Goal: Task Accomplishment & Management: Use online tool/utility

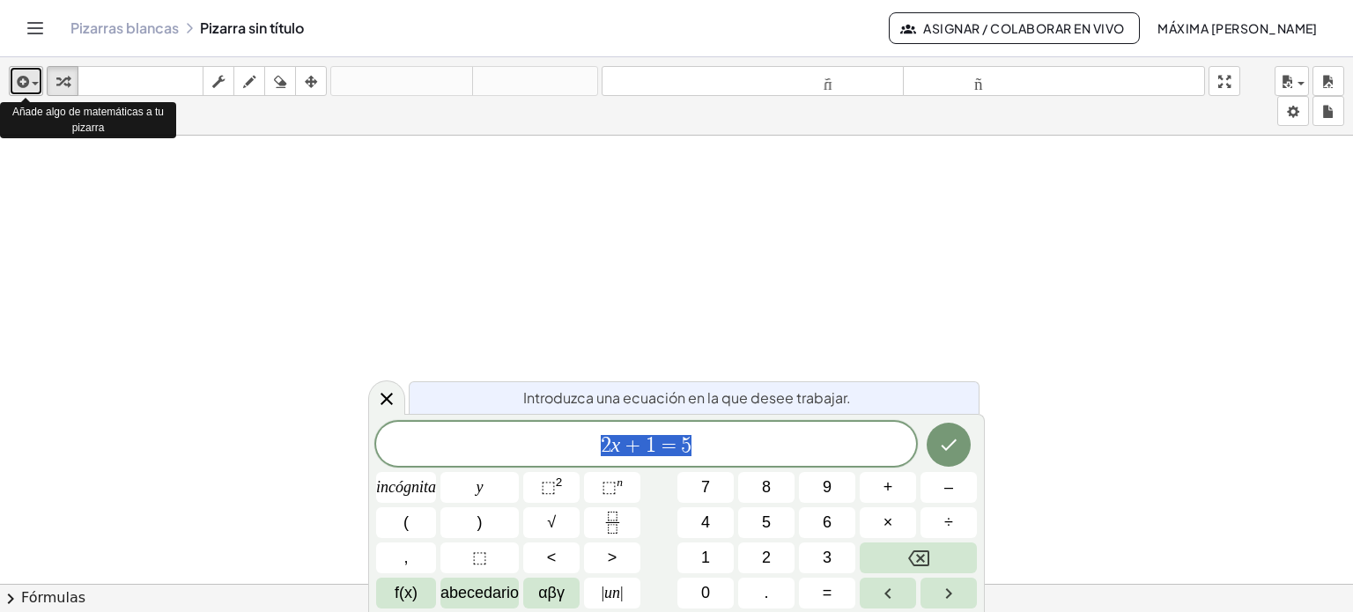
click at [32, 86] on span "button" at bounding box center [31, 84] width 4 height 12
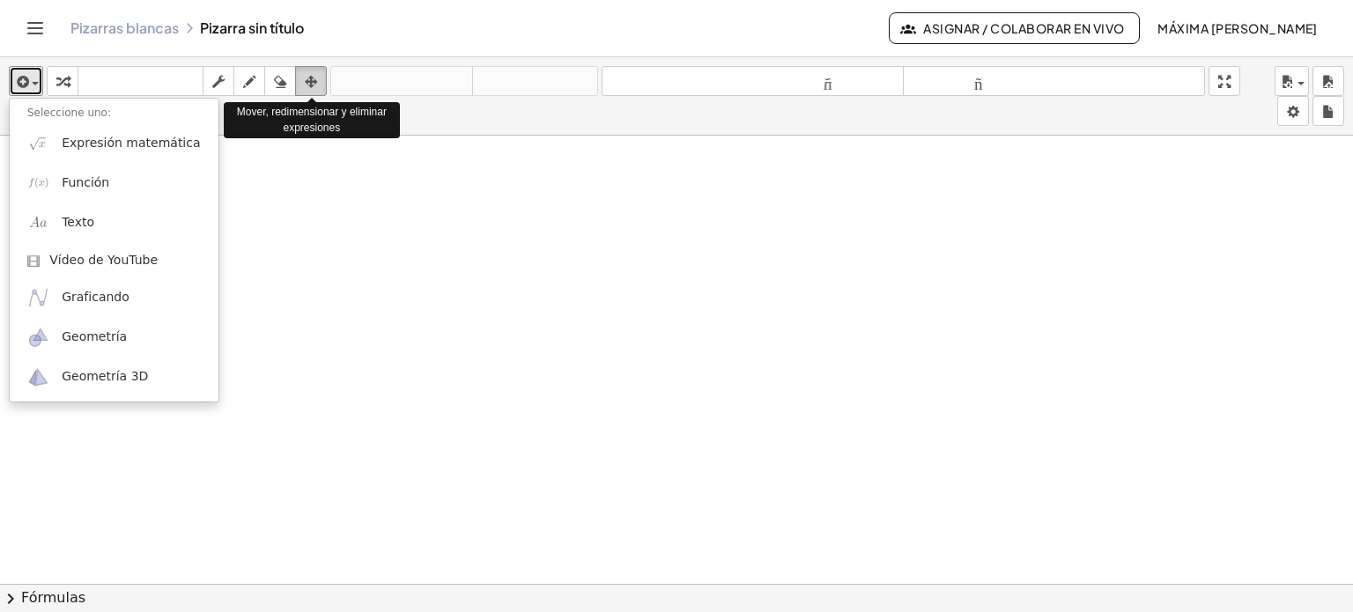
click at [314, 82] on icon "button" at bounding box center [311, 81] width 12 height 21
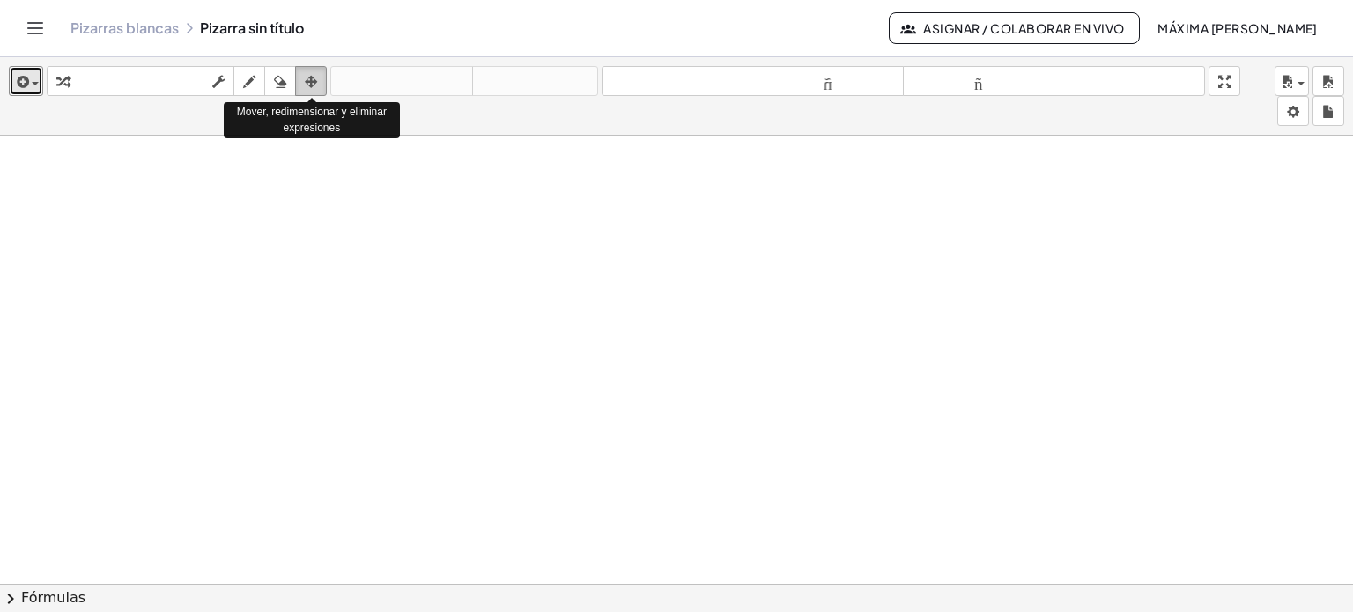
click at [314, 82] on icon "button" at bounding box center [311, 81] width 12 height 21
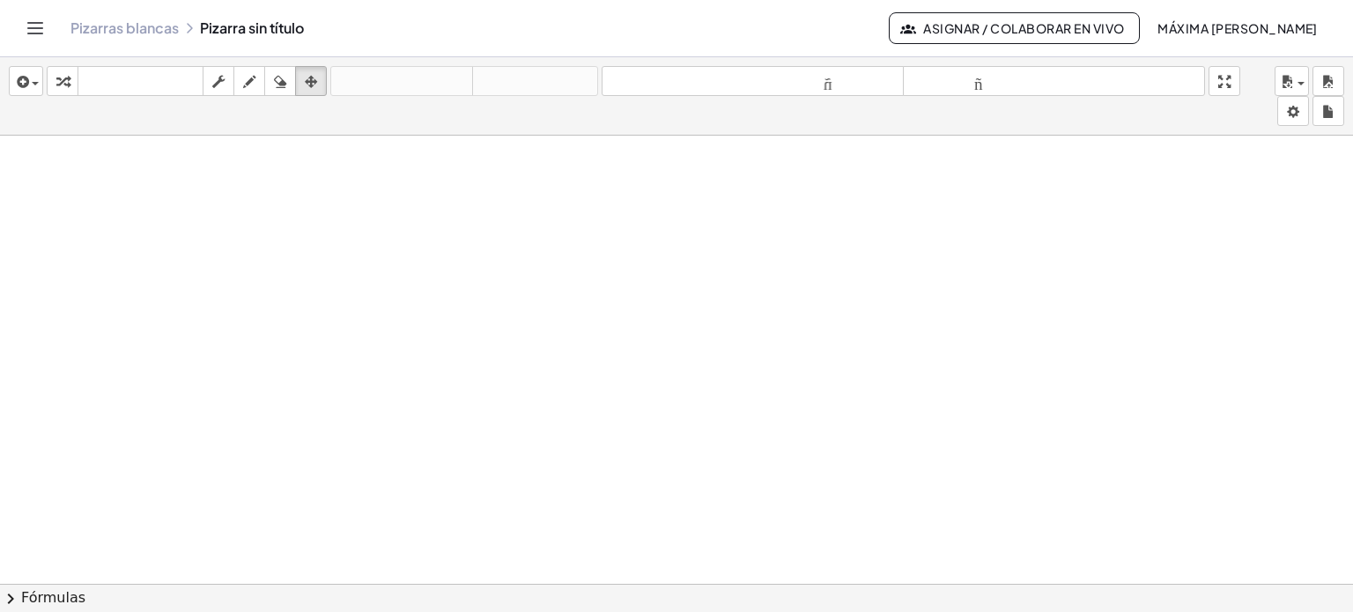
click at [190, 24] on icon at bounding box center [189, 28] width 14 height 14
drag, startPoint x: 1233, startPoint y: 91, endPoint x: 1233, endPoint y: 197, distance: 106.6
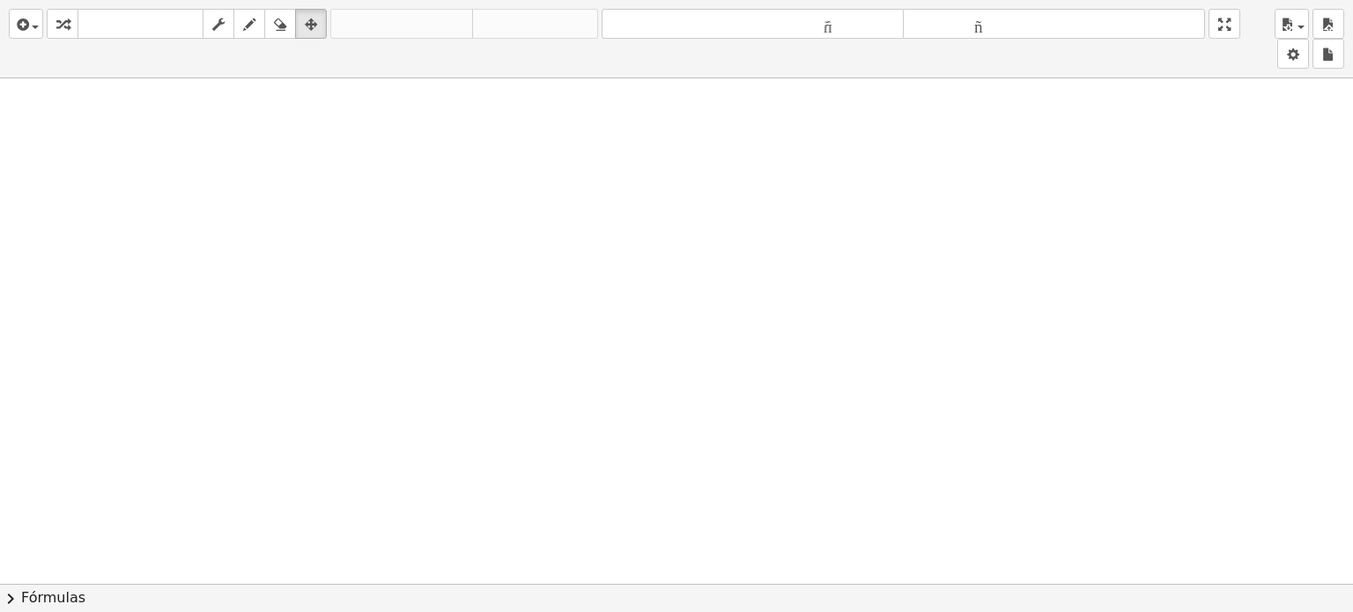
click at [685, 197] on div "insertar Seleccione uno: Expresión matemática Función Texto Vídeo de YouTube Gr…" at bounding box center [676, 306] width 1353 height 612
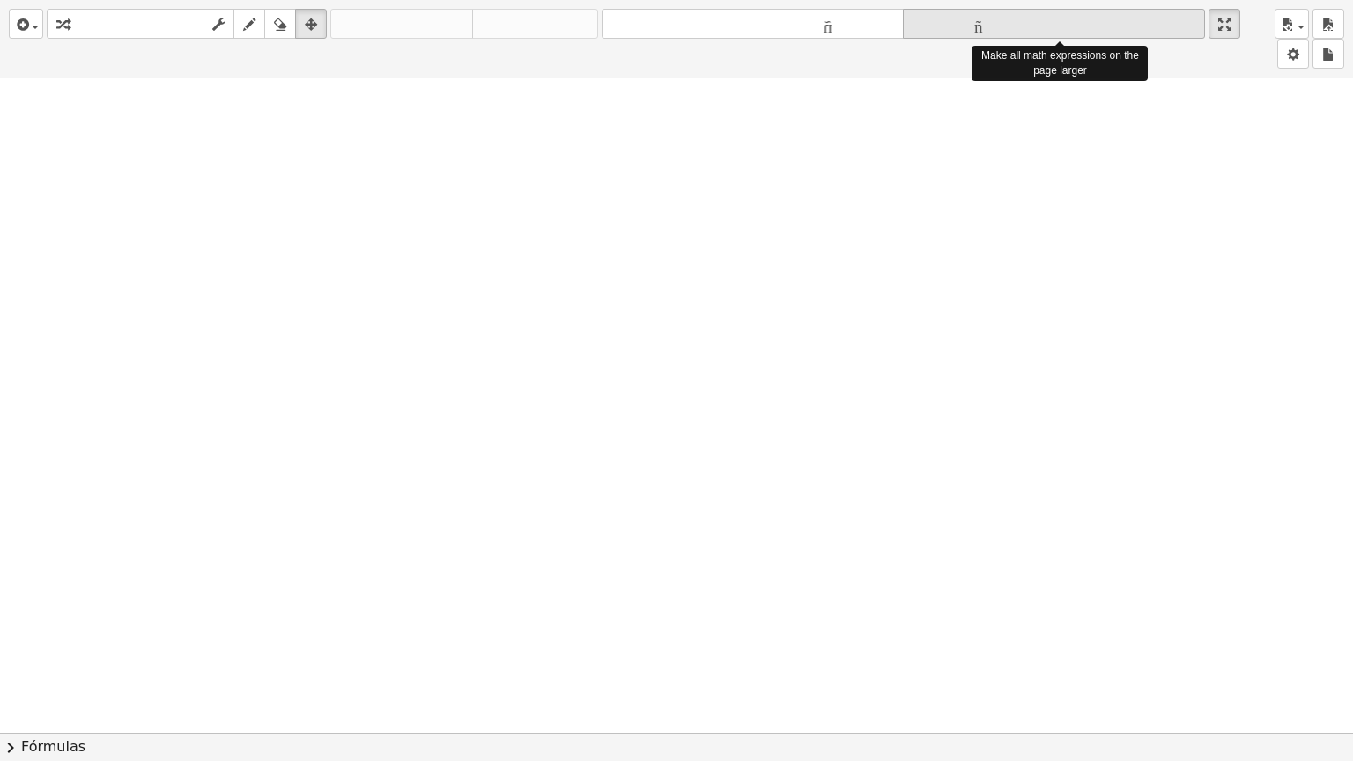
click at [685, 31] on font "tamaño_del_formato" at bounding box center [1053, 24] width 293 height 17
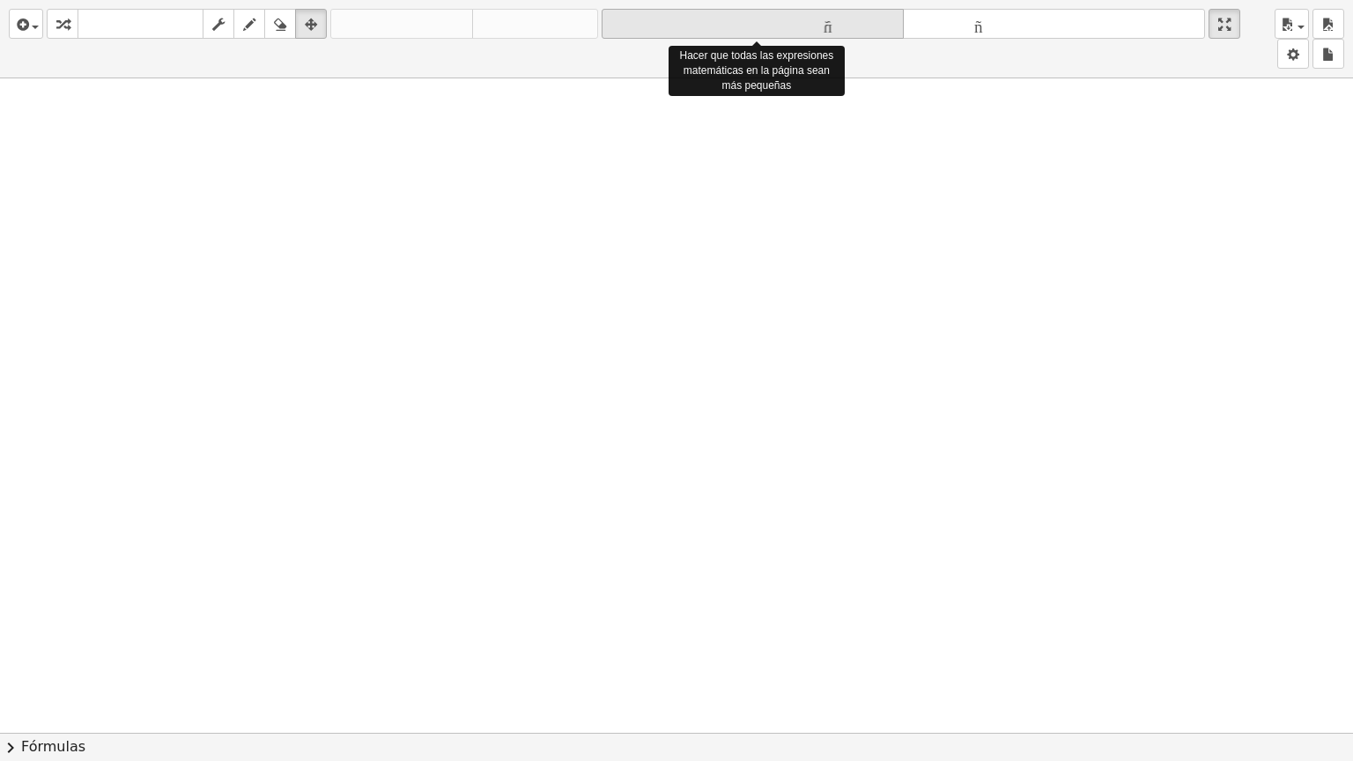
click at [685, 24] on font "tamaño_del_formato" at bounding box center [752, 24] width 293 height 17
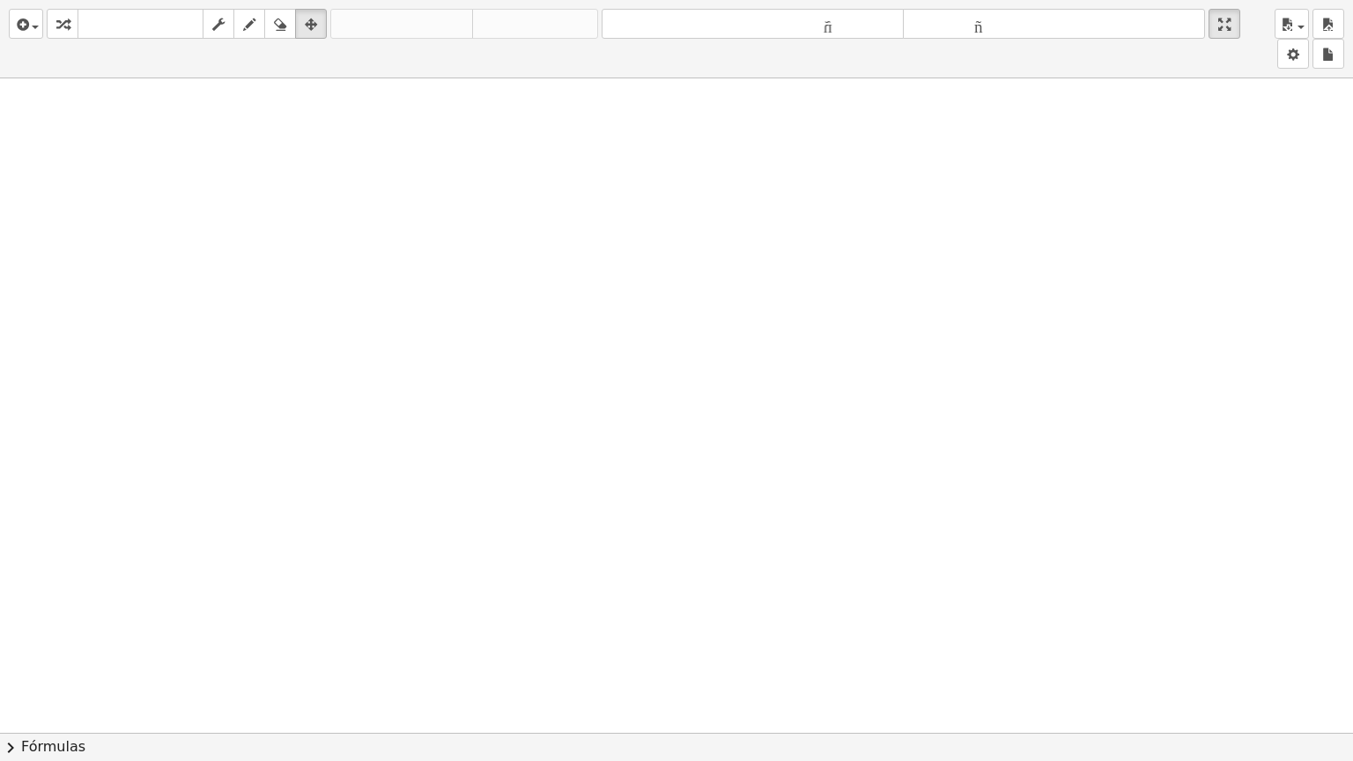
click at [685, 5] on div "insertar Seleccione uno: Expresión matemática Función Texto Vídeo de YouTube Gr…" at bounding box center [676, 39] width 1353 height 78
click at [685, 625] on button "chevron_right Fórmulas" at bounding box center [676, 747] width 1353 height 28
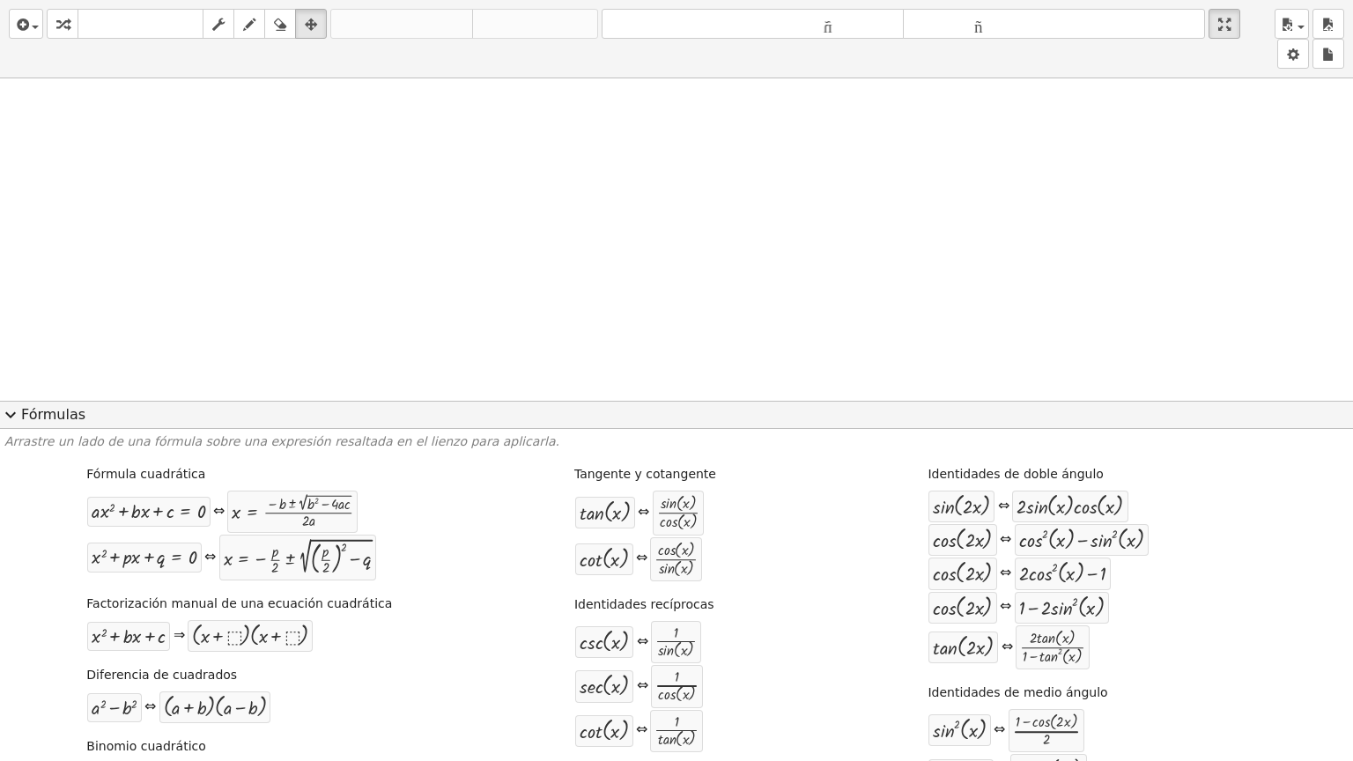
click at [12, 412] on span "expand_more" at bounding box center [10, 414] width 21 height 21
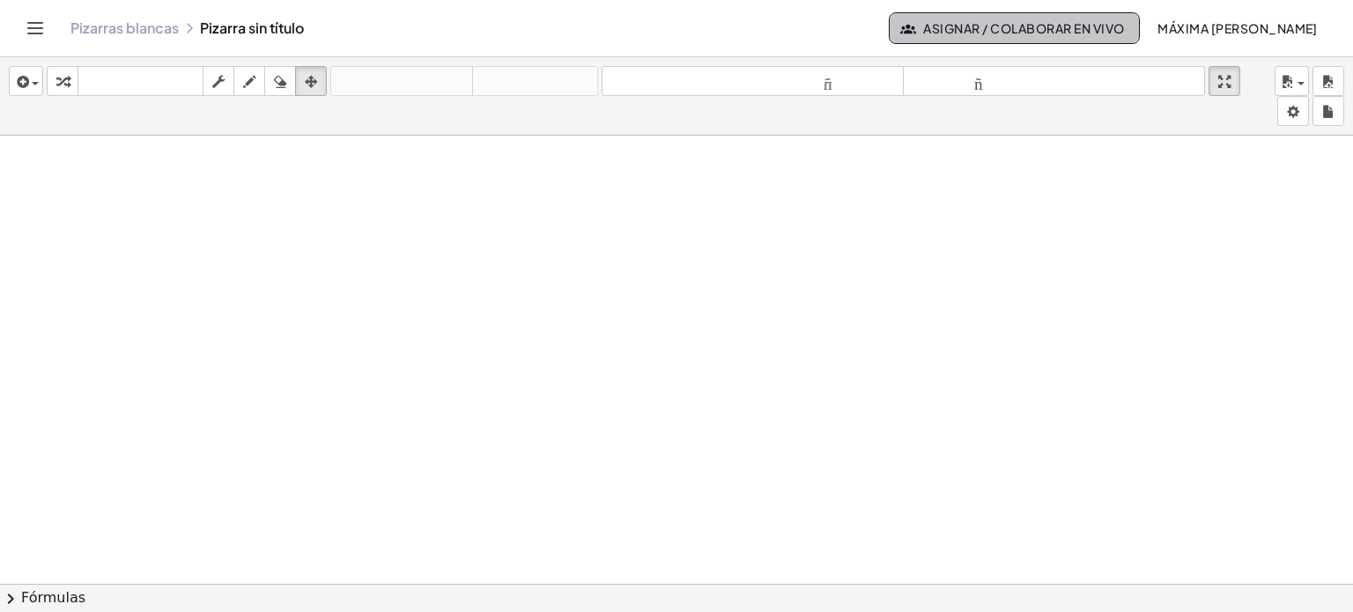
click at [685, 31] on span "Asignar / Colaborar en vivo" at bounding box center [1014, 28] width 221 height 16
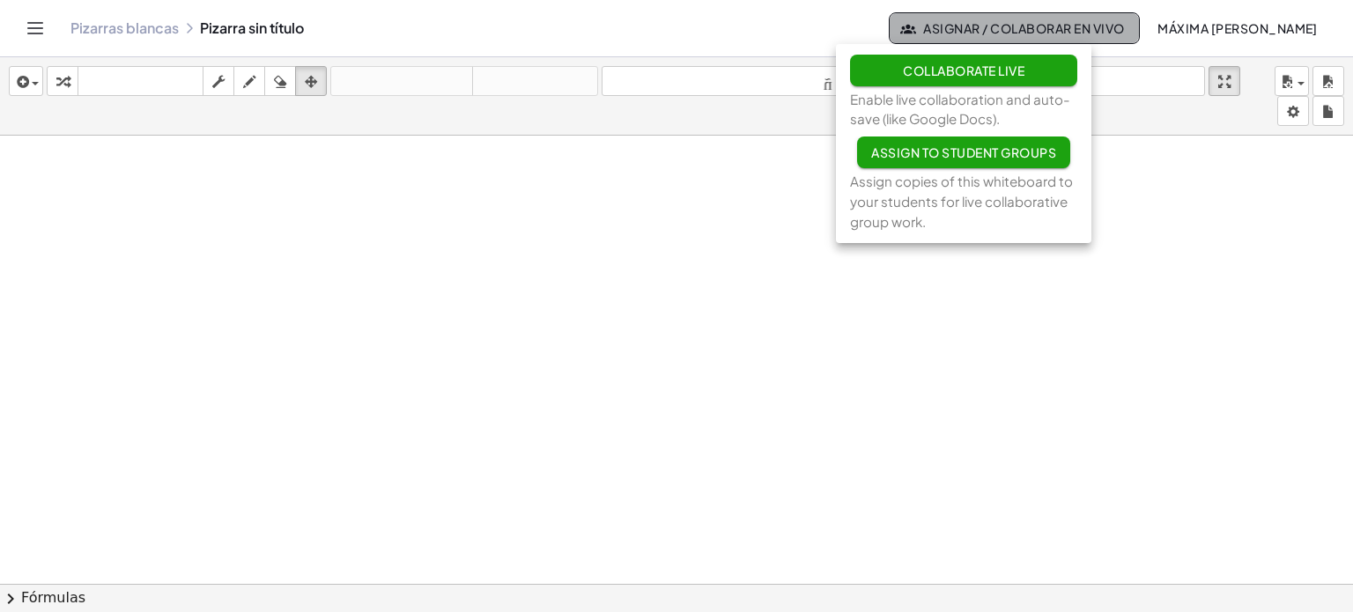
click at [685, 31] on span "Asignar / Colaborar en vivo" at bounding box center [1014, 28] width 221 height 16
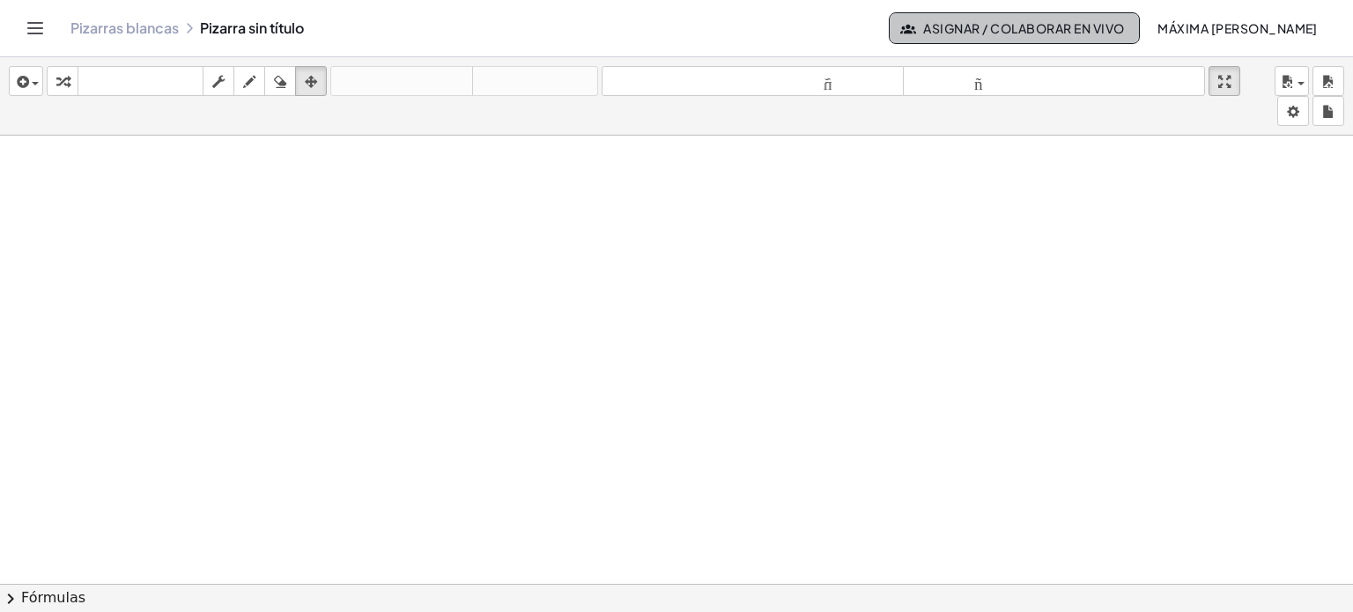
click at [685, 31] on span "Asignar / Colaborar en vivo" at bounding box center [1014, 28] width 221 height 16
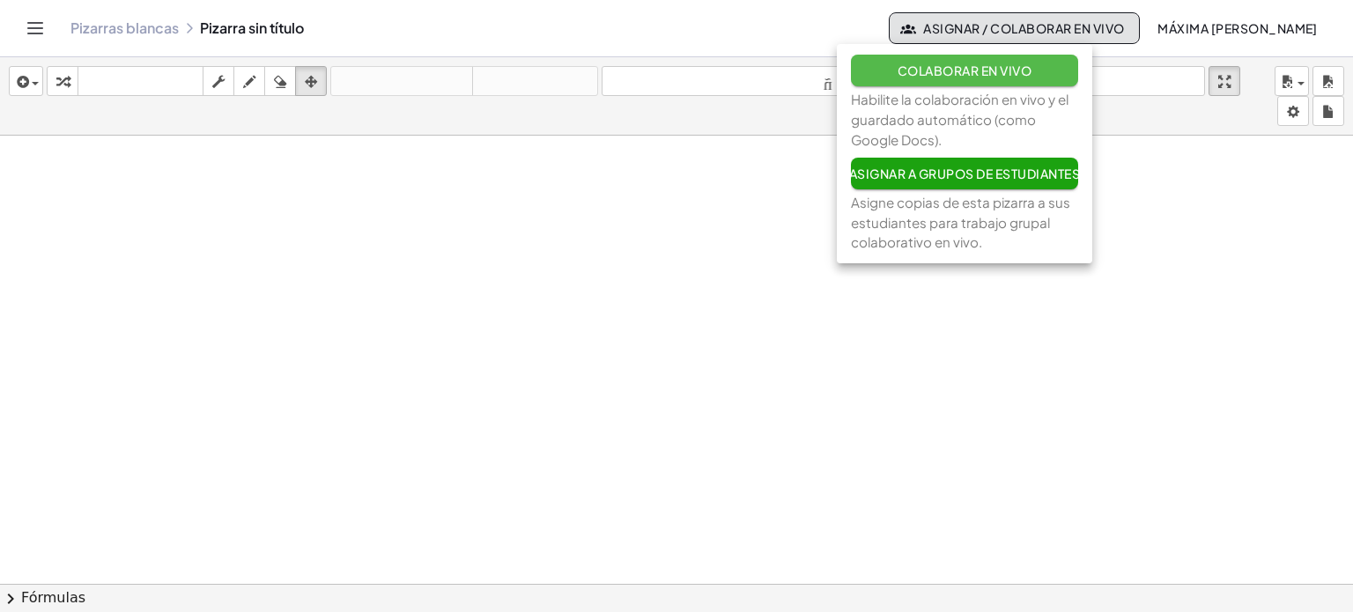
click at [685, 70] on font "Colaborar en vivo" at bounding box center [965, 71] width 134 height 16
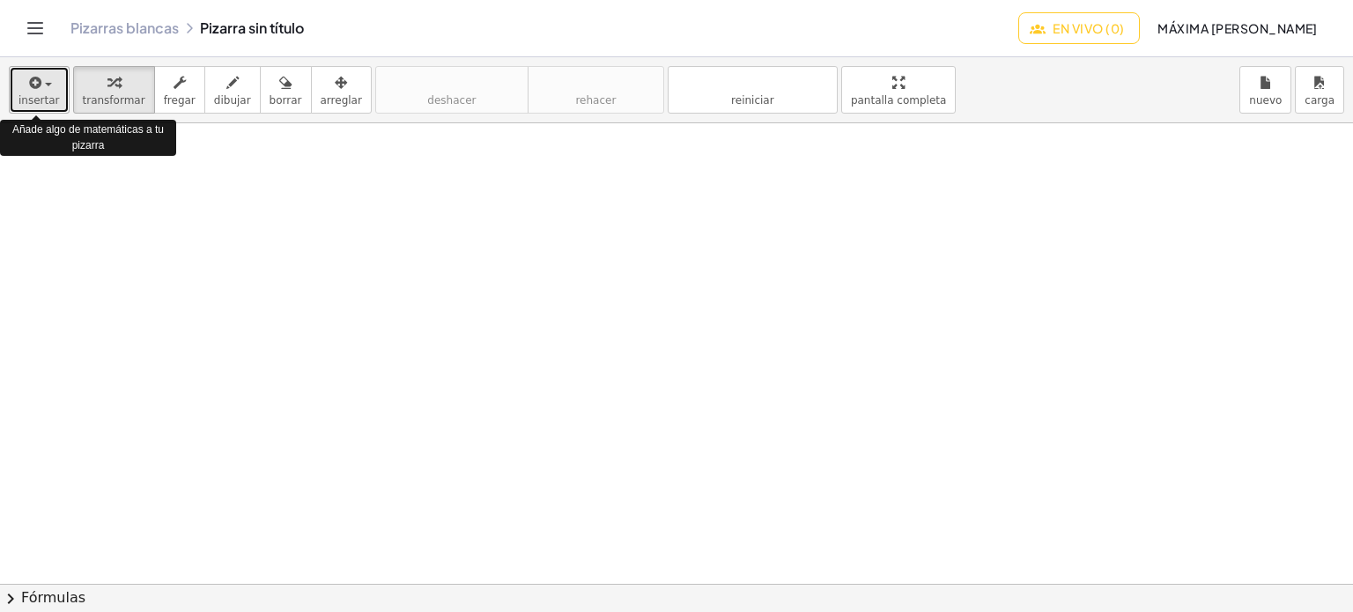
click at [46, 85] on span "button" at bounding box center [48, 85] width 7 height 4
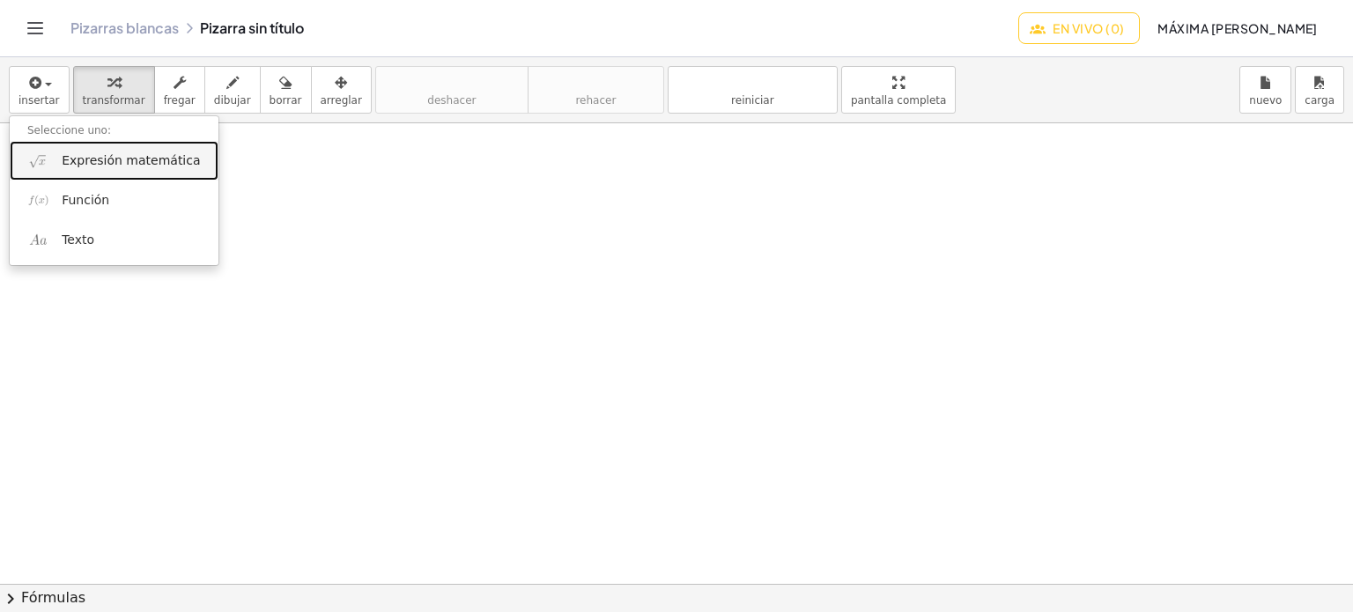
click at [118, 164] on font "Expresión matemática" at bounding box center [131, 160] width 138 height 14
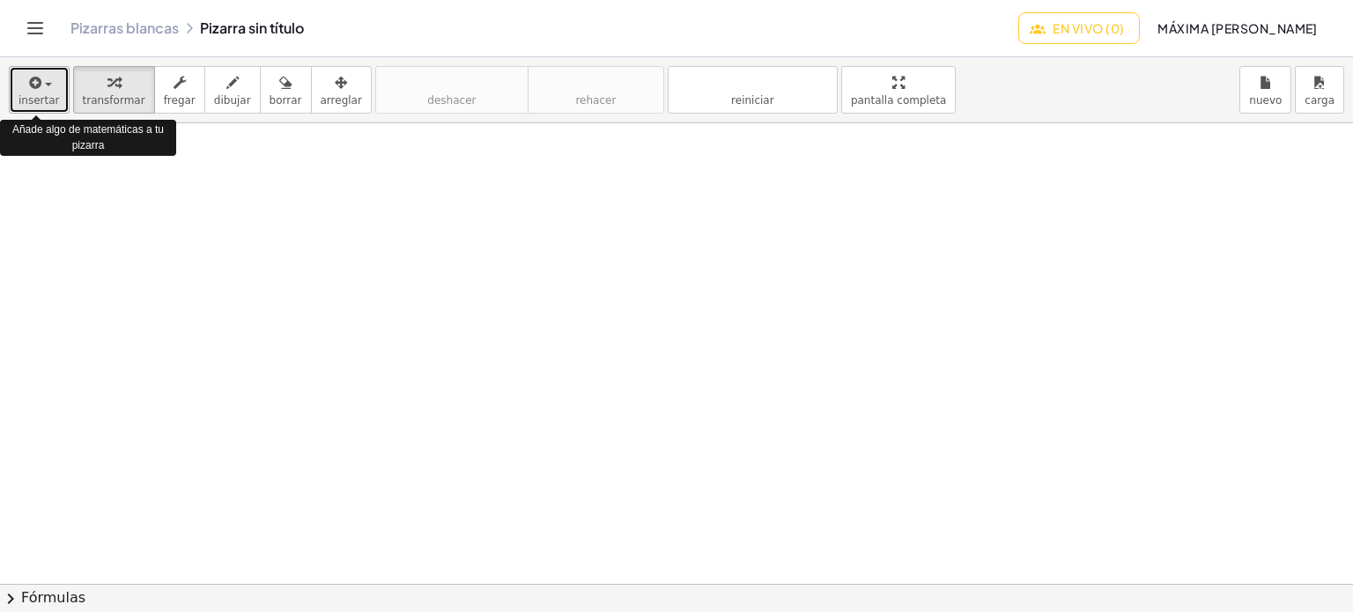
click at [45, 84] on span "button" at bounding box center [48, 85] width 7 height 4
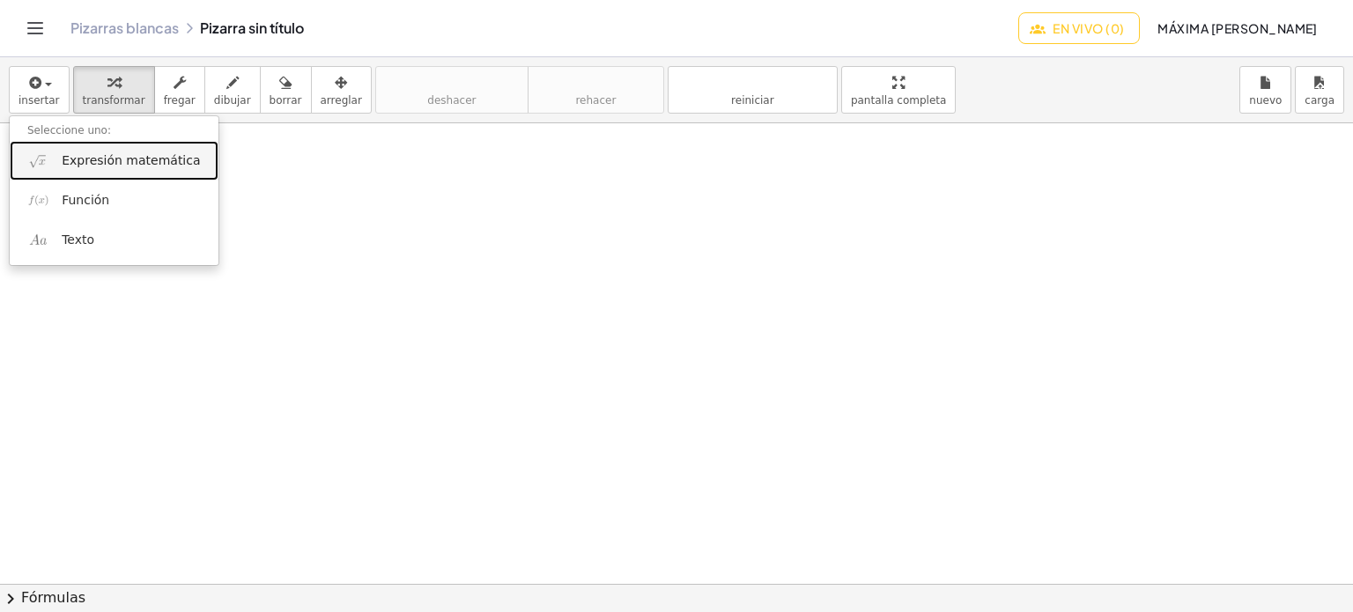
click at [130, 162] on font "Expresión matemática" at bounding box center [131, 160] width 138 height 14
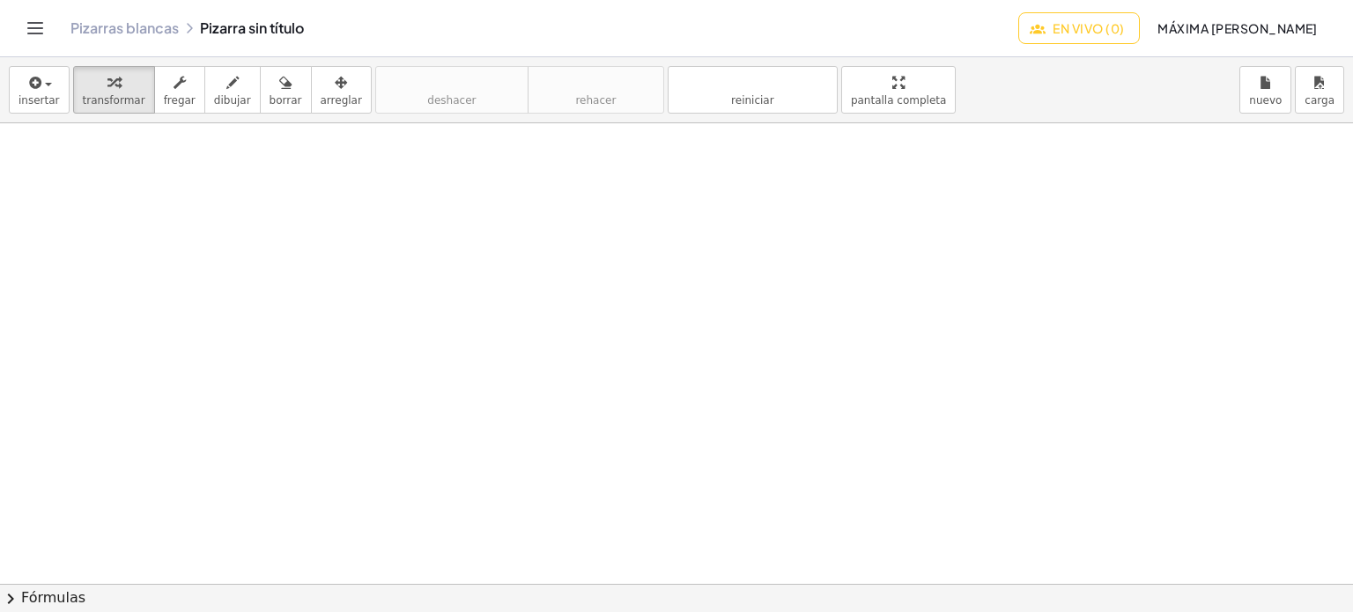
click at [130, 162] on div at bounding box center [676, 584] width 1353 height 923
click at [647, 437] on div at bounding box center [676, 584] width 1353 height 923
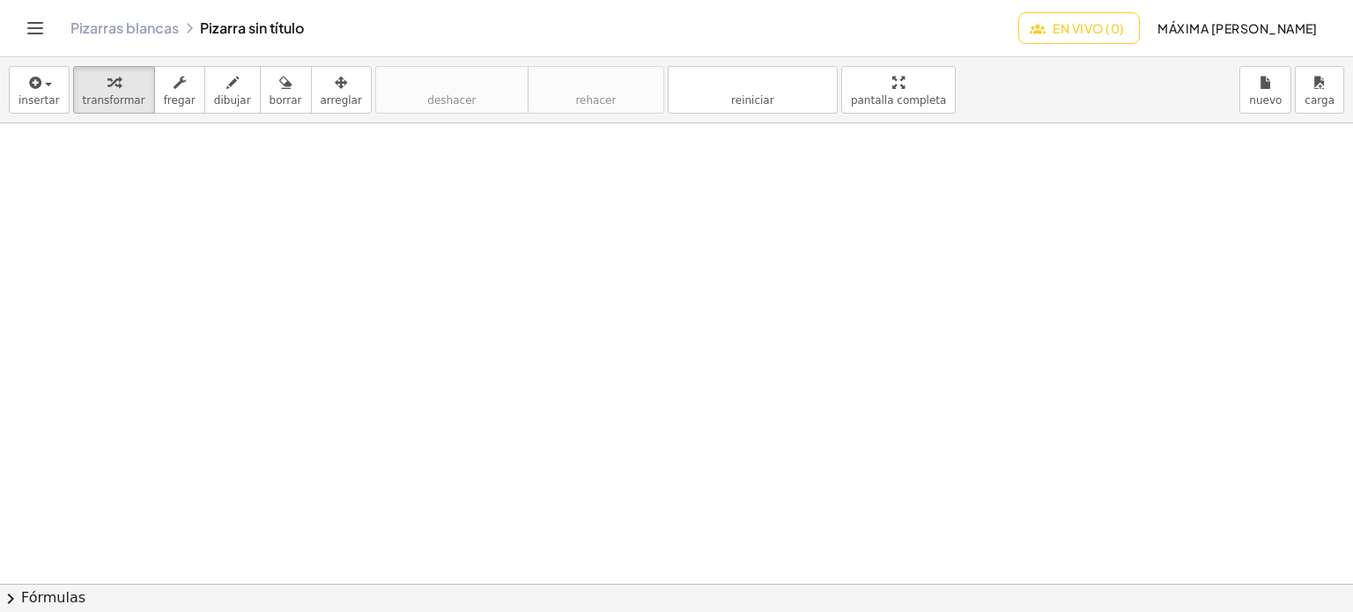
click at [647, 437] on div at bounding box center [676, 584] width 1353 height 923
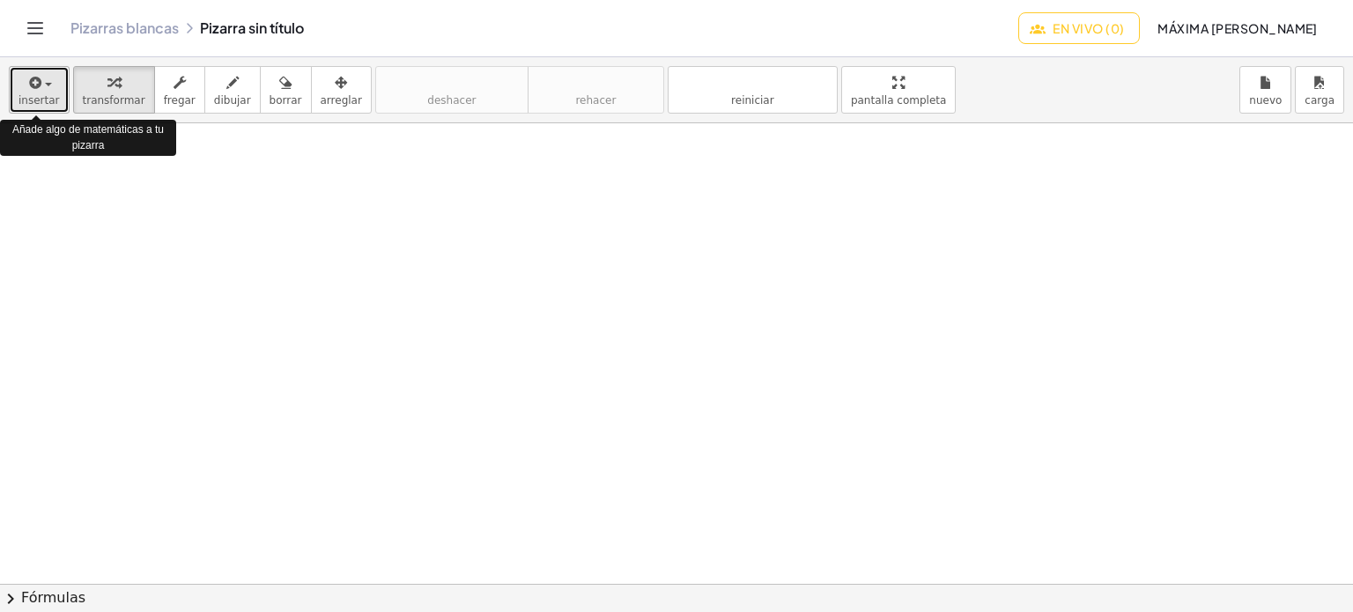
click at [45, 84] on span "button" at bounding box center [48, 85] width 7 height 4
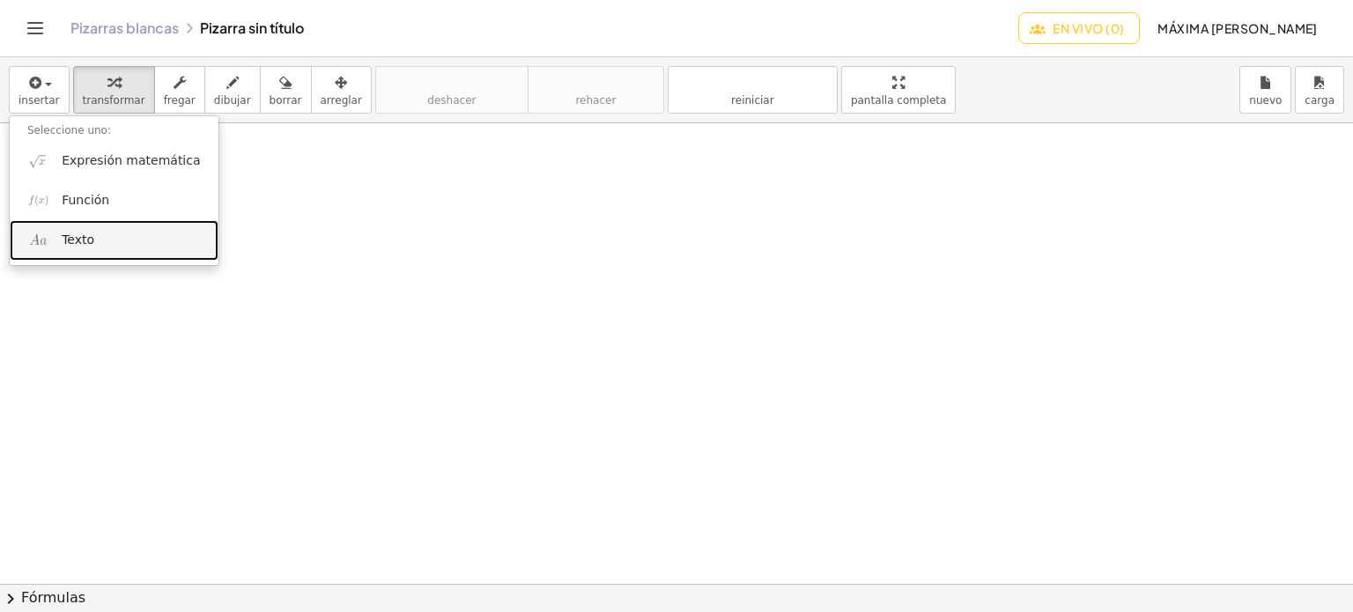
click at [77, 242] on font "Texto" at bounding box center [78, 240] width 33 height 14
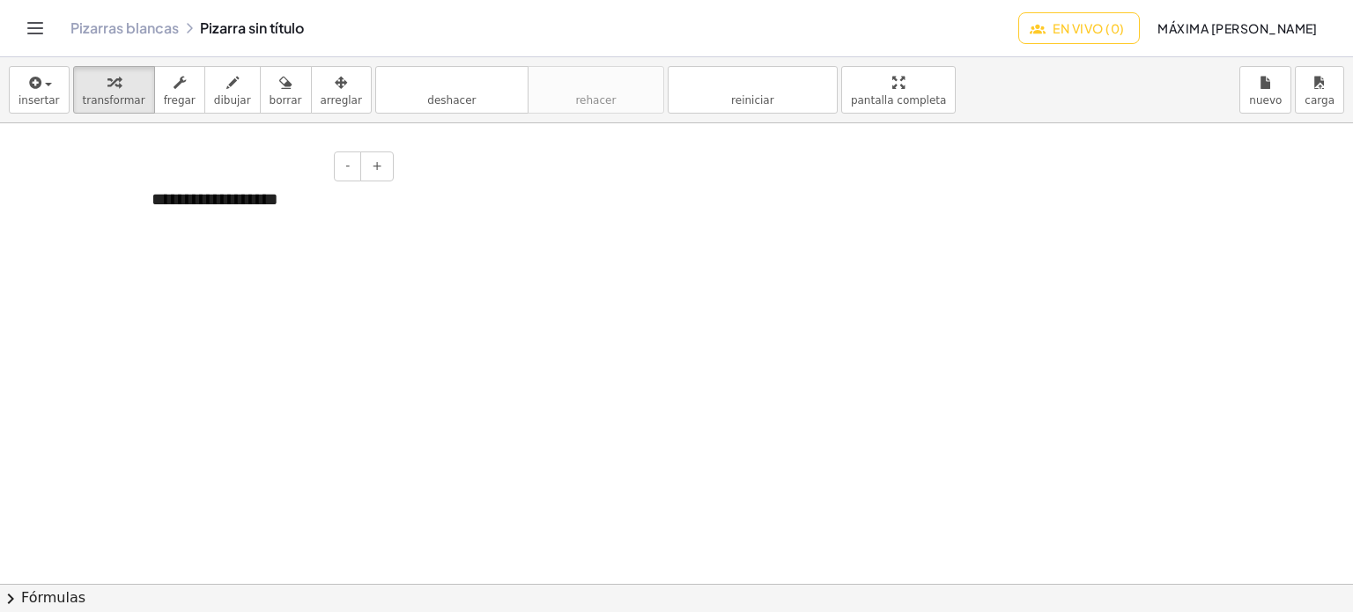
click at [290, 196] on div "**********" at bounding box center [266, 199] width 264 height 61
click at [366, 214] on div "**********" at bounding box center [266, 199] width 264 height 61
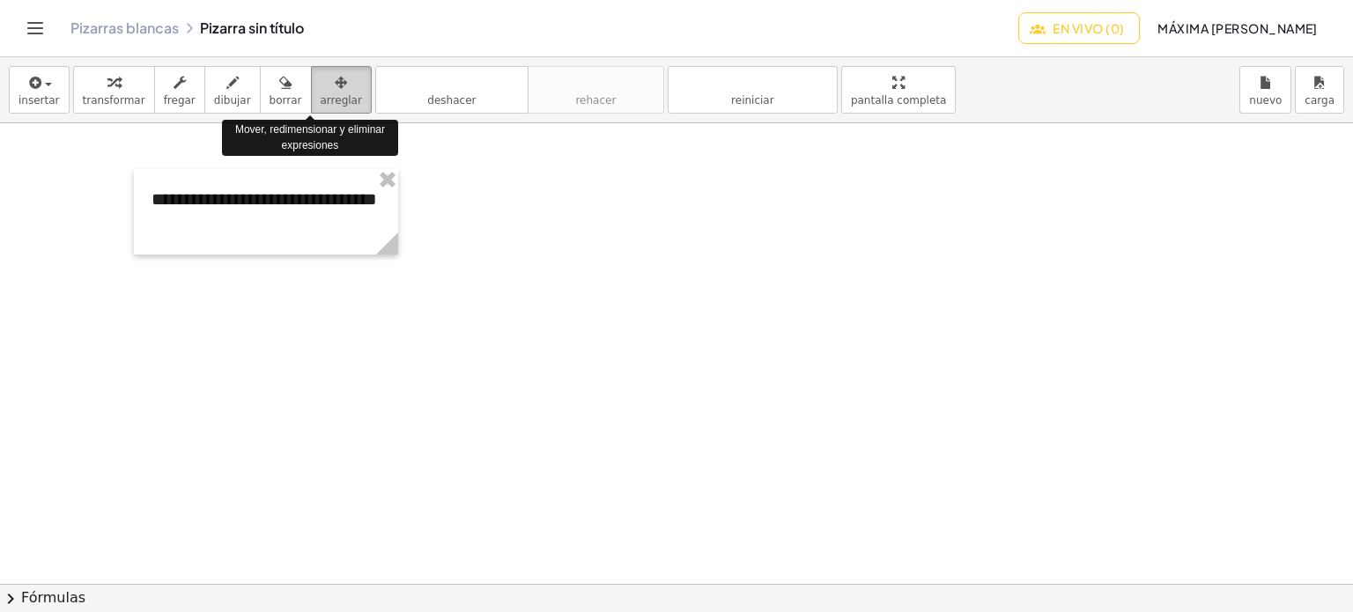
click at [335, 85] on icon "button" at bounding box center [341, 82] width 12 height 21
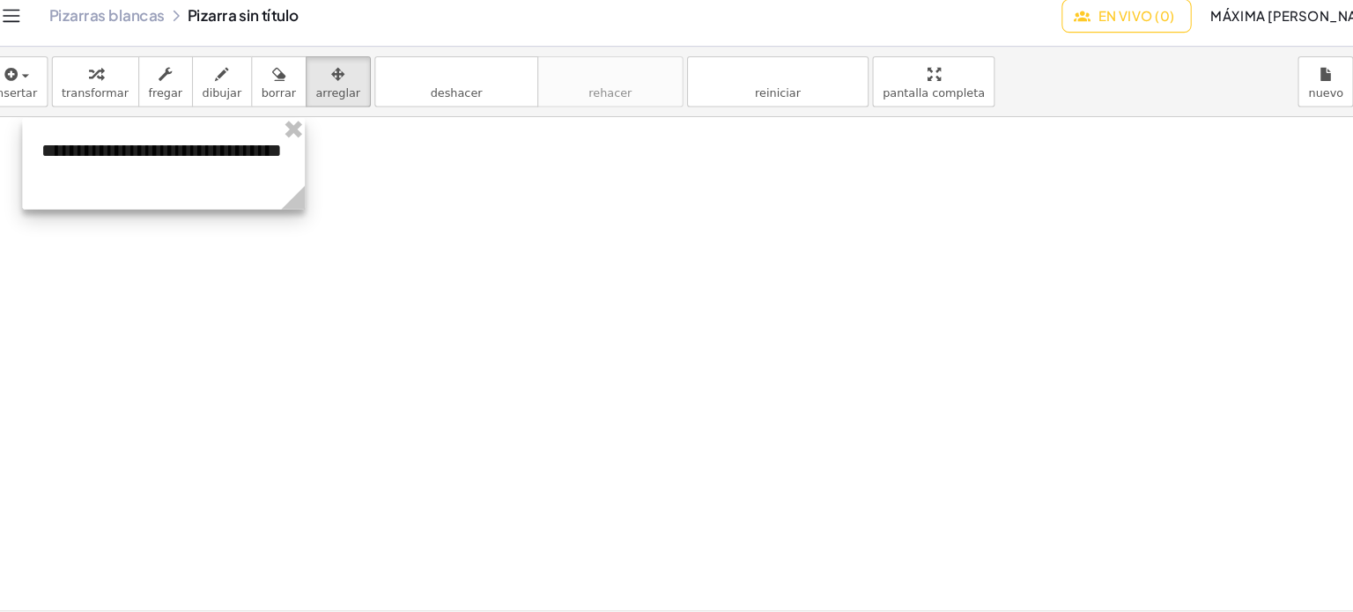
drag, startPoint x: 396, startPoint y: 212, endPoint x: 307, endPoint y: 167, distance: 98.9
click at [307, 167] on div at bounding box center [178, 166] width 264 height 85
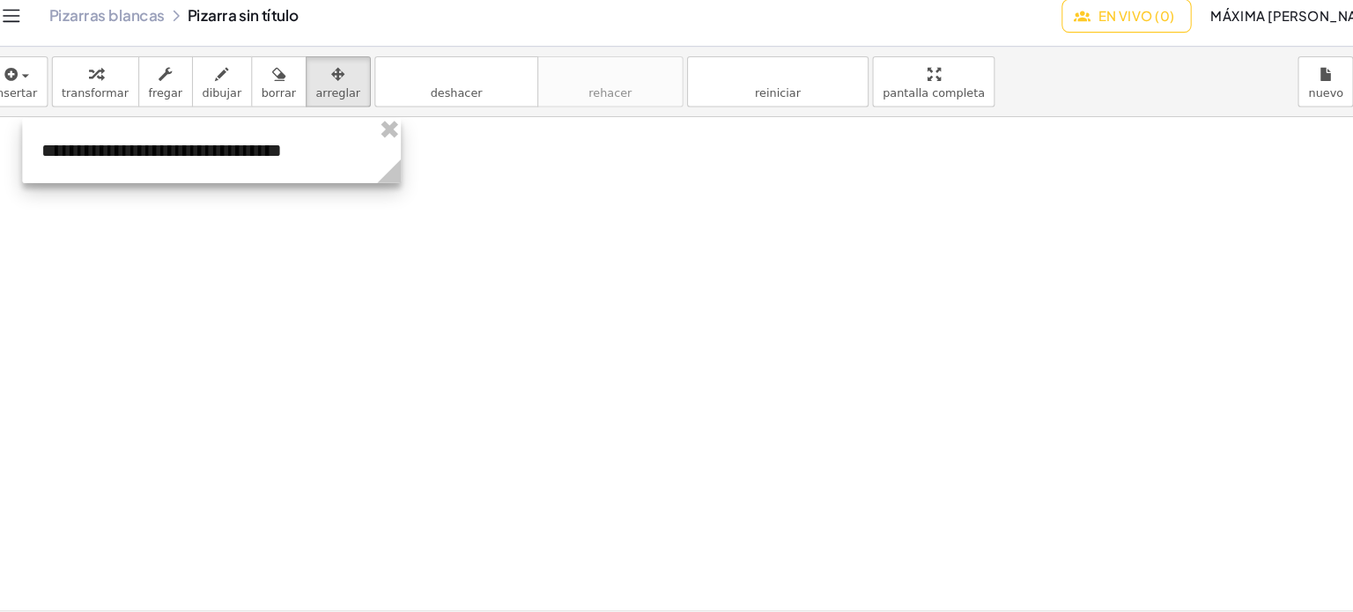
drag, startPoint x: 307, startPoint y: 202, endPoint x: 397, endPoint y: 196, distance: 90.0
click at [397, 196] on div "**********" at bounding box center [676, 584] width 1353 height 923
click at [162, 155] on div at bounding box center [223, 154] width 354 height 61
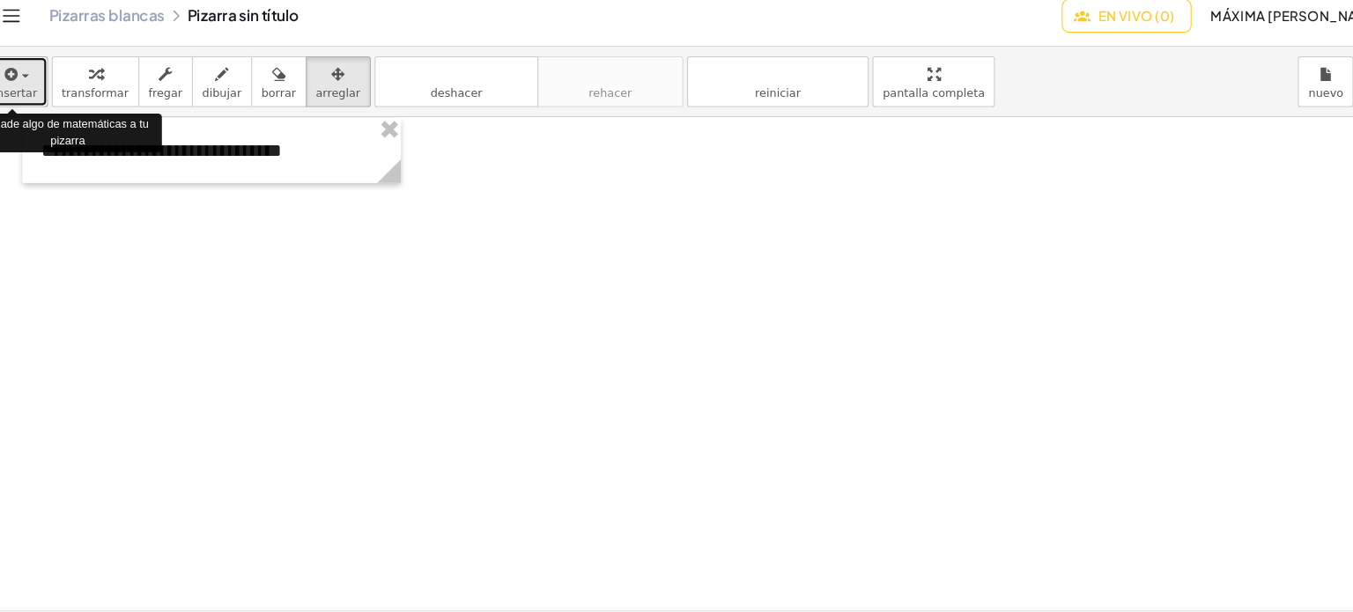
click at [38, 91] on icon "button" at bounding box center [34, 82] width 16 height 21
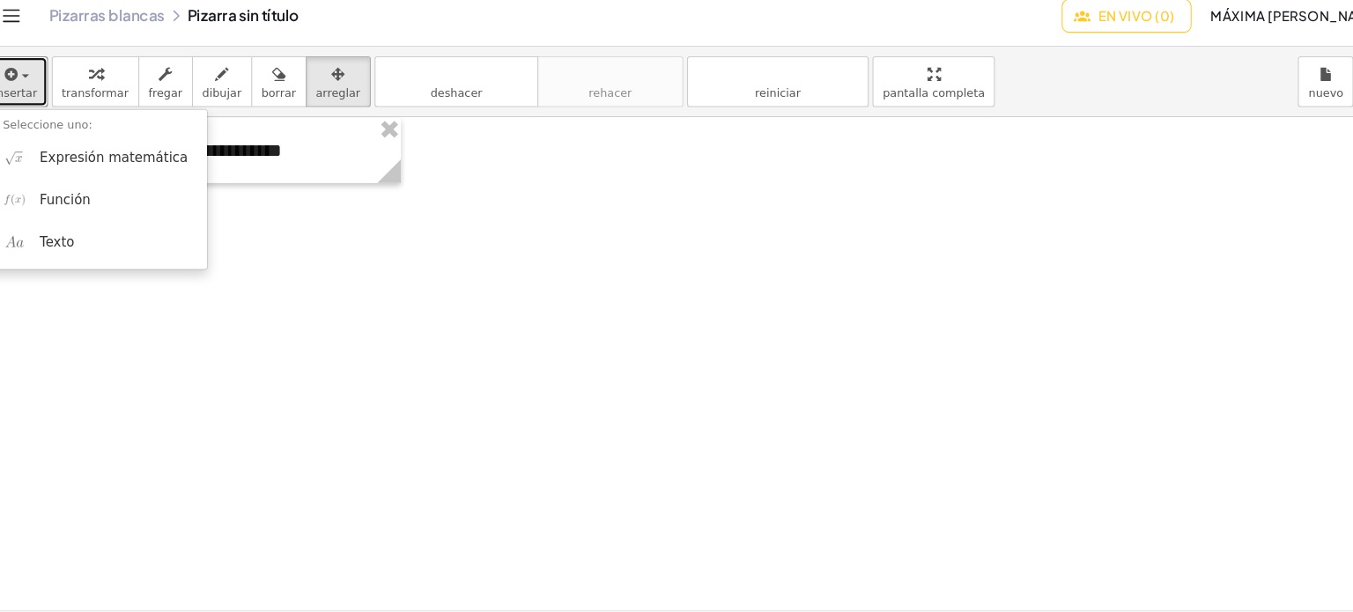
click at [242, 209] on div at bounding box center [676, 584] width 1353 height 923
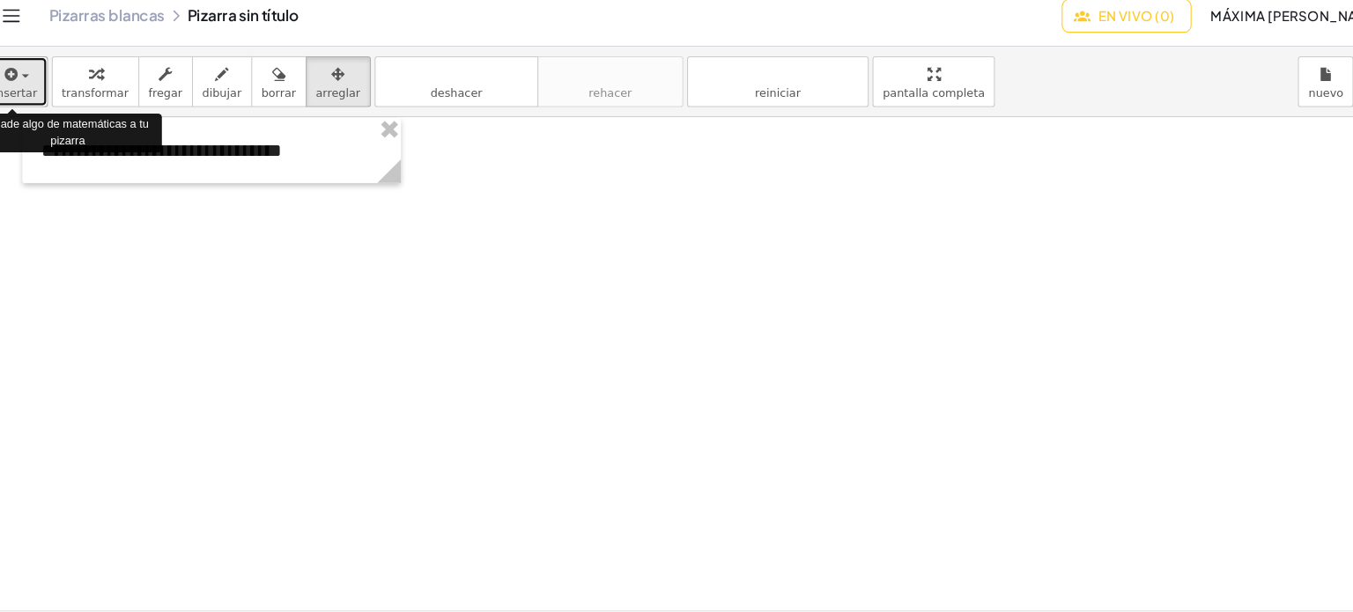
click at [45, 84] on span "button" at bounding box center [48, 85] width 7 height 4
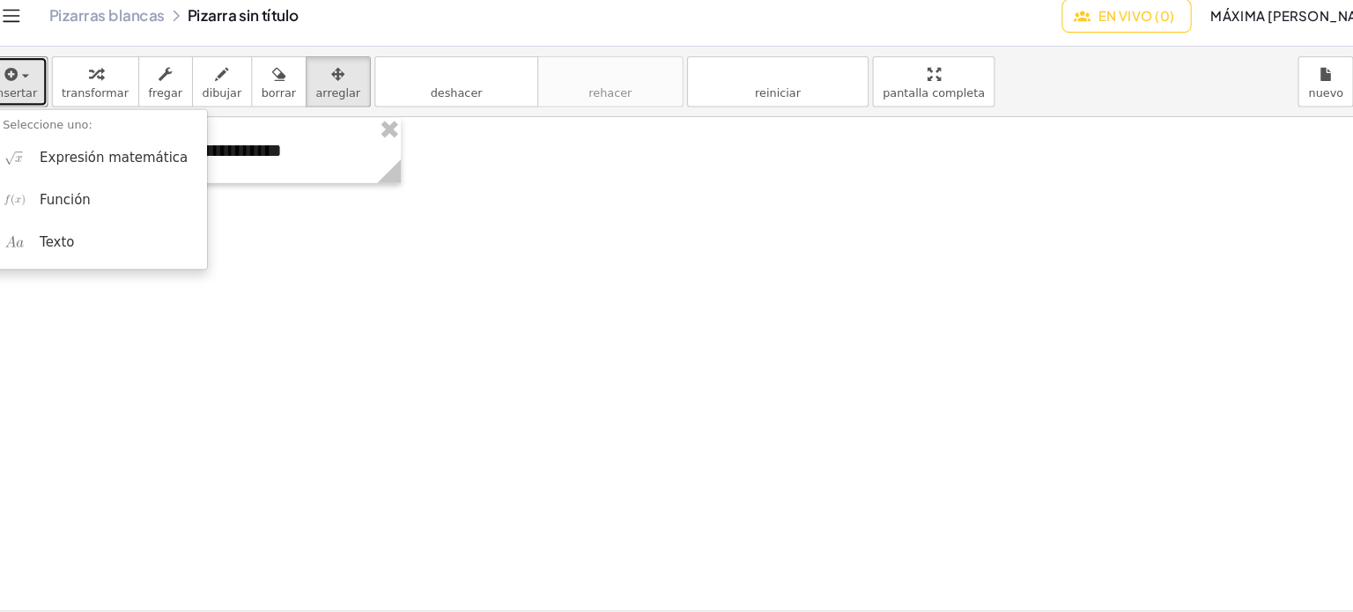
click at [218, 230] on div at bounding box center [676, 584] width 1353 height 923
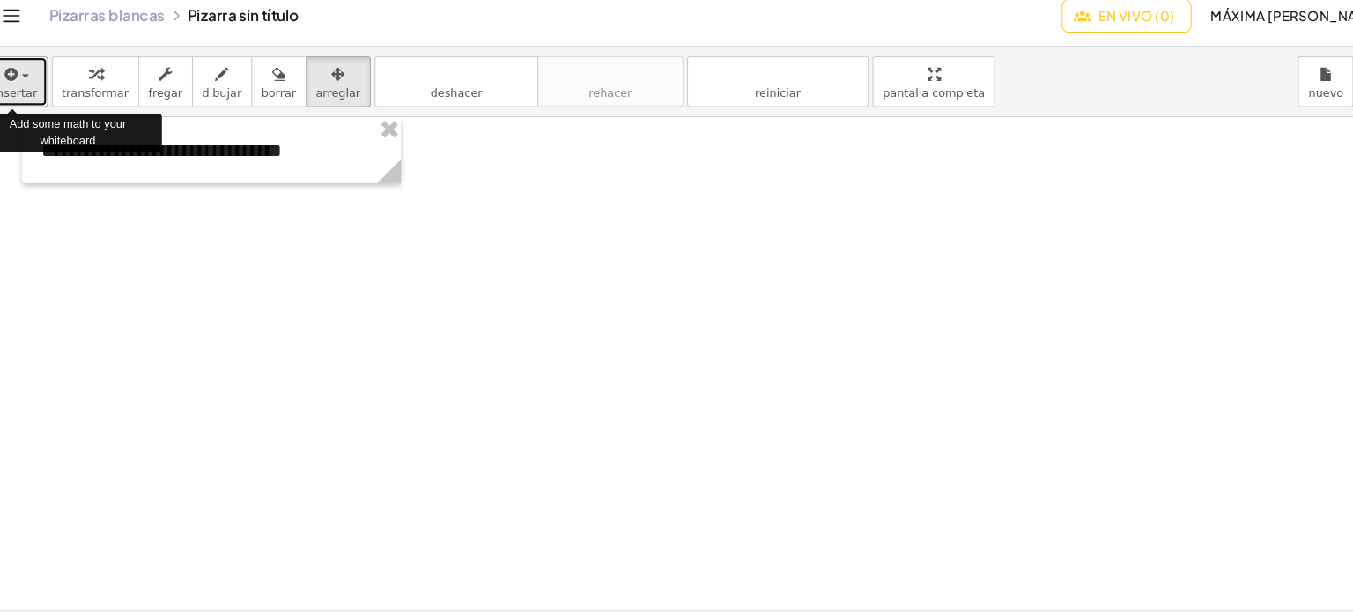
click at [44, 94] on font "insertar" at bounding box center [38, 100] width 41 height 12
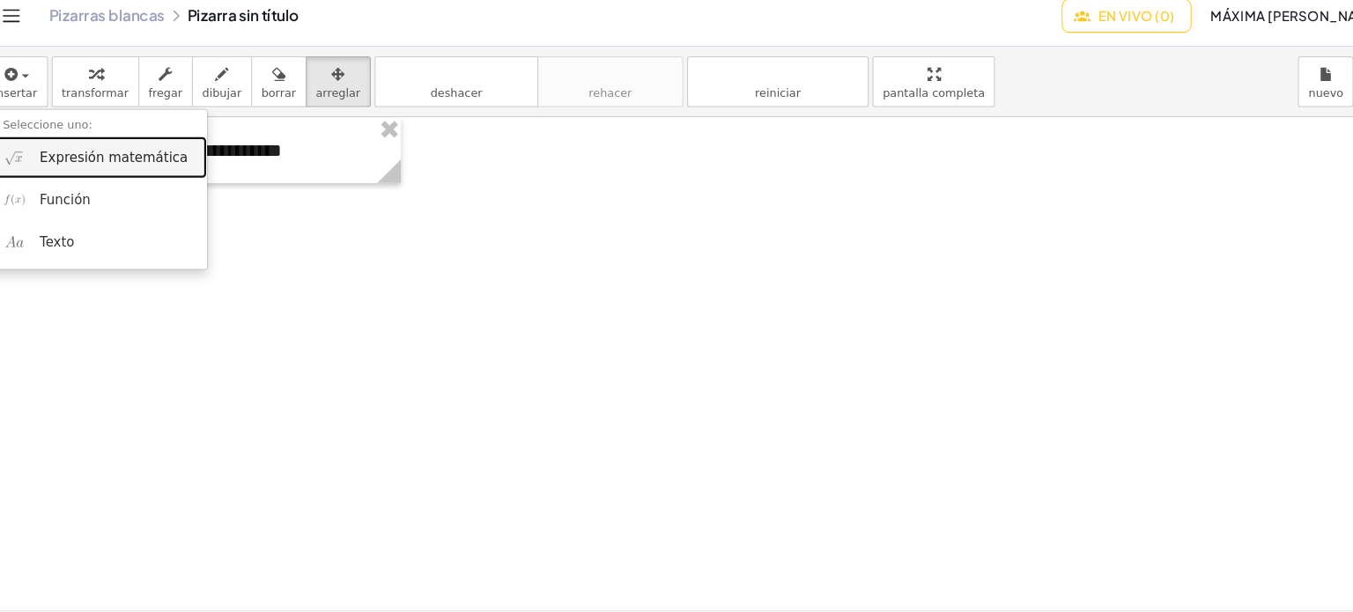
click at [85, 159] on font "Expresión matemática" at bounding box center [131, 160] width 138 height 14
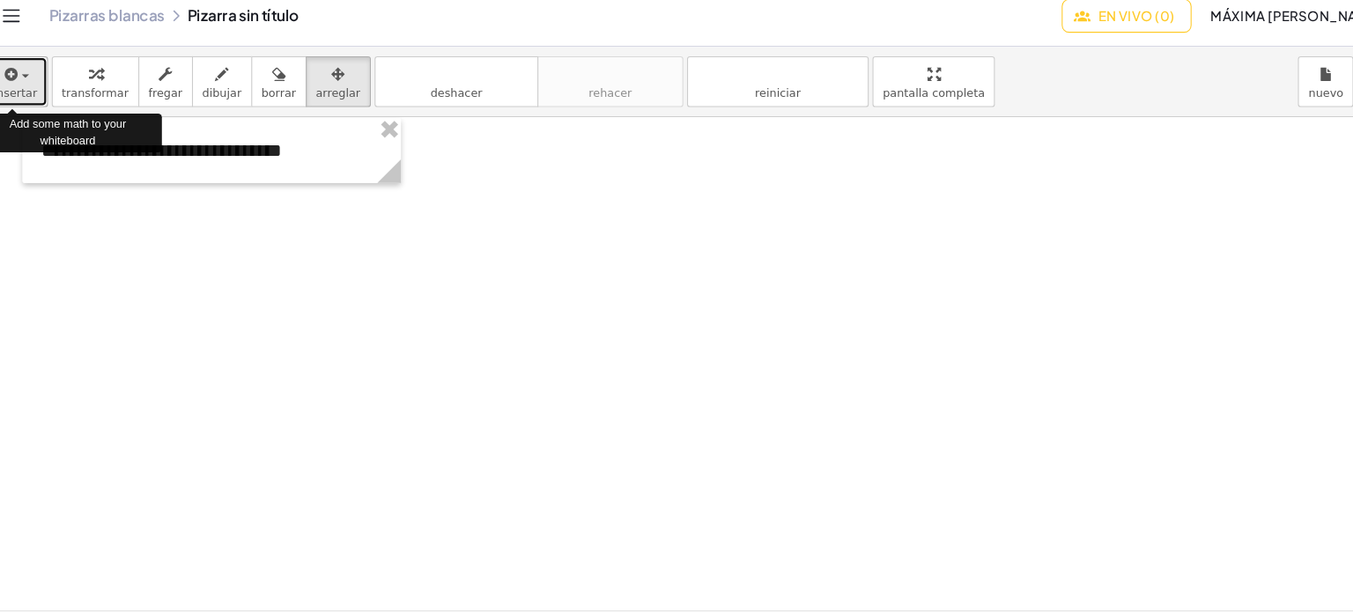
click at [46, 97] on font "insertar" at bounding box center [38, 100] width 41 height 12
click at [44, 97] on font "insertar" at bounding box center [38, 100] width 41 height 12
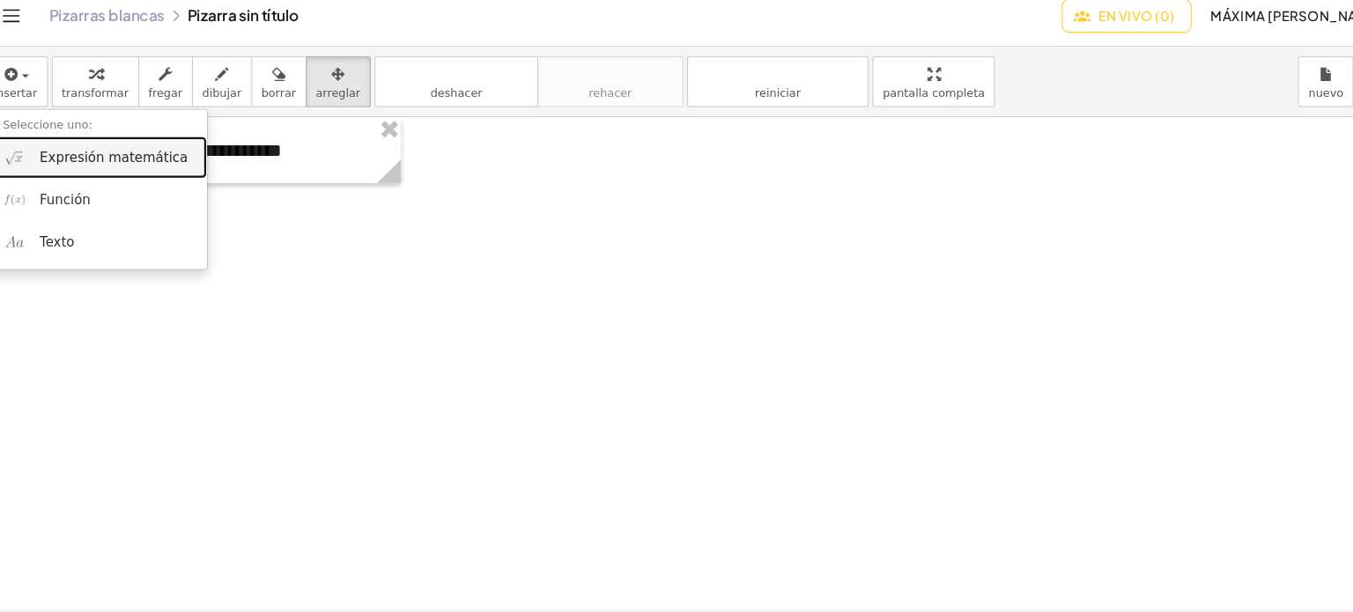
click at [79, 162] on font "Expresión matemática" at bounding box center [131, 160] width 138 height 14
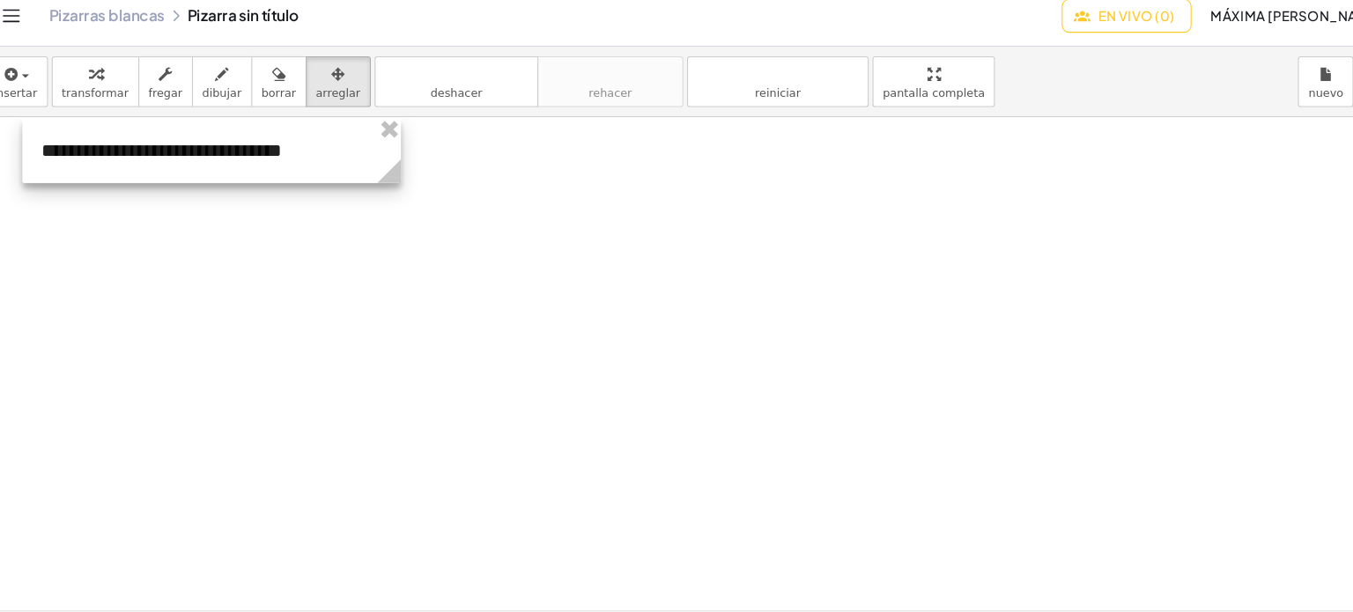
click at [79, 162] on div at bounding box center [223, 154] width 354 height 61
click at [685, 329] on div at bounding box center [676, 584] width 1353 height 923
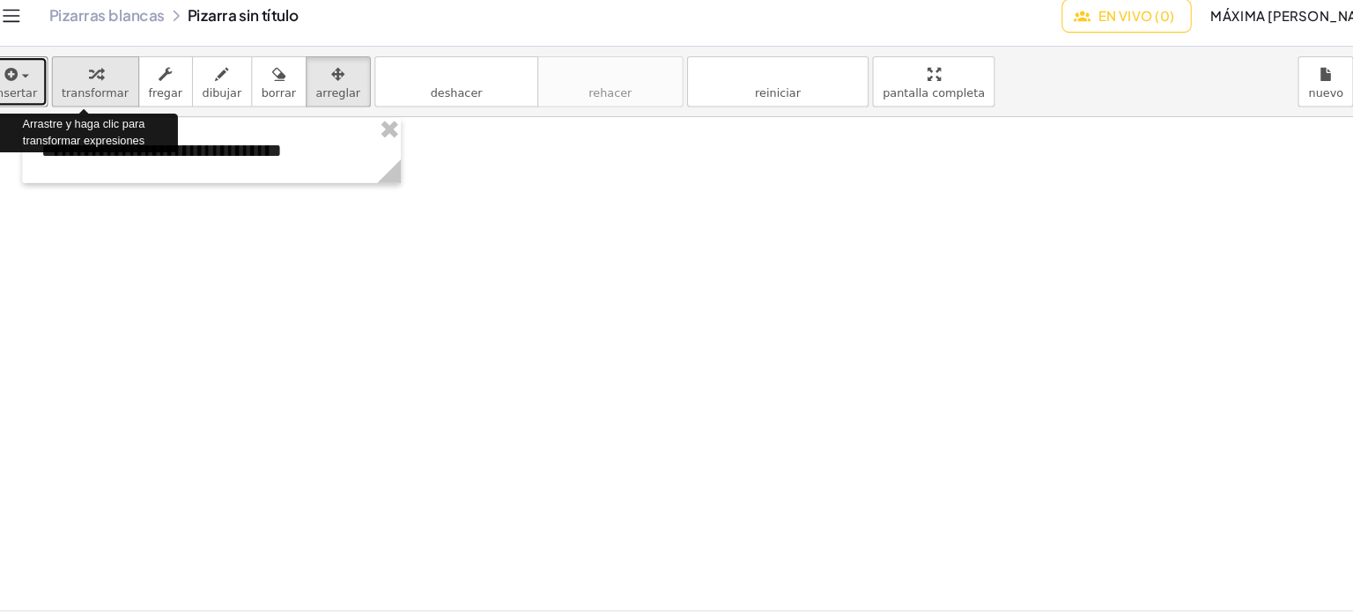
drag, startPoint x: 52, startPoint y: 90, endPoint x: 92, endPoint y: 91, distance: 39.7
click at [92, 91] on div "insertar Seleccione uno: Expresión matemática Función Texto transformar fregar …" at bounding box center [676, 90] width 1353 height 66
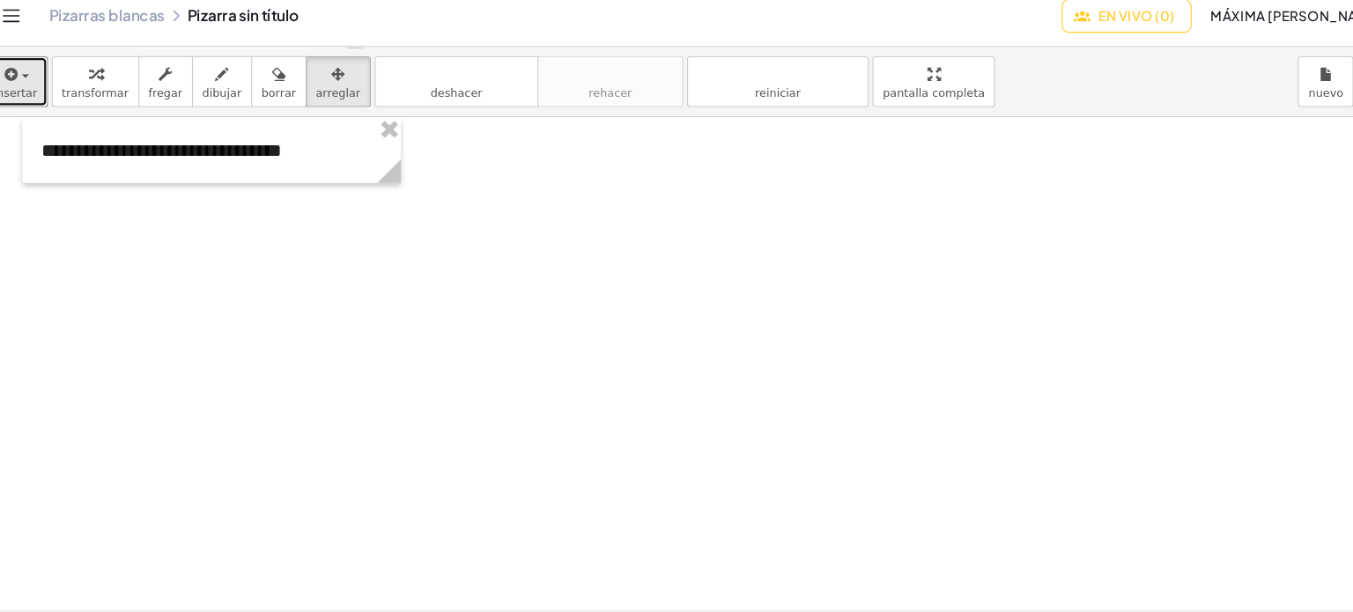
click at [489, 499] on div at bounding box center [676, 584] width 1353 height 923
click at [685, 322] on div at bounding box center [676, 584] width 1353 height 923
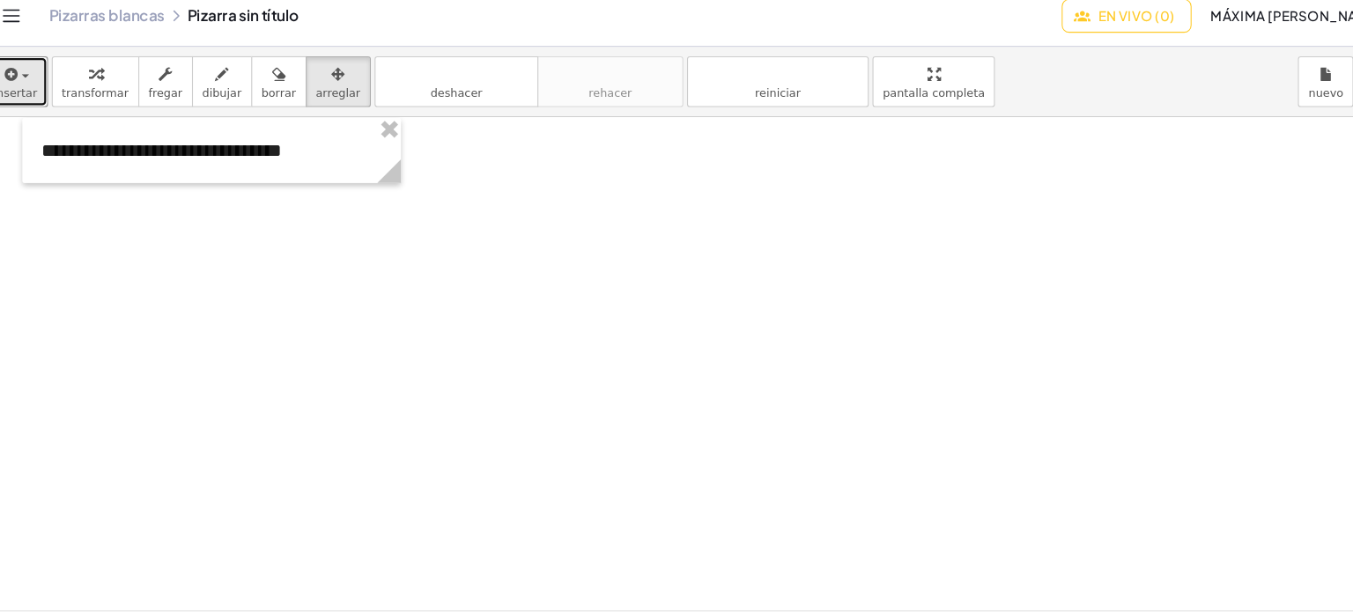
click at [685, 322] on div at bounding box center [676, 584] width 1353 height 923
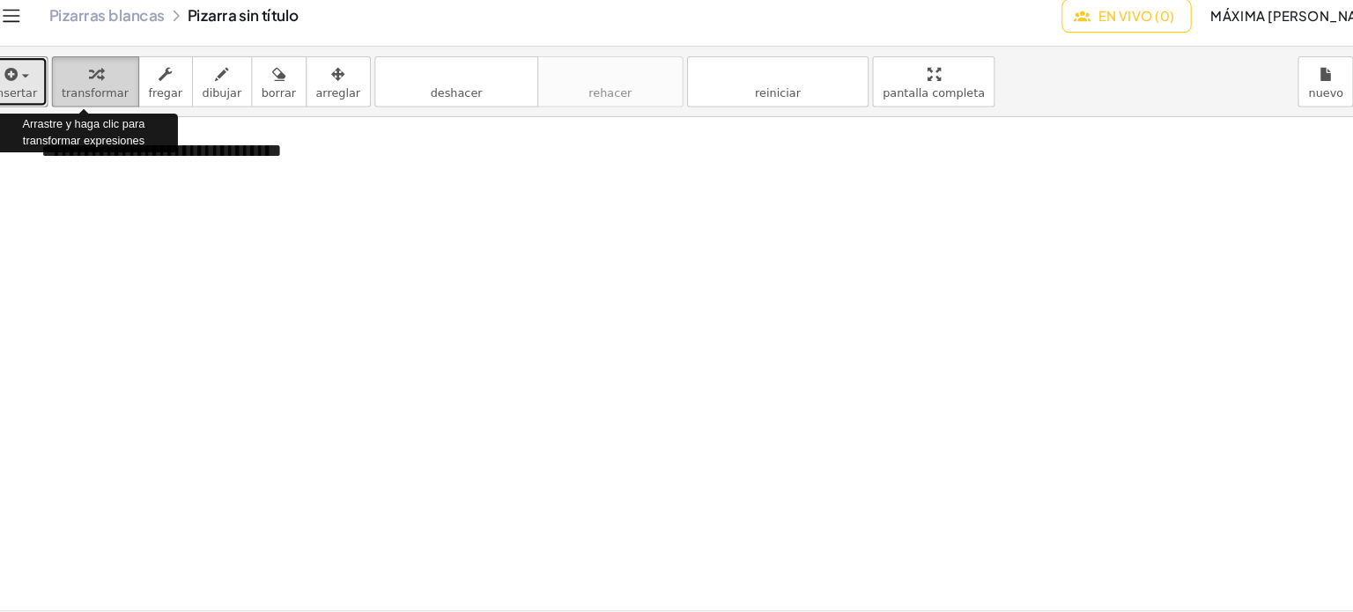
click at [107, 92] on icon "button" at bounding box center [113, 82] width 12 height 21
click at [45, 85] on span "button" at bounding box center [48, 85] width 7 height 4
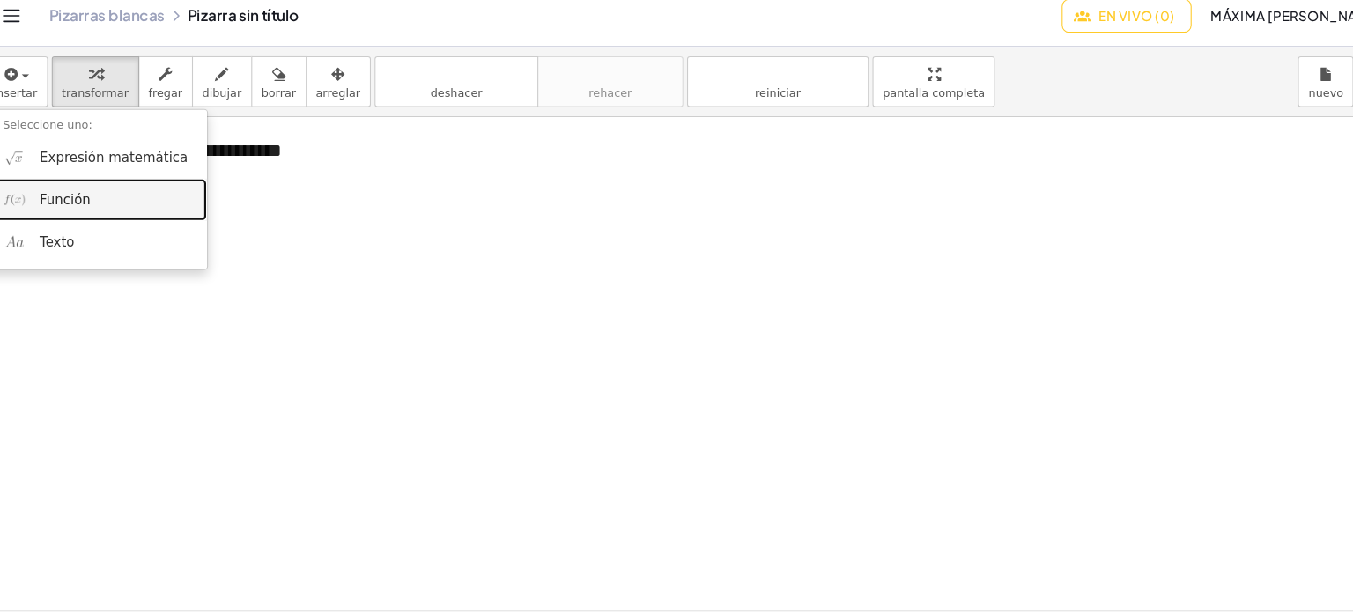
click at [88, 202] on font "Función" at bounding box center [86, 200] width 48 height 14
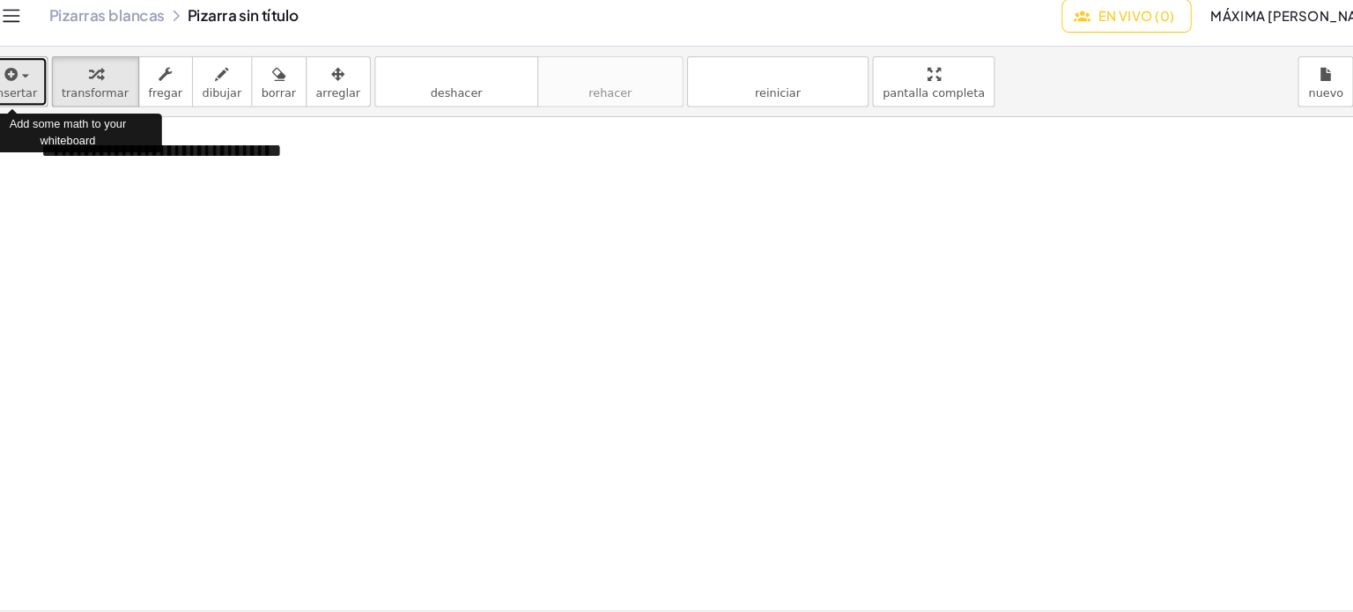
click at [46, 81] on div "button" at bounding box center [38, 81] width 41 height 21
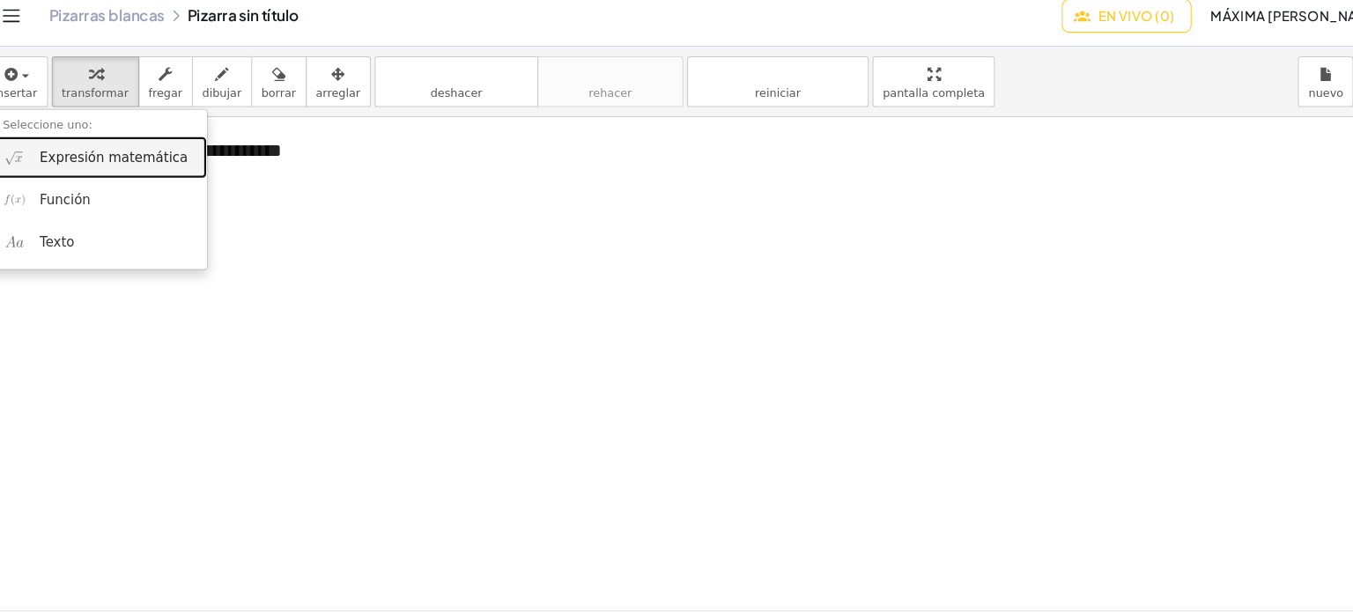
click at [114, 165] on font "Expresión matemática" at bounding box center [131, 160] width 138 height 14
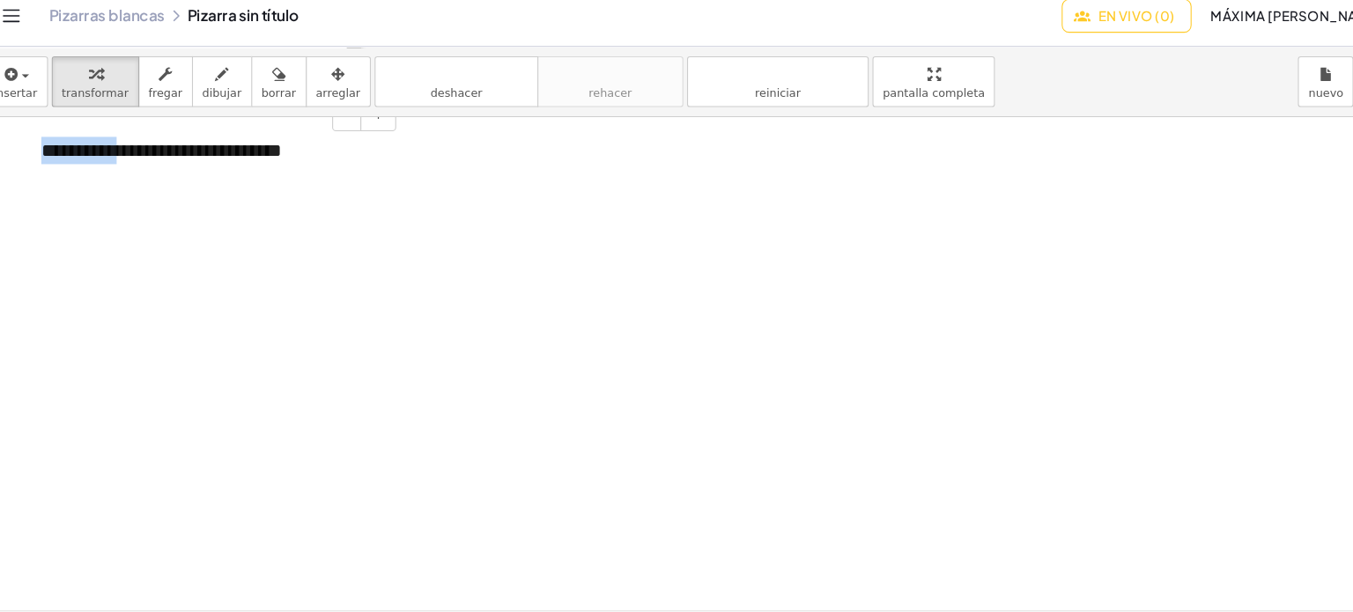
click at [114, 163] on font "**********" at bounding box center [176, 154] width 226 height 18
click at [382, 178] on div "**********" at bounding box center [223, 154] width 354 height 61
click at [664, 520] on div at bounding box center [676, 584] width 1353 height 923
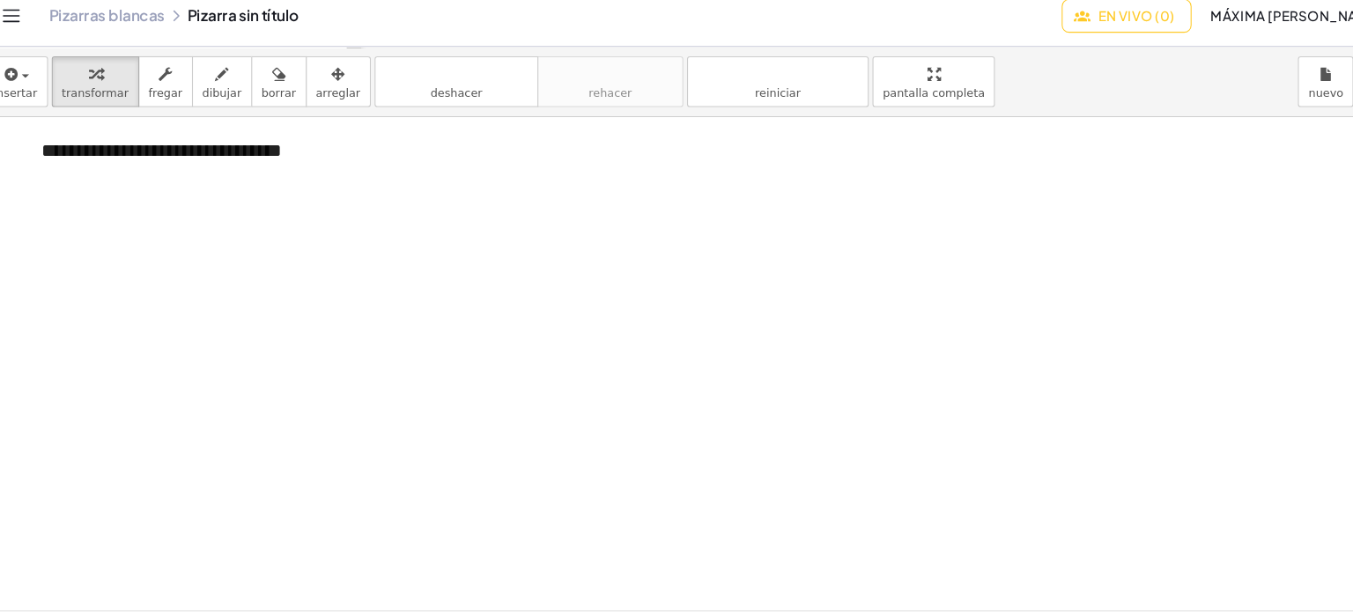
click at [664, 520] on div at bounding box center [676, 584] width 1353 height 923
click at [685, 514] on div at bounding box center [676, 584] width 1353 height 923
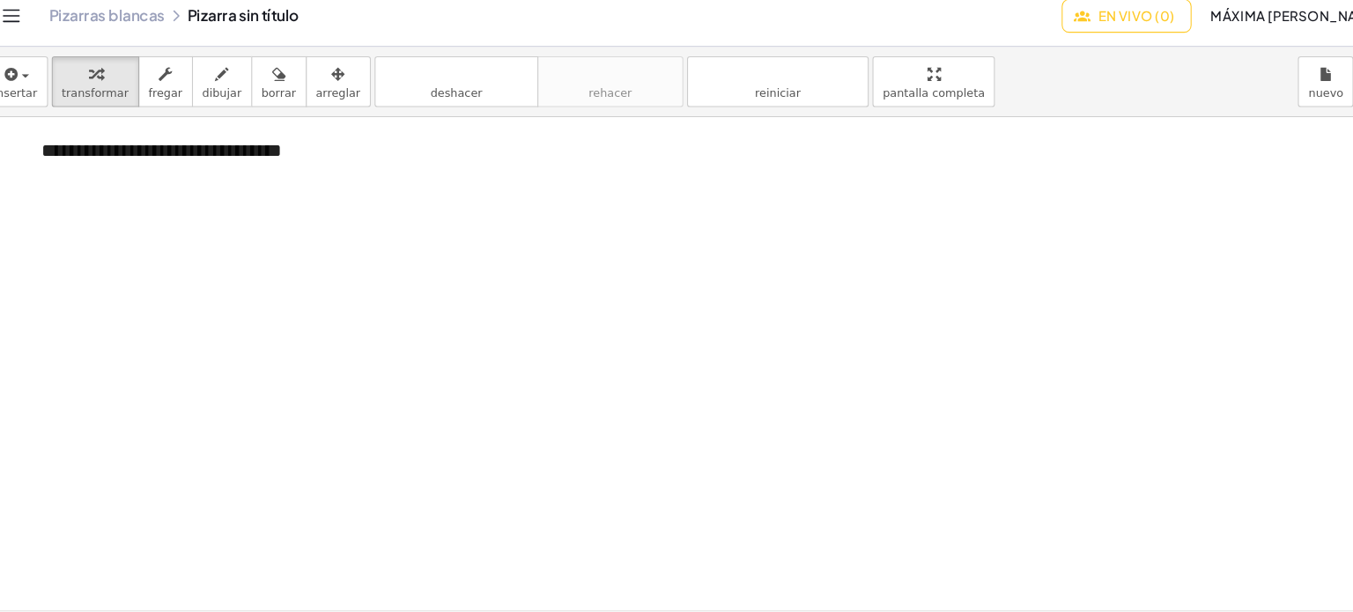
click at [685, 525] on div at bounding box center [676, 584] width 1353 height 923
click at [685, 26] on font "Máxima [PERSON_NAME]" at bounding box center [1238, 28] width 160 height 16
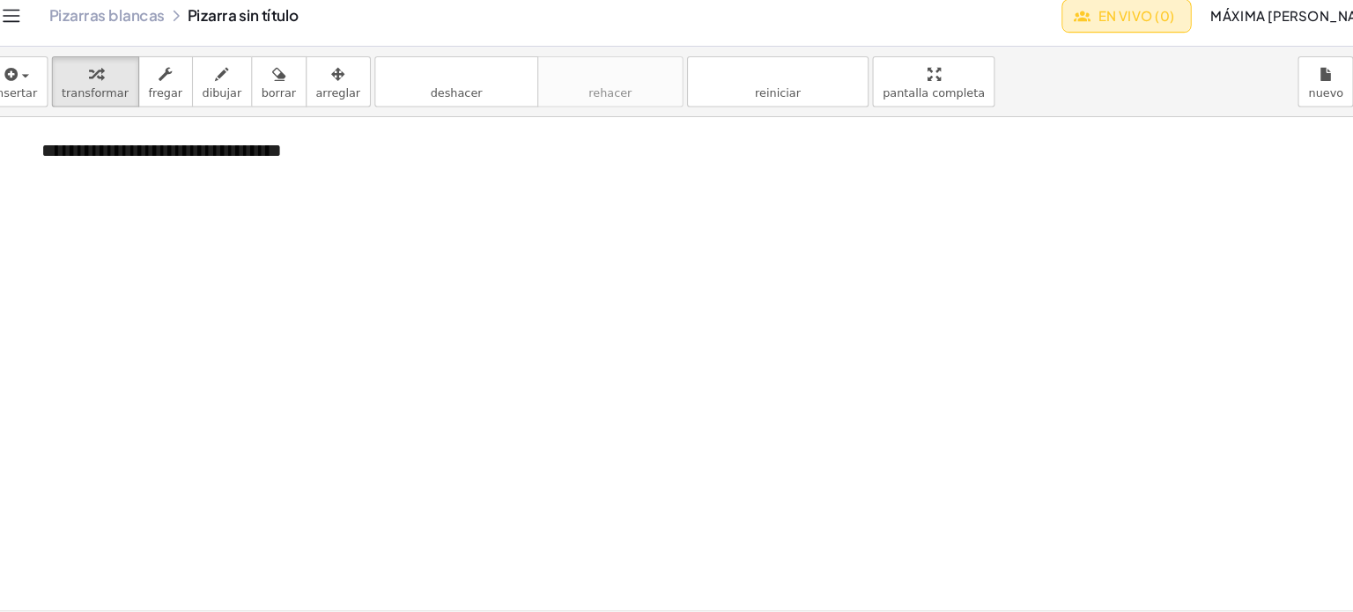
click at [685, 18] on button "En vivo (0)" at bounding box center [1079, 28] width 122 height 32
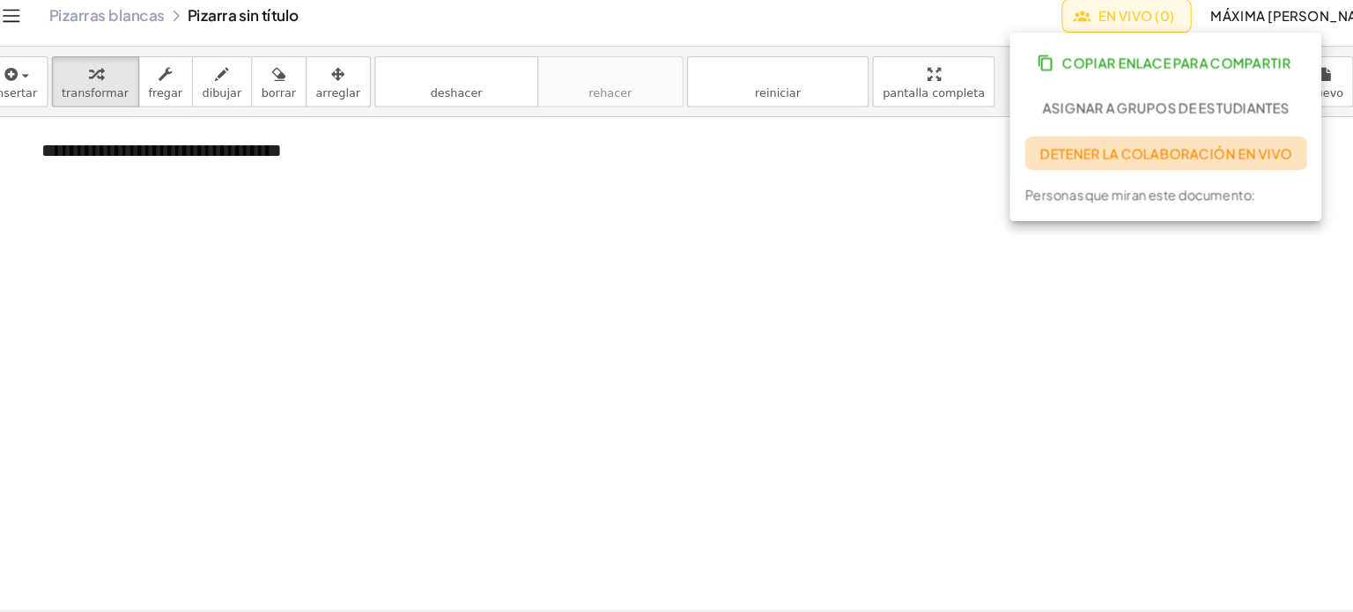
click at [685, 157] on font "Detener la colaboración en vivo" at bounding box center [1115, 157] width 235 height 16
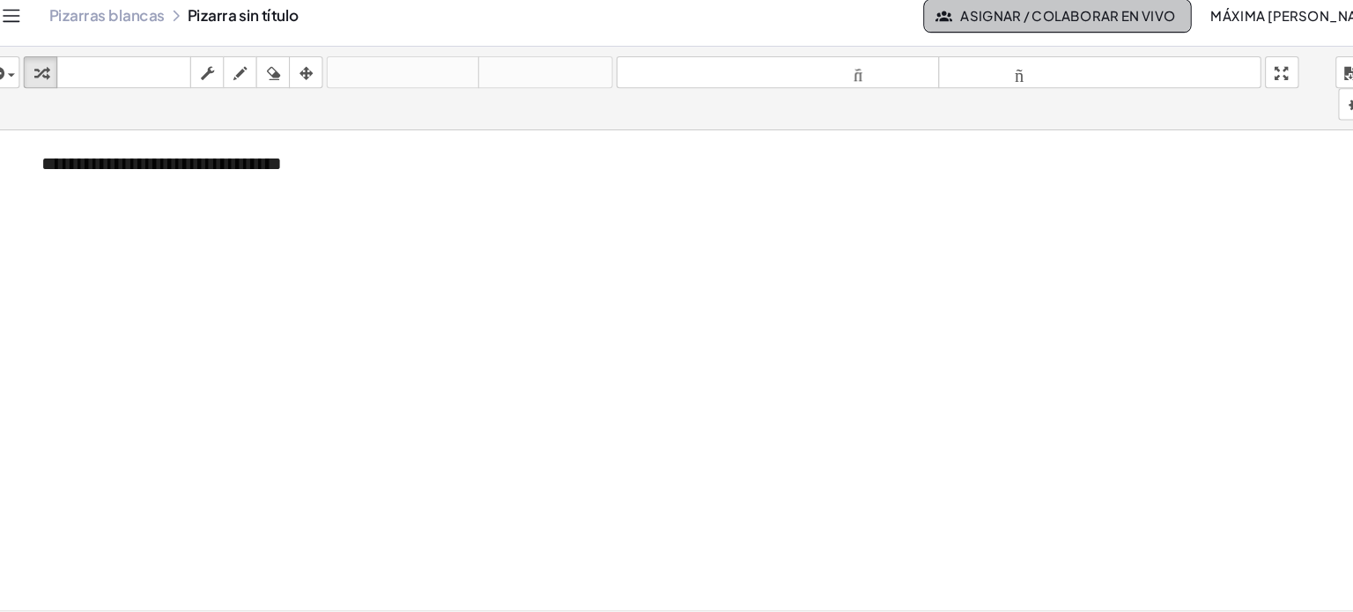
click at [685, 33] on font "Asignar / Colaborar en vivo" at bounding box center [1023, 28] width 201 height 16
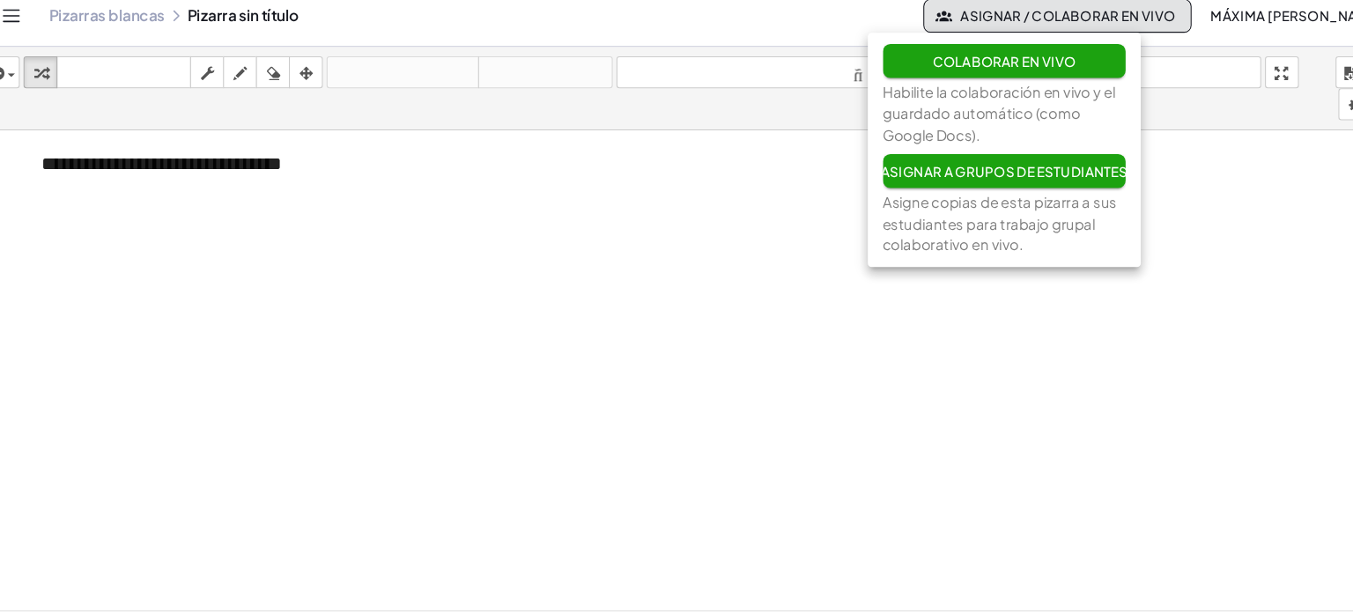
click at [649, 174] on div at bounding box center [676, 597] width 1353 height 923
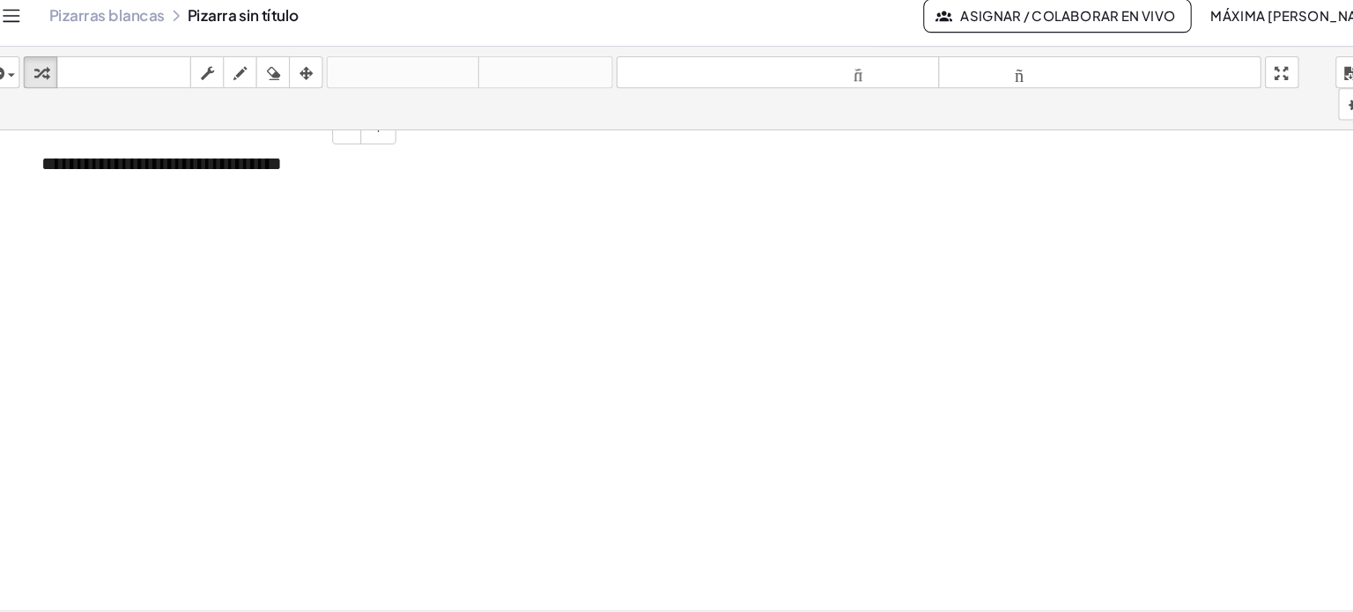
click at [392, 169] on div "**********" at bounding box center [223, 167] width 354 height 61
click at [36, 80] on div "button" at bounding box center [26, 80] width 26 height 21
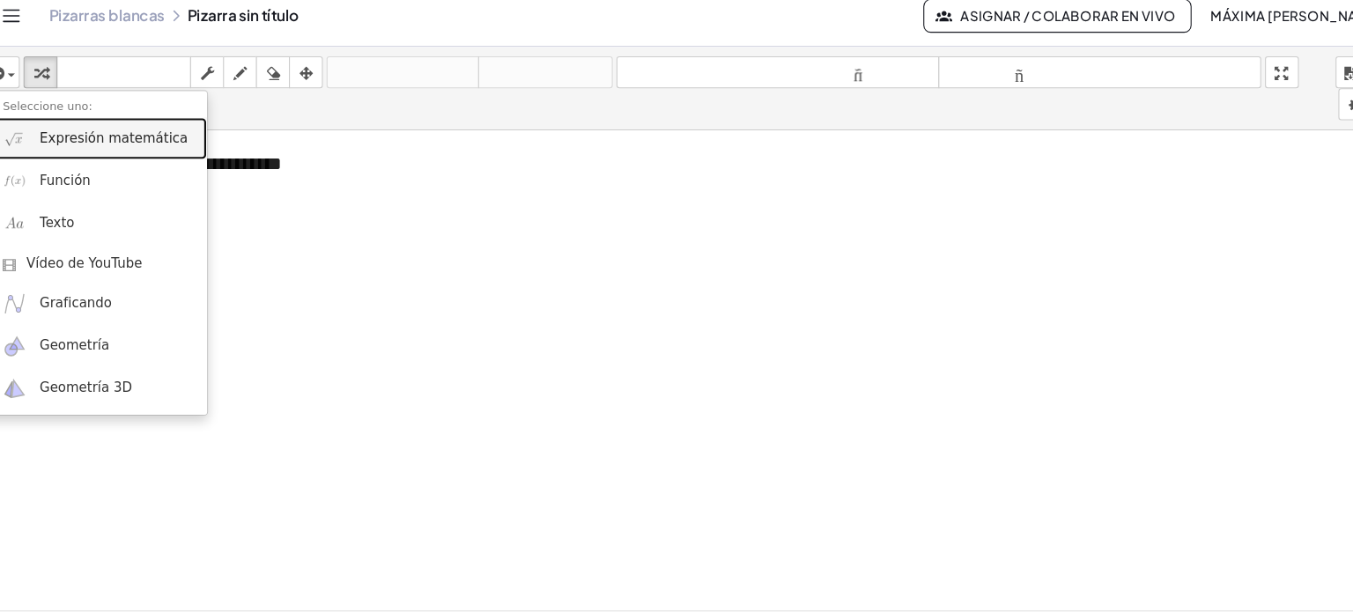
click at [117, 146] on font "Expresión matemática" at bounding box center [131, 143] width 138 height 14
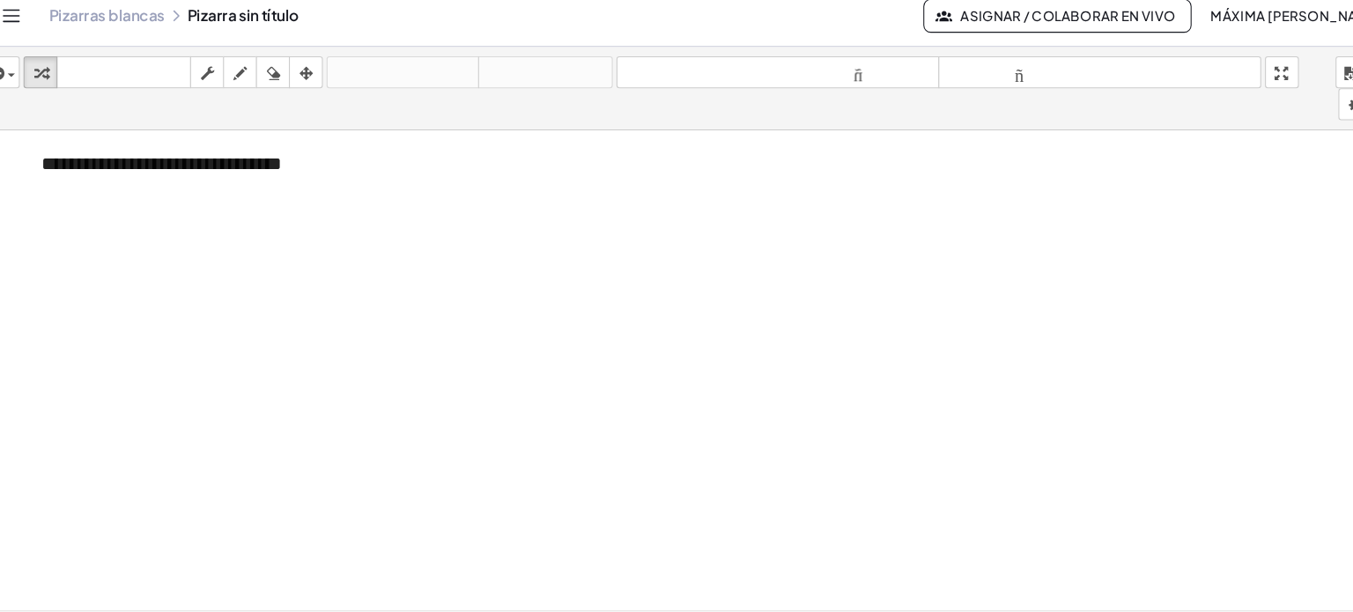
click at [685, 552] on div at bounding box center [676, 597] width 1353 height 923
click at [226, 170] on font "**********" at bounding box center [176, 167] width 226 height 18
click at [36, 83] on span "button" at bounding box center [35, 84] width 7 height 4
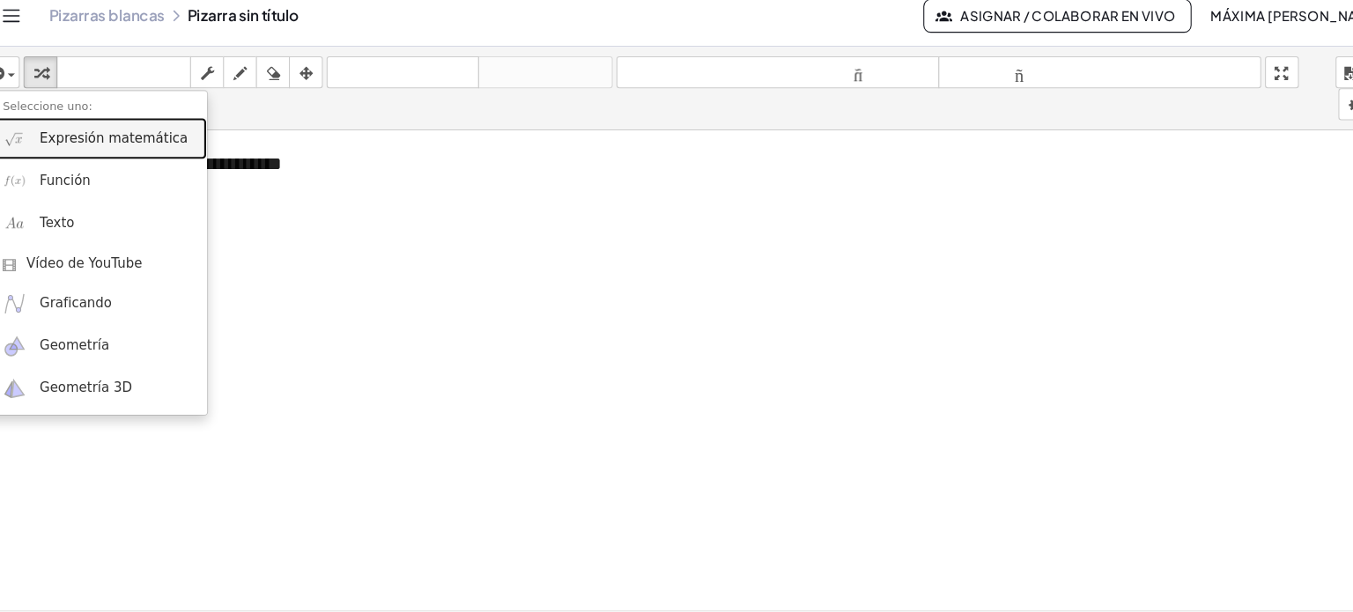
click at [127, 148] on font "Expresión matemática" at bounding box center [131, 143] width 138 height 14
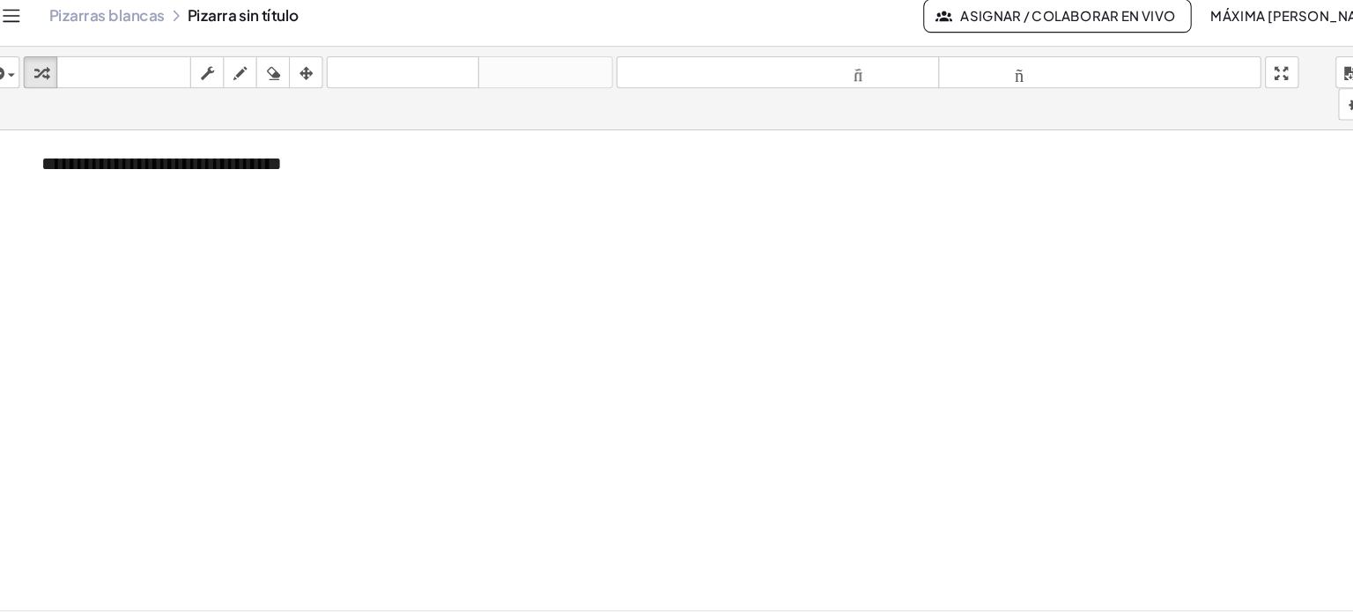
click at [448, 461] on div at bounding box center [676, 597] width 1353 height 923
click at [453, 462] on div at bounding box center [676, 597] width 1353 height 923
click at [685, 488] on div at bounding box center [676, 597] width 1353 height 923
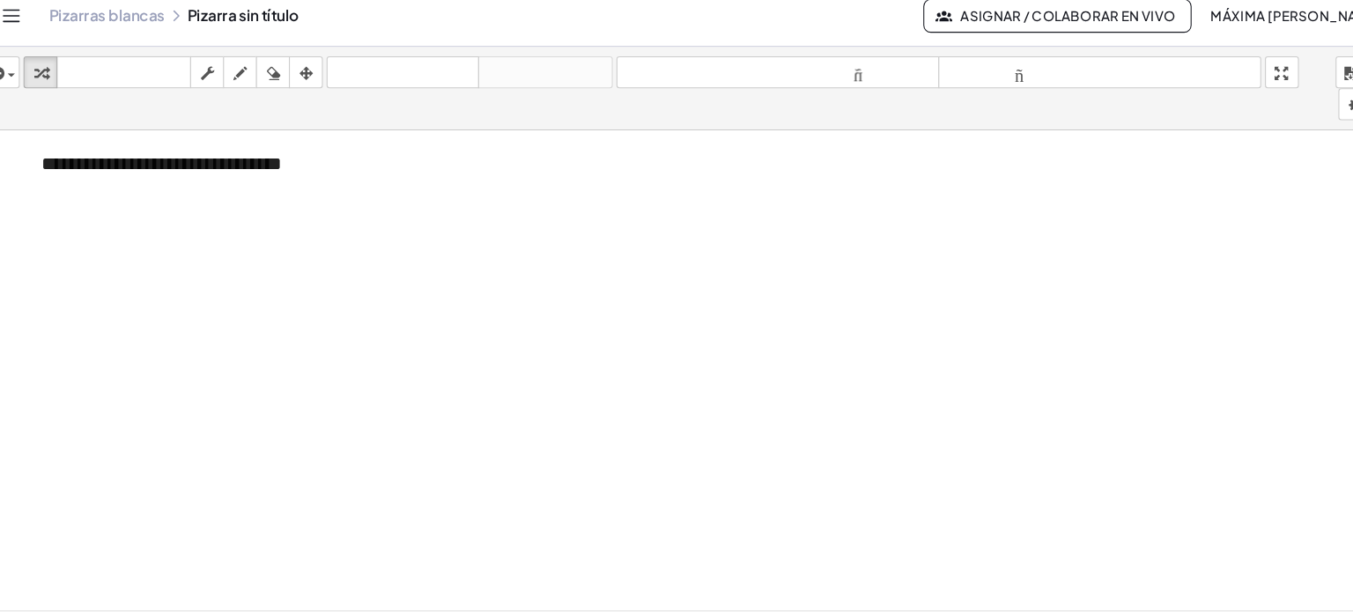
click at [685, 488] on div at bounding box center [676, 597] width 1353 height 923
drag, startPoint x: 1232, startPoint y: 84, endPoint x: 1291, endPoint y: 181, distance: 113.8
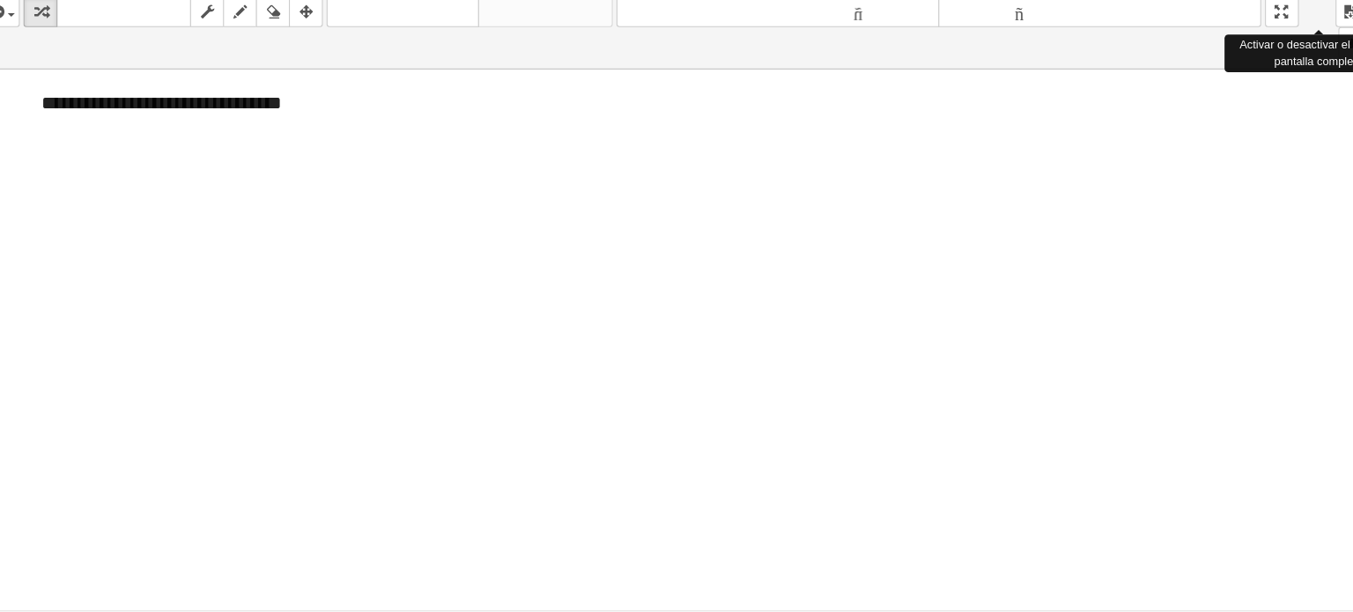
click at [685, 181] on div "**********" at bounding box center [676, 306] width 1353 height 612
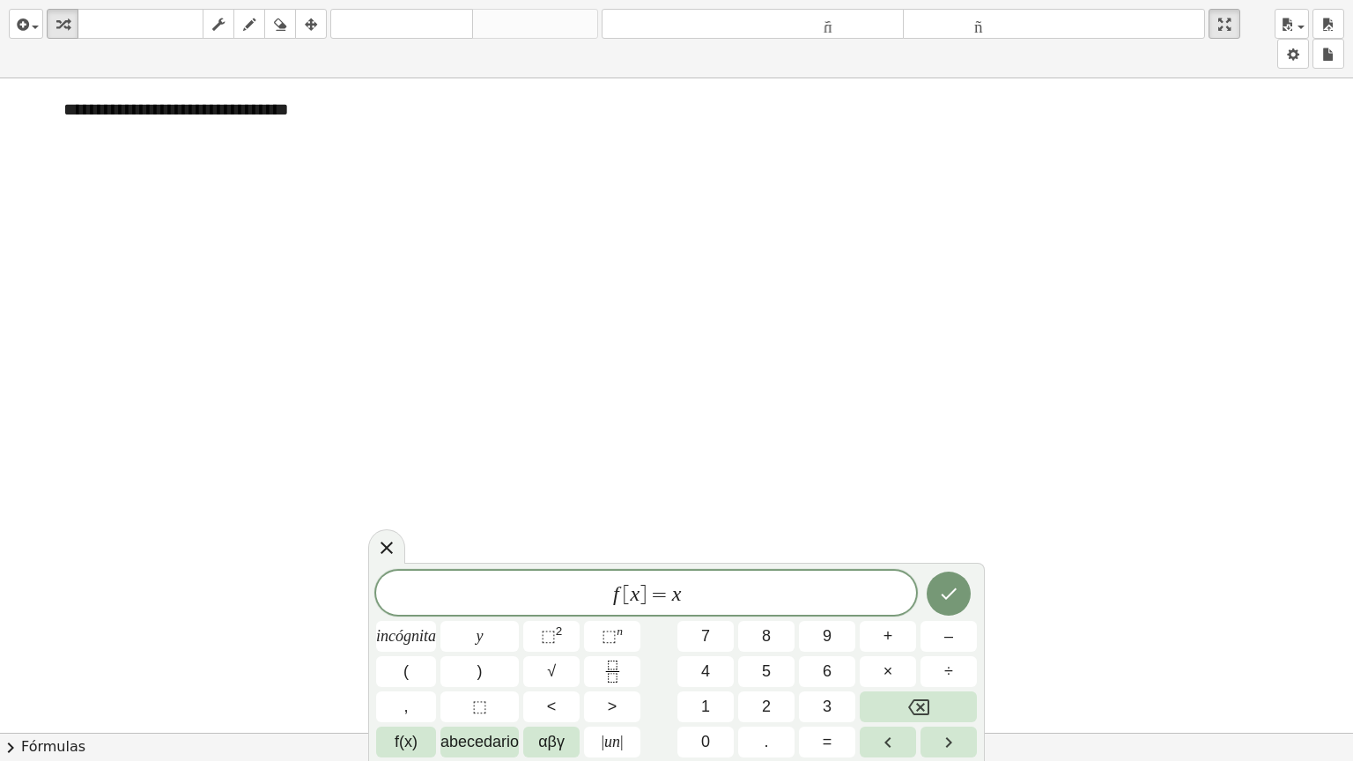
click at [444, 107] on div at bounding box center [676, 732] width 1353 height 1309
click at [255, 117] on font "**********" at bounding box center [176, 109] width 226 height 18
click at [392, 129] on div "**********" at bounding box center [223, 109] width 354 height 61
drag, startPoint x: 396, startPoint y: 136, endPoint x: 392, endPoint y: 123, distance: 13.1
click at [392, 128] on div "**********" at bounding box center [223, 109] width 354 height 61
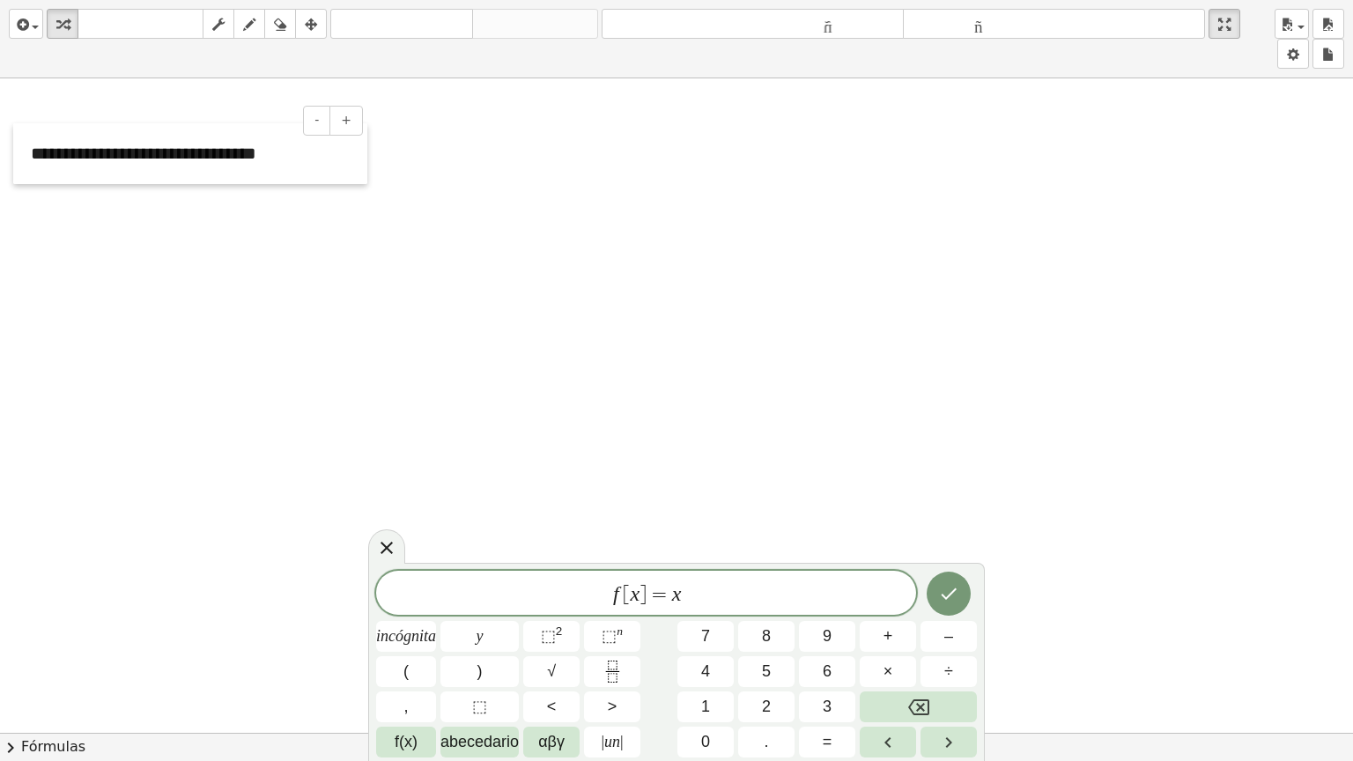
drag, startPoint x: 49, startPoint y: 104, endPoint x: 17, endPoint y: 148, distance: 54.8
click at [17, 148] on div at bounding box center [22, 153] width 18 height 61
click at [424, 153] on div at bounding box center [676, 732] width 1353 height 1309
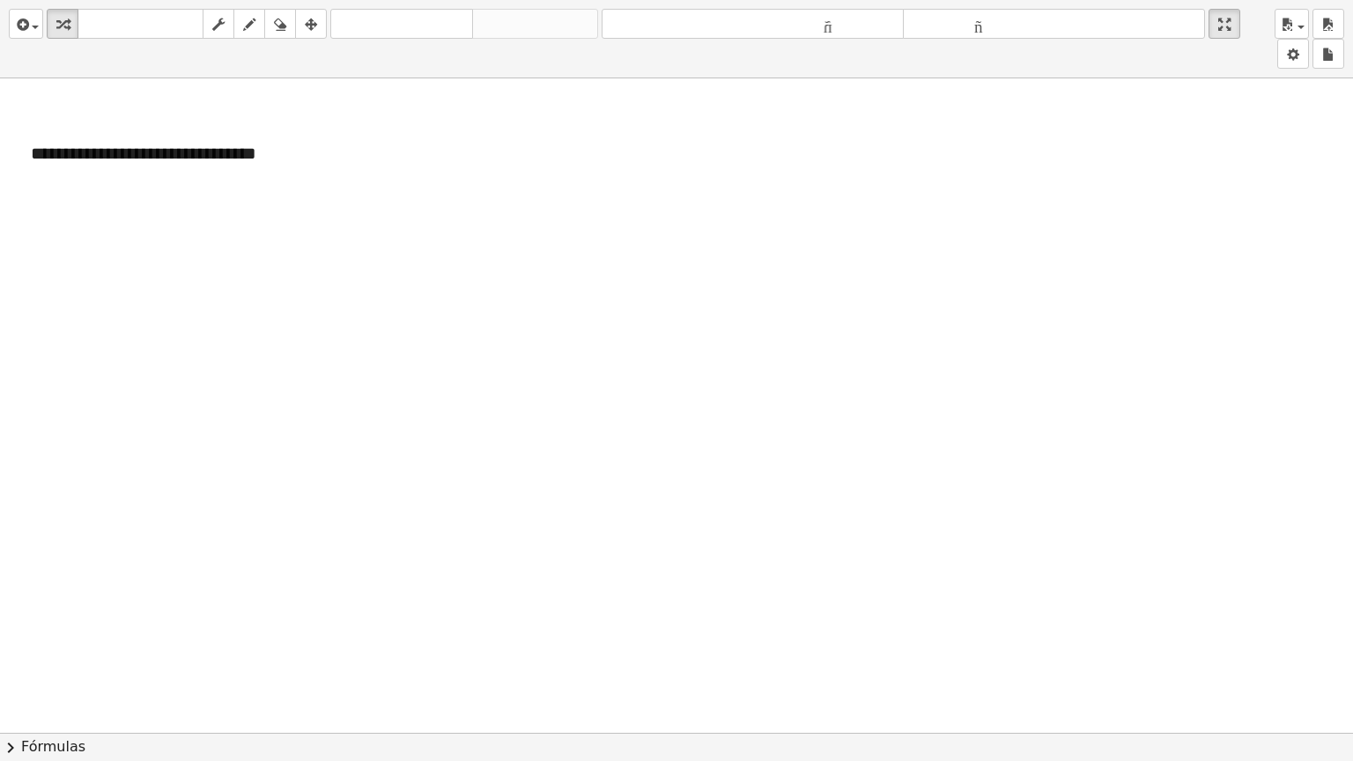
click at [388, 171] on div at bounding box center [676, 732] width 1353 height 1309
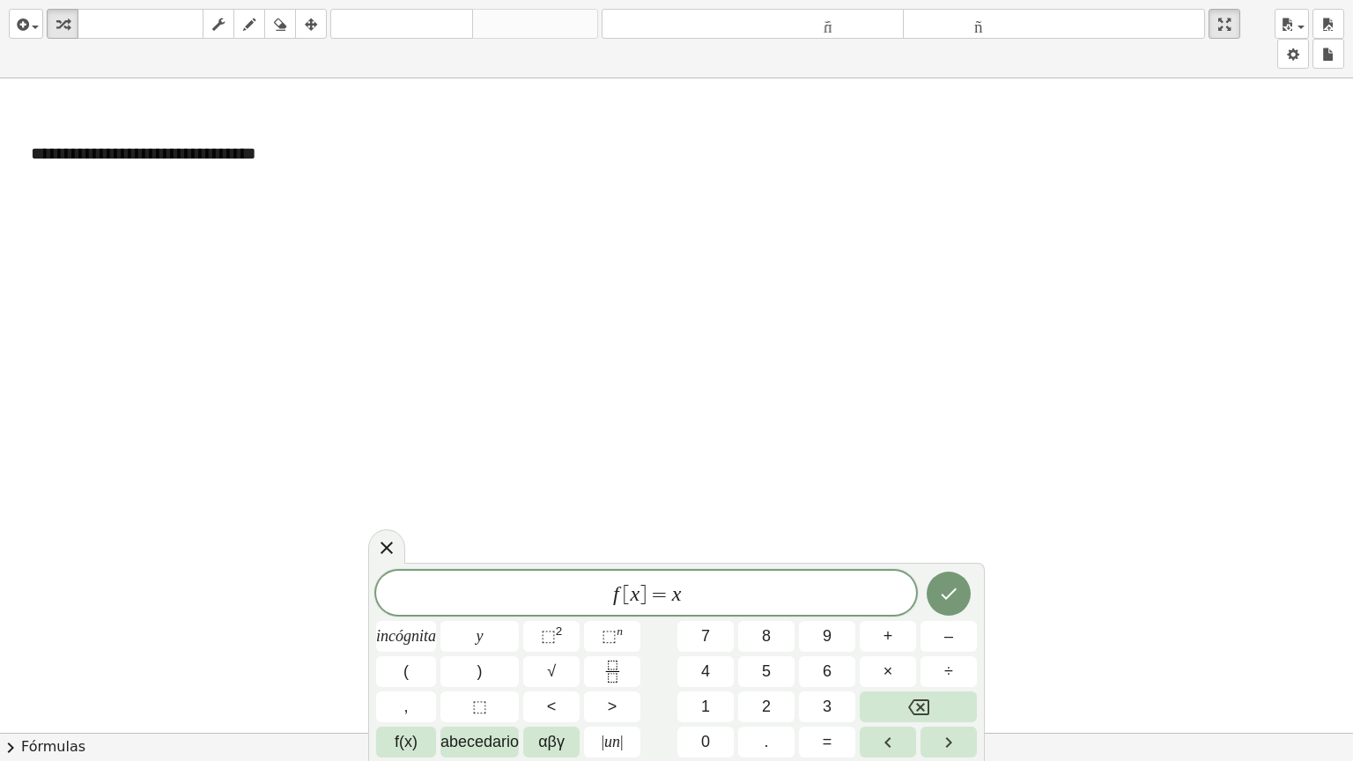
click at [685, 625] on button "chevron_right Fórmulas" at bounding box center [676, 747] width 1353 height 28
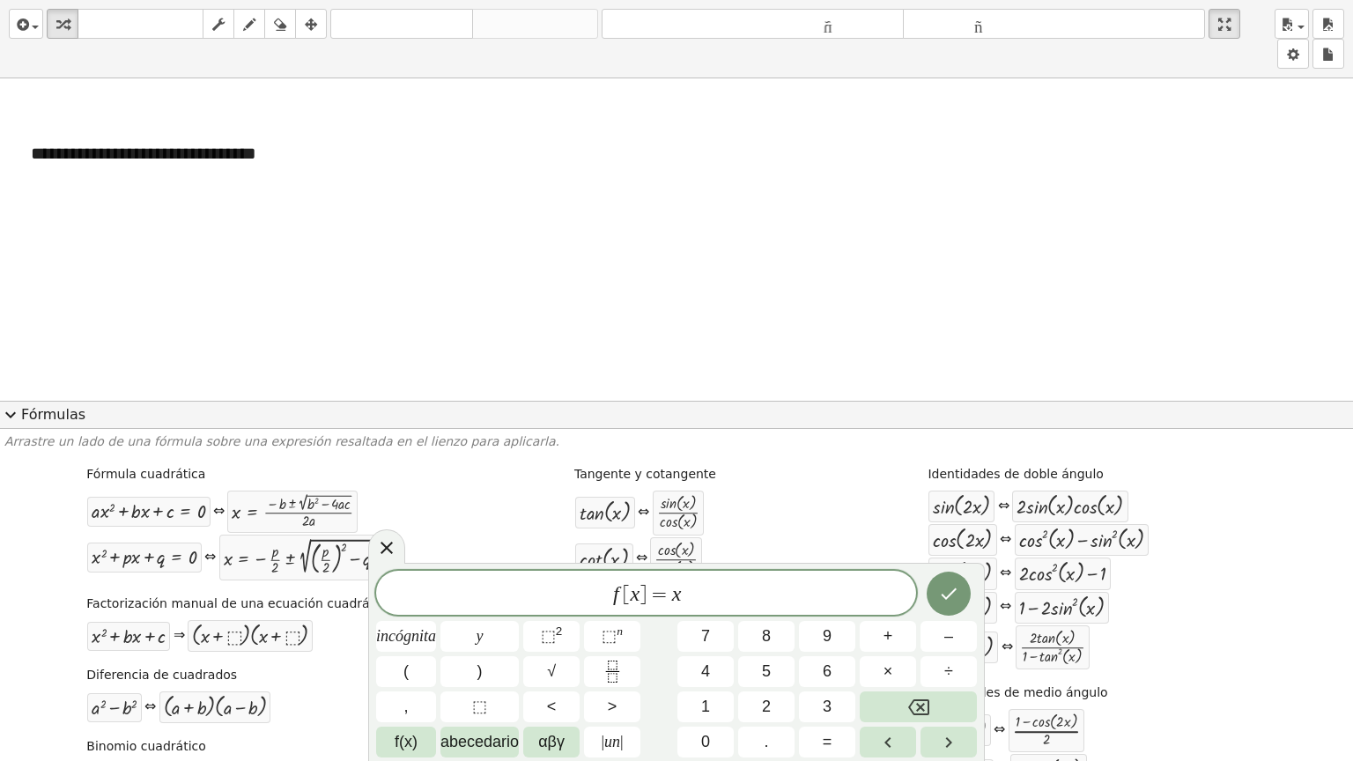
click at [685, 233] on div at bounding box center [676, 539] width 1353 height 923
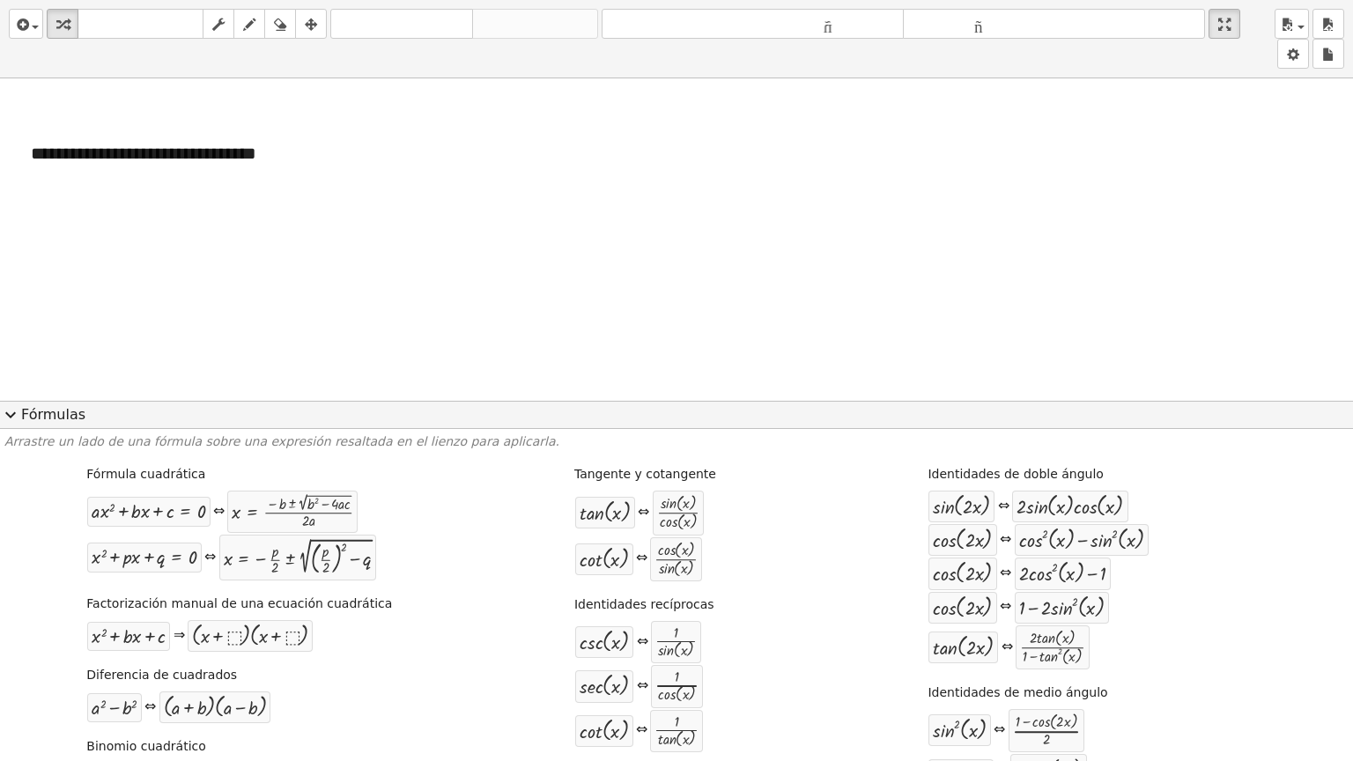
click at [7, 418] on span "expand_more" at bounding box center [10, 414] width 21 height 21
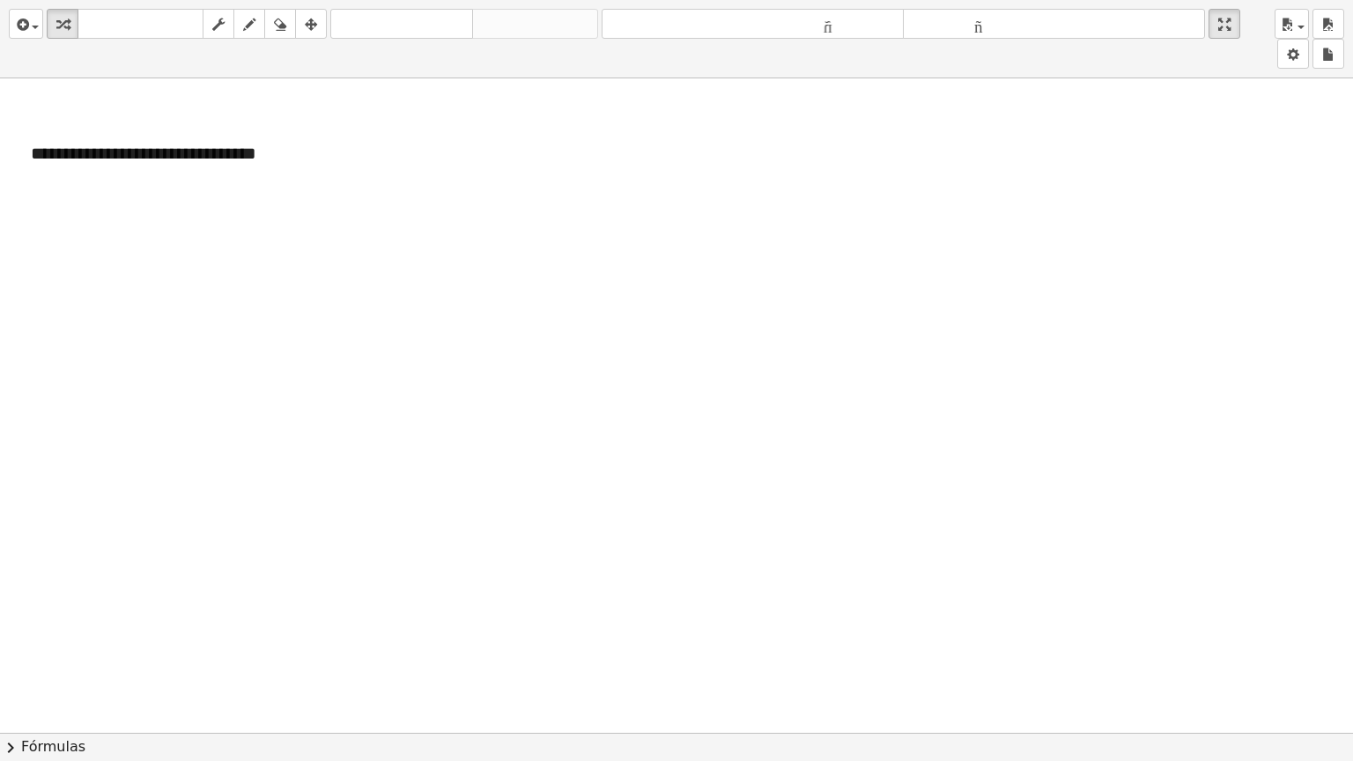
click at [616, 625] on div at bounding box center [676, 732] width 1353 height 1309
drag, startPoint x: 1233, startPoint y: 22, endPoint x: 1233, endPoint y: -85, distance: 106.6
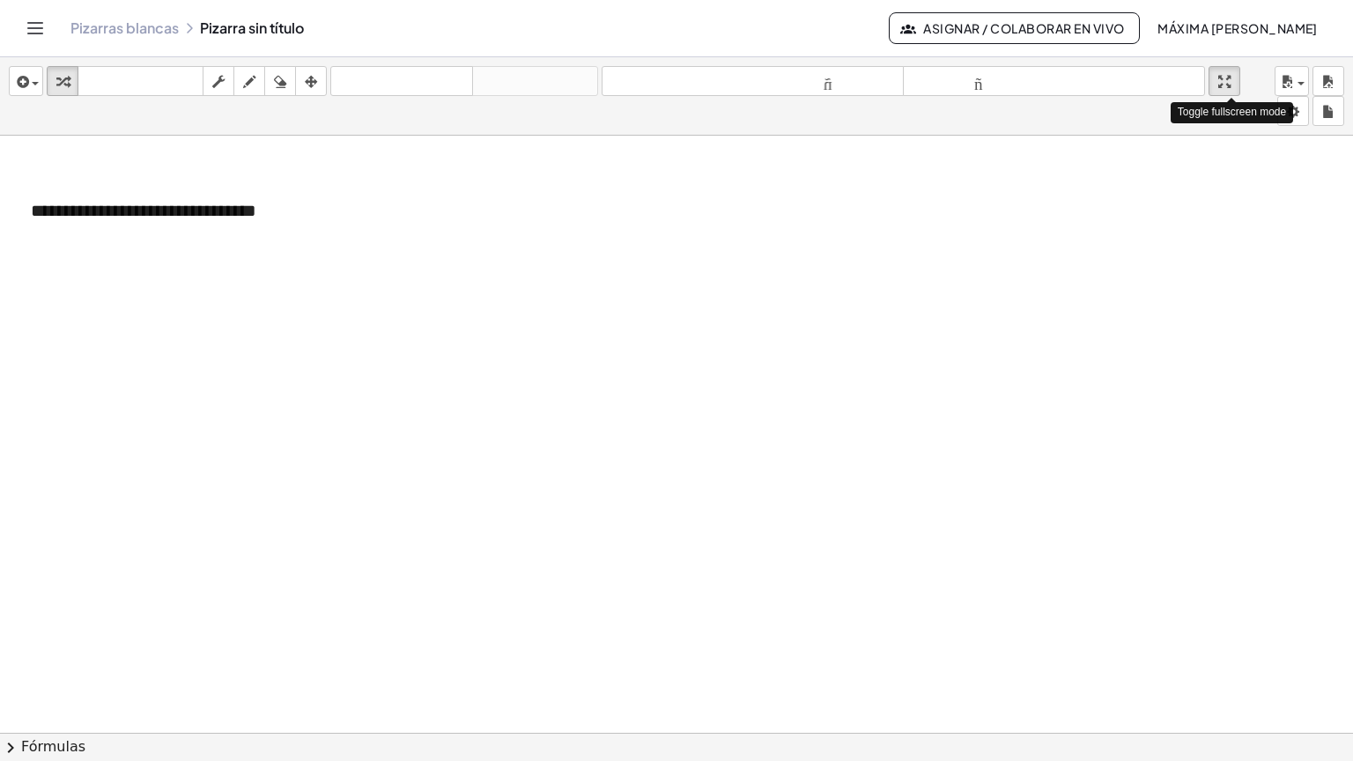
click at [685, 0] on html "**********" at bounding box center [676, 380] width 1353 height 761
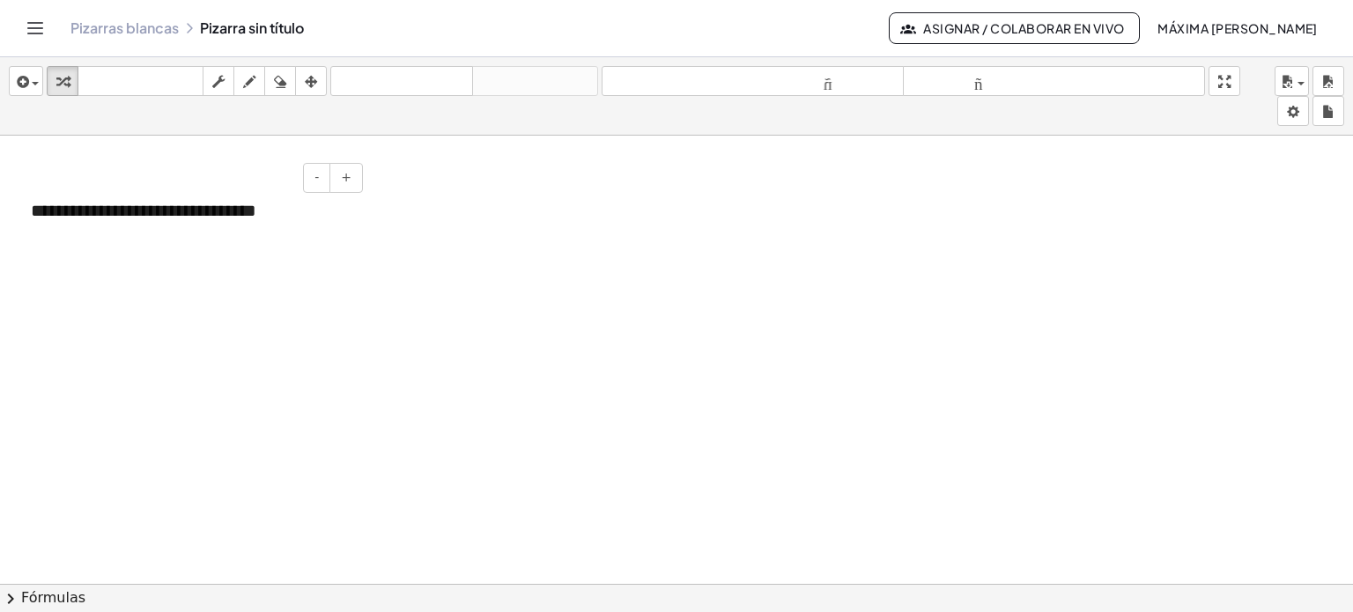
click at [214, 211] on font "**********" at bounding box center [144, 211] width 226 height 18
click at [268, 186] on div "- +" at bounding box center [186, 178] width 354 height 30
click at [359, 223] on div "**********" at bounding box center [190, 211] width 354 height 61
click at [634, 542] on div at bounding box center [676, 597] width 1353 height 923
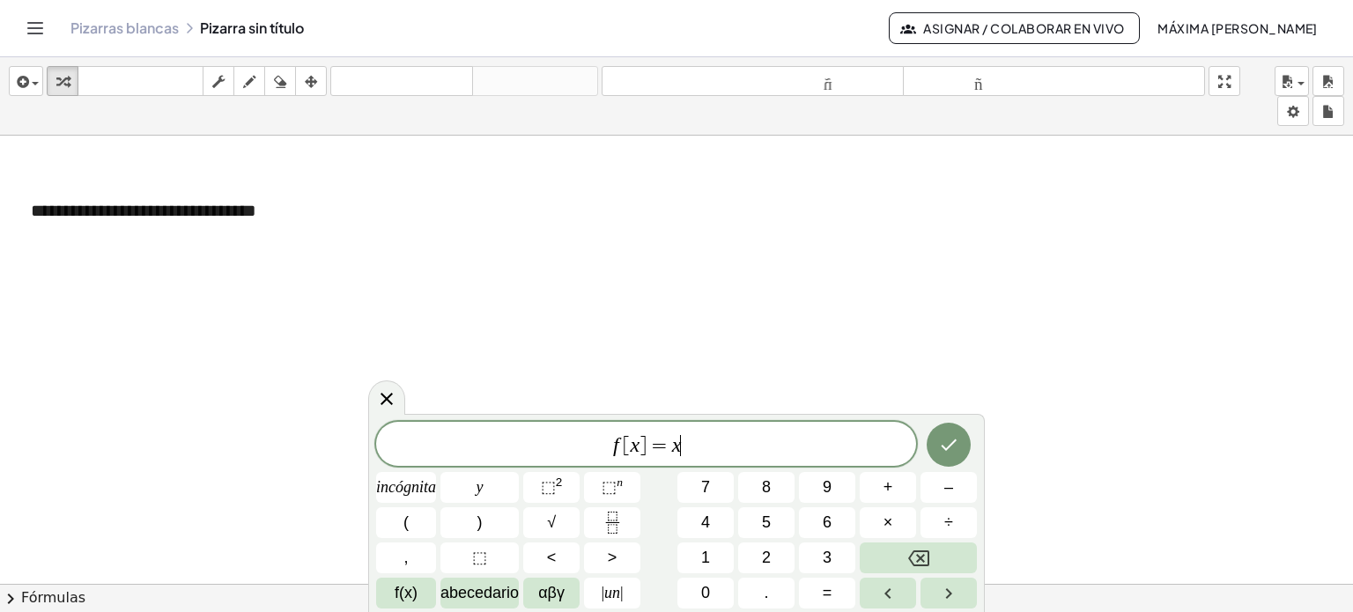
click at [634, 543] on button ">" at bounding box center [612, 558] width 56 height 31
click at [685, 449] on icon "Hecho" at bounding box center [948, 444] width 21 height 21
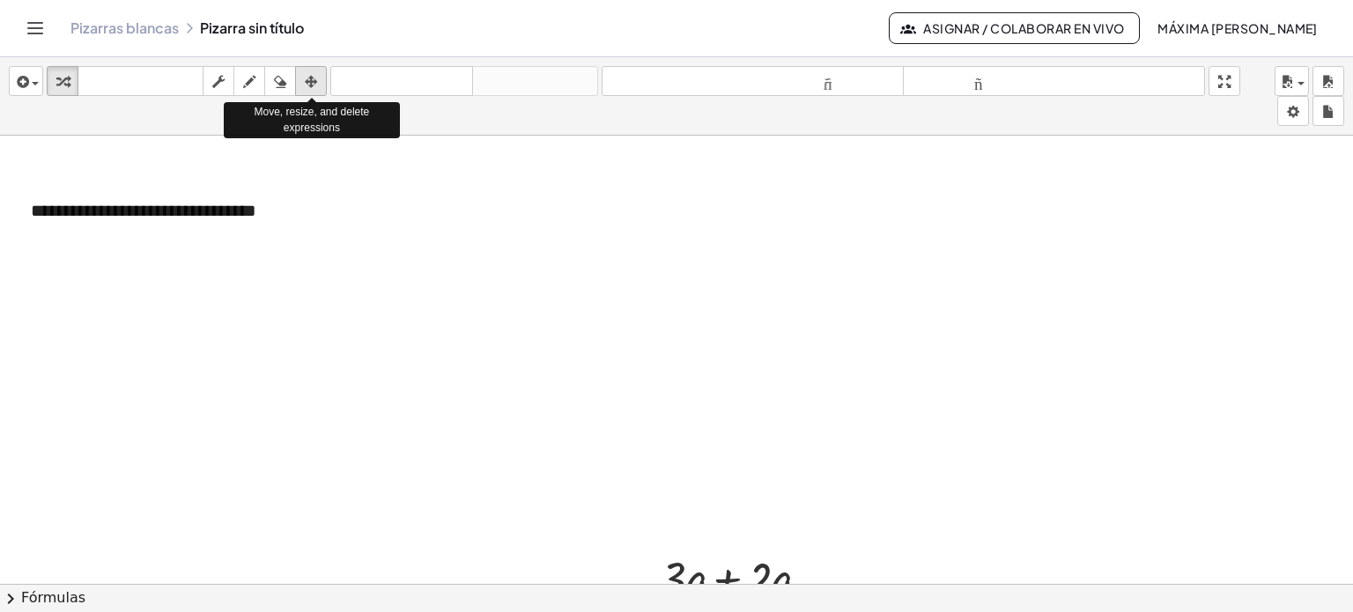
click at [314, 83] on icon "button" at bounding box center [311, 81] width 12 height 21
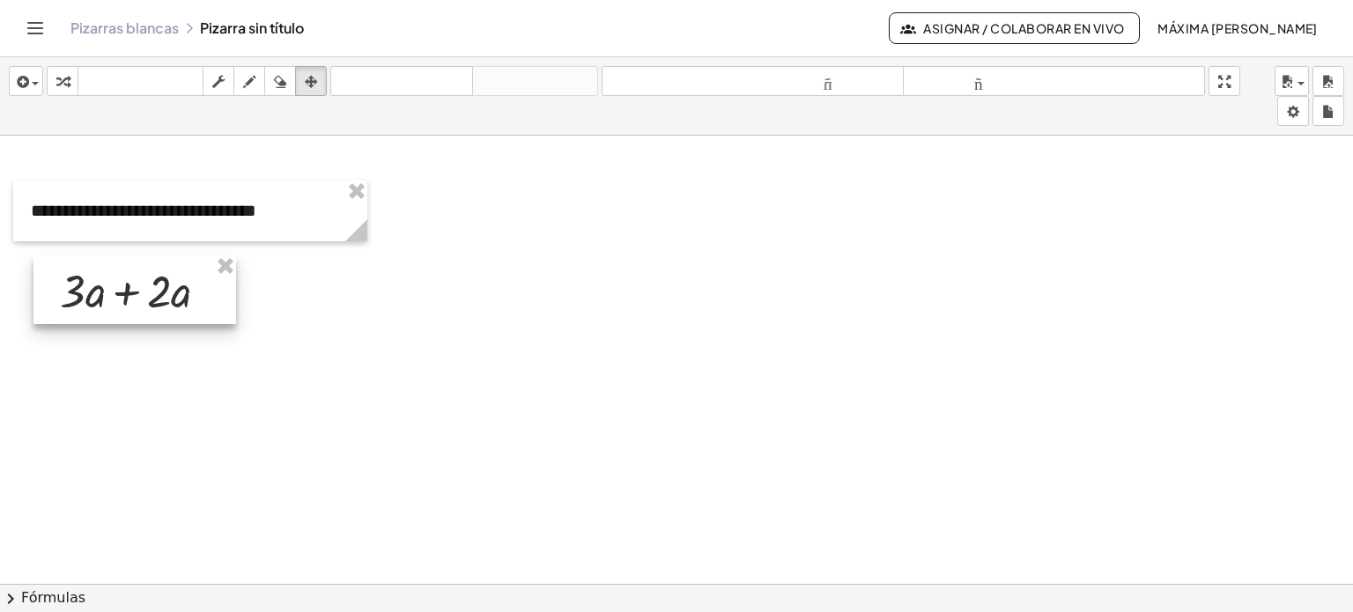
drag, startPoint x: 712, startPoint y: 570, endPoint x: 112, endPoint y: 283, distance: 665.1
click at [112, 283] on div at bounding box center [134, 289] width 203 height 69
click at [127, 292] on div at bounding box center [134, 289] width 203 height 69
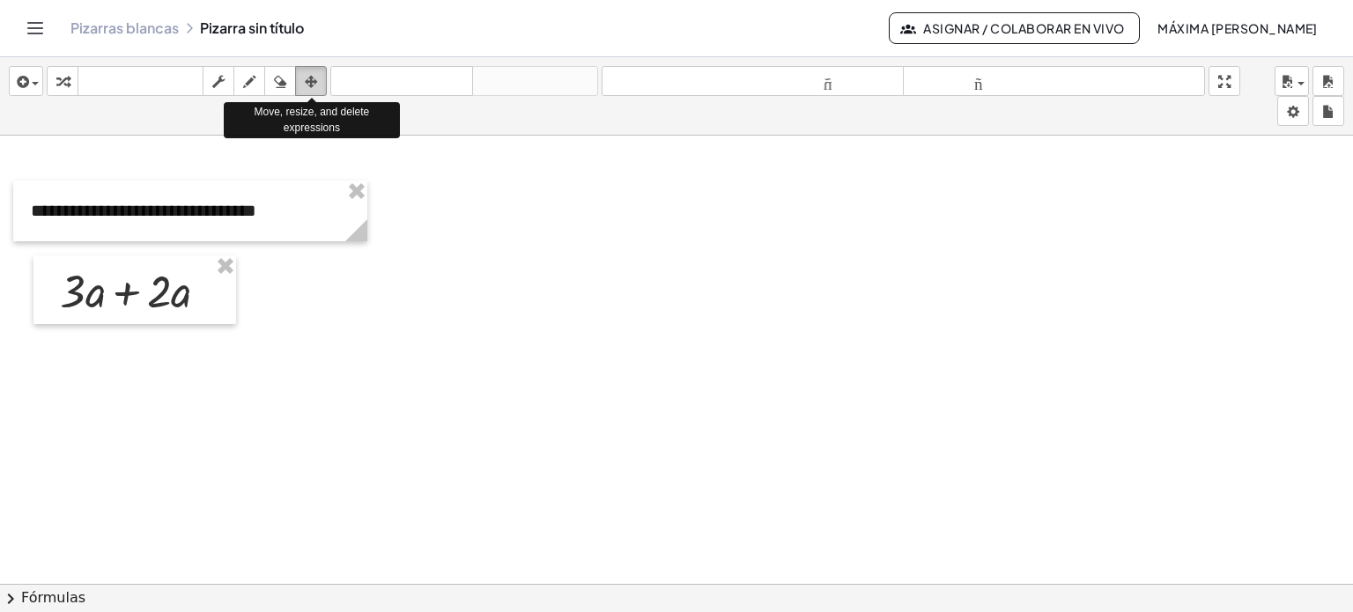
click at [310, 77] on icon "button" at bounding box center [311, 81] width 12 height 21
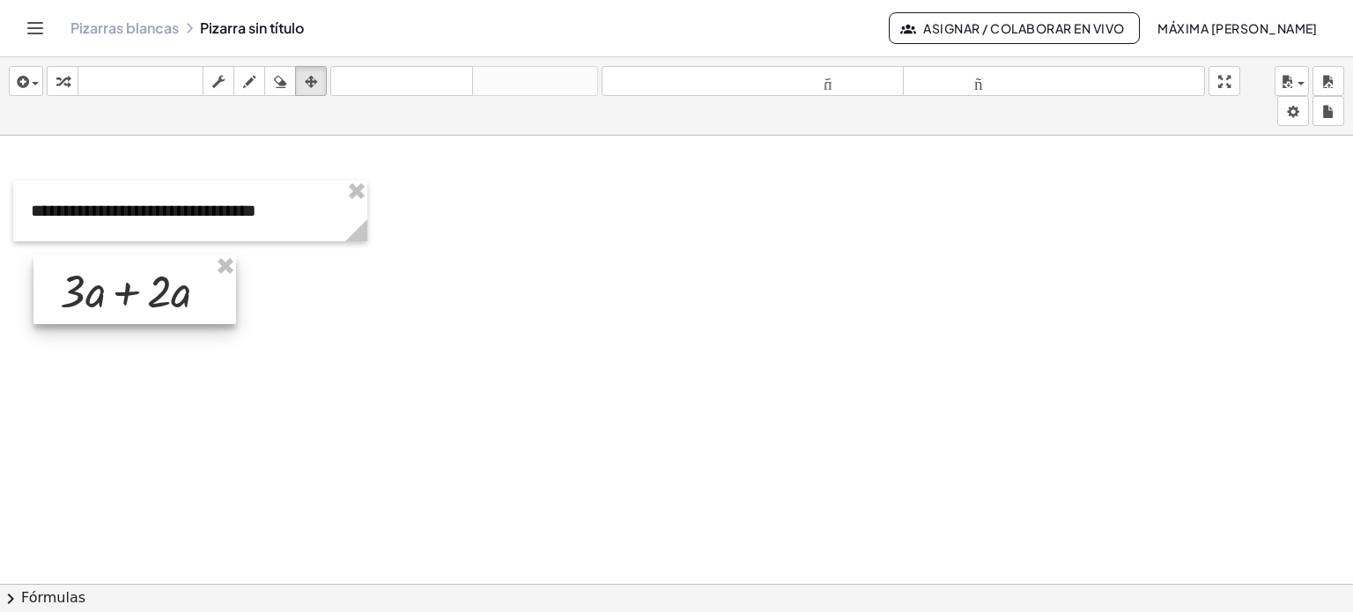
click at [113, 314] on div at bounding box center [134, 289] width 203 height 69
click at [128, 292] on div at bounding box center [134, 289] width 203 height 69
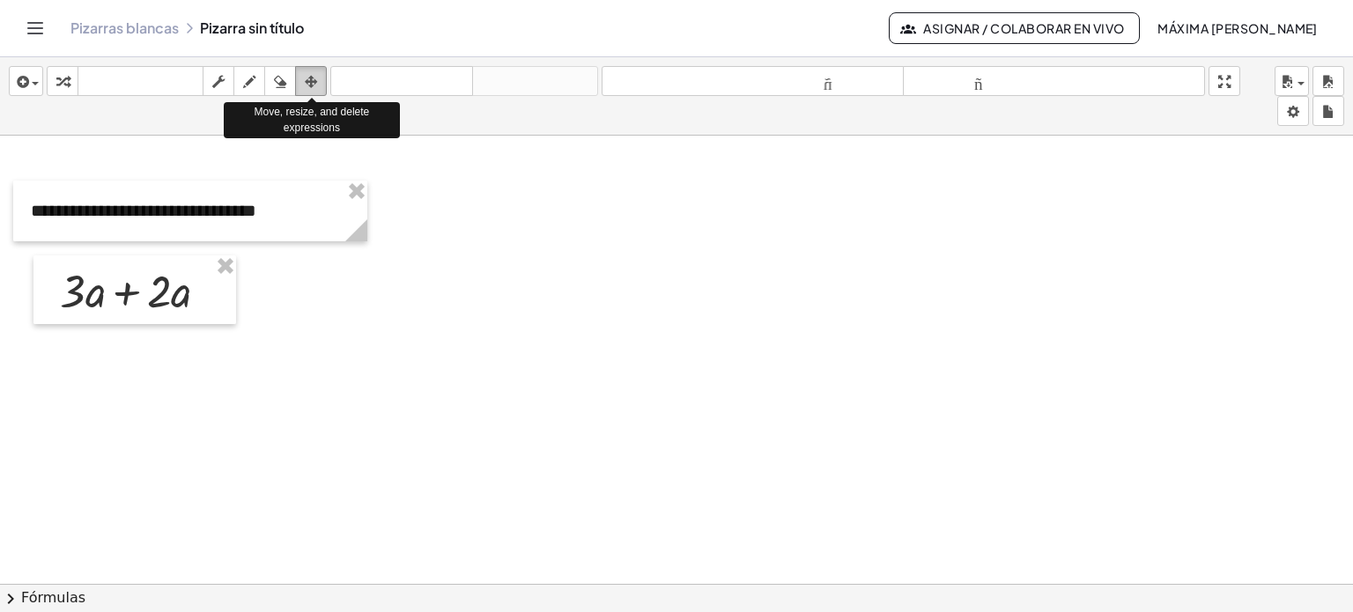
click at [307, 83] on icon "button" at bounding box center [311, 81] width 12 height 21
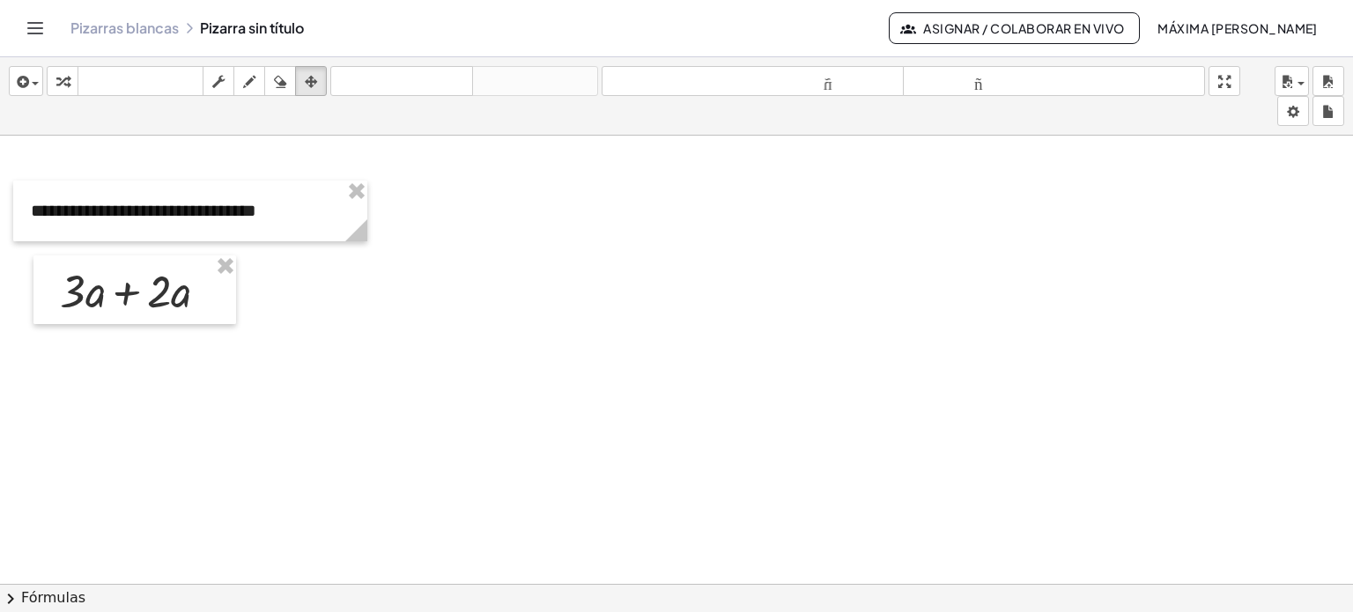
click at [669, 472] on div at bounding box center [676, 597] width 1353 height 923
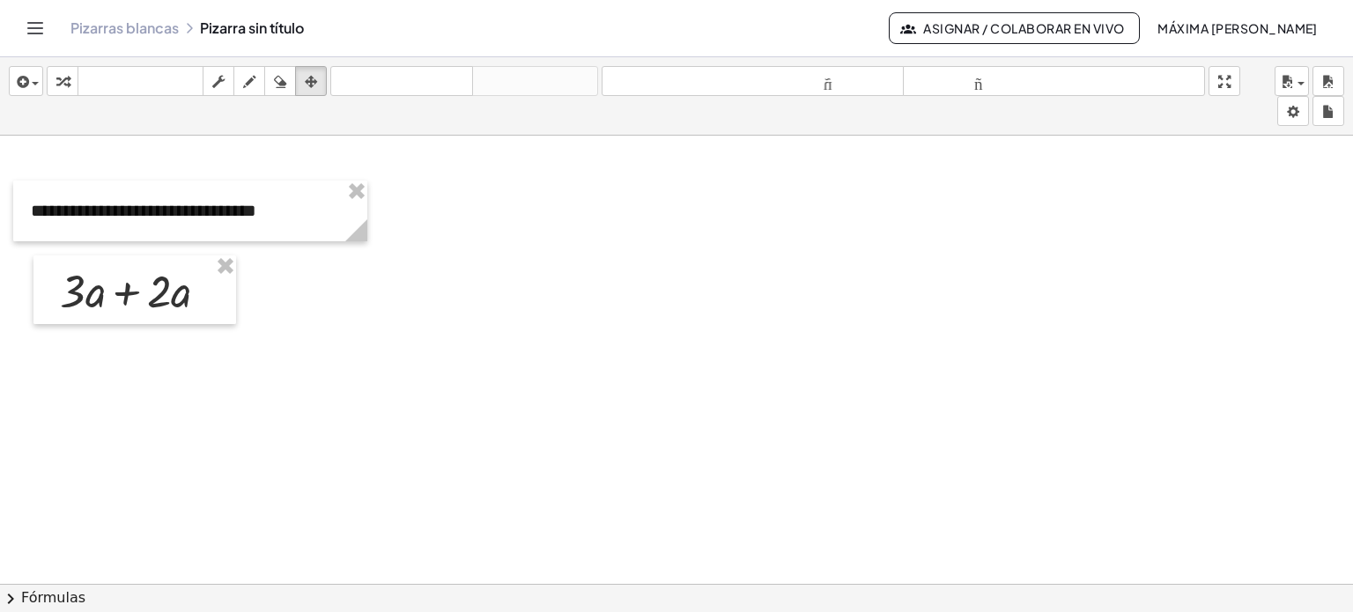
click at [669, 472] on div at bounding box center [676, 597] width 1353 height 923
click at [213, 293] on div at bounding box center [134, 289] width 203 height 69
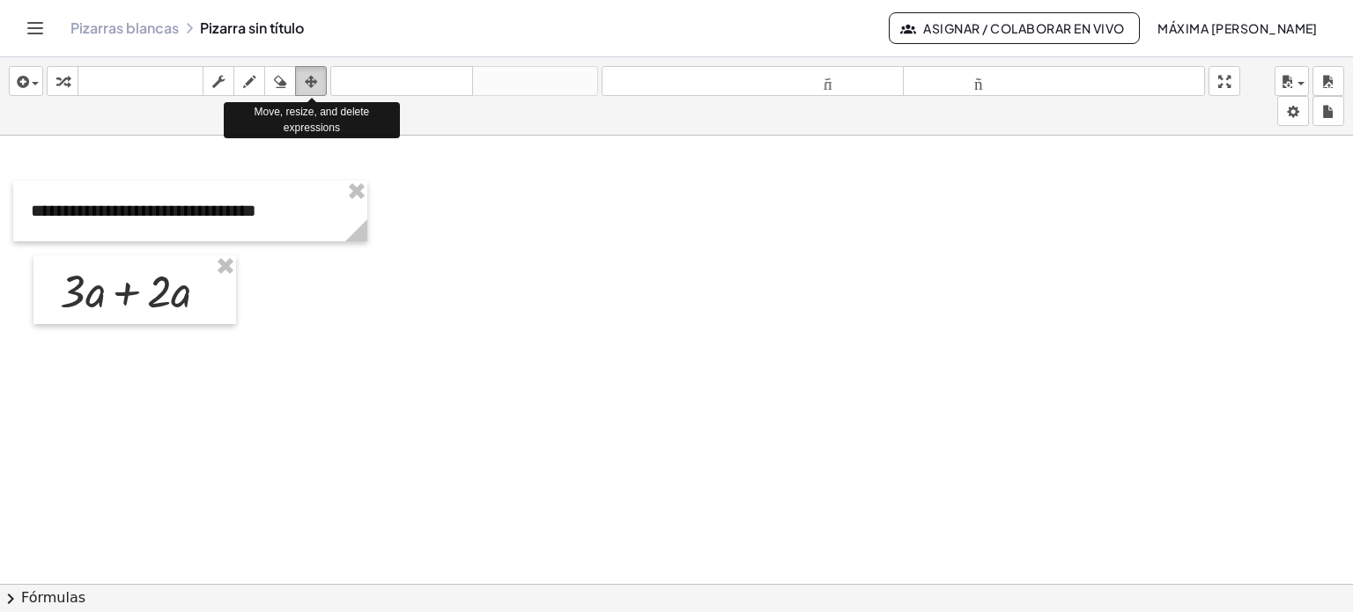
click at [311, 84] on icon "button" at bounding box center [311, 81] width 12 height 21
click at [313, 80] on icon "button" at bounding box center [311, 81] width 12 height 21
click at [314, 72] on icon "button" at bounding box center [311, 81] width 12 height 21
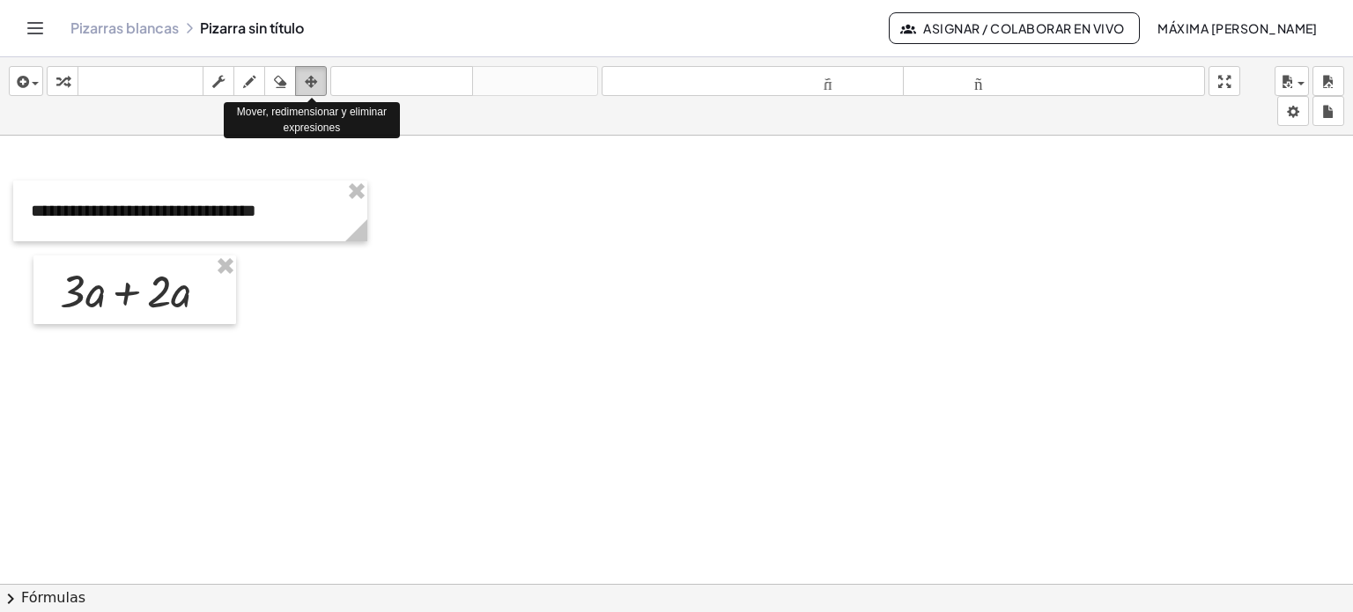
click at [314, 72] on icon "button" at bounding box center [311, 81] width 12 height 21
drag, startPoint x: 314, startPoint y: 72, endPoint x: 264, endPoint y: 86, distance: 51.3
click at [264, 86] on div "transformar teclado teclado fregar dibujar borrar arreglar" at bounding box center [187, 81] width 280 height 30
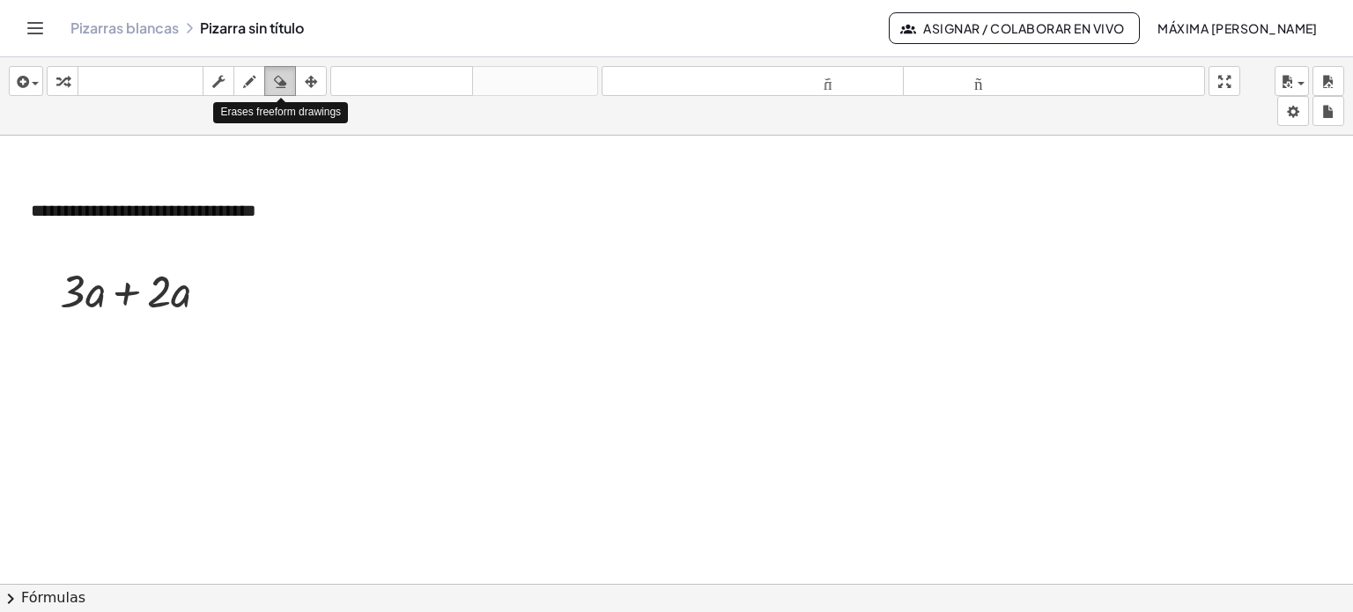
click at [264, 86] on button "borrar" at bounding box center [280, 81] width 32 height 30
click at [677, 465] on div at bounding box center [676, 597] width 1353 height 923
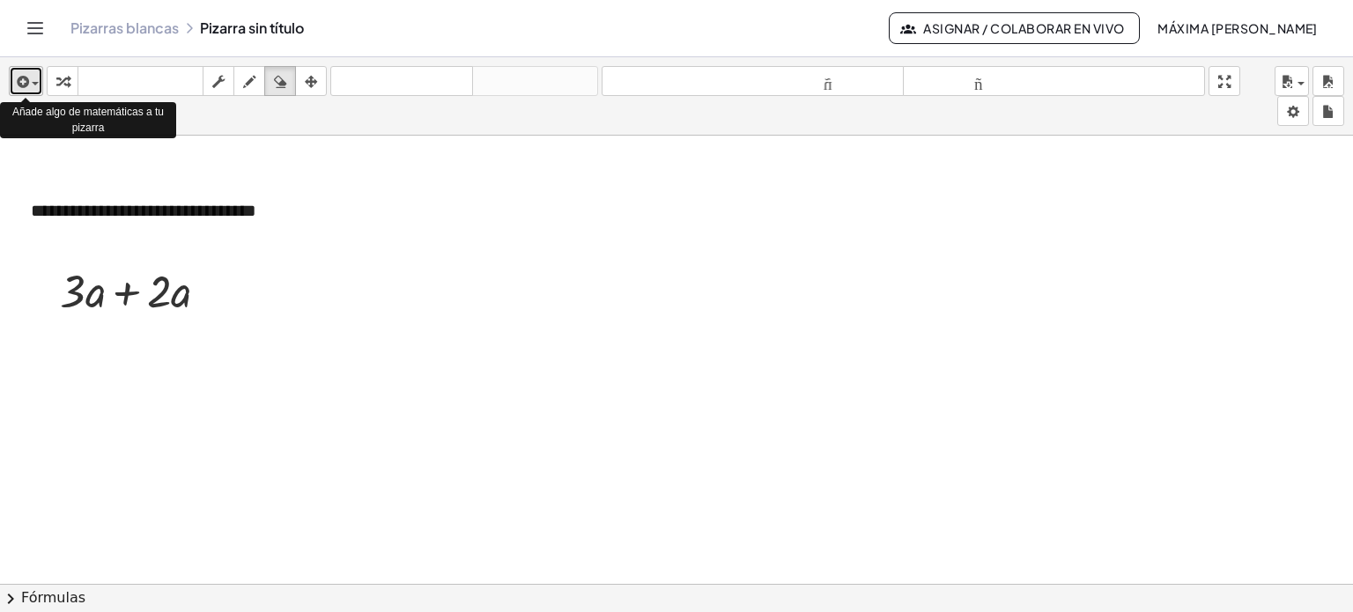
click at [34, 80] on div "button" at bounding box center [26, 80] width 26 height 21
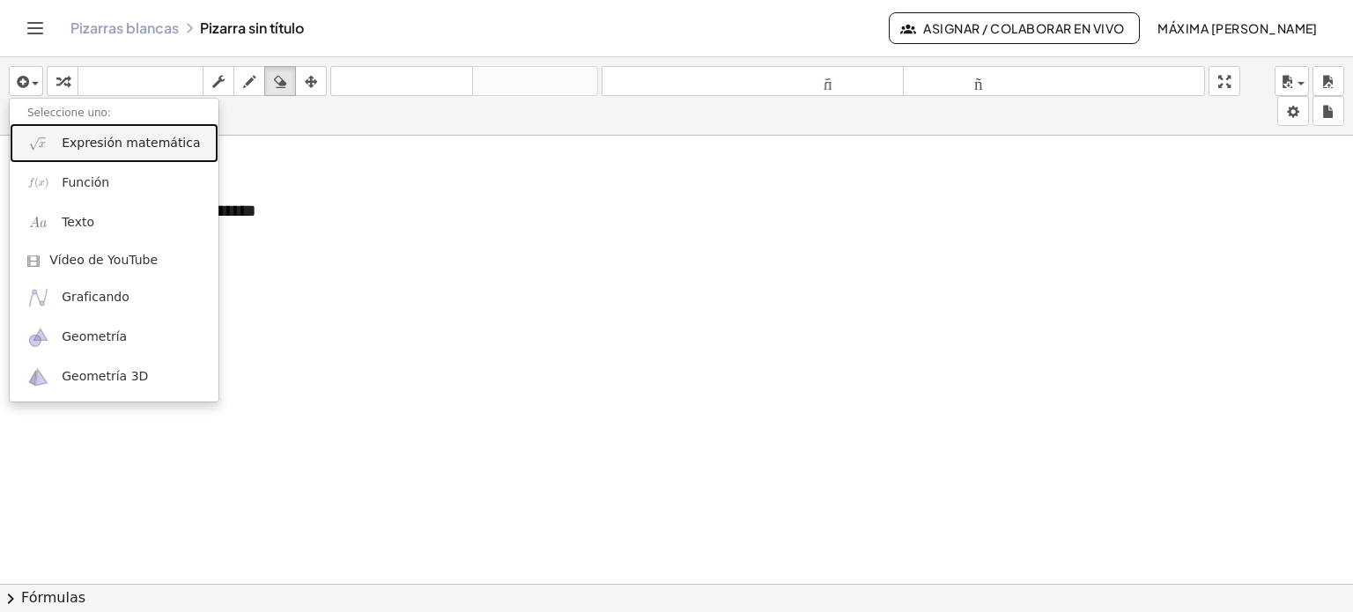
click at [85, 143] on font "Expresión matemática" at bounding box center [131, 143] width 138 height 14
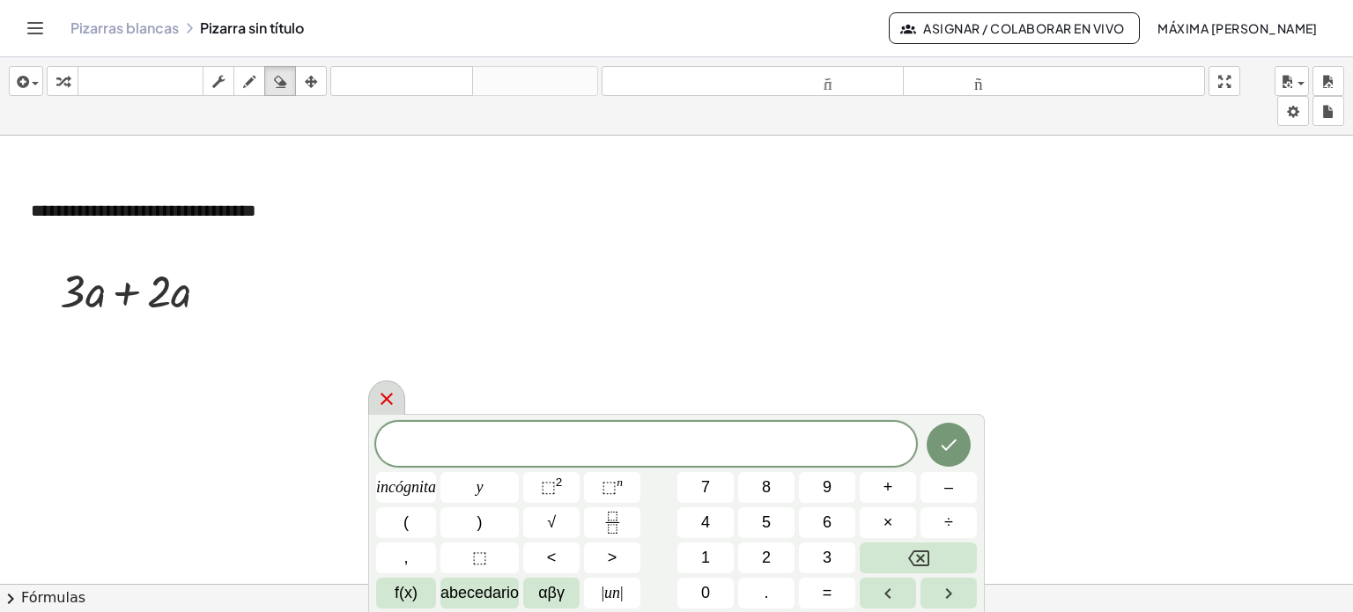
click at [385, 401] on icon at bounding box center [387, 399] width 12 height 12
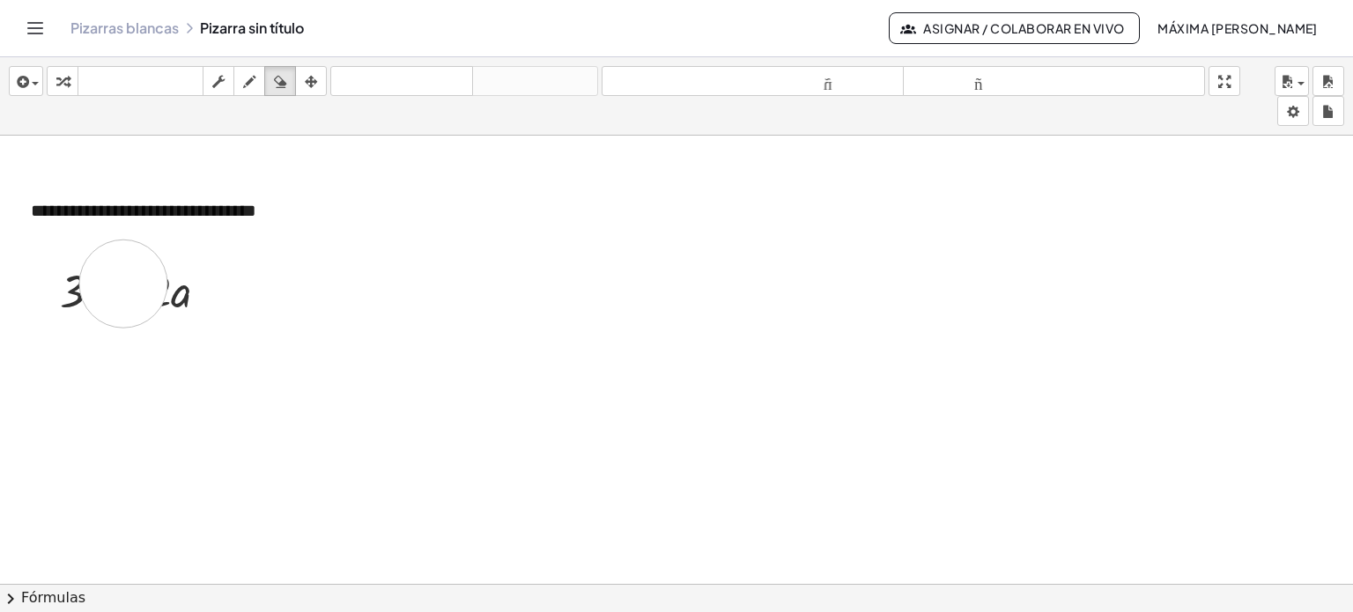
click at [123, 283] on div at bounding box center [676, 597] width 1353 height 923
click at [211, 292] on div at bounding box center [676, 597] width 1353 height 923
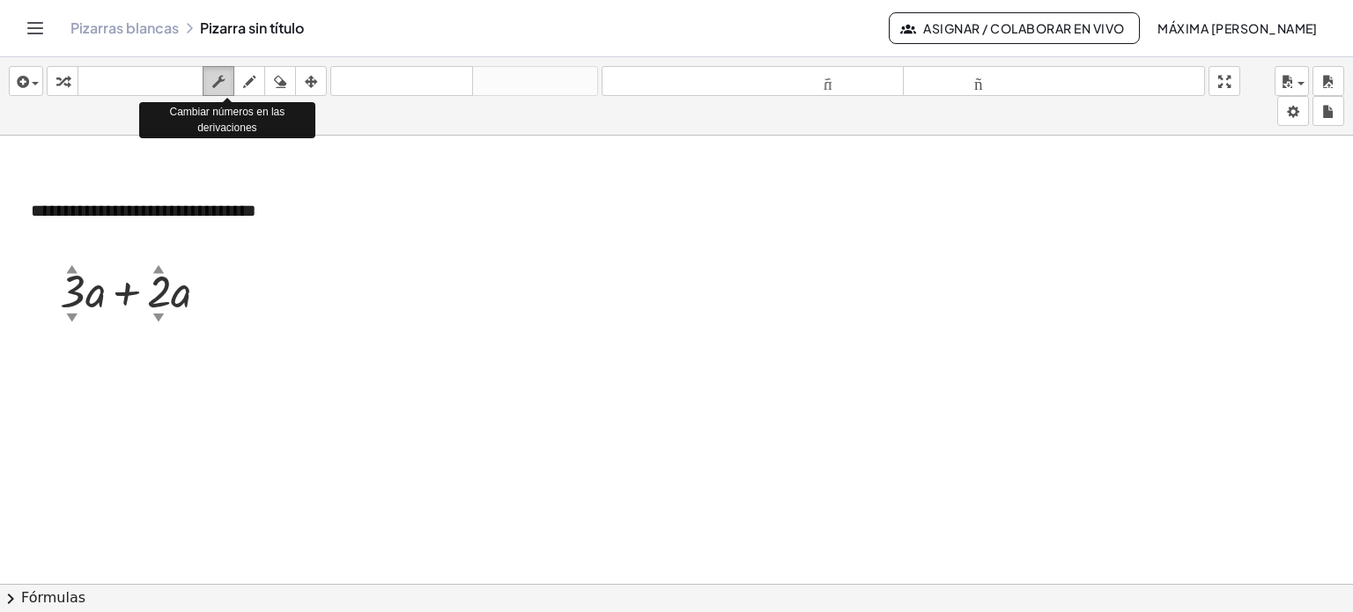
click at [229, 80] on div "button" at bounding box center [218, 80] width 23 height 21
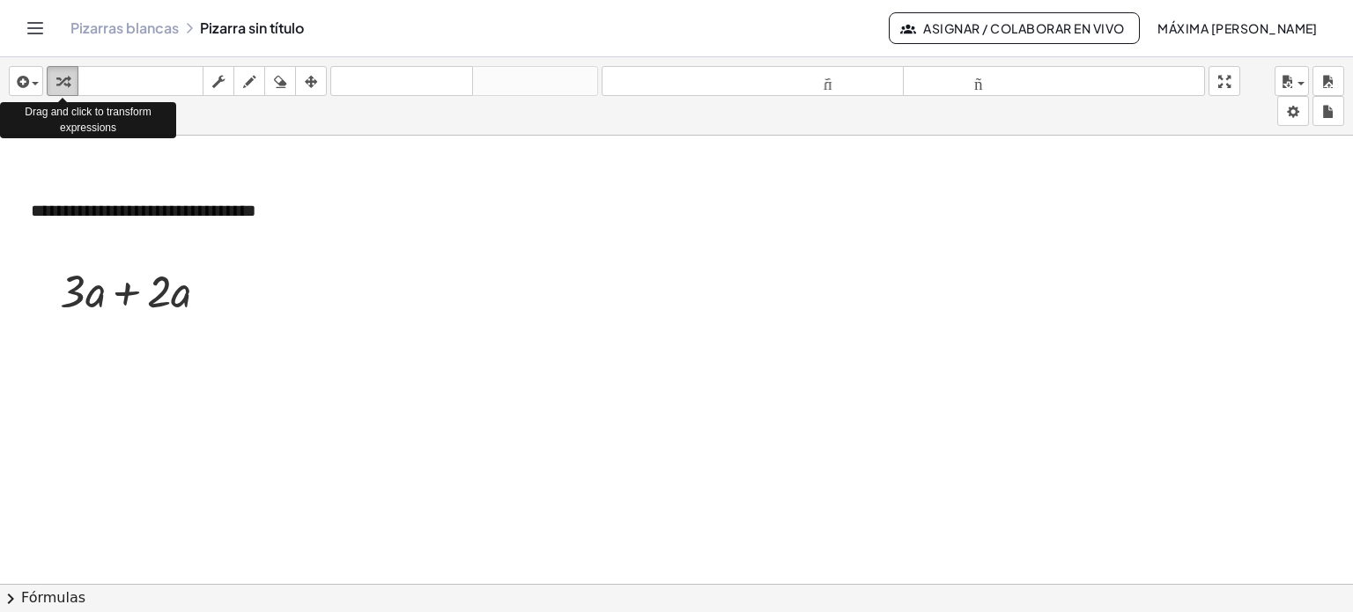
click at [53, 83] on div "button" at bounding box center [62, 80] width 23 height 21
click at [30, 81] on span "button" at bounding box center [31, 84] width 4 height 12
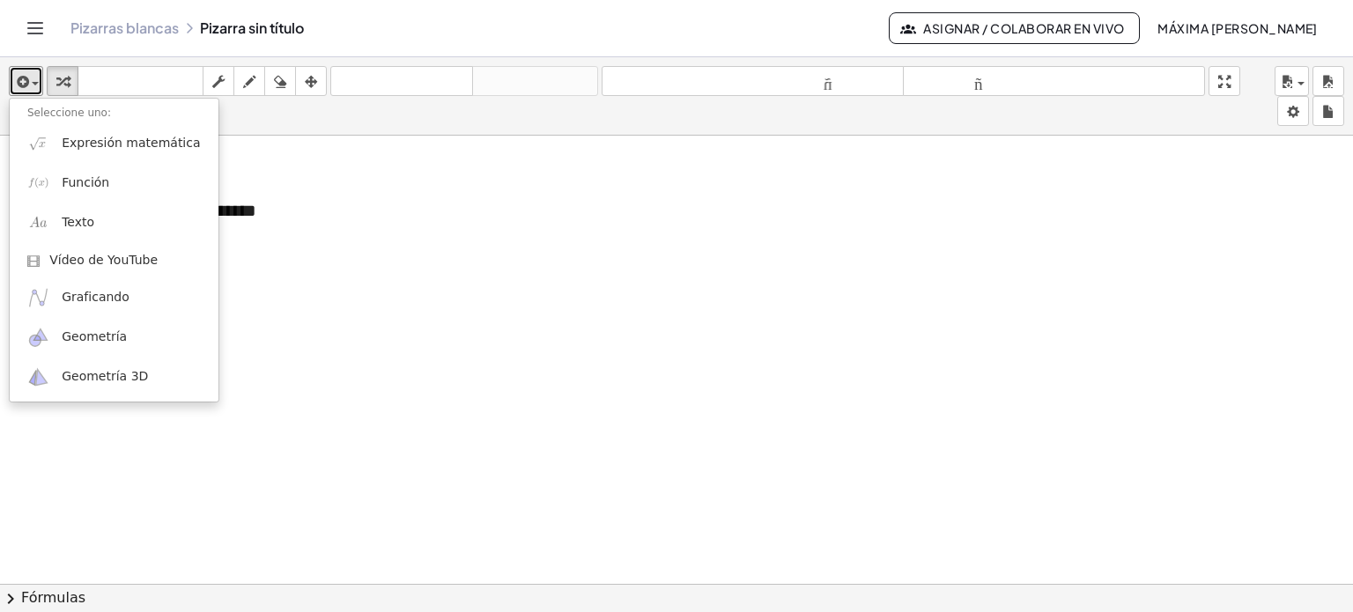
click at [321, 289] on div at bounding box center [676, 597] width 1353 height 923
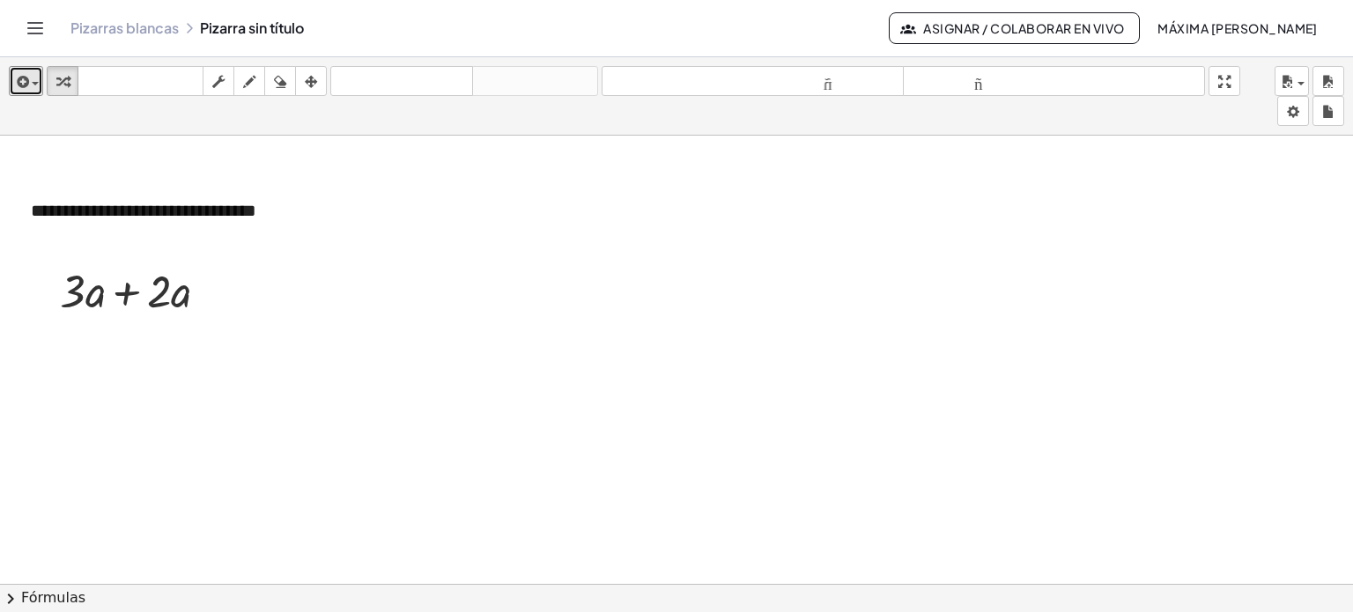
click at [514, 499] on div at bounding box center [676, 597] width 1353 height 923
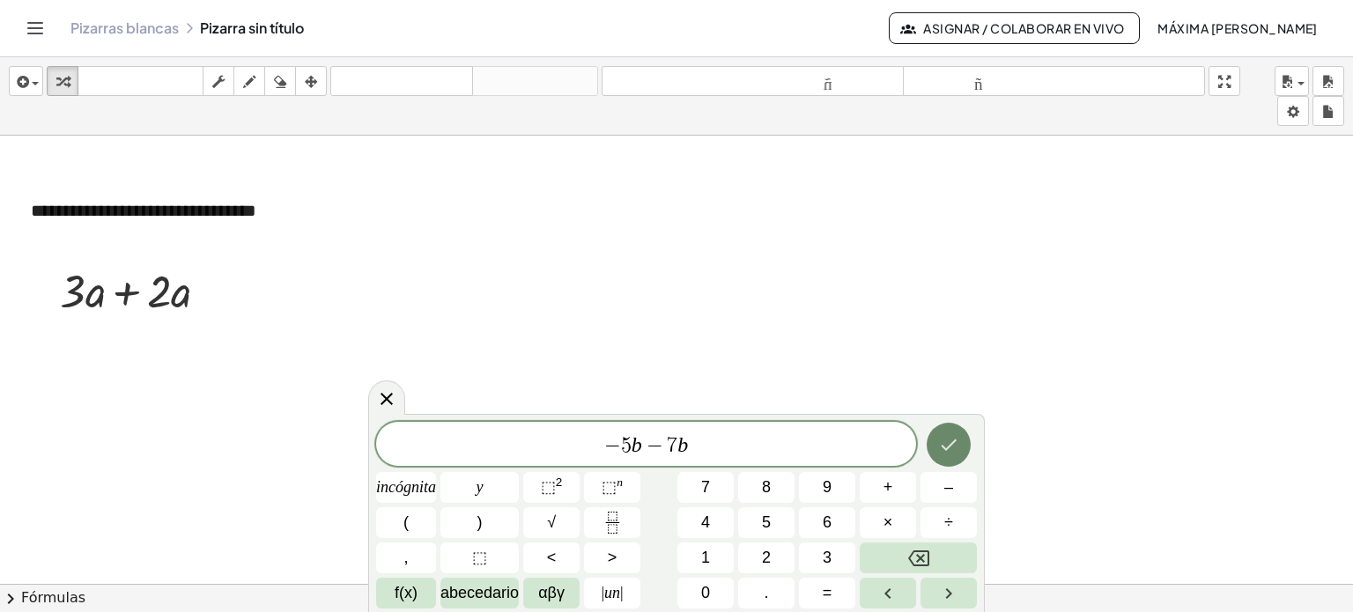
click at [685, 450] on icon "Hecho" at bounding box center [948, 444] width 21 height 21
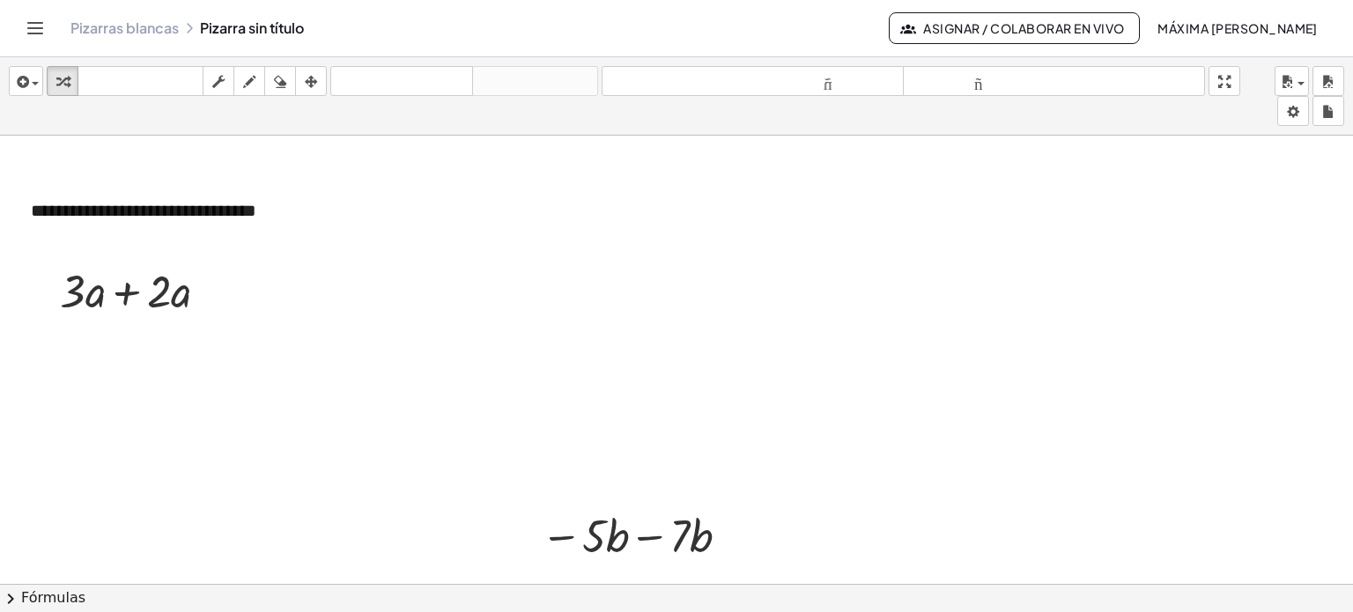
click at [625, 436] on div at bounding box center [676, 597] width 1353 height 923
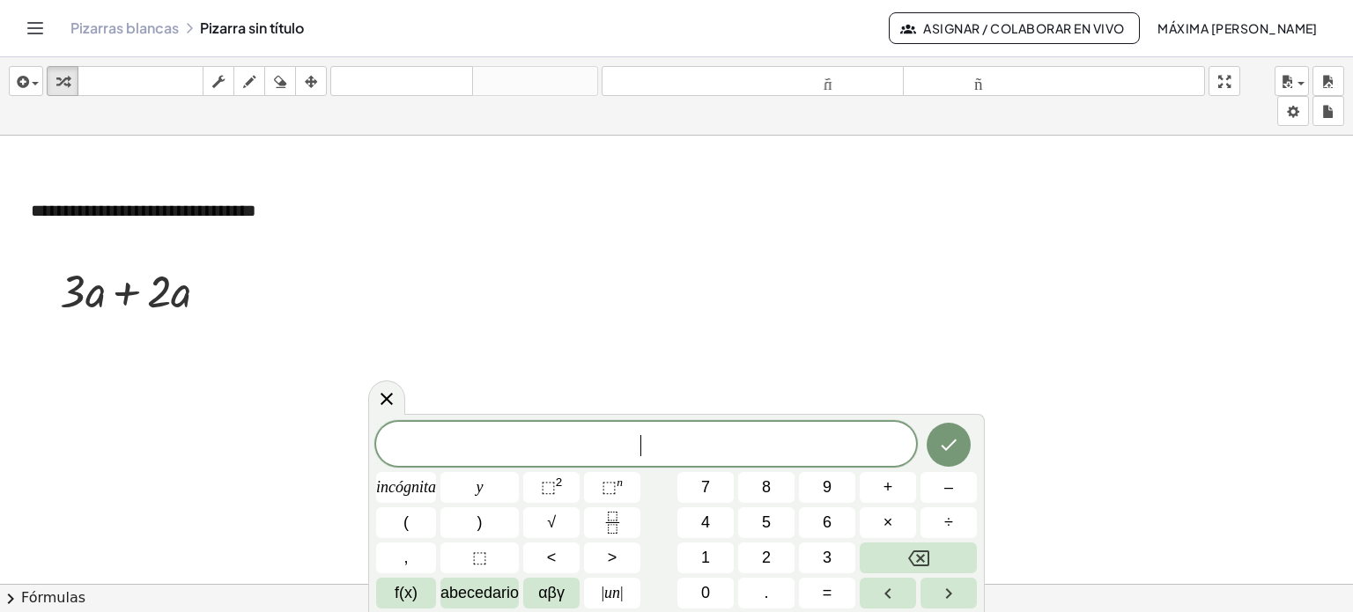
click at [625, 436] on span "​" at bounding box center [646, 445] width 540 height 25
click at [558, 485] on font "2" at bounding box center [559, 482] width 7 height 13
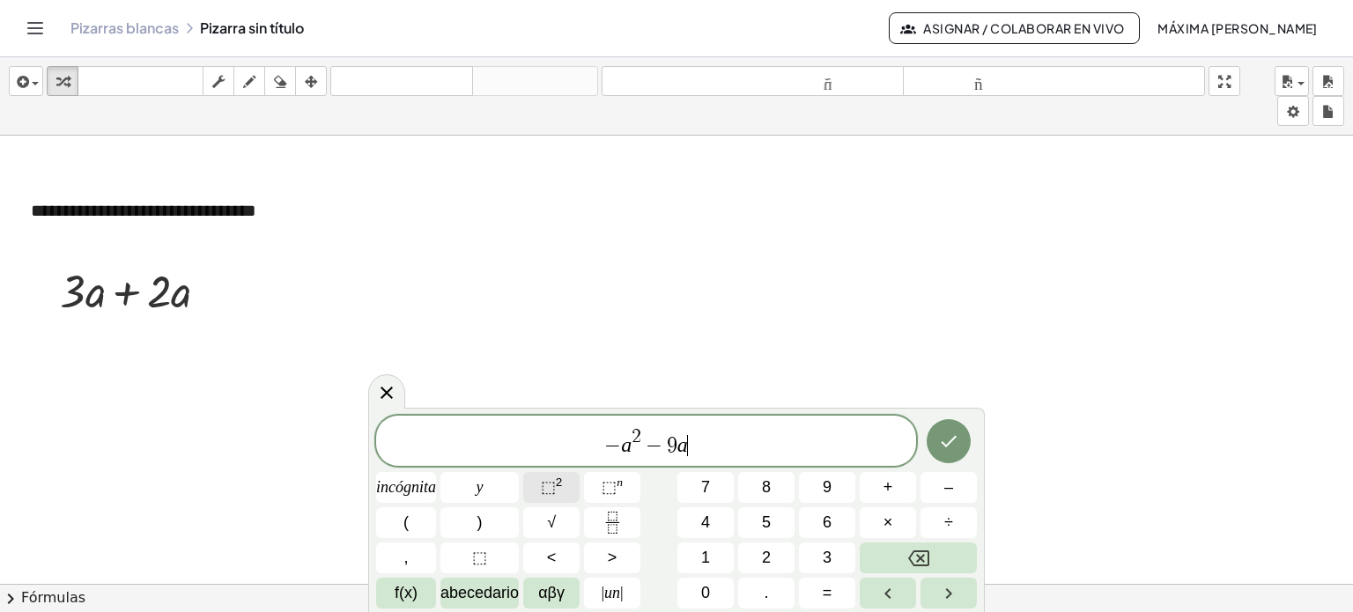
click at [555, 484] on font "⬚" at bounding box center [548, 487] width 15 height 18
click at [685, 445] on icon "Hecho" at bounding box center [949, 441] width 16 height 11
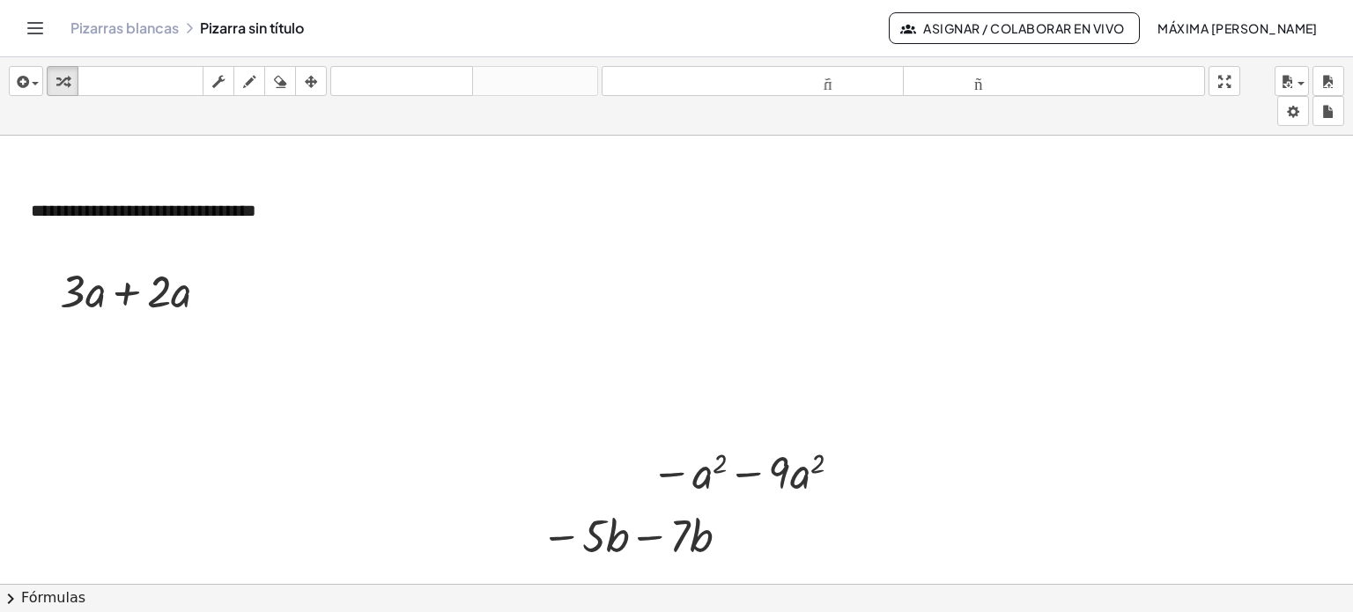
click at [685, 295] on div at bounding box center [676, 597] width 1353 height 923
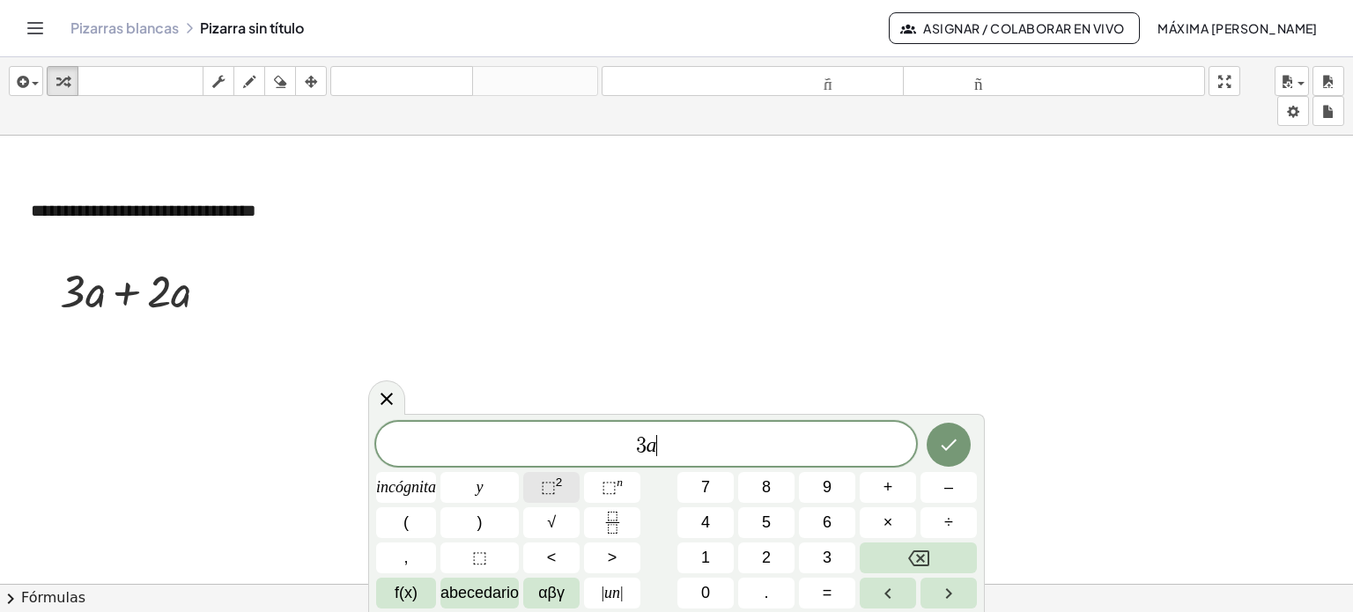
click at [553, 482] on font "⬚" at bounding box center [548, 487] width 15 height 18
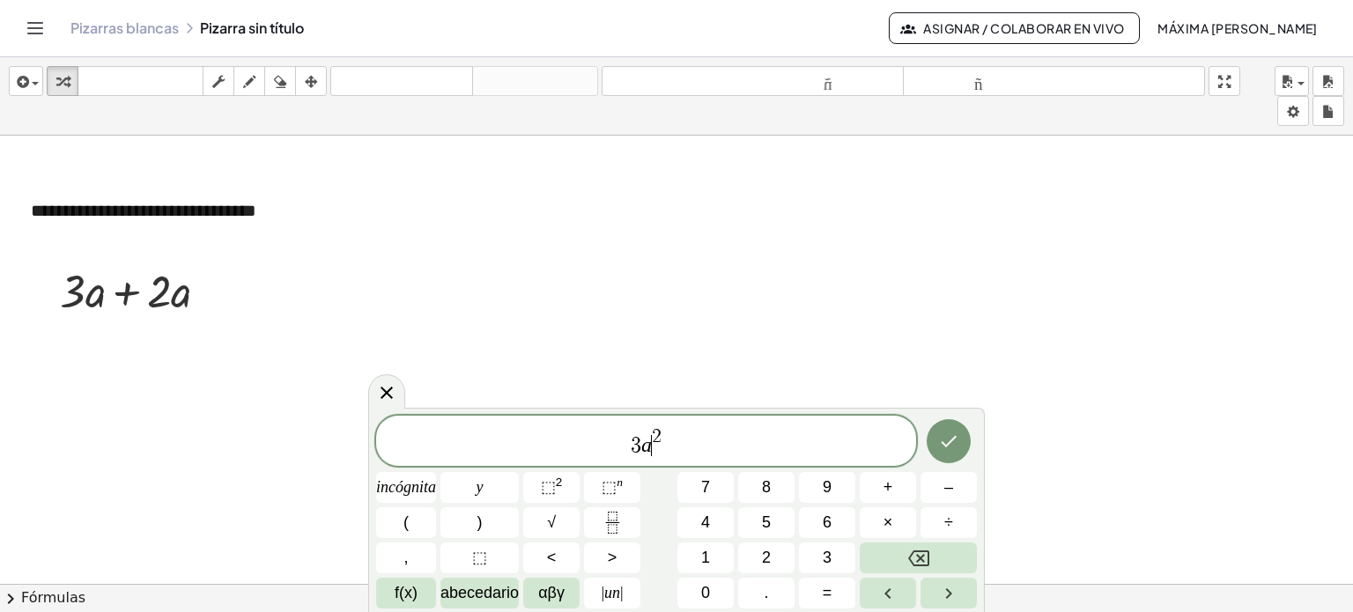
click at [651, 435] on span "3 a ​ 2" at bounding box center [646, 442] width 540 height 32
click at [652, 435] on span "​ 2" at bounding box center [657, 437] width 10 height 19
click at [684, 450] on span "3 a x − 2 ​" at bounding box center [646, 442] width 540 height 32
click at [558, 482] on font "2" at bounding box center [559, 482] width 7 height 13
click at [685, 436] on span "2" at bounding box center [698, 436] width 10 height 19
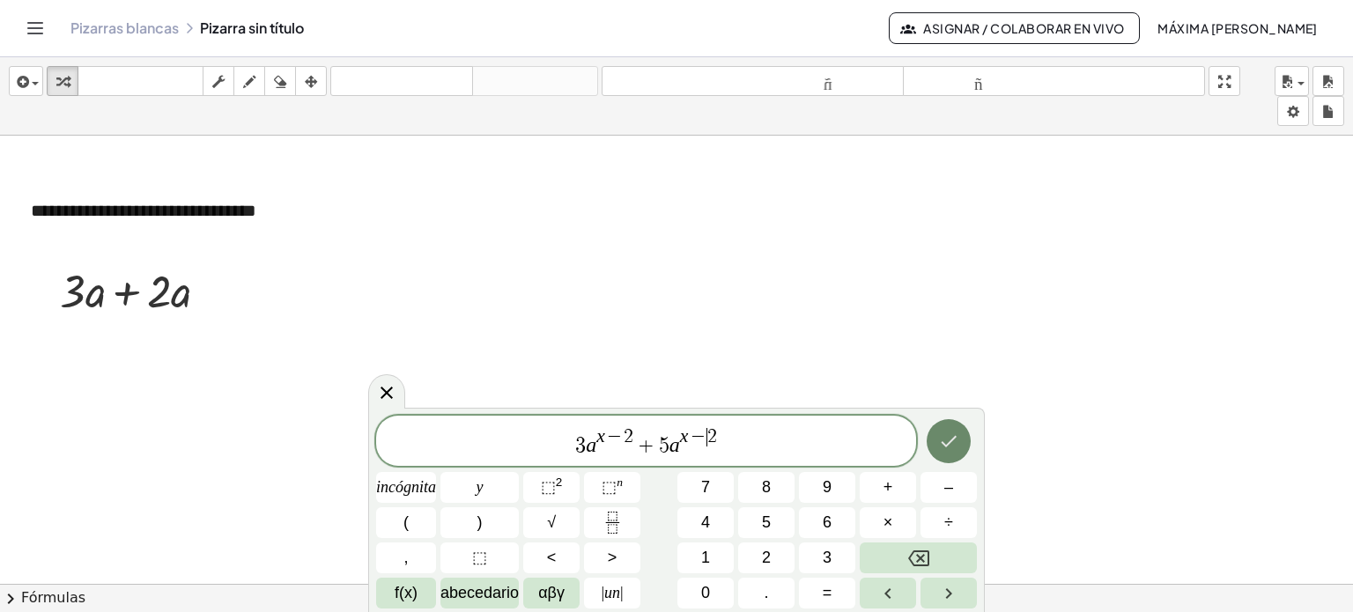
click at [685, 439] on icon "Hecho" at bounding box center [948, 441] width 21 height 21
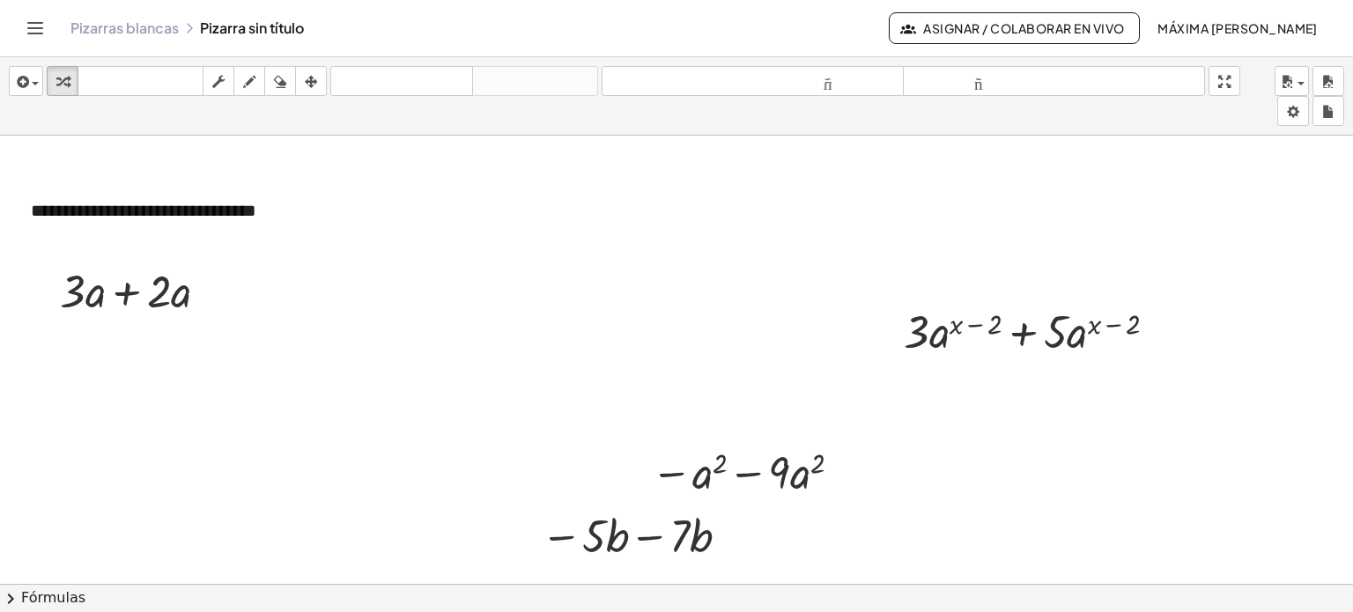
click at [685, 434] on div at bounding box center [676, 597] width 1353 height 923
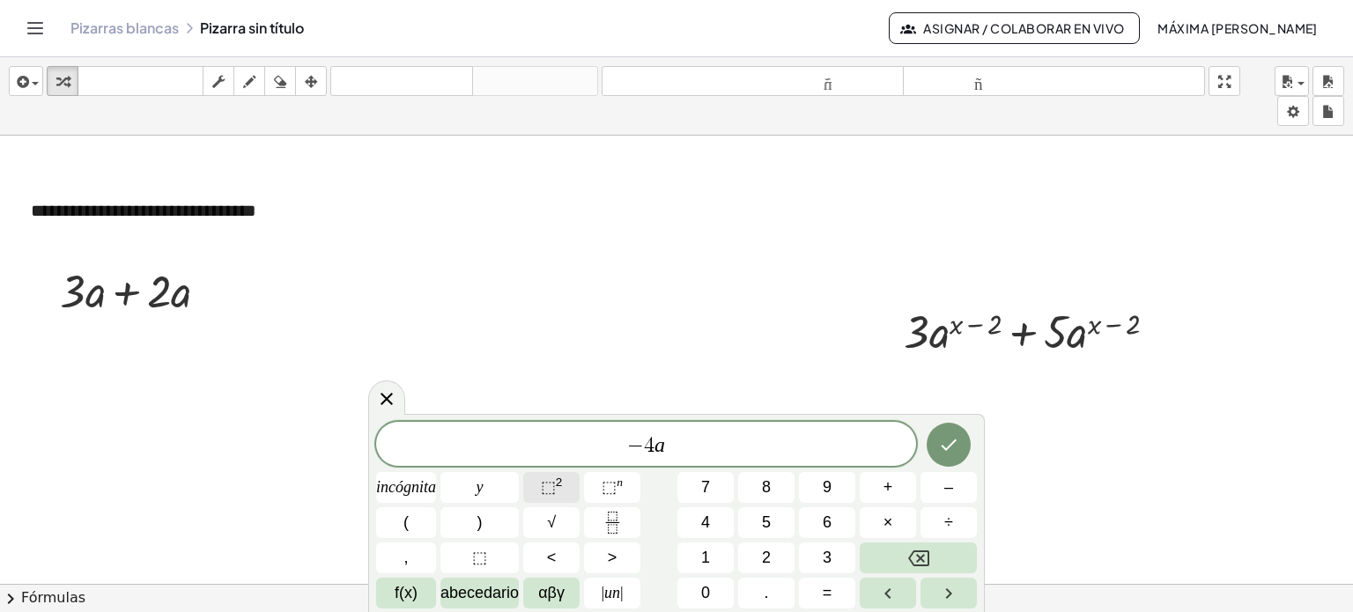
click at [560, 479] on font "2" at bounding box center [559, 482] width 7 height 13
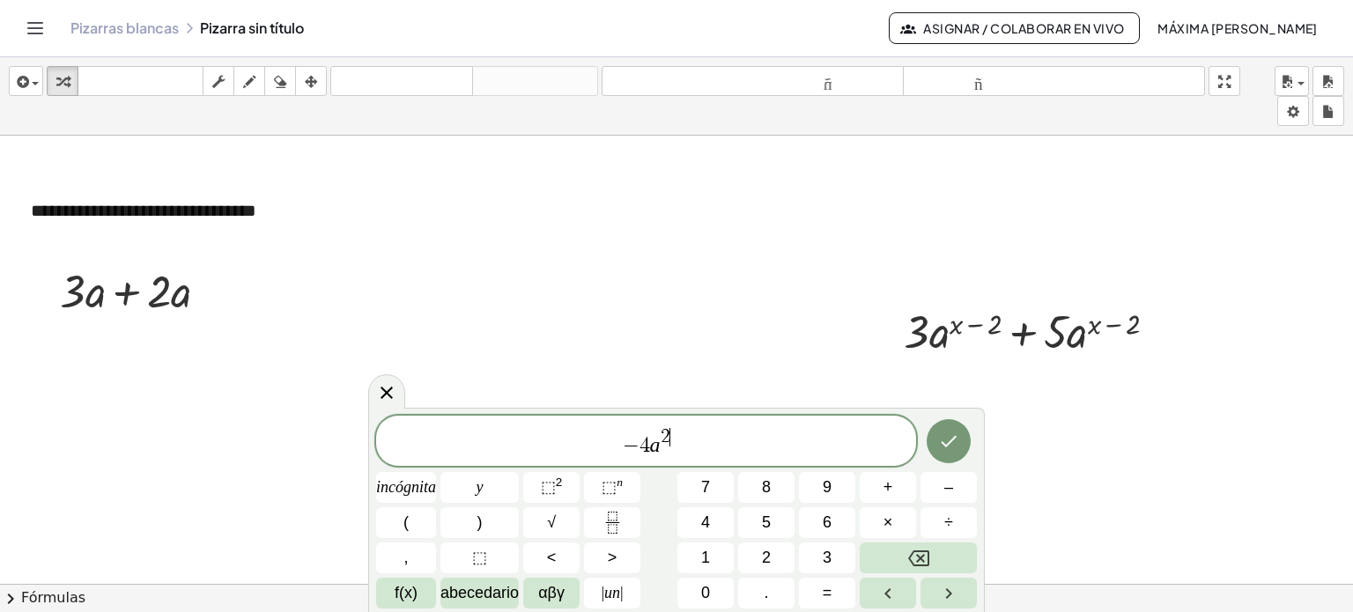
click at [669, 432] on span "− 4 a 2 ​" at bounding box center [646, 442] width 540 height 32
click at [685, 448] on span "− 4 a m + 1 ​" at bounding box center [646, 442] width 540 height 32
click at [685, 435] on span "− 4 a m + 1 − 7 a ​" at bounding box center [646, 442] width 540 height 32
click at [685, 436] on span "− 4 a m + 1 − 7 a ​" at bounding box center [646, 442] width 540 height 32
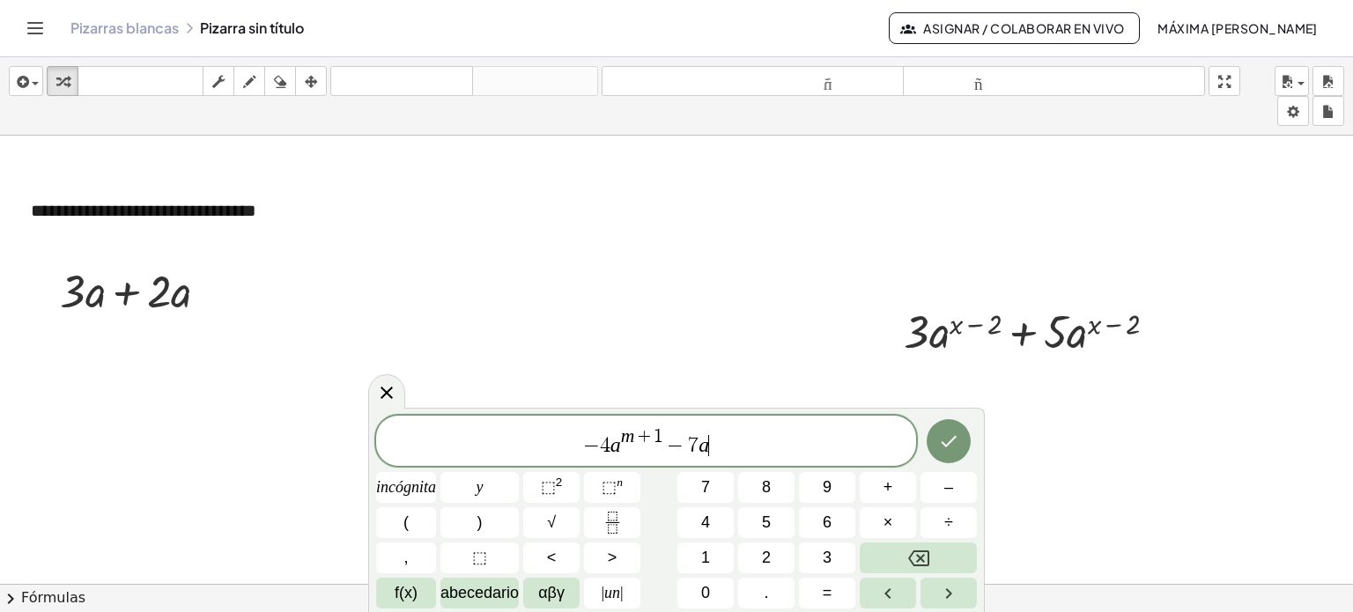
click at [685, 436] on span "− 4 a m + 1 − 7 a ​" at bounding box center [646, 442] width 540 height 32
click at [685, 434] on var "a" at bounding box center [704, 444] width 11 height 23
click at [548, 482] on font "⬚" at bounding box center [548, 487] width 15 height 18
click at [685, 435] on span "2" at bounding box center [710, 436] width 10 height 19
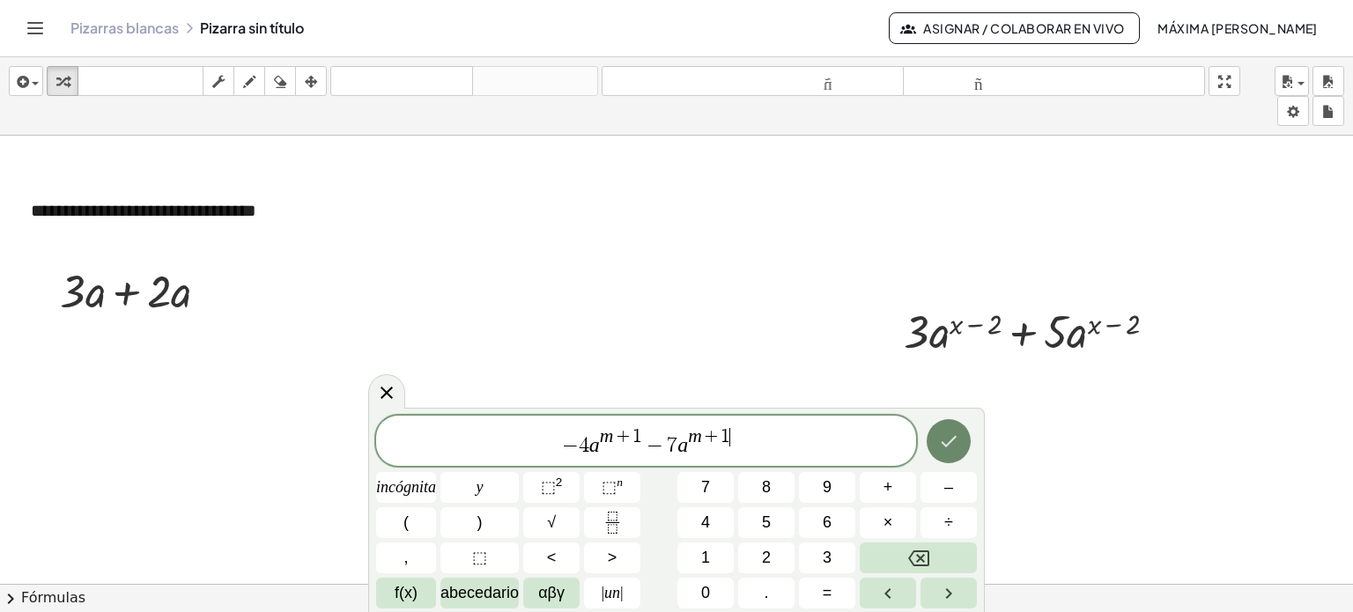
click at [685, 454] on button "Hecho" at bounding box center [949, 441] width 44 height 44
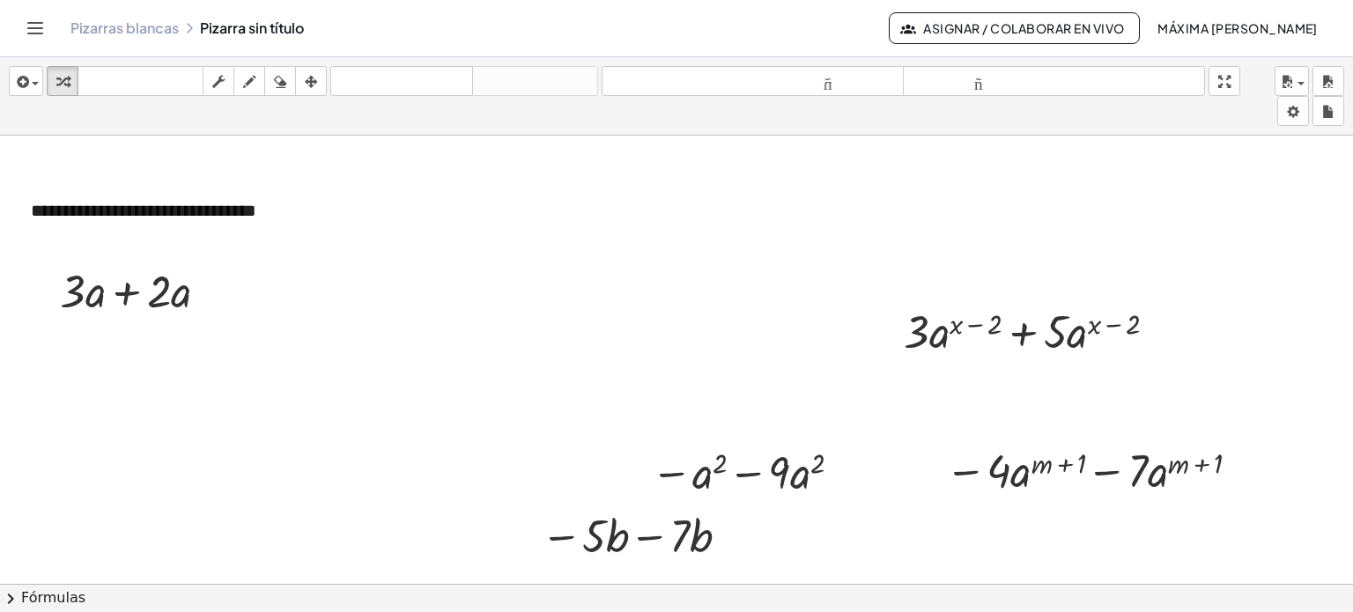
click at [590, 477] on div at bounding box center [676, 597] width 1353 height 923
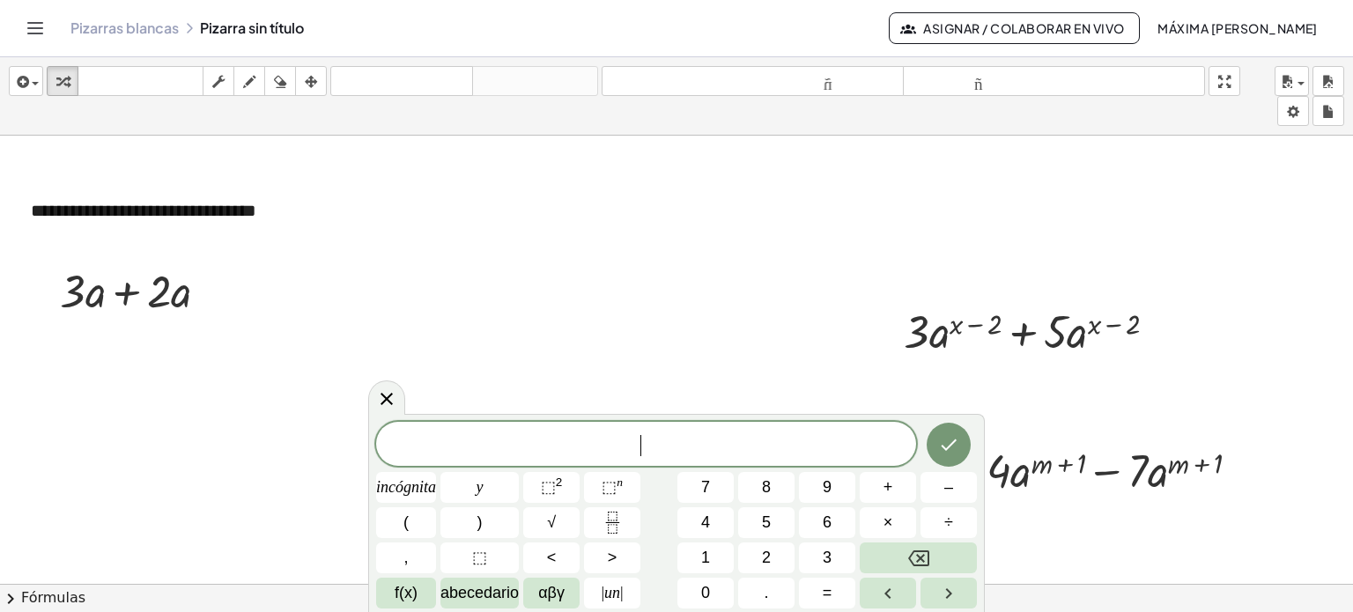
click at [590, 477] on button "⬚ n" at bounding box center [612, 487] width 56 height 31
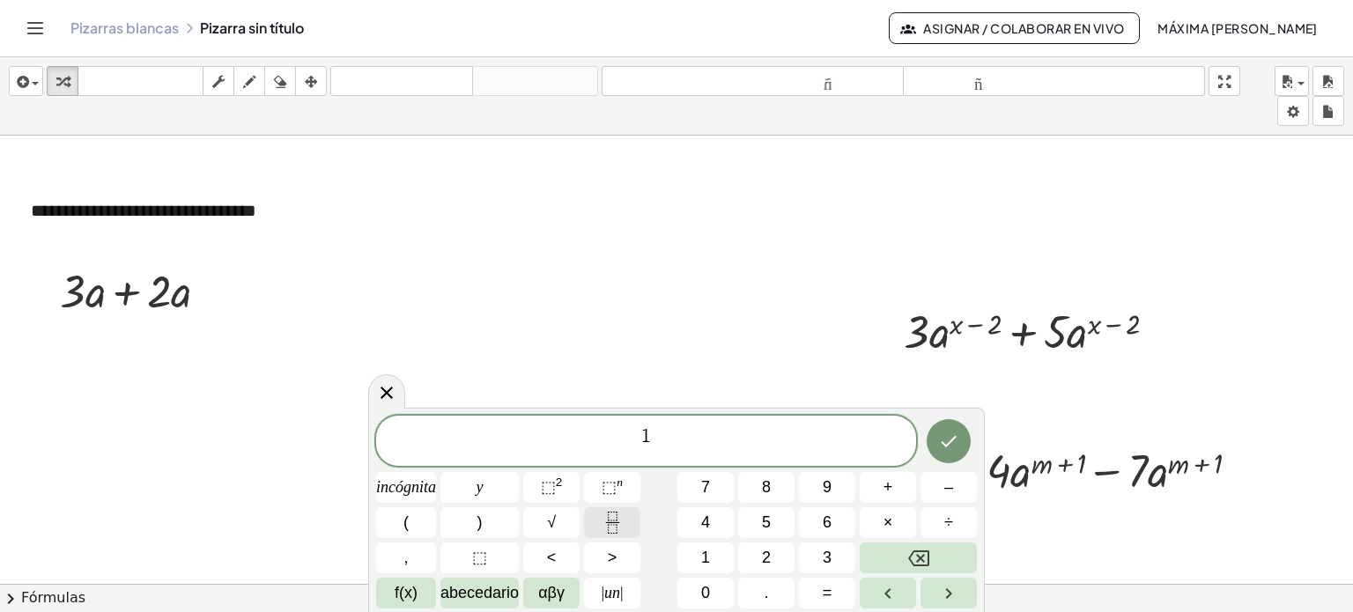
click at [605, 527] on icon "Fracción" at bounding box center [613, 523] width 22 height 22
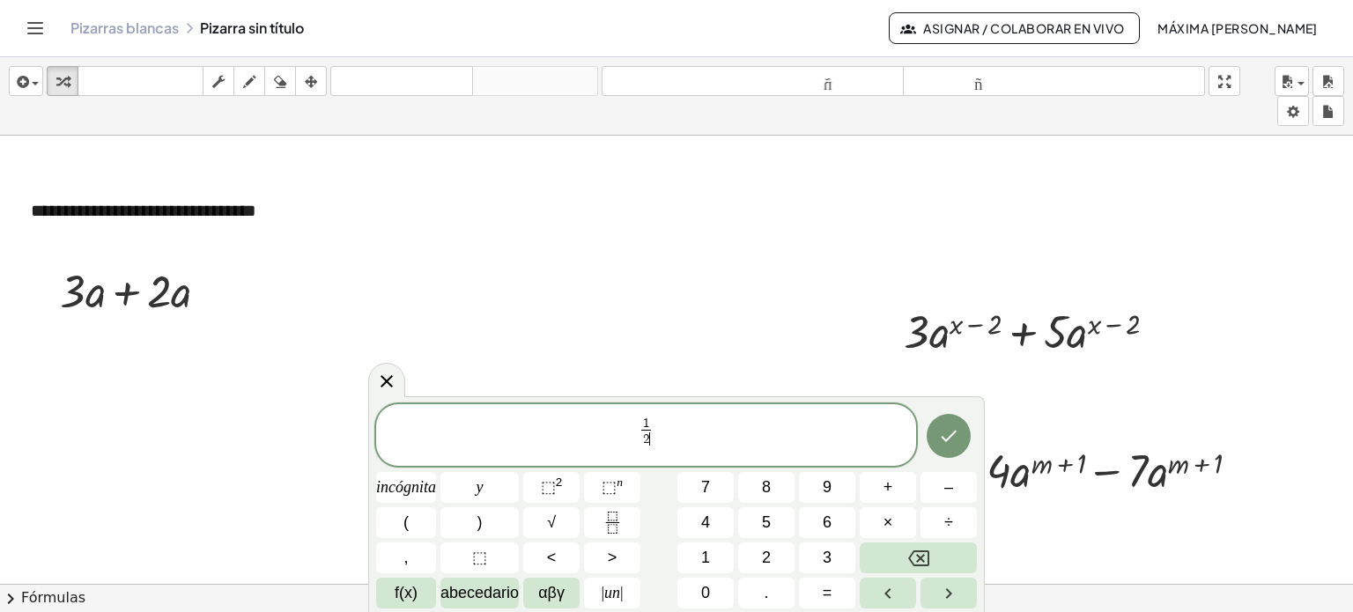
click at [652, 428] on span "1 2 ​ ​" at bounding box center [646, 432] width 15 height 30
click at [658, 427] on span "1 2 ​ ​" at bounding box center [646, 436] width 540 height 43
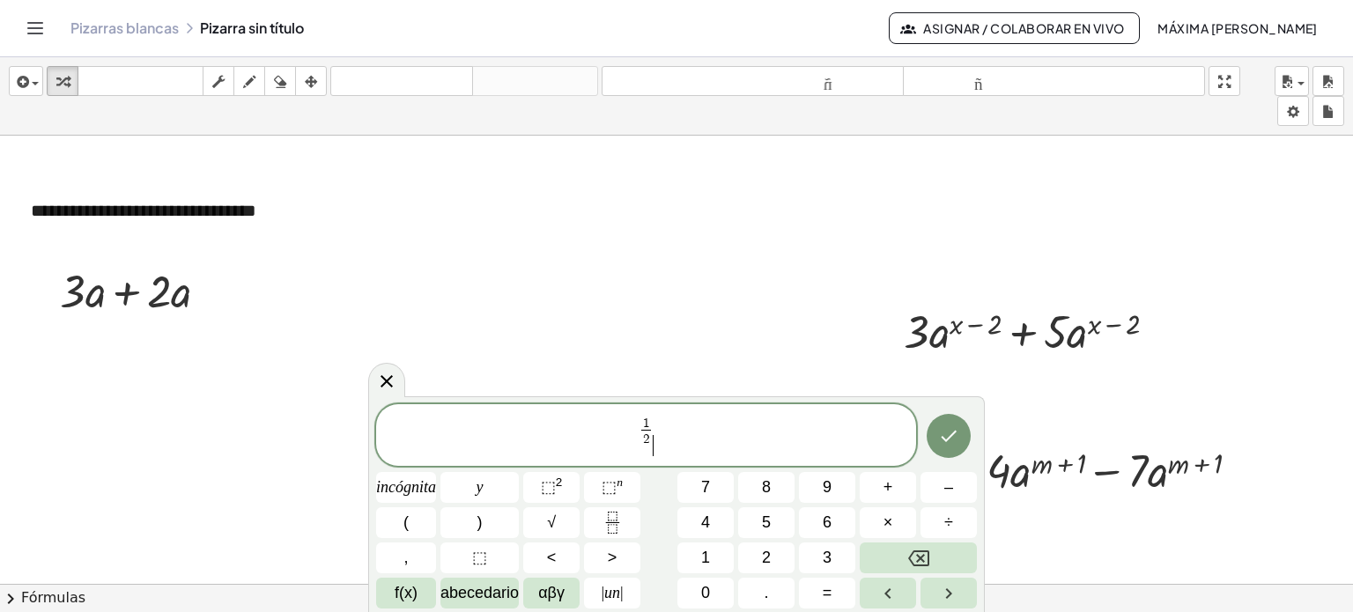
click at [658, 427] on span "1 2 ​ ​" at bounding box center [646, 436] width 540 height 43
click at [658, 422] on span "1 2 ​ ​" at bounding box center [646, 436] width 540 height 43
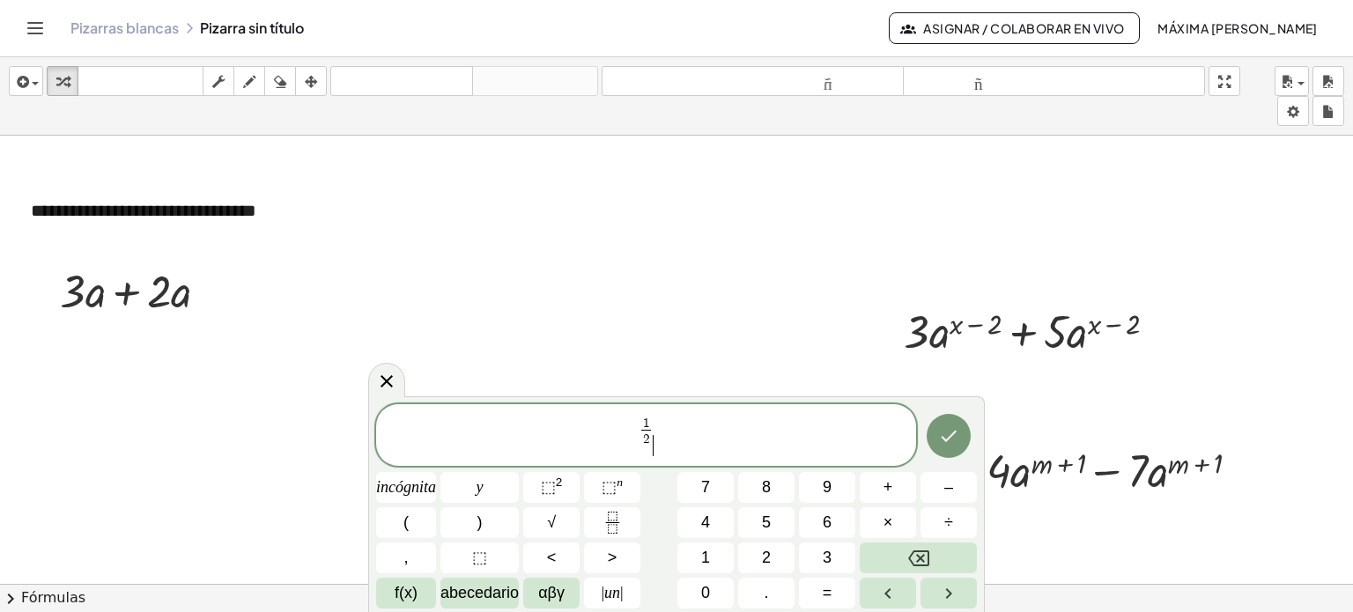
click at [658, 422] on span "1 2 ​ ​" at bounding box center [646, 436] width 540 height 43
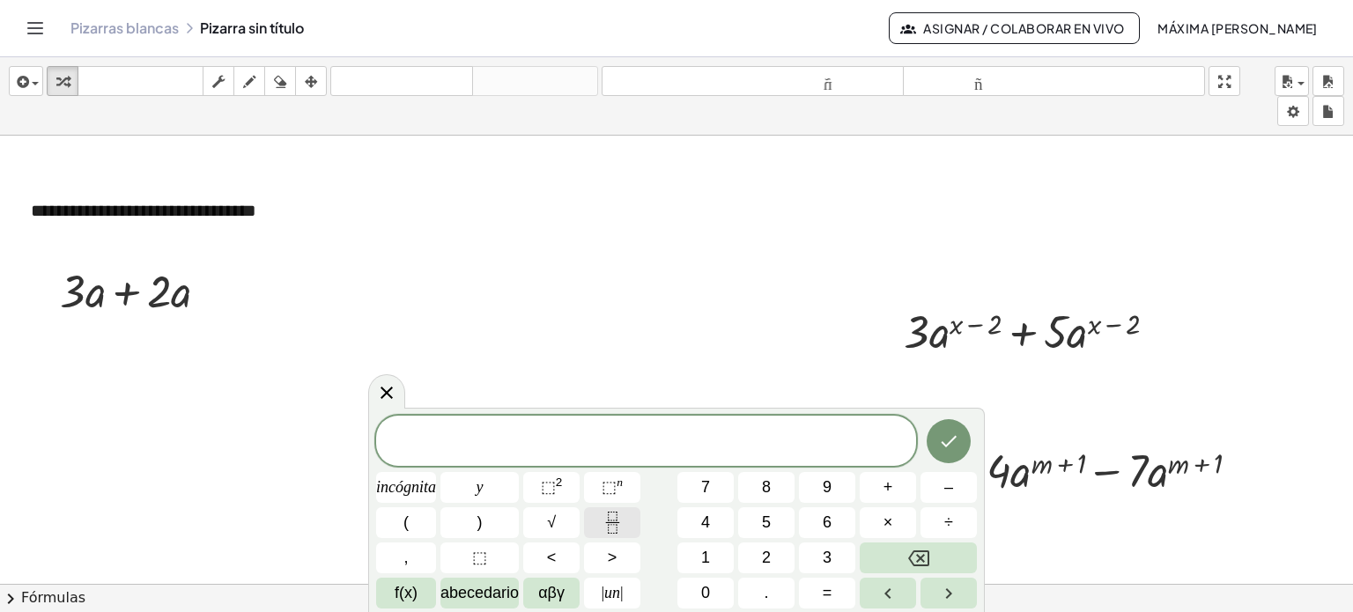
click at [608, 519] on icon "Fracción" at bounding box center [613, 523] width 22 height 22
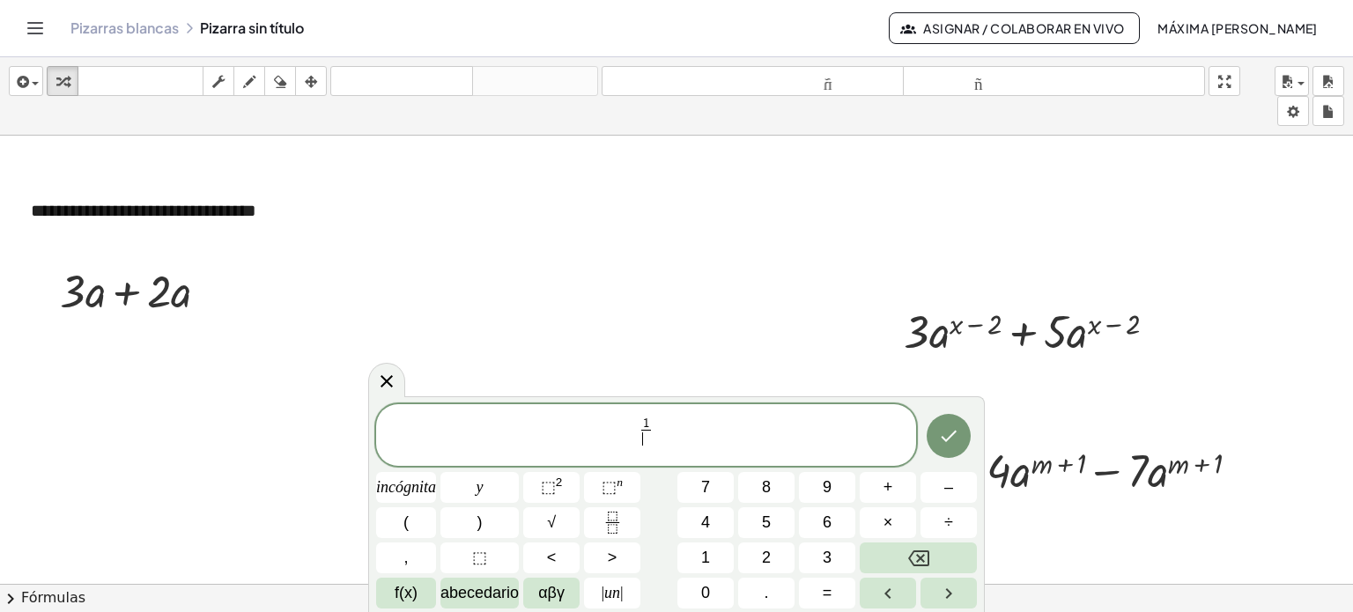
click at [646, 440] on span "​" at bounding box center [646, 438] width 10 height 17
click at [655, 425] on span "1 2 ​ ​" at bounding box center [646, 436] width 540 height 43
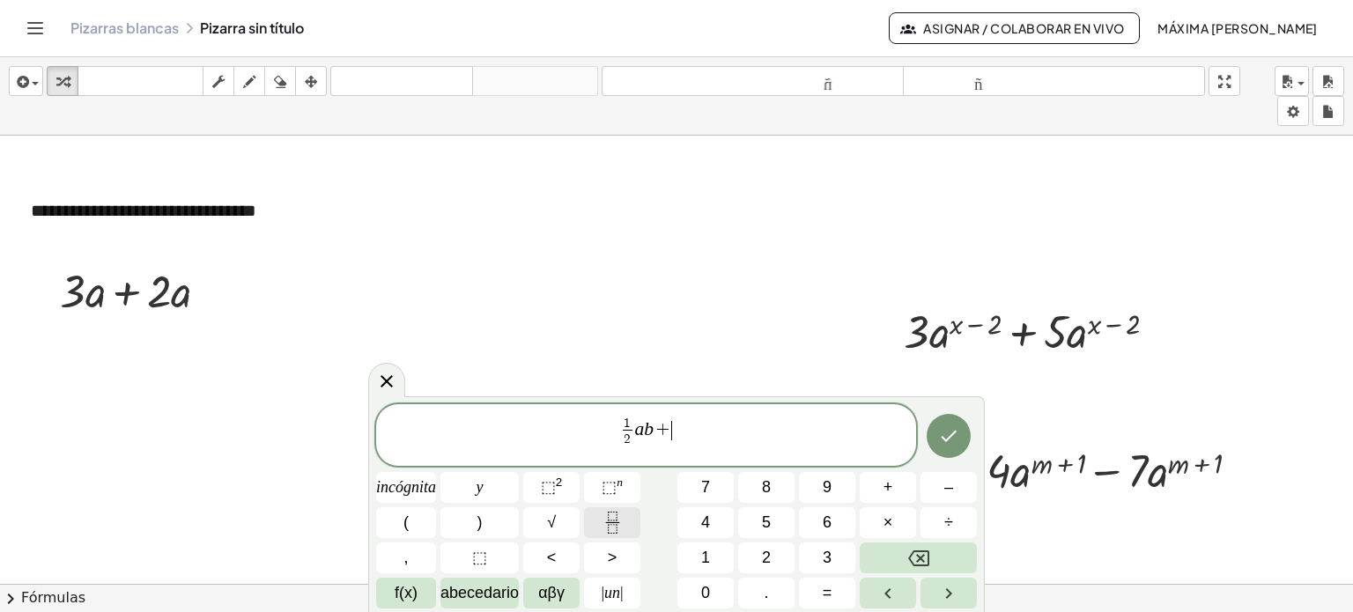
click at [606, 524] on icon "Fracción" at bounding box center [613, 523] width 22 height 22
click at [673, 439] on span at bounding box center [673, 438] width 10 height 17
click at [677, 429] on span "2 3 ​ ​" at bounding box center [672, 432] width 15 height 30
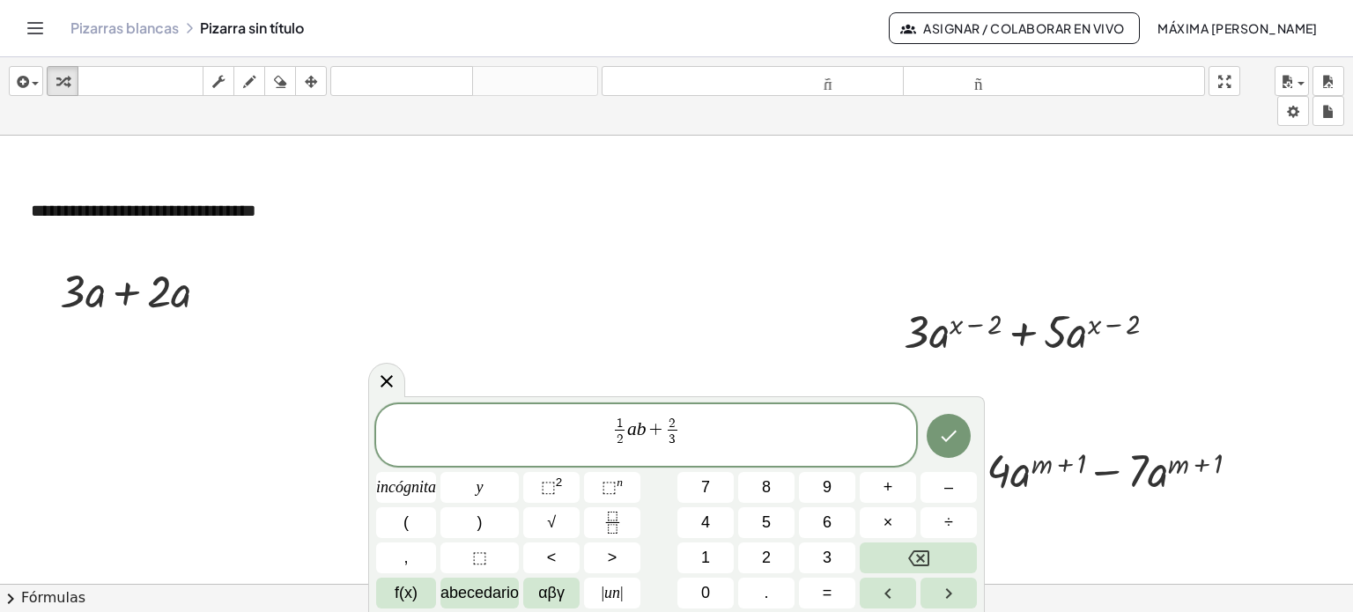
click at [685, 429] on span "1 2 ​ a b + 2 3 ​ ​" at bounding box center [646, 436] width 540 height 43
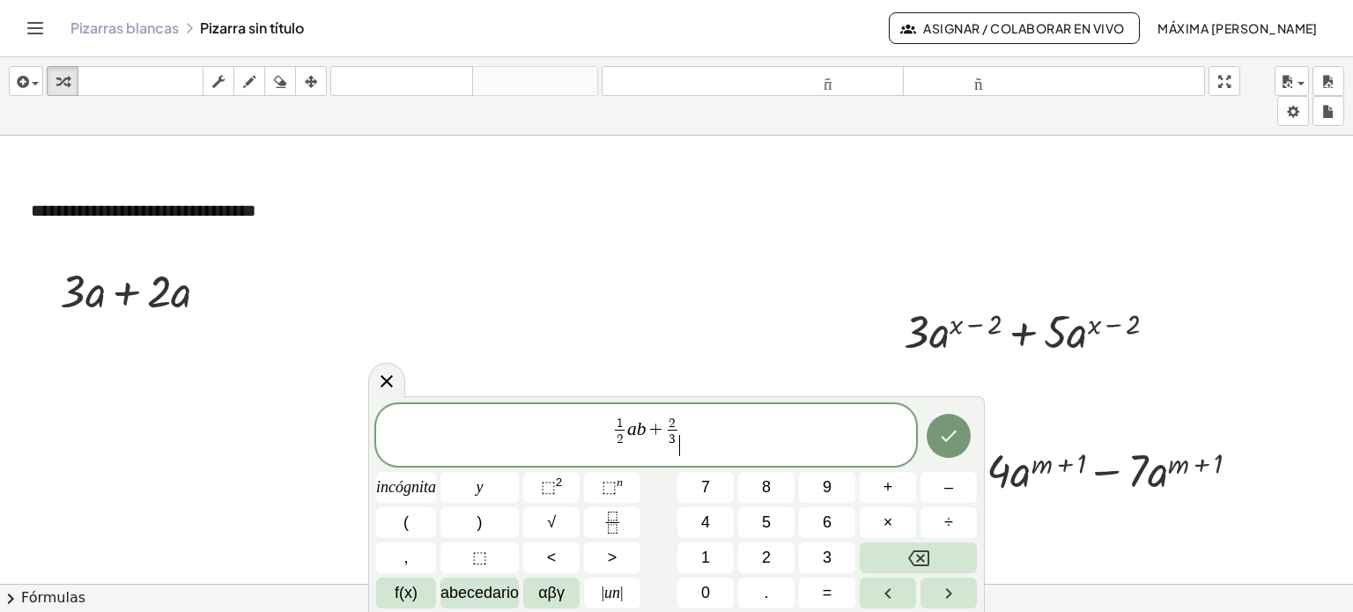
click at [684, 426] on span "1 2 ​ a b + 2 3 ​ ​" at bounding box center [646, 436] width 540 height 43
click at [678, 427] on span "2 3 ​" at bounding box center [672, 432] width 15 height 30
click at [678, 427] on span "2 3 ​ ​" at bounding box center [672, 432] width 15 height 30
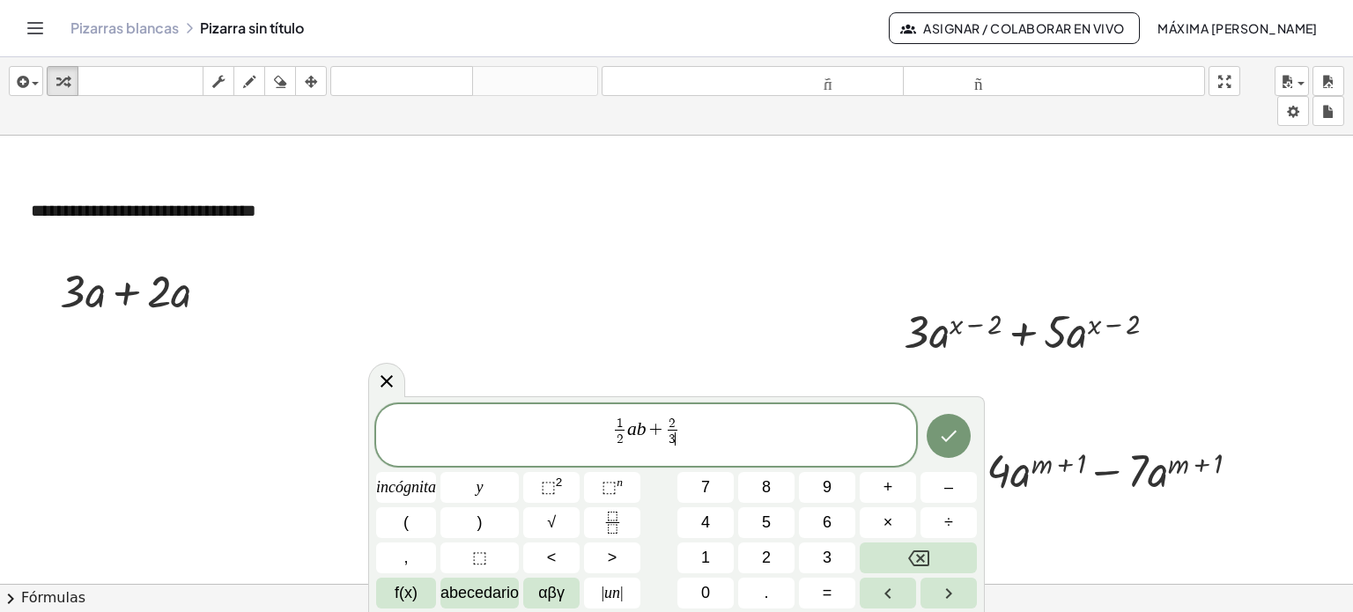
click at [678, 427] on span "2 3 ​ ​" at bounding box center [672, 432] width 15 height 30
click at [685, 428] on span "1 2 ​ a b + 2 3 ​ ​" at bounding box center [646, 436] width 540 height 43
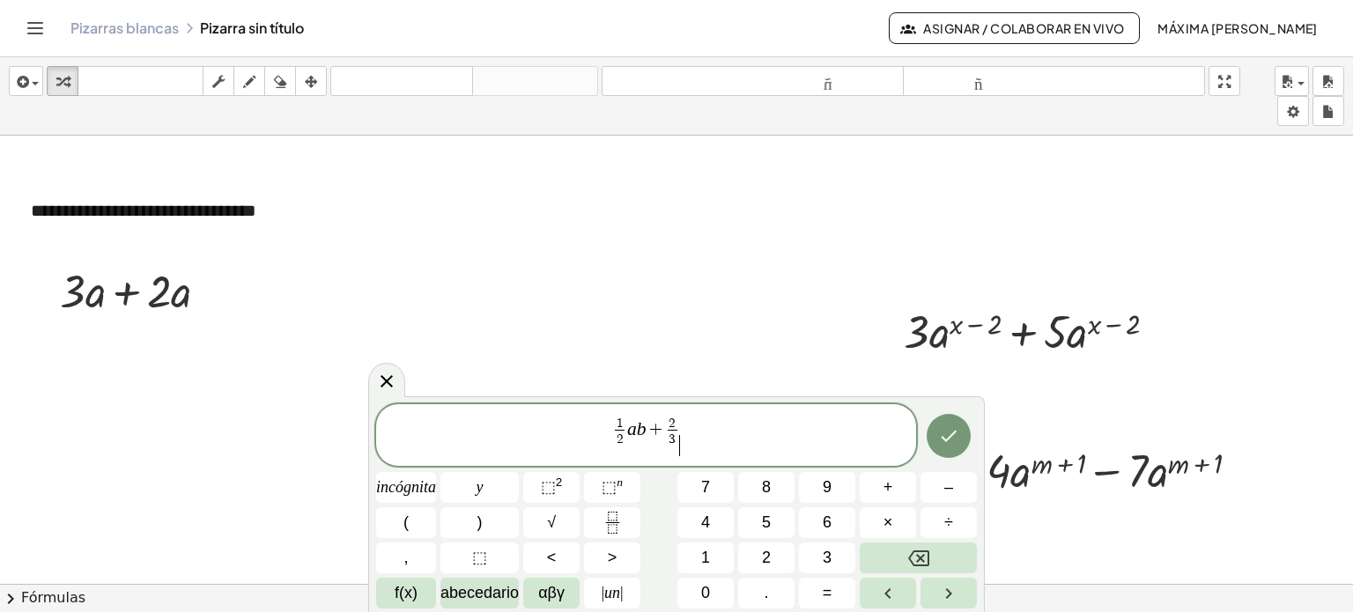
click at [685, 429] on span "1 2 ​ a b + 2 3 ​ ​" at bounding box center [646, 436] width 540 height 43
click at [678, 426] on span "2 3 ​ ​" at bounding box center [672, 432] width 15 height 30
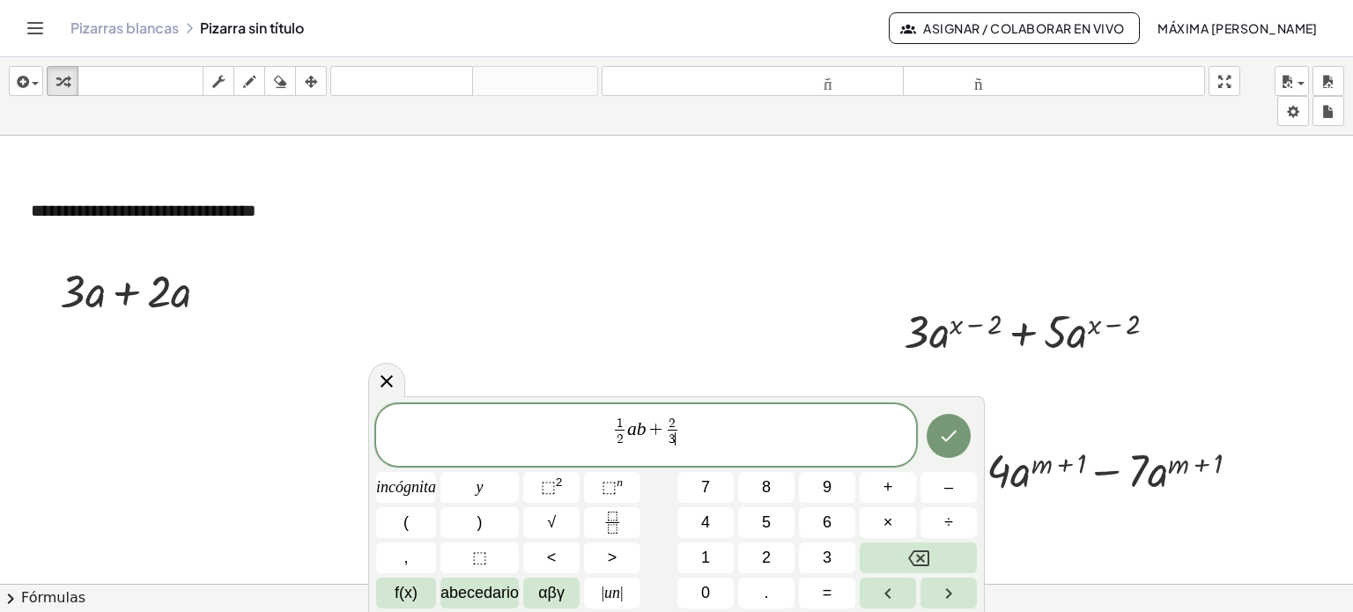
click at [676, 418] on span "2" at bounding box center [673, 423] width 10 height 13
click at [677, 422] on span "2 ​" at bounding box center [673, 423] width 10 height 13
click at [685, 436] on icon "Hecho" at bounding box center [948, 435] width 21 height 21
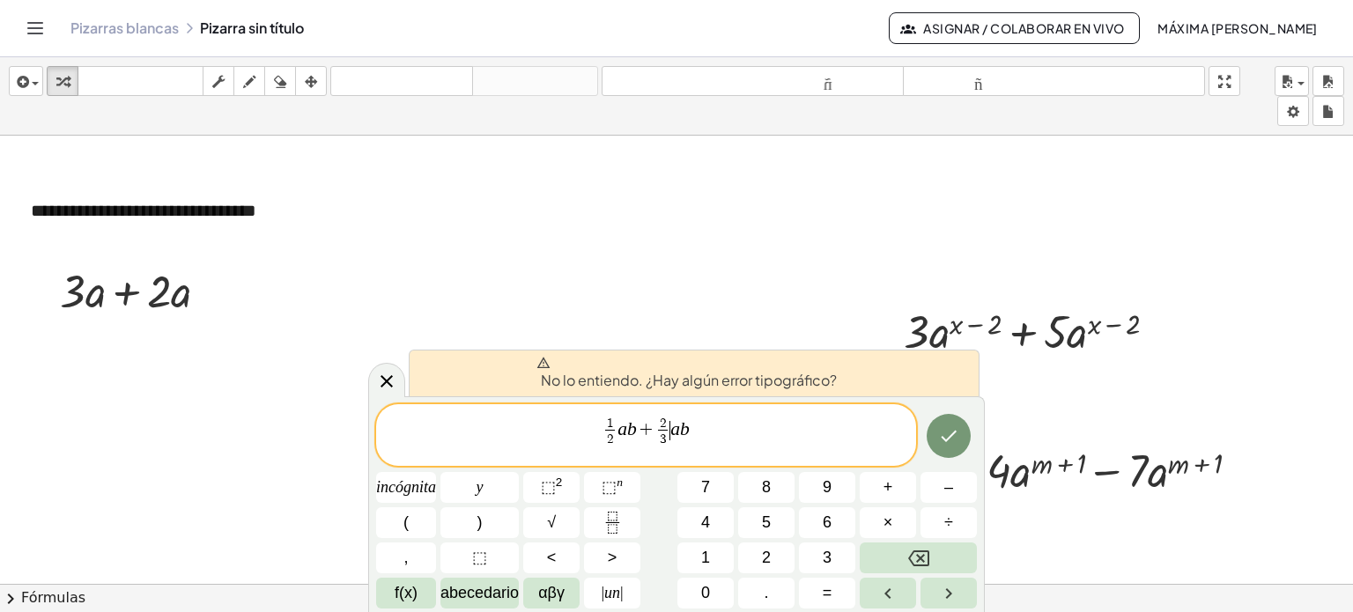
click at [670, 427] on var "a" at bounding box center [675, 428] width 10 height 21
click at [685, 438] on icon "Hecho" at bounding box center [949, 436] width 16 height 11
click at [685, 429] on span "1 2 ​ a b + 2 3 ​ a b ​" at bounding box center [646, 436] width 540 height 43
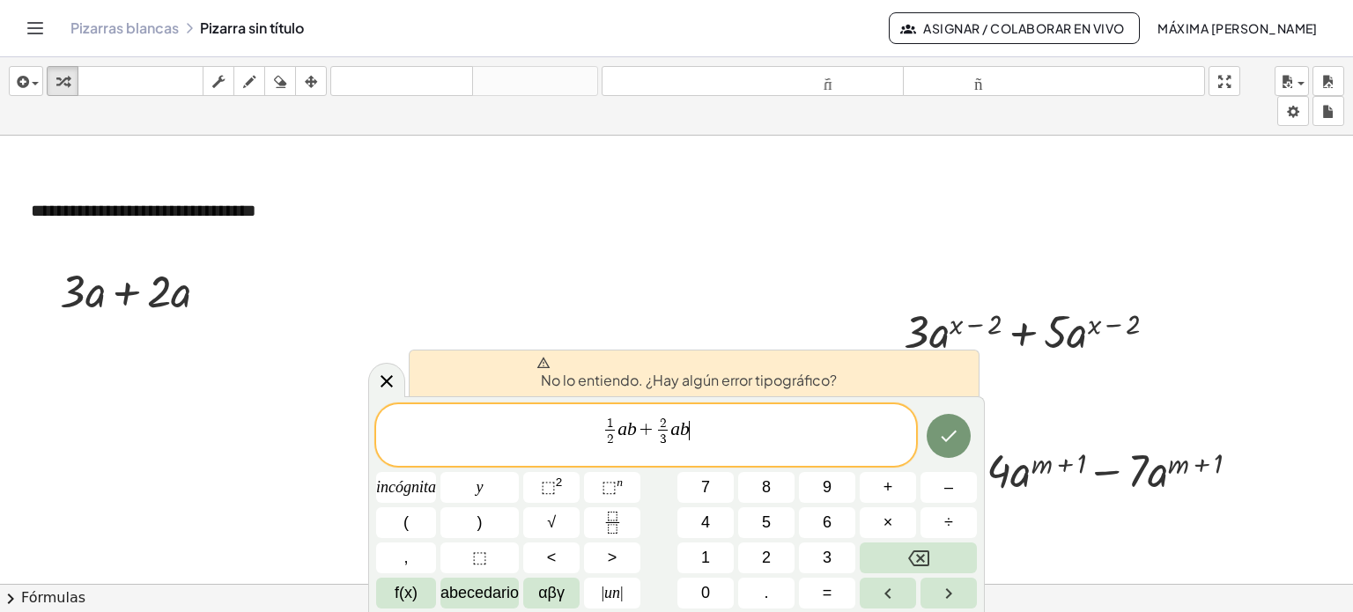
click at [685, 428] on span "1 2 ​ a b + 2 3 ​ a b ​" at bounding box center [646, 432] width 87 height 30
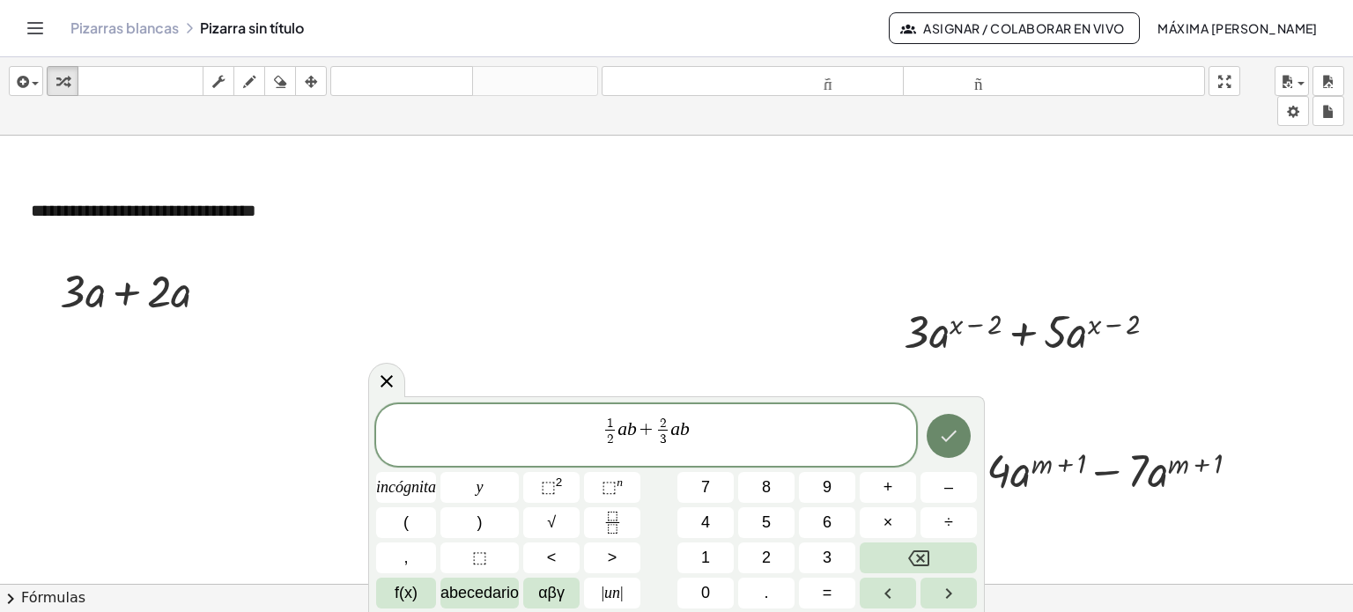
click at [685, 436] on icon "Hecho" at bounding box center [948, 435] width 21 height 21
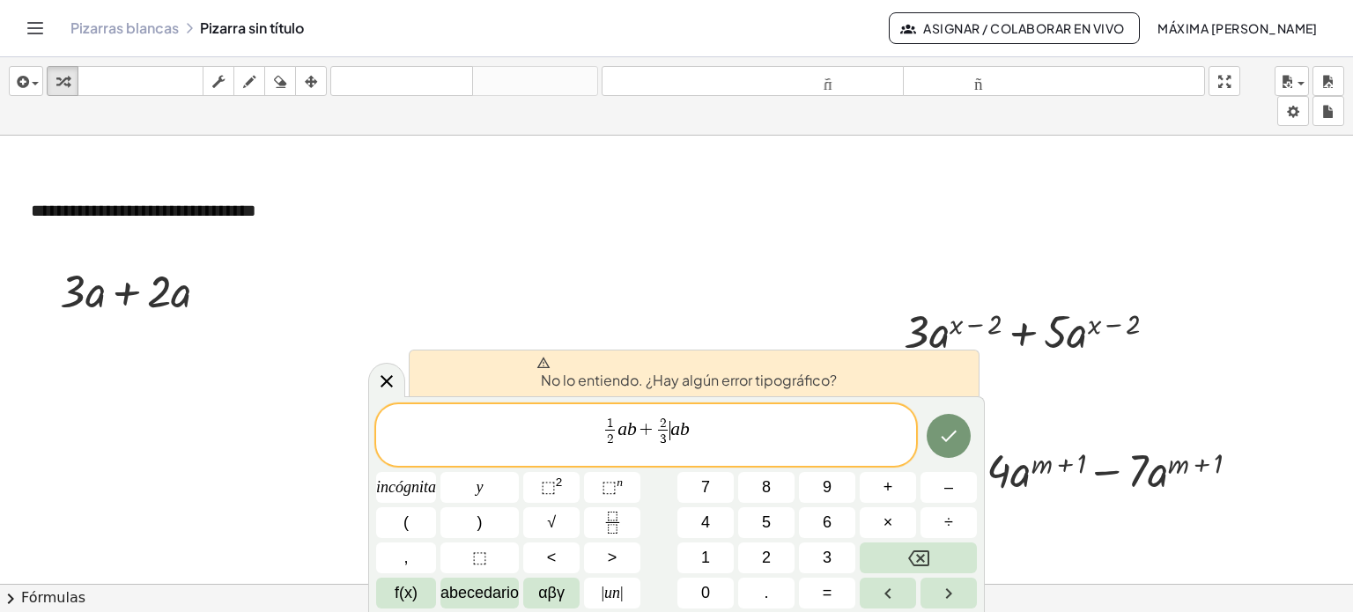
click at [670, 433] on var "a" at bounding box center [675, 428] width 10 height 21
click at [685, 429] on span "1 2 ​ a b + 2 3 ​ a b ​" at bounding box center [646, 436] width 540 height 43
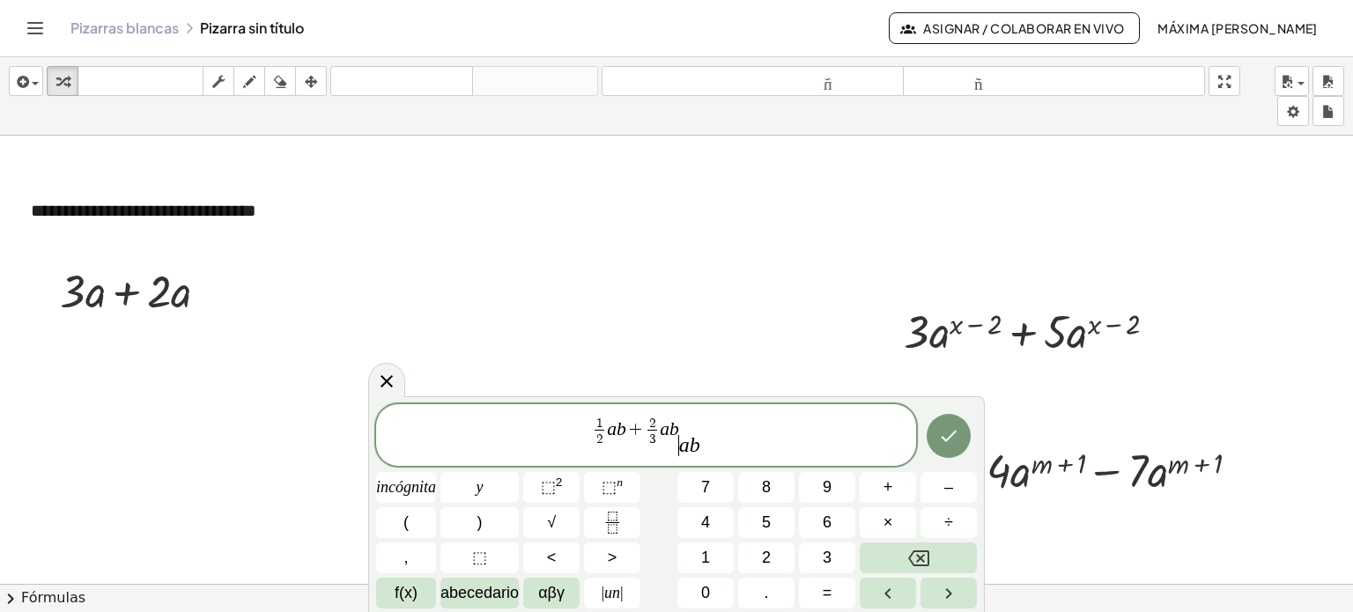
click at [684, 429] on span "1 2 ​ a b + 2 3 ​ a b ​ a b" at bounding box center [646, 436] width 540 height 43
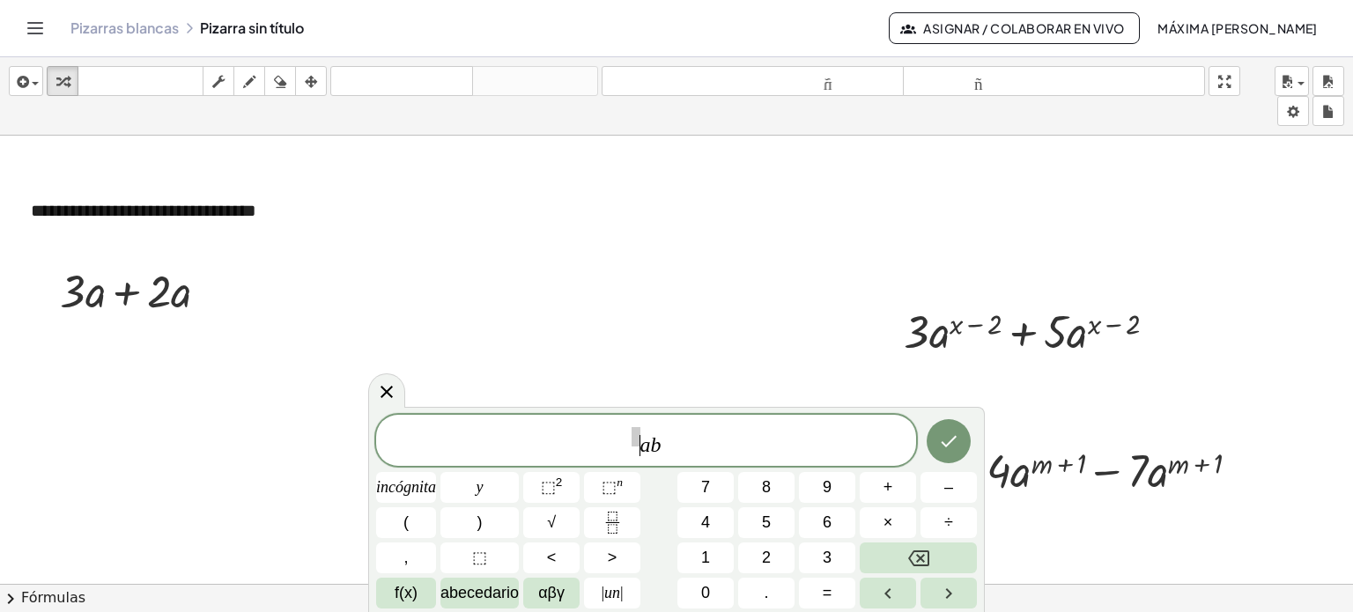
click at [641, 448] on var "a" at bounding box center [645, 444] width 11 height 23
click at [614, 520] on icon "Fracción" at bounding box center [613, 523] width 22 height 22
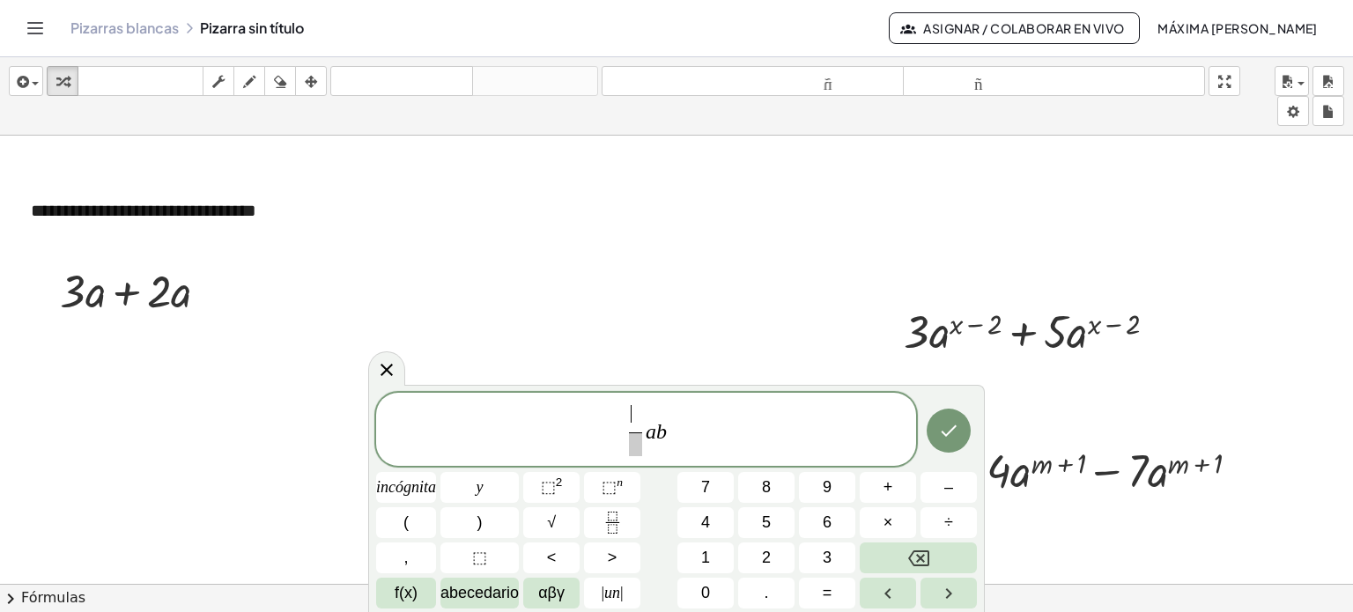
click at [640, 416] on span "​" at bounding box center [635, 418] width 12 height 27
click at [634, 441] on span "​" at bounding box center [635, 445] width 12 height 24
click at [626, 430] on span "1 2 ​" at bounding box center [635, 430] width 21 height 51
click at [677, 433] on span "− 1 2 ​ a b ​" at bounding box center [646, 430] width 540 height 55
click at [632, 433] on span "− ​ 1 2 ​ a b" at bounding box center [646, 430] width 540 height 55
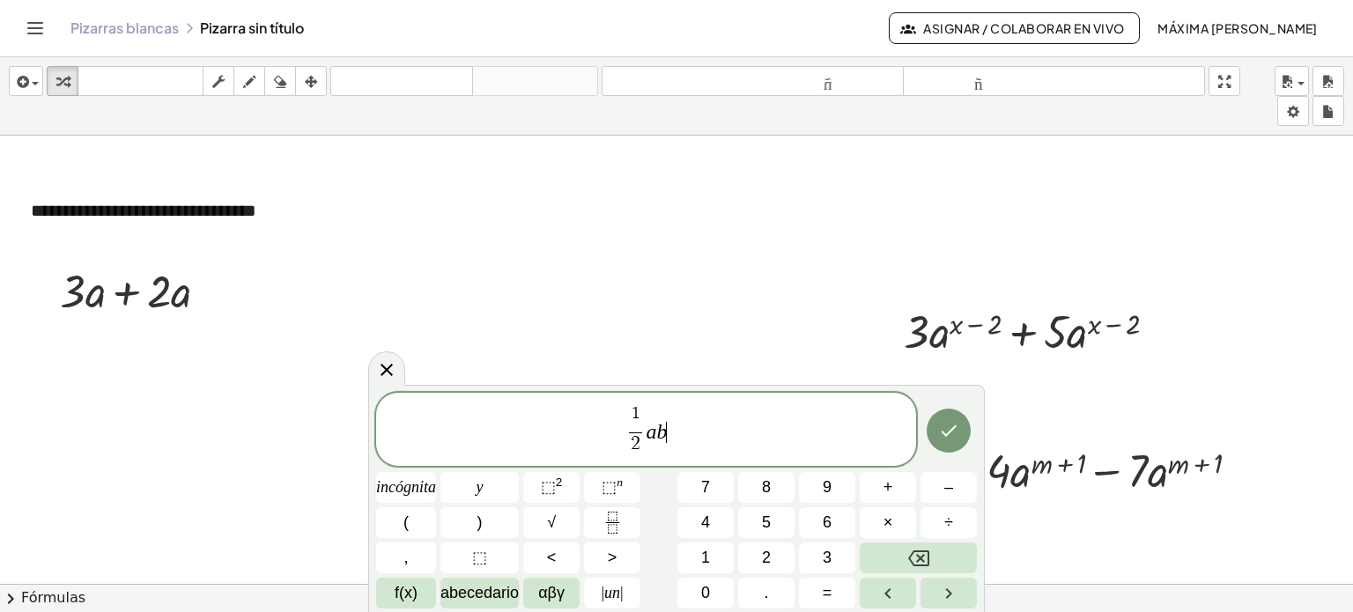
click at [673, 427] on span "1 2 ​ a b ​" at bounding box center [646, 430] width 540 height 55
click at [618, 524] on icon "Fracción" at bounding box center [613, 523] width 22 height 22
click at [679, 448] on span "​" at bounding box center [679, 445] width 13 height 24
click at [685, 431] on span "1 2 ​ a b + 2 3 ​ ​" at bounding box center [646, 430] width 540 height 55
click at [685, 432] on icon "Hecho" at bounding box center [948, 430] width 21 height 21
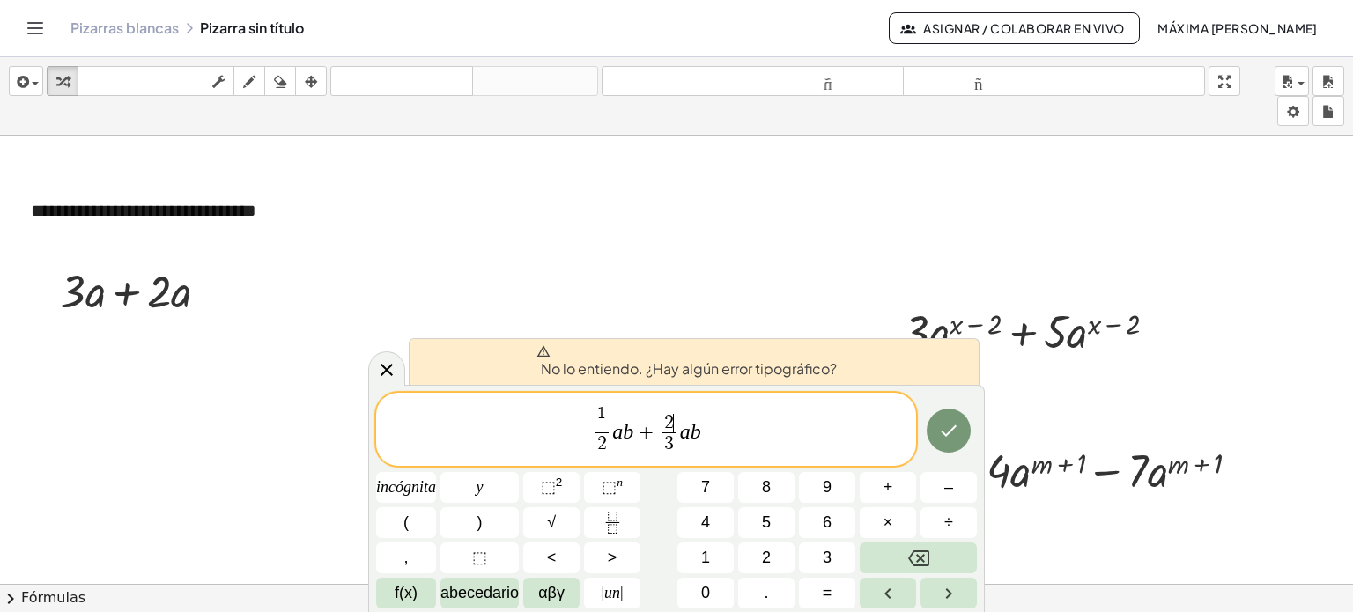
click at [669, 417] on span "2" at bounding box center [669, 422] width 10 height 19
click at [603, 425] on span "1 ​" at bounding box center [601, 418] width 13 height 27
click at [594, 432] on span "​ 1 2 ​" at bounding box center [601, 430] width 21 height 51
click at [622, 423] on span "1 2 ​ a ​ b + 2 3 ​ a b" at bounding box center [646, 430] width 540 height 55
click at [685, 431] on span "1 2 ​ a b + 2 3 ​ a b ​" at bounding box center [646, 430] width 540 height 55
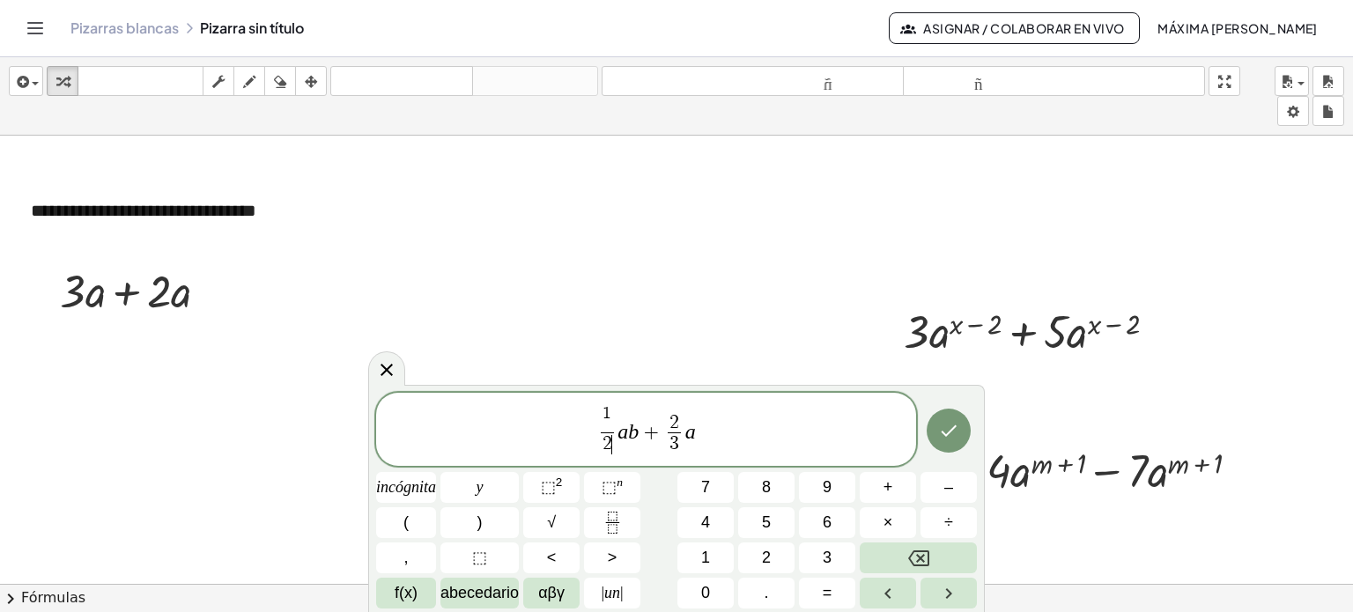
click at [616, 428] on span "1 2 ​ ​" at bounding box center [606, 430] width 21 height 51
click at [611, 417] on span "1 ​" at bounding box center [607, 418] width 13 height 27
click at [685, 433] on span "1 2 ​ a b + 2 3 ​ a ​" at bounding box center [646, 435] width 540 height 47
click at [685, 440] on icon "Hecho" at bounding box center [948, 434] width 21 height 21
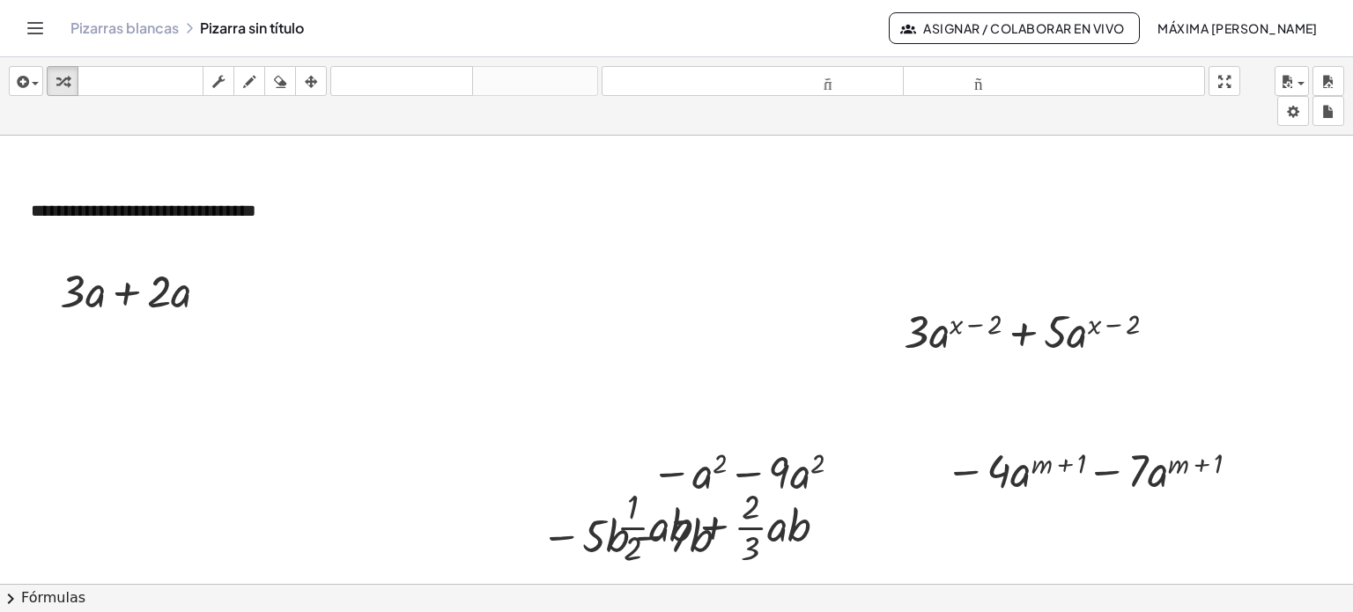
click at [685, 425] on div at bounding box center [676, 597] width 1353 height 923
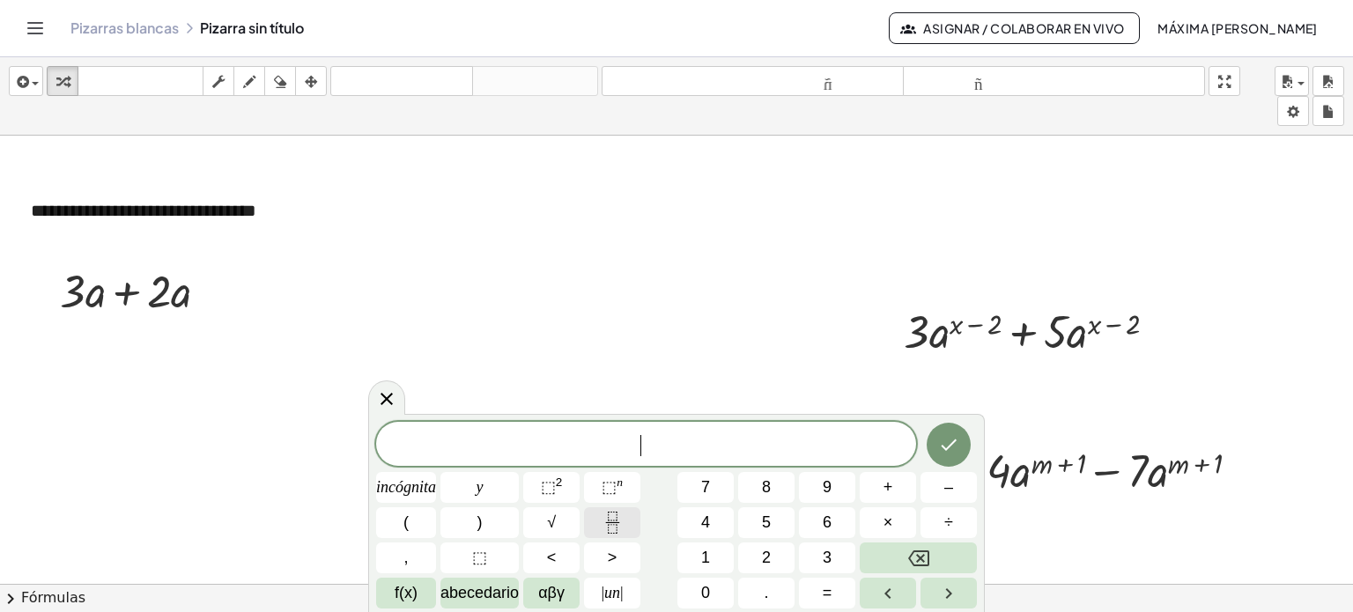
click at [616, 521] on icon "Fracción" at bounding box center [612, 516] width 9 height 9
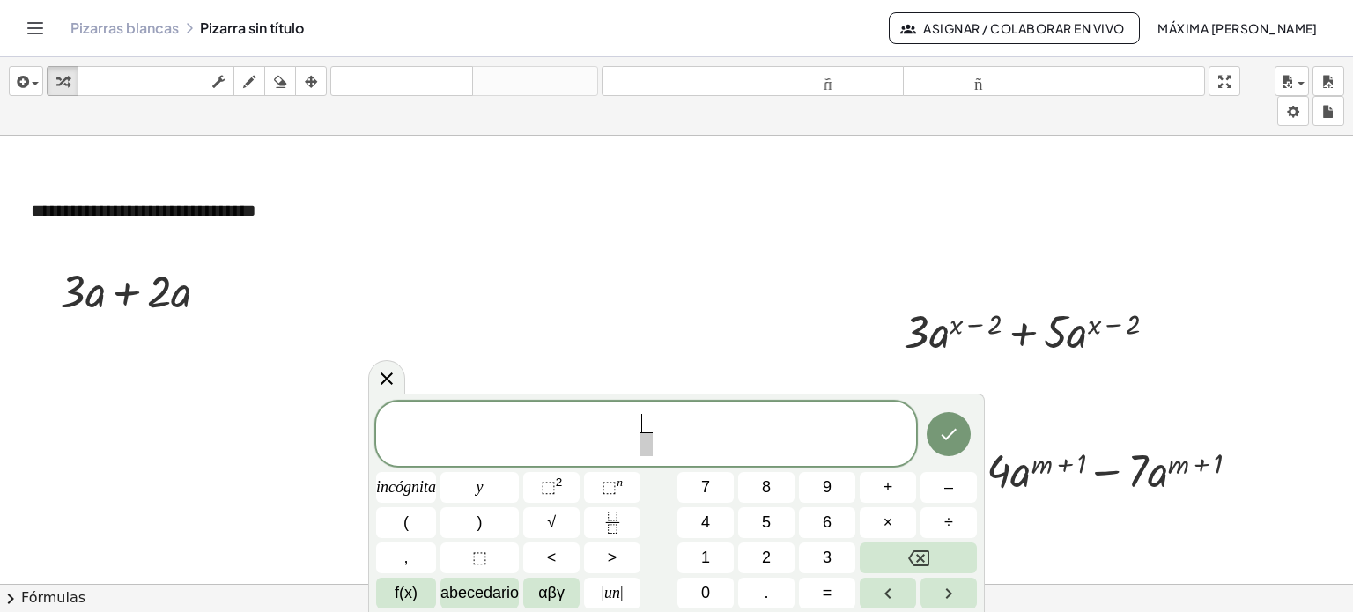
click at [639, 432] on span "​ ​" at bounding box center [646, 435] width 20 height 43
click at [648, 443] on span "​" at bounding box center [646, 445] width 13 height 24
click at [636, 430] on span "1 2 ​" at bounding box center [646, 435] width 21 height 43
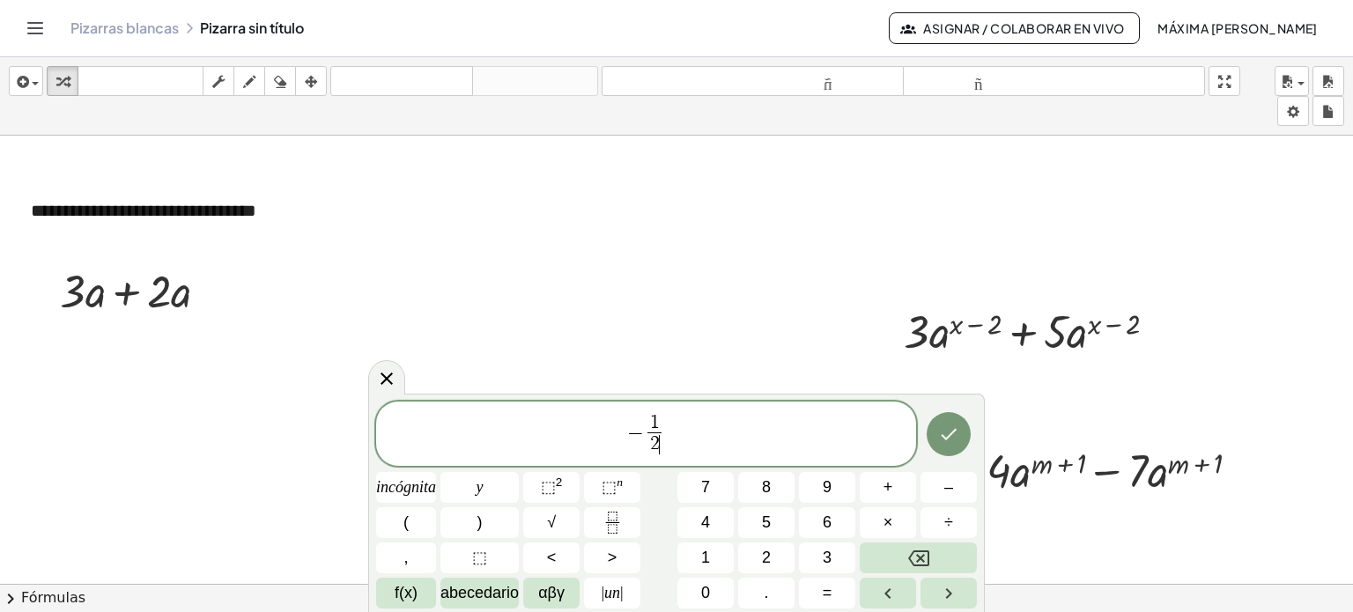
click at [662, 430] on span "1 2 ​ ​" at bounding box center [654, 435] width 21 height 43
click at [685, 487] on font "–" at bounding box center [948, 487] width 9 height 18
click at [616, 521] on icon "Fracción" at bounding box center [613, 523] width 22 height 22
click at [684, 448] on span "​" at bounding box center [686, 445] width 13 height 24
click at [685, 429] on span "− 1 2 ​ x y − 2 3 ​ ​" at bounding box center [646, 435] width 540 height 47
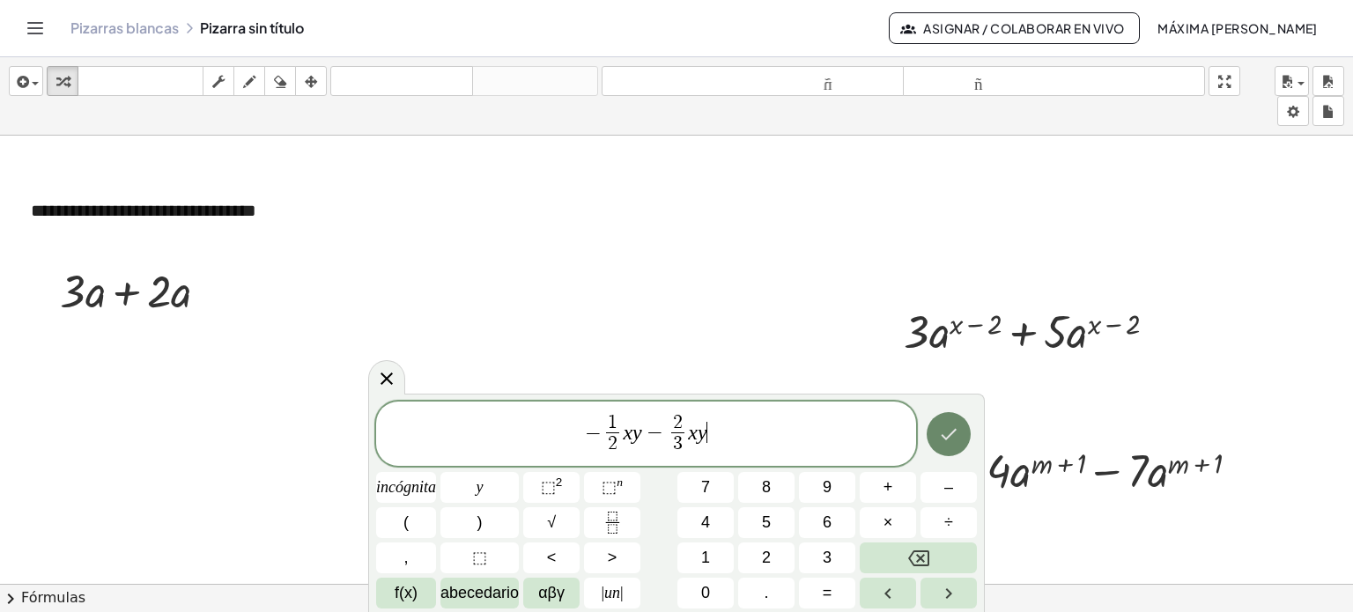
click at [685, 441] on icon "Hecho" at bounding box center [948, 434] width 21 height 21
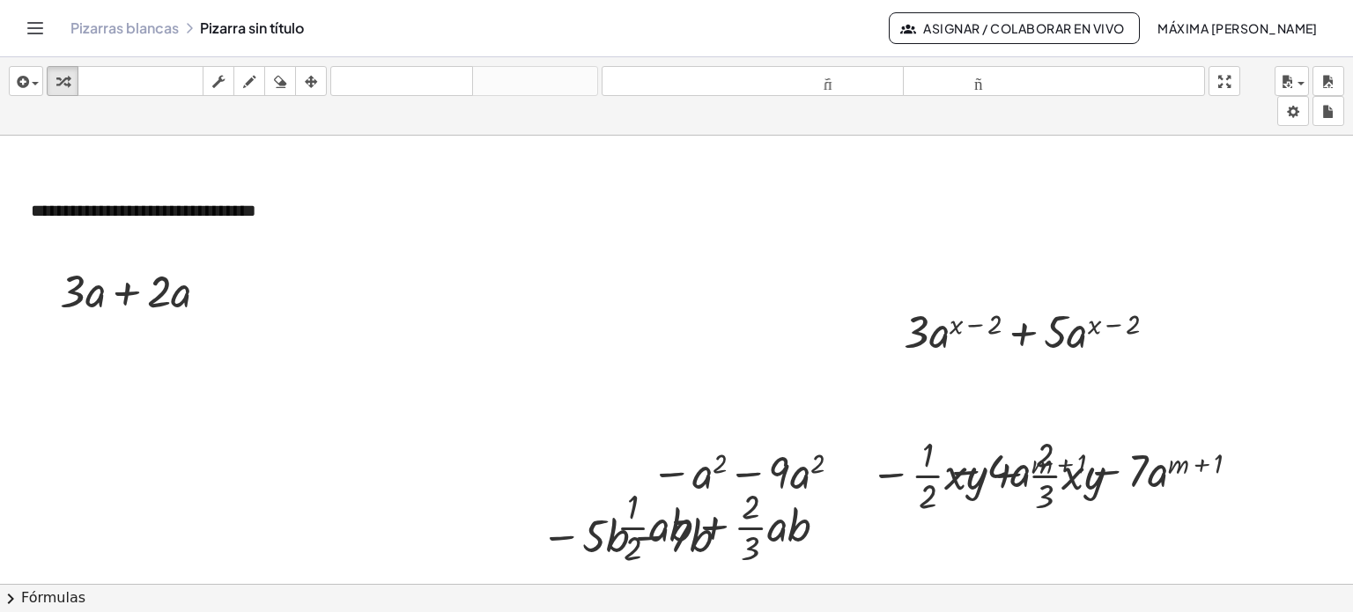
click at [546, 459] on div at bounding box center [676, 597] width 1353 height 923
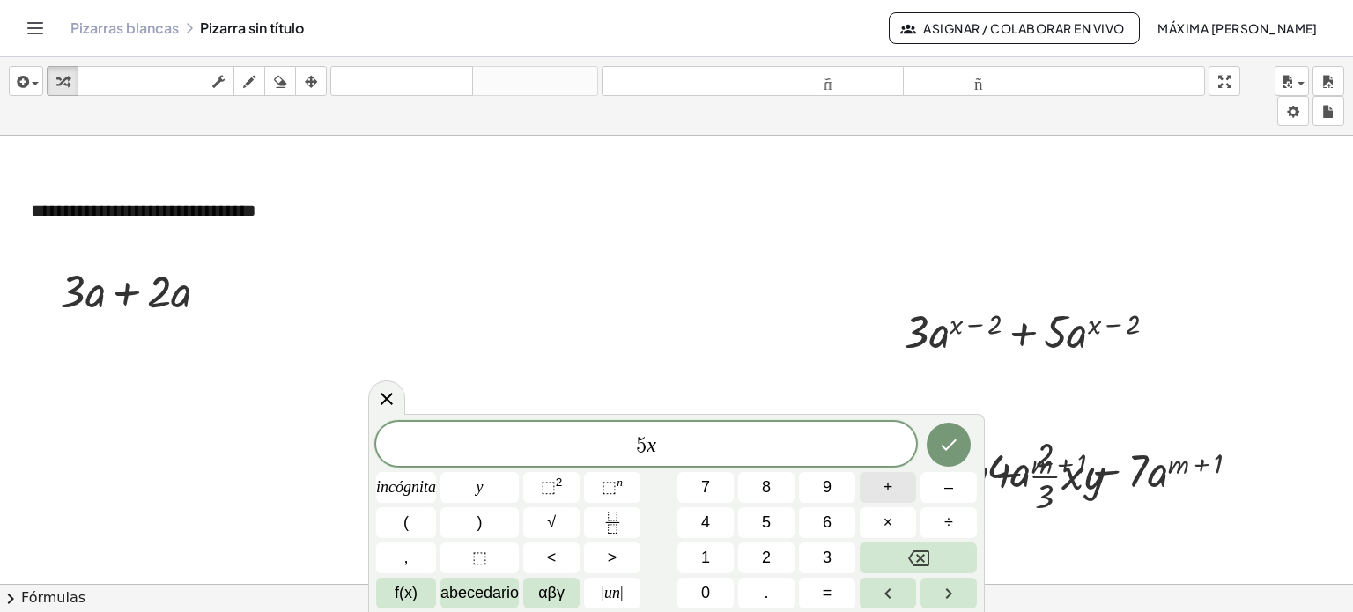
click at [685, 489] on font "+" at bounding box center [889, 487] width 10 height 18
click at [685, 489] on button "+" at bounding box center [888, 487] width 56 height 31
click at [685, 446] on icon "Hecho" at bounding box center [948, 444] width 21 height 21
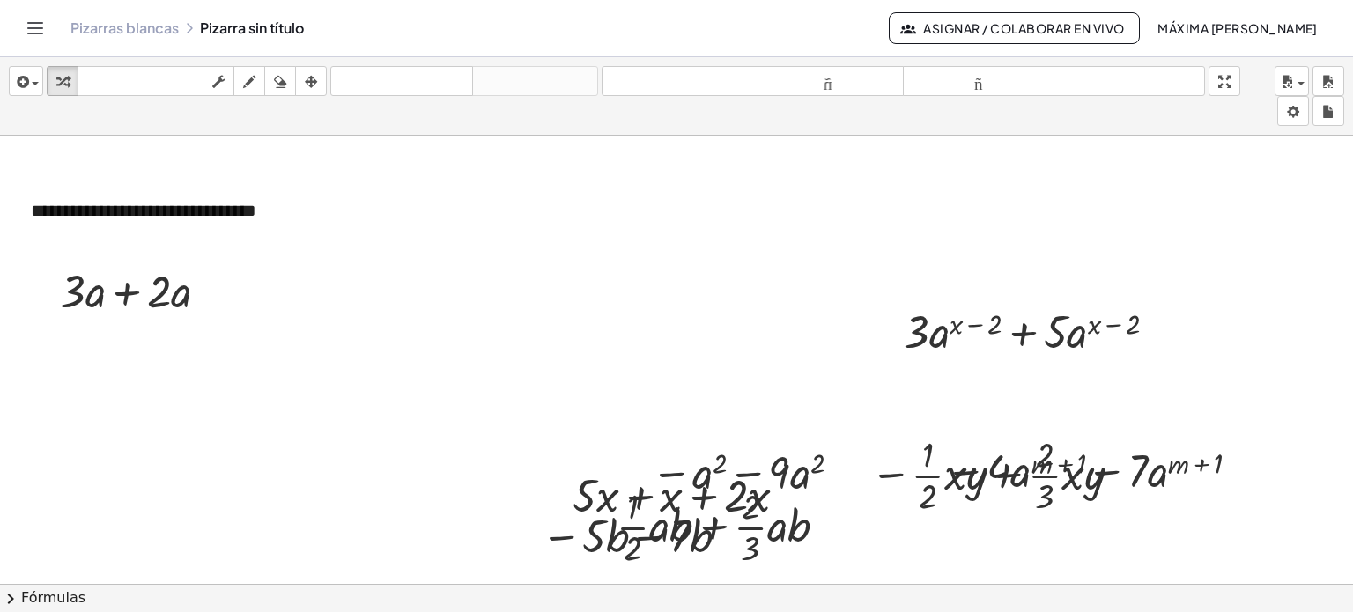
click at [670, 396] on div at bounding box center [676, 597] width 1353 height 923
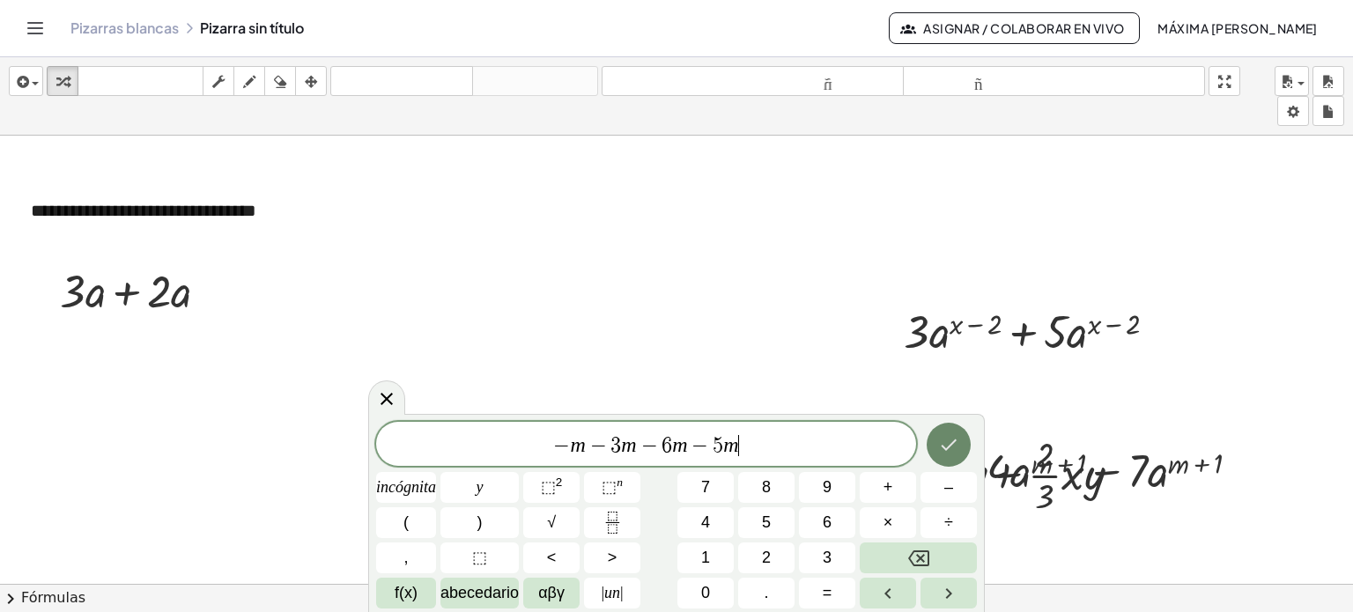
click at [685, 436] on icon "Hecho" at bounding box center [948, 444] width 21 height 21
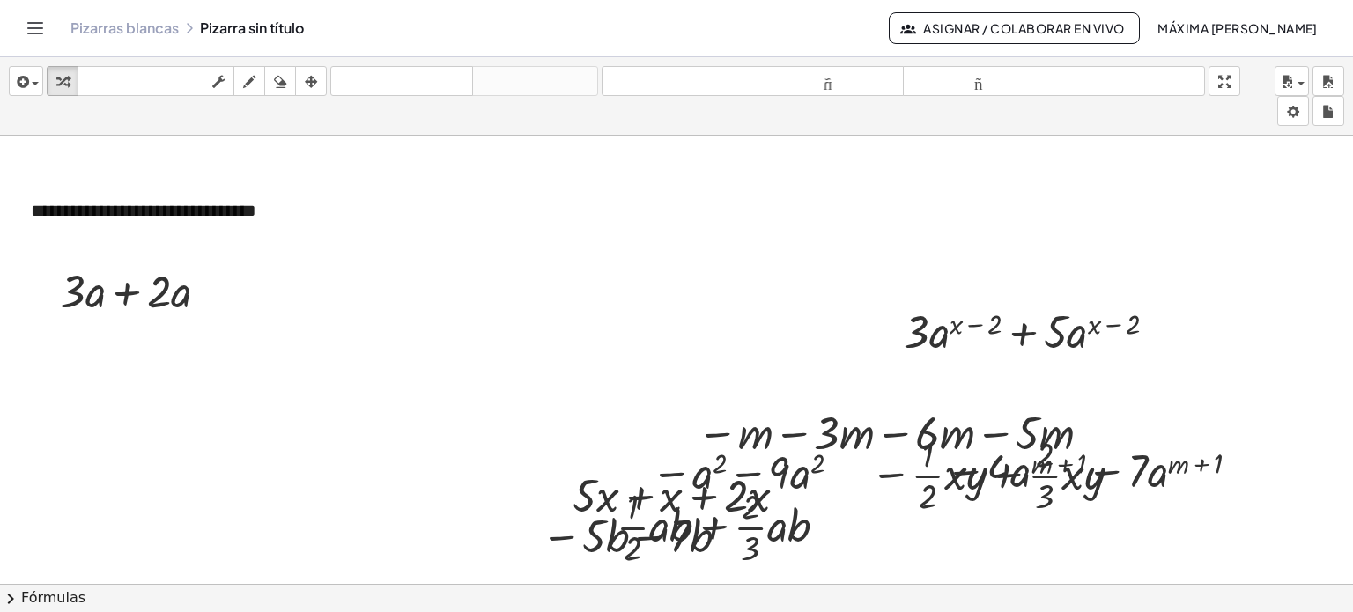
click at [611, 399] on div at bounding box center [676, 597] width 1353 height 923
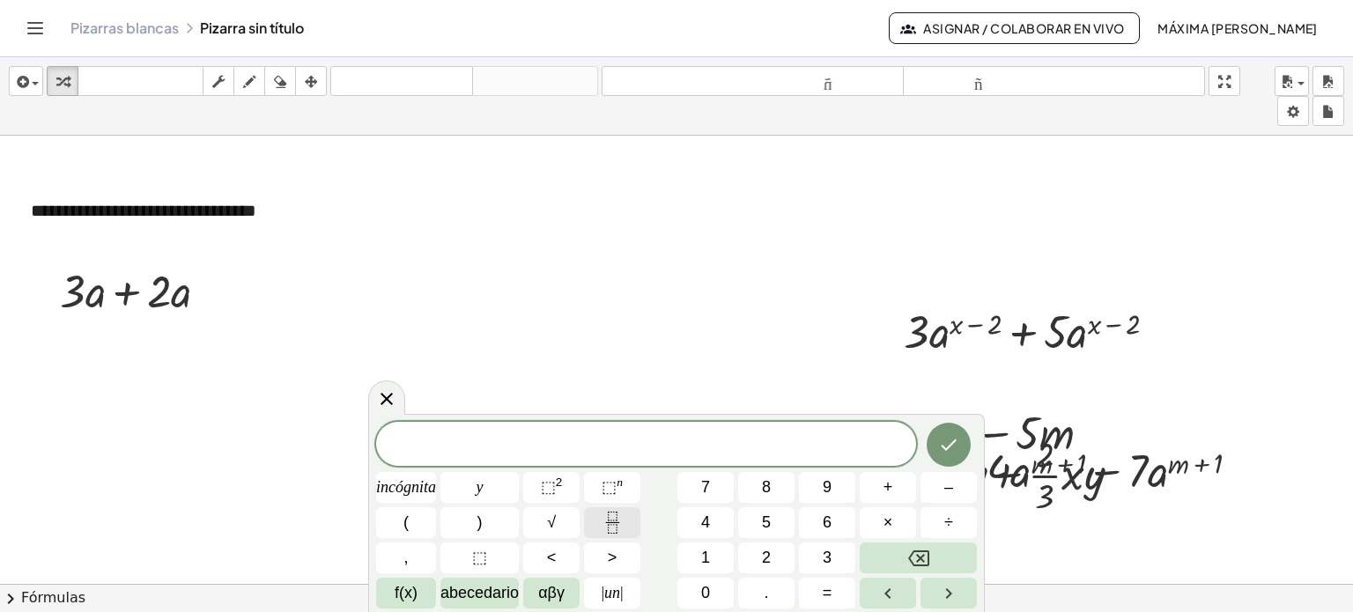
click at [610, 528] on icon "Fracción" at bounding box center [613, 523] width 22 height 22
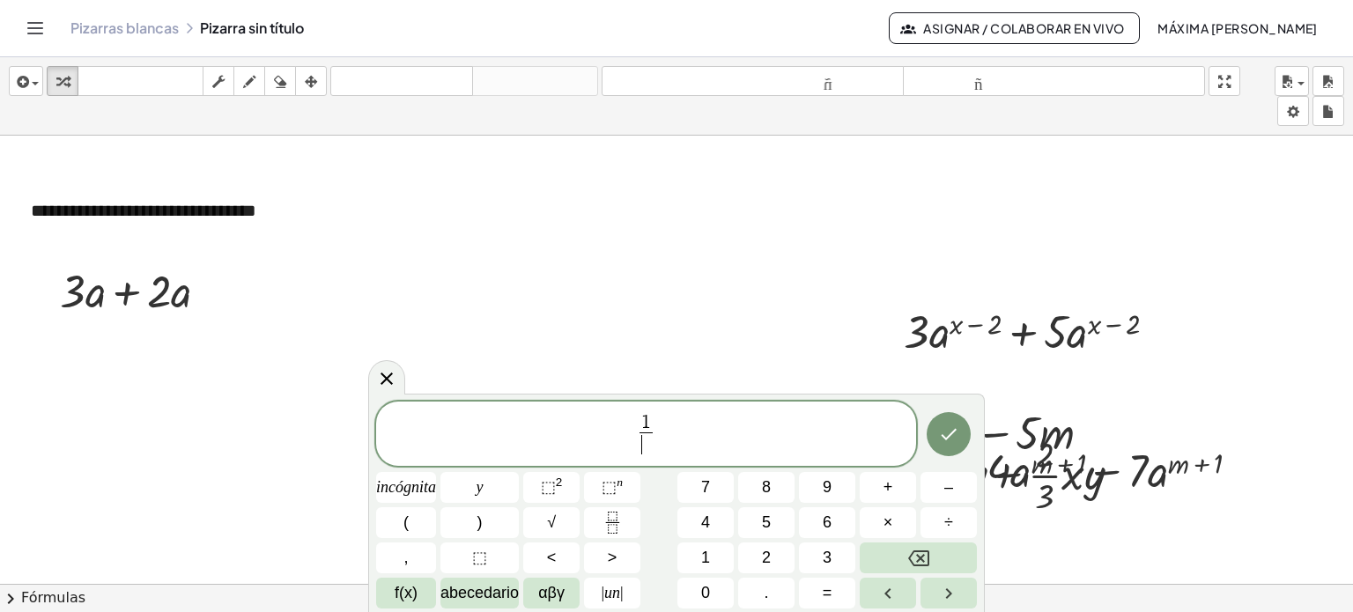
click at [644, 452] on span "​" at bounding box center [646, 445] width 13 height 24
click at [662, 433] on span "1 2 ​ ​" at bounding box center [646, 435] width 540 height 47
click at [558, 485] on font "2" at bounding box center [559, 482] width 7 height 13
click at [610, 520] on icon "Fracción" at bounding box center [613, 523] width 22 height 22
click at [684, 440] on span "​" at bounding box center [683, 445] width 13 height 24
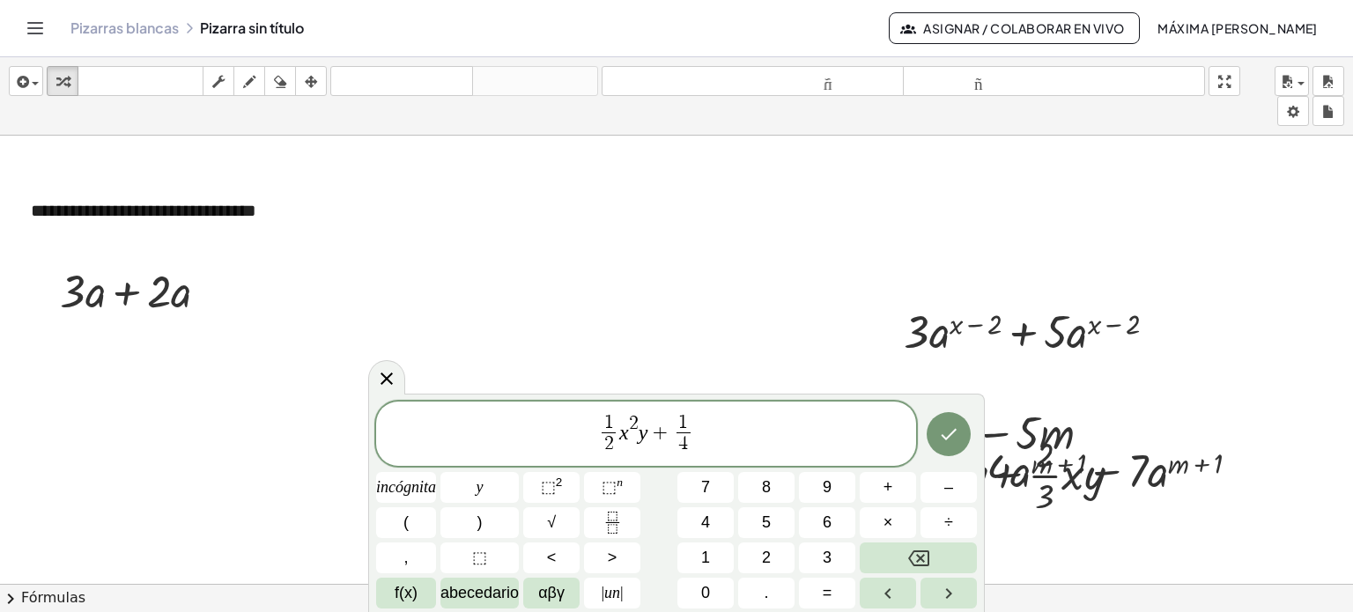
click at [685, 431] on span "1 2 ​ x 2 y + 1 4 ​ ​" at bounding box center [646, 435] width 540 height 47
click at [554, 485] on font "⬚" at bounding box center [548, 487] width 15 height 18
click at [614, 528] on icon "Fracción" at bounding box center [613, 523] width 22 height 22
click at [685, 447] on span "​" at bounding box center [720, 445] width 13 height 24
click at [685, 433] on span "1 2 ​ x 2 y + 1 4 ​ x 2 y + 1 8 ​ ​" at bounding box center [646, 435] width 540 height 47
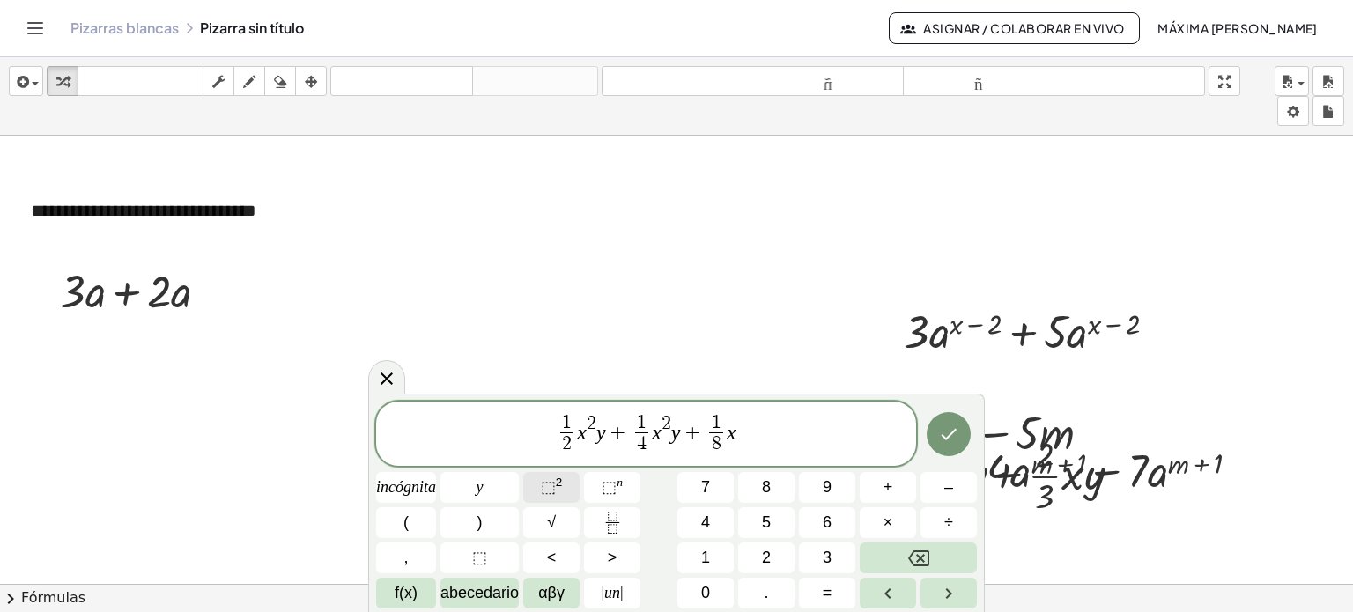
click at [550, 483] on font "⬚" at bounding box center [548, 487] width 15 height 18
click at [685, 433] on icon "Hecho" at bounding box center [948, 434] width 21 height 21
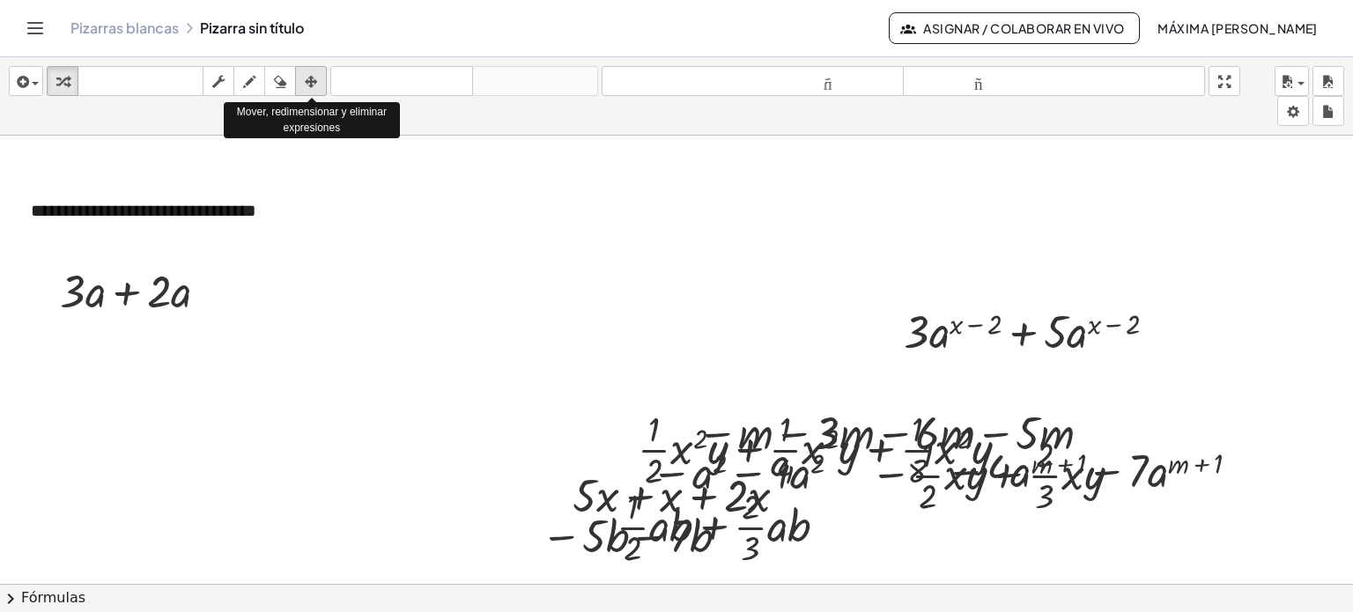
click at [313, 77] on icon "button" at bounding box center [311, 81] width 12 height 21
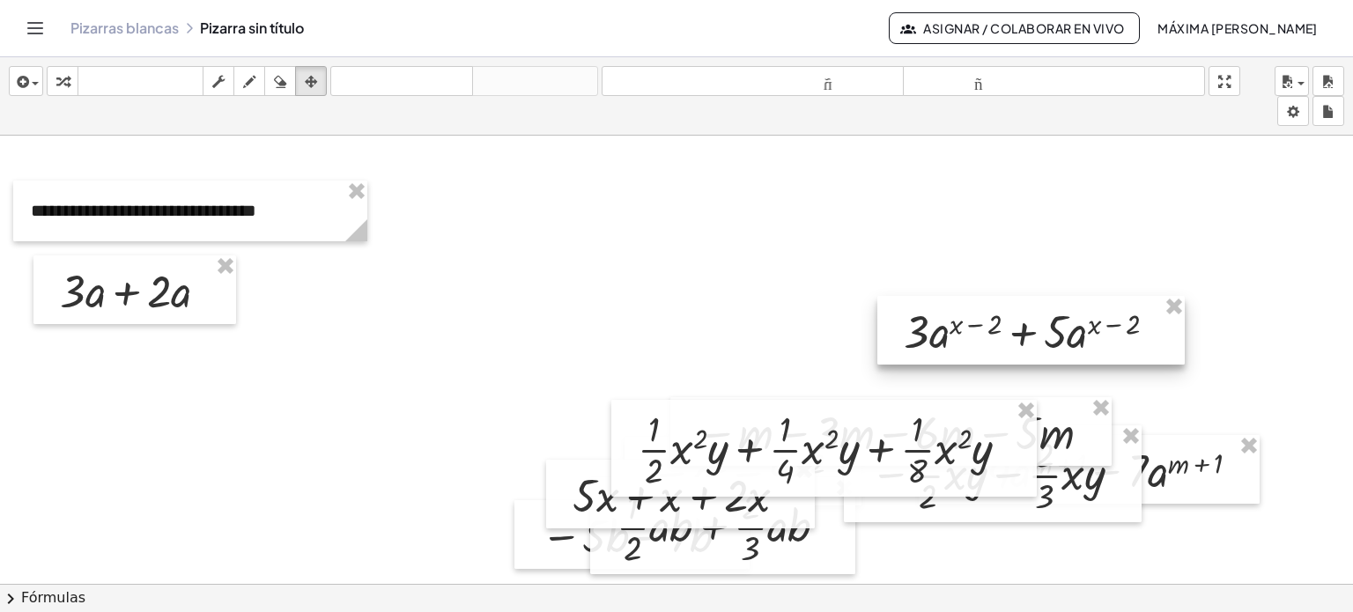
click at [685, 353] on div at bounding box center [1030, 330] width 307 height 69
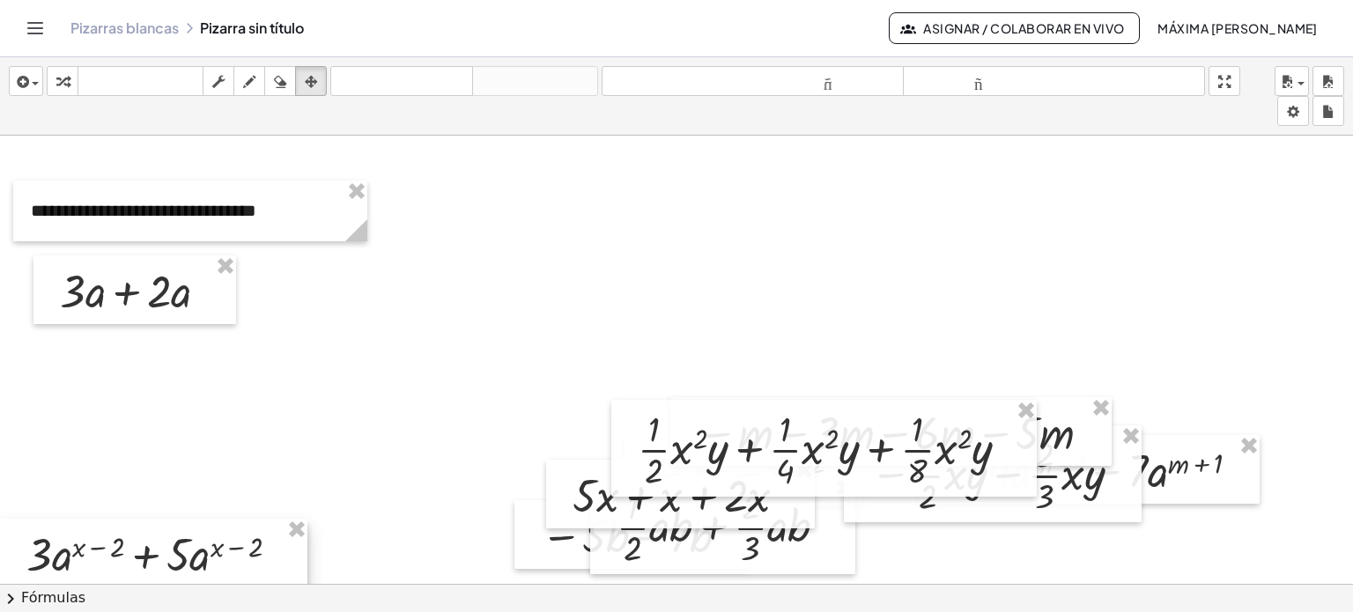
drag, startPoint x: 1002, startPoint y: 339, endPoint x: 42, endPoint y: 562, distance: 984.9
click at [42, 562] on div at bounding box center [153, 553] width 307 height 69
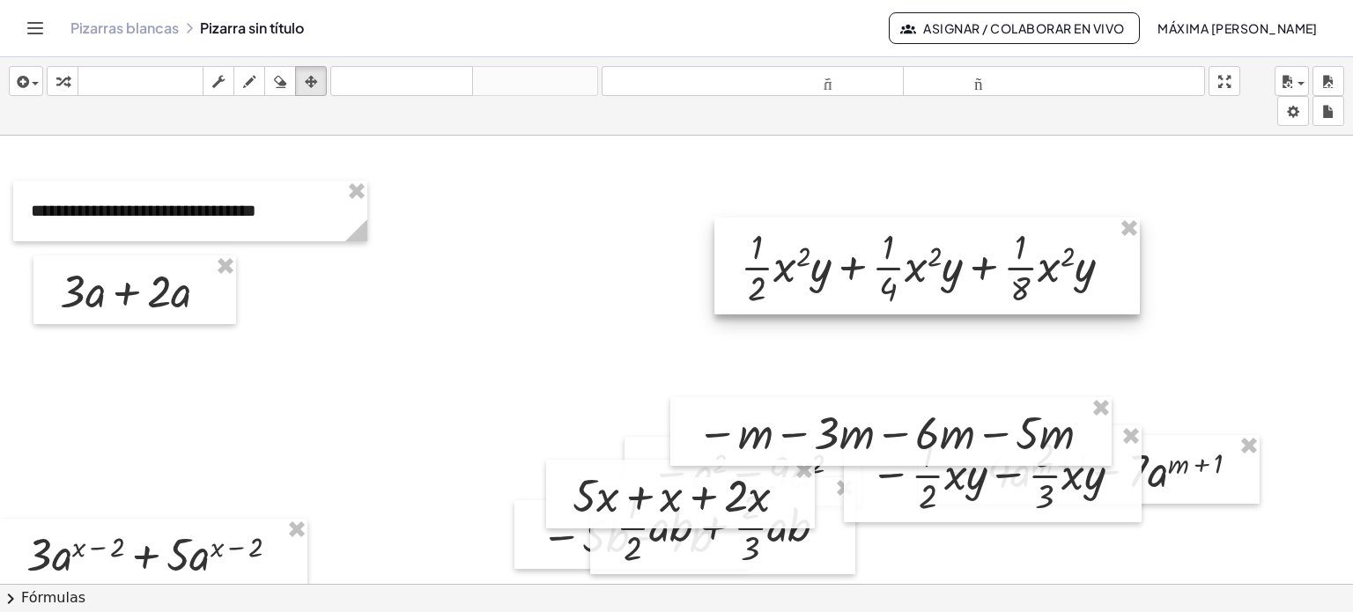
drag, startPoint x: 760, startPoint y: 463, endPoint x: 863, endPoint y: 281, distance: 209.5
click at [685, 281] on div at bounding box center [926, 266] width 425 height 97
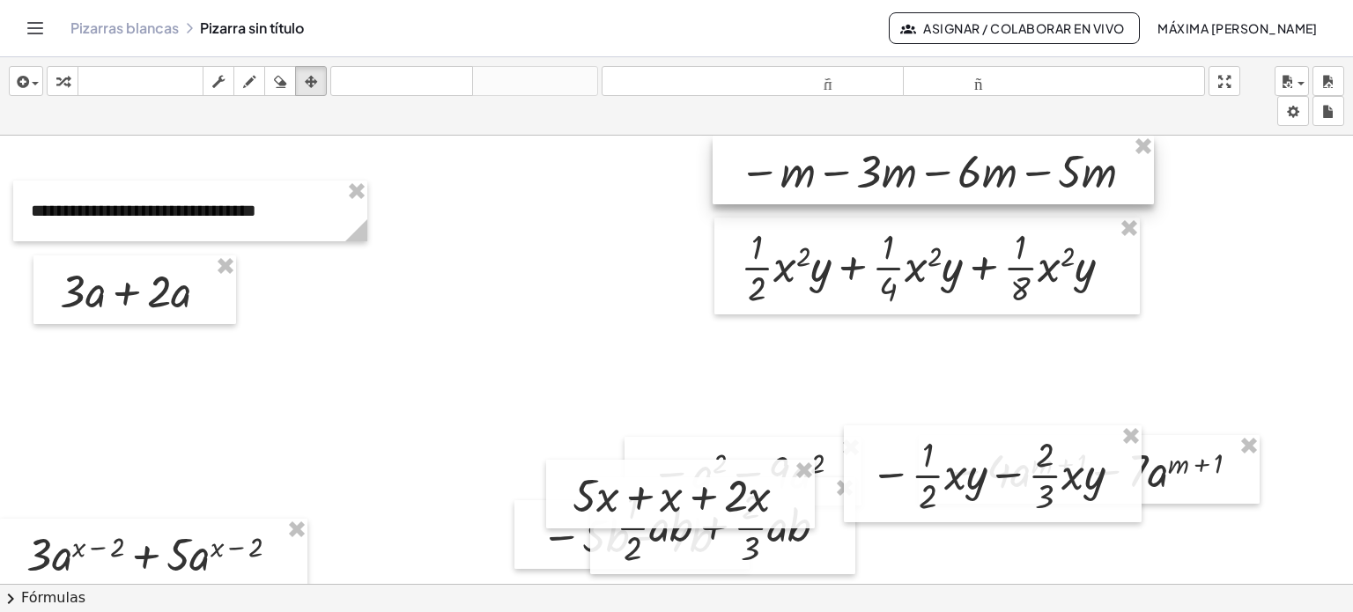
drag, startPoint x: 786, startPoint y: 462, endPoint x: 828, endPoint y: 178, distance: 286.8
click at [685, 178] on div at bounding box center [933, 170] width 441 height 69
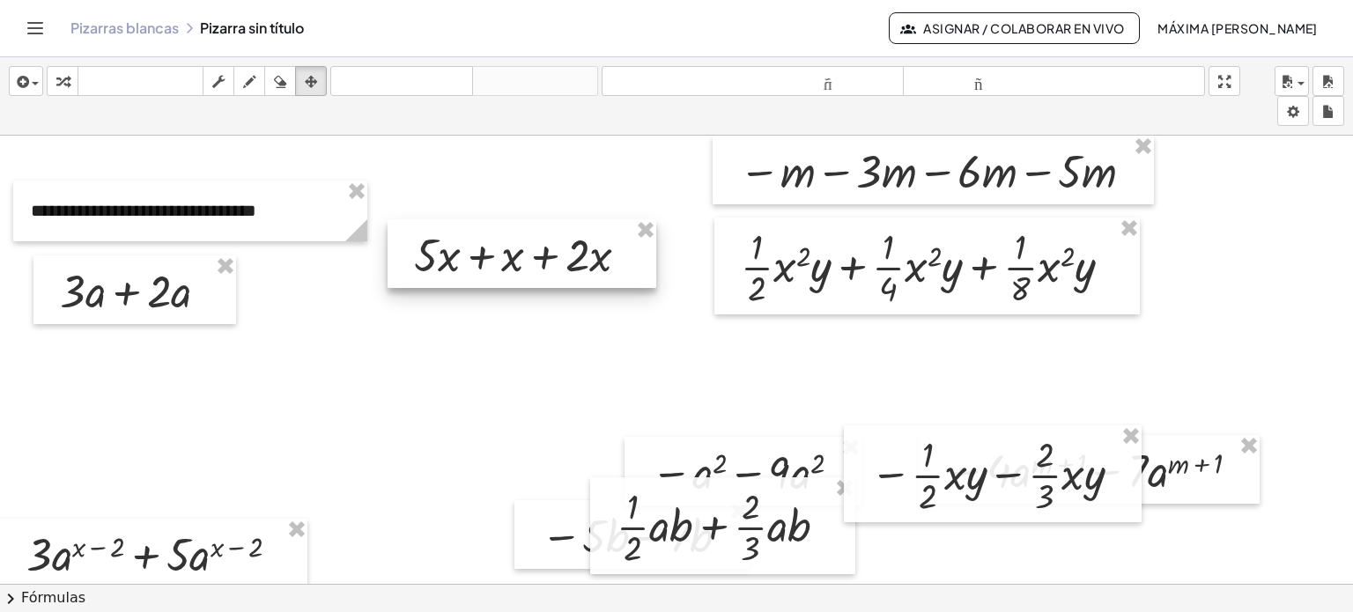
drag, startPoint x: 673, startPoint y: 503, endPoint x: 514, endPoint y: 263, distance: 288.1
click at [514, 263] on div at bounding box center [522, 253] width 269 height 69
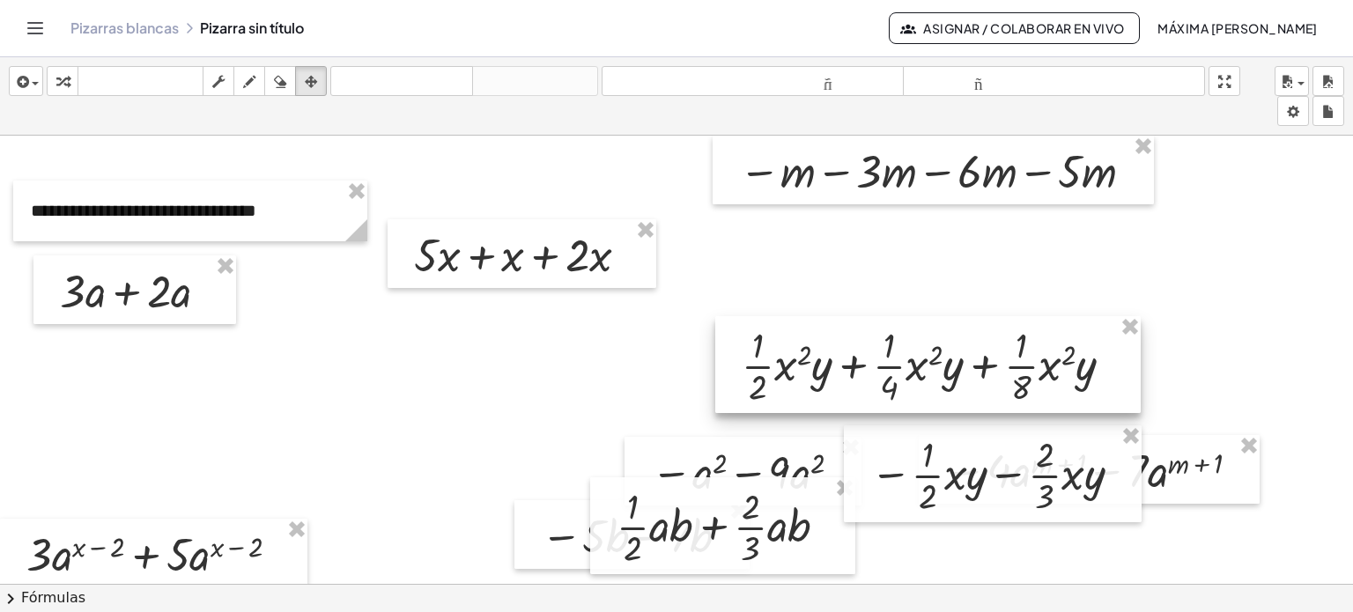
drag, startPoint x: 795, startPoint y: 288, endPoint x: 795, endPoint y: 387, distance: 98.7
click at [685, 387] on div at bounding box center [927, 364] width 425 height 97
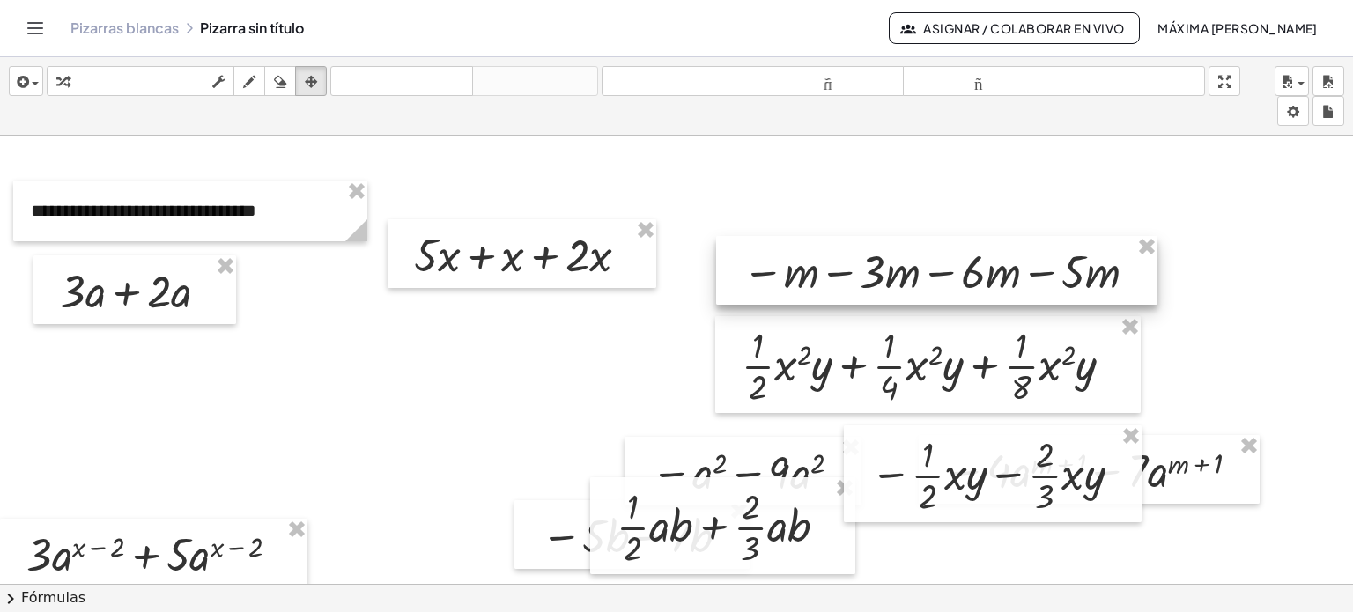
drag, startPoint x: 825, startPoint y: 181, endPoint x: 828, endPoint y: 281, distance: 100.5
click at [685, 281] on div at bounding box center [936, 270] width 441 height 69
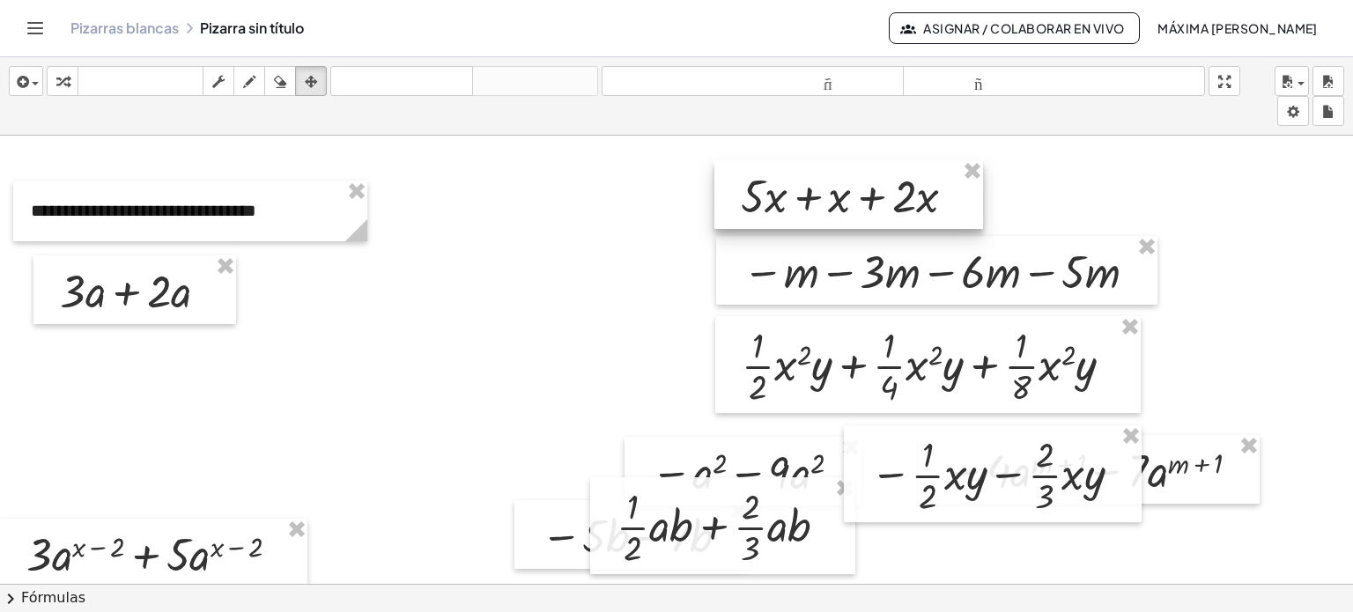
drag, startPoint x: 532, startPoint y: 257, endPoint x: 859, endPoint y: 198, distance: 332.1
click at [685, 198] on div at bounding box center [848, 194] width 269 height 69
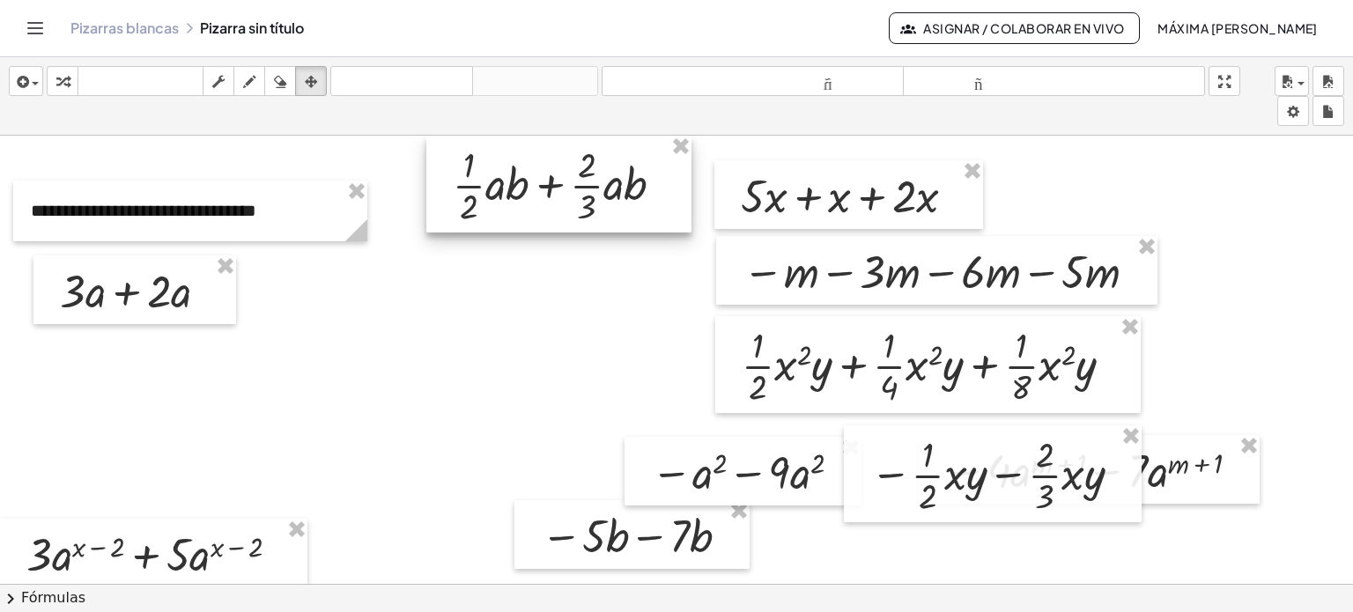
drag, startPoint x: 713, startPoint y: 536, endPoint x: 549, endPoint y: 137, distance: 432.2
click at [549, 137] on div at bounding box center [558, 184] width 265 height 97
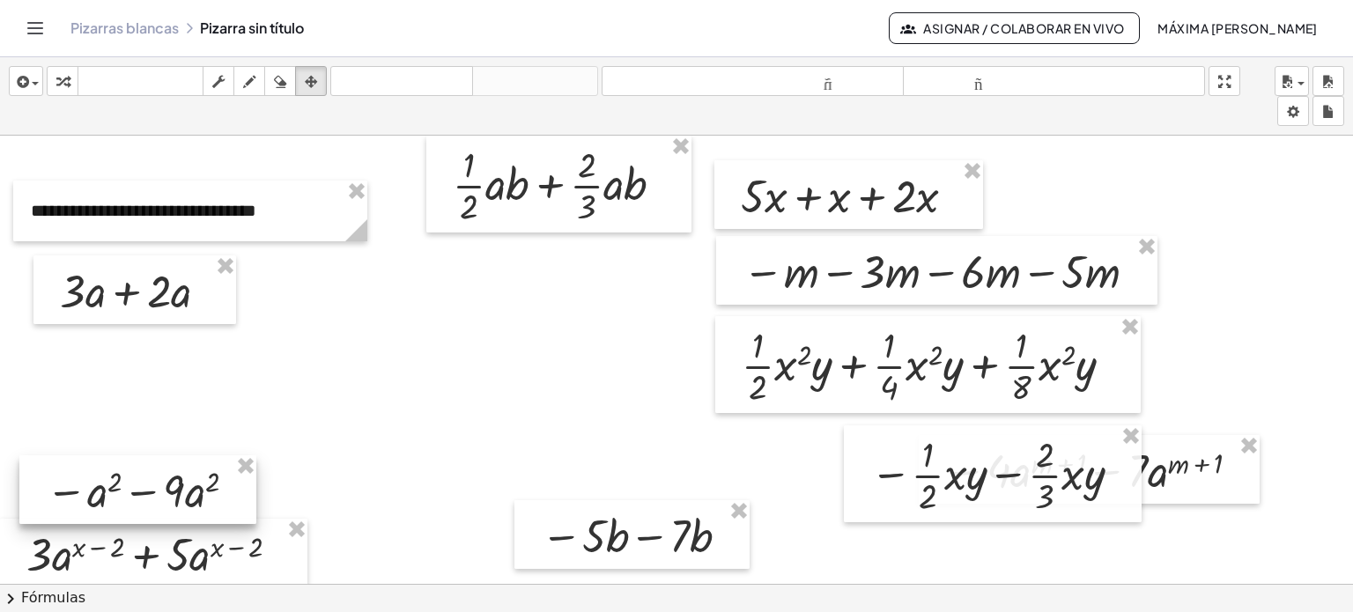
drag, startPoint x: 733, startPoint y: 494, endPoint x: 127, endPoint y: 513, distance: 606.3
click at [127, 513] on div at bounding box center [137, 489] width 237 height 69
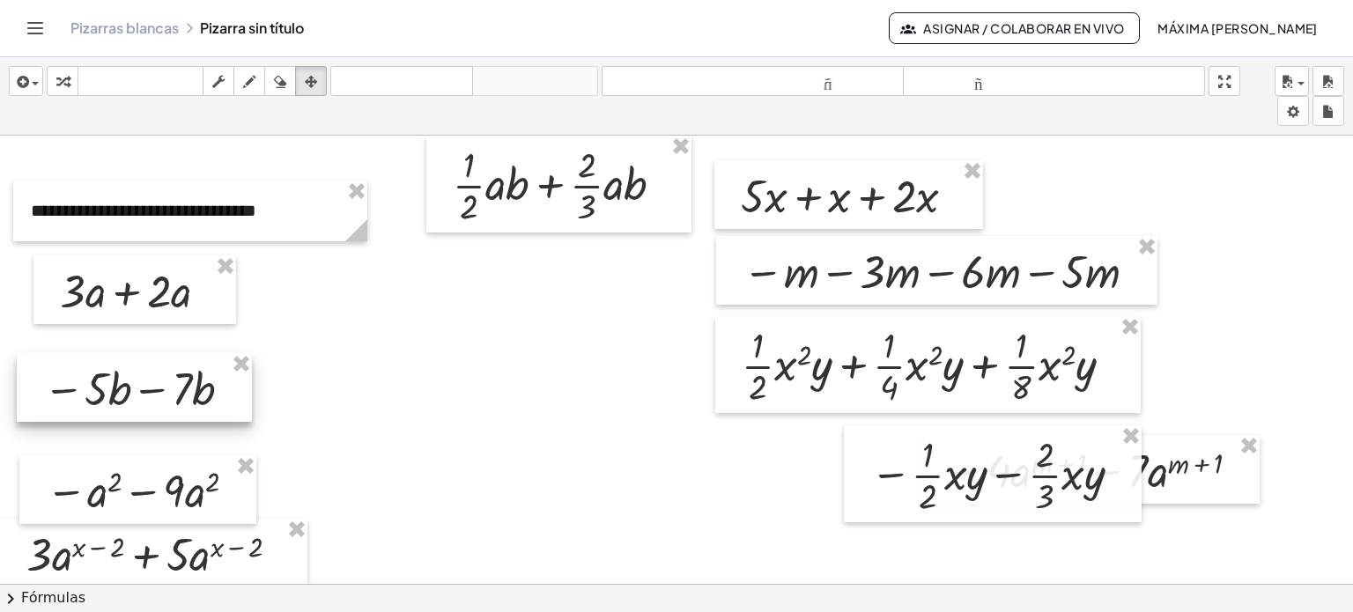
drag, startPoint x: 648, startPoint y: 545, endPoint x: 150, endPoint y: 397, distance: 520.1
click at [150, 397] on div at bounding box center [134, 387] width 235 height 69
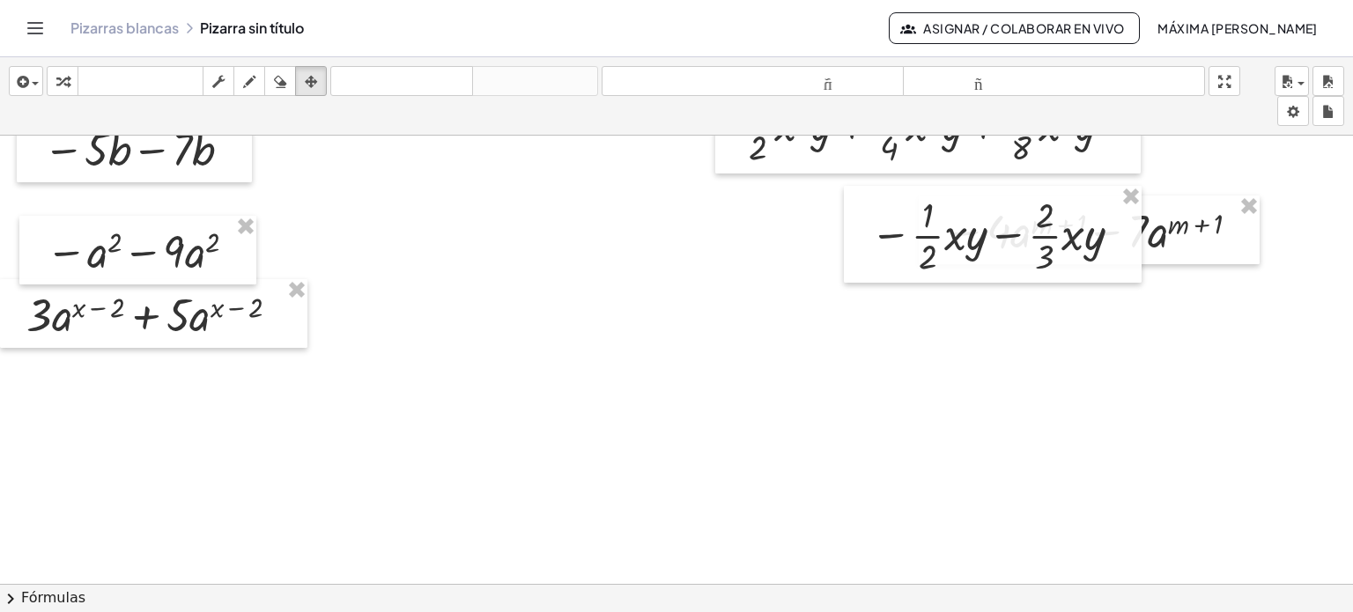
scroll to position [241, 0]
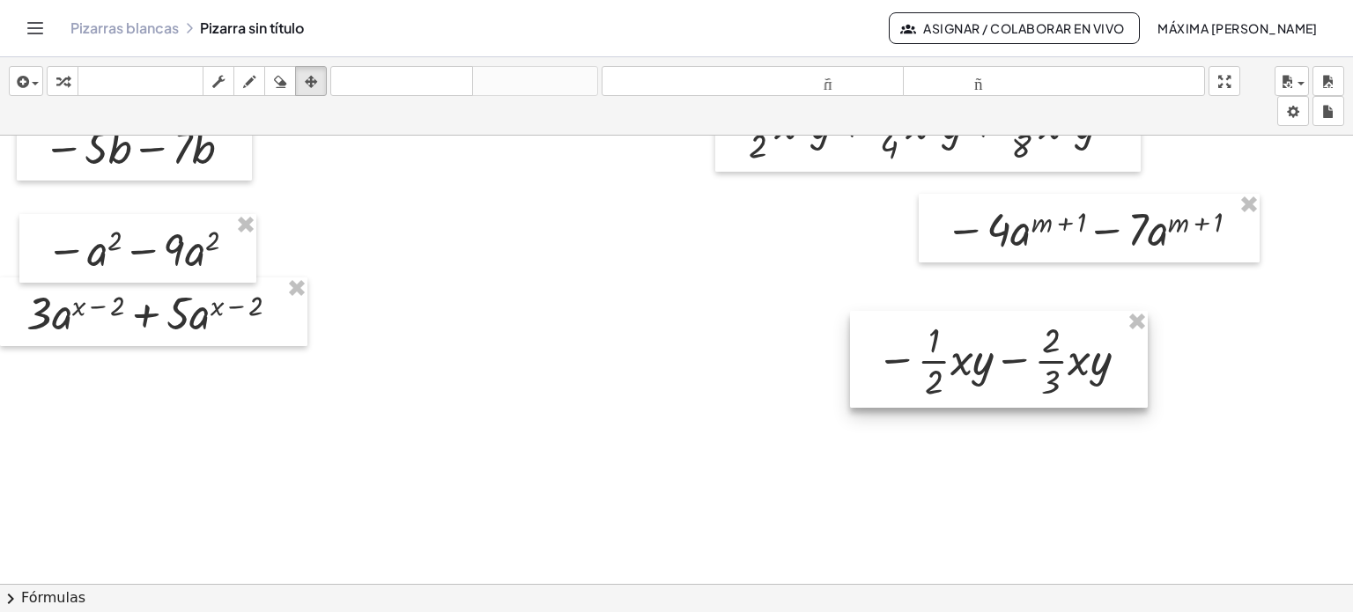
drag, startPoint x: 1009, startPoint y: 232, endPoint x: 1017, endPoint y: 359, distance: 127.1
click at [685, 359] on div at bounding box center [999, 359] width 298 height 97
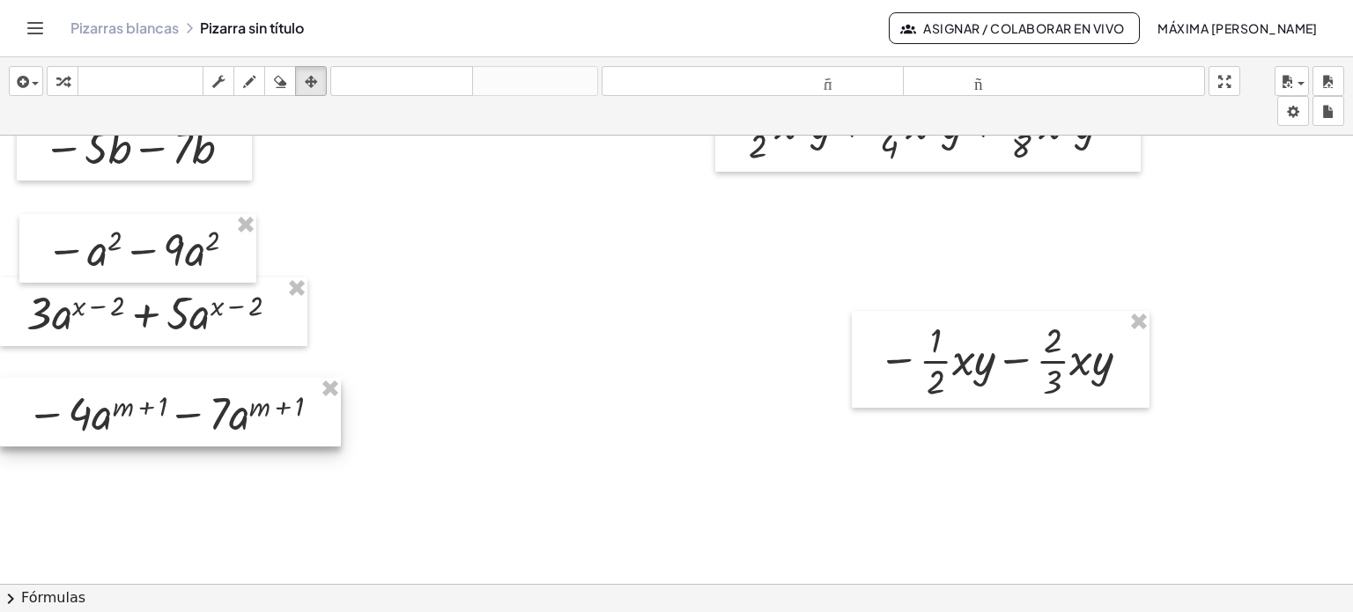
drag, startPoint x: 1044, startPoint y: 235, endPoint x: 40, endPoint y: 420, distance: 1021.1
click at [40, 420] on div at bounding box center [170, 412] width 341 height 69
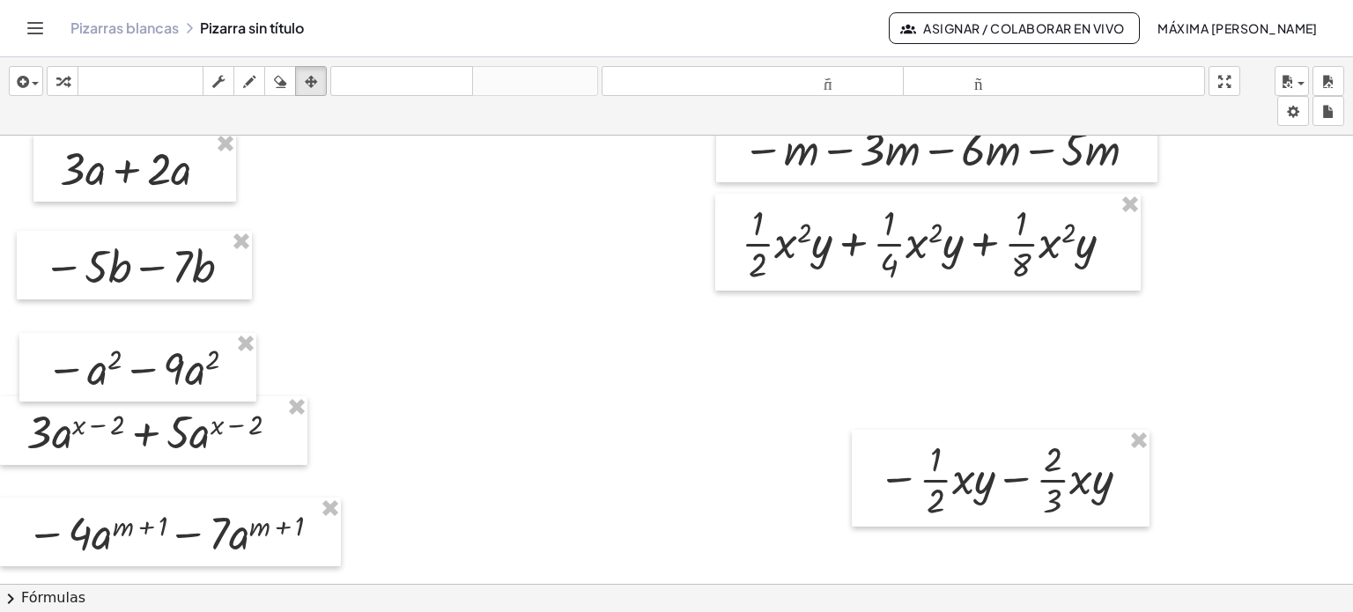
scroll to position [128, 0]
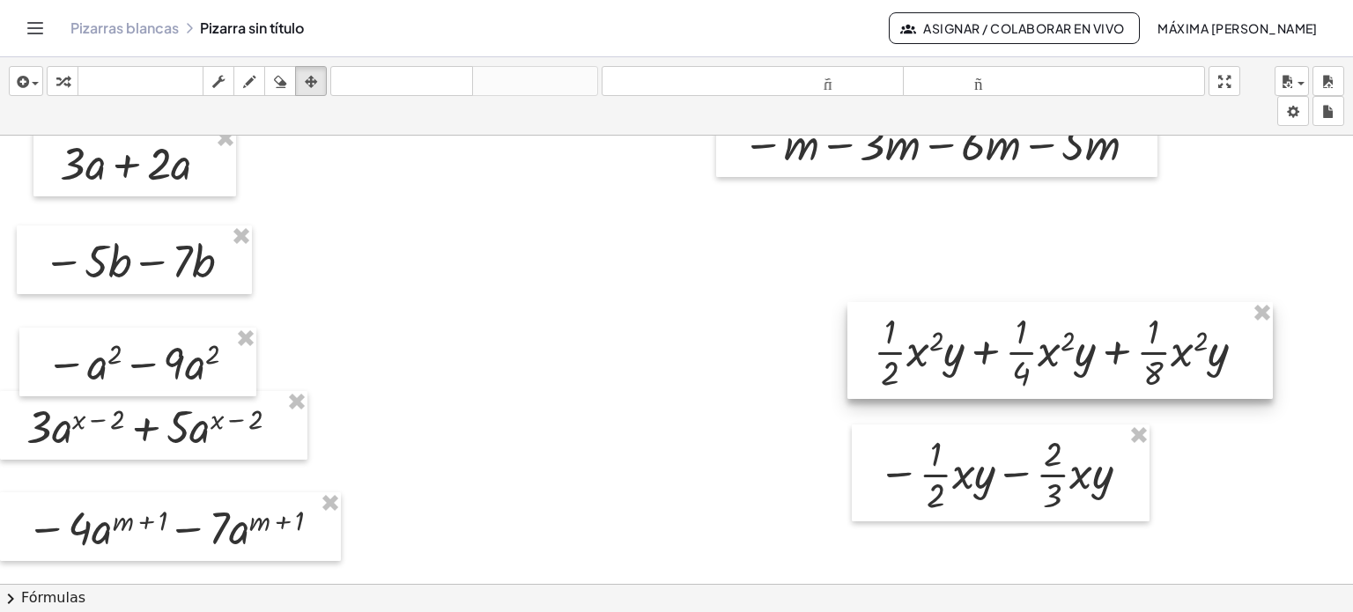
drag, startPoint x: 950, startPoint y: 256, endPoint x: 1082, endPoint y: 370, distance: 174.3
click at [685, 370] on div at bounding box center [1059, 350] width 425 height 97
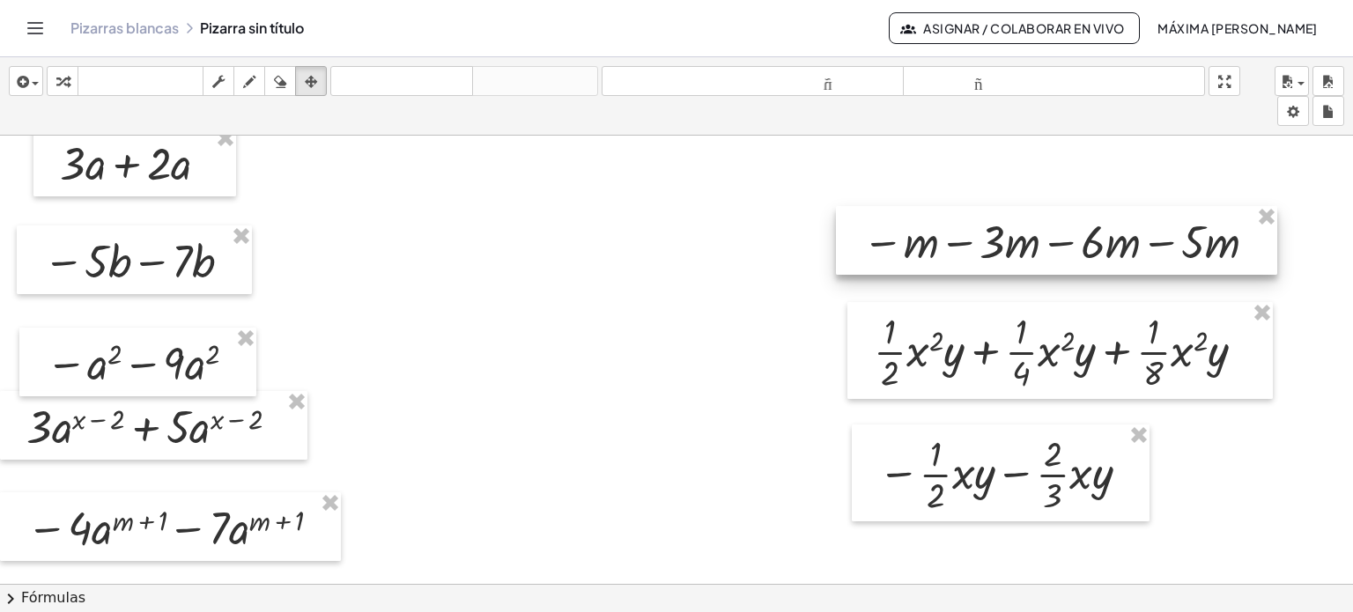
drag, startPoint x: 910, startPoint y: 160, endPoint x: 1030, endPoint y: 258, distance: 154.6
click at [685, 258] on div at bounding box center [1056, 240] width 441 height 69
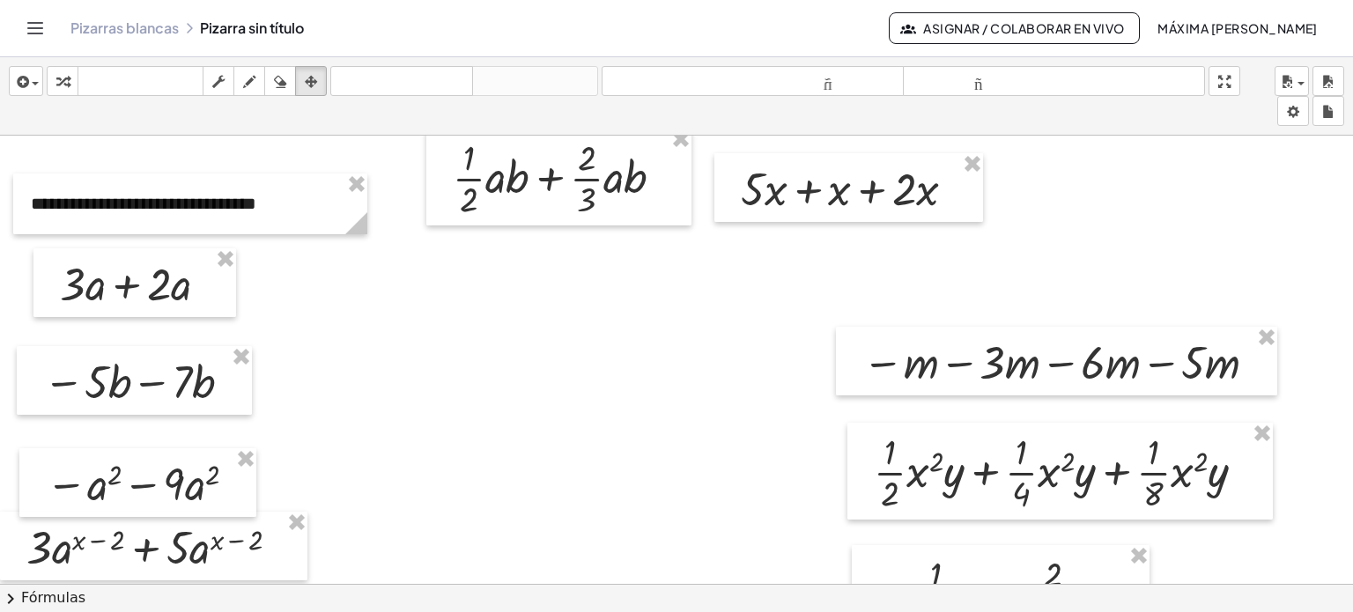
scroll to position [4, 0]
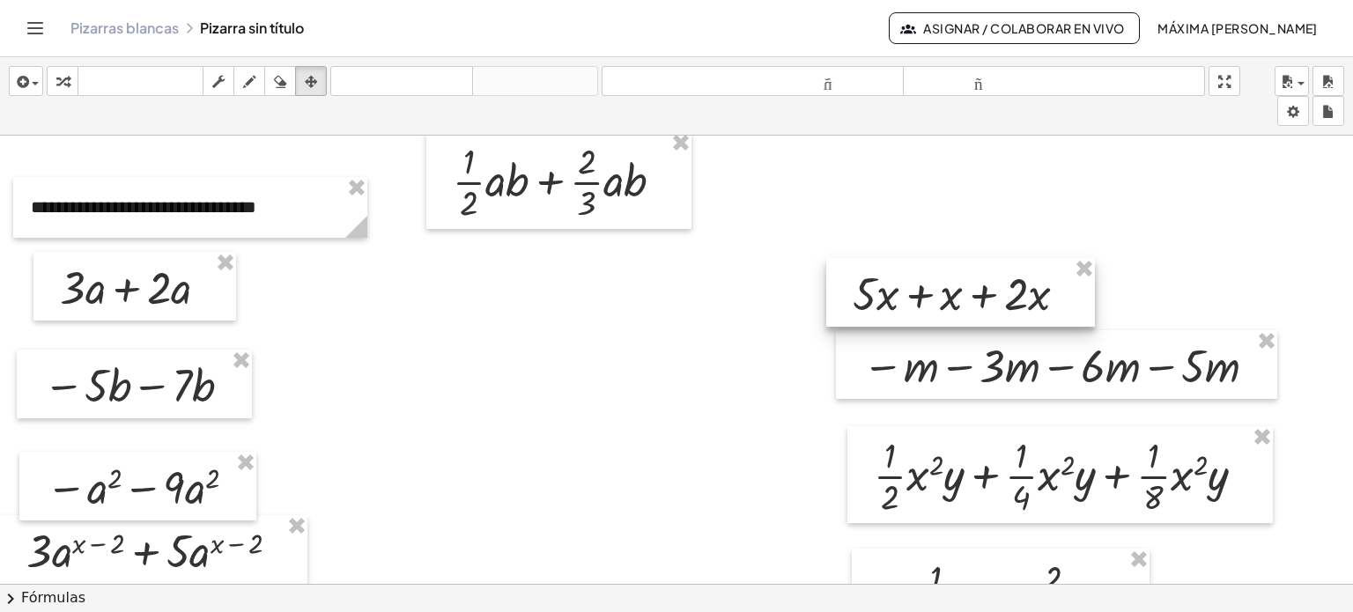
drag, startPoint x: 807, startPoint y: 194, endPoint x: 919, endPoint y: 295, distance: 150.9
click at [685, 295] on div at bounding box center [960, 292] width 269 height 69
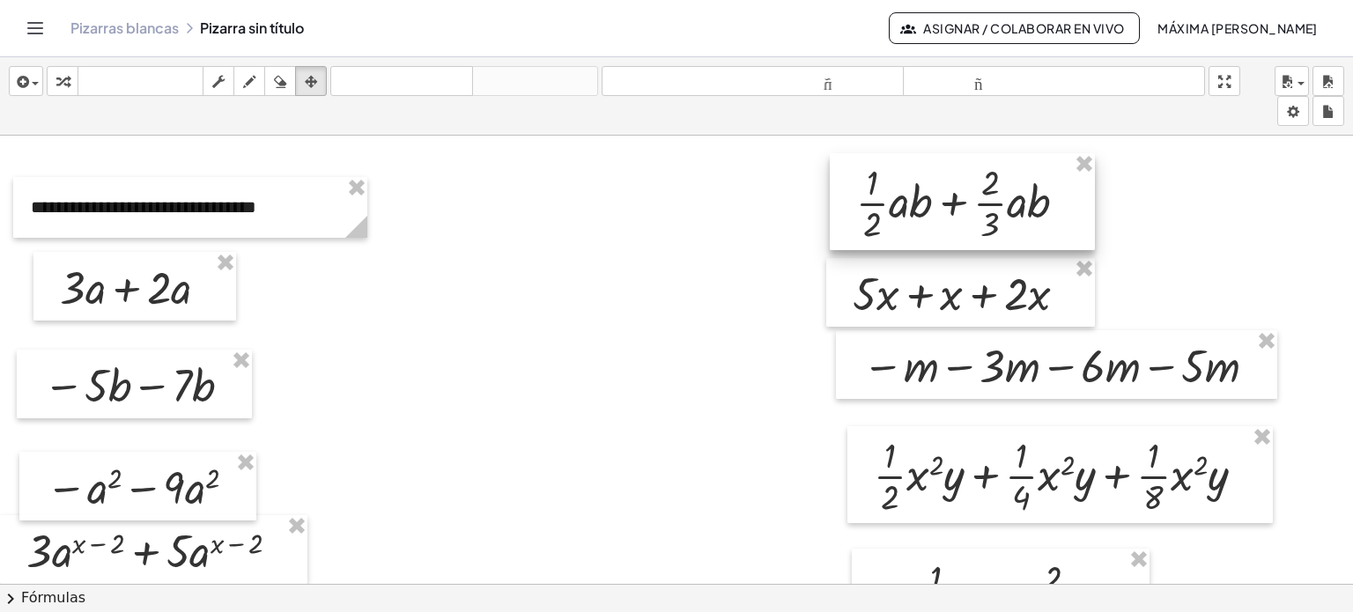
drag, startPoint x: 535, startPoint y: 190, endPoint x: 938, endPoint y: 211, distance: 404.0
click at [685, 211] on div at bounding box center [962, 201] width 265 height 97
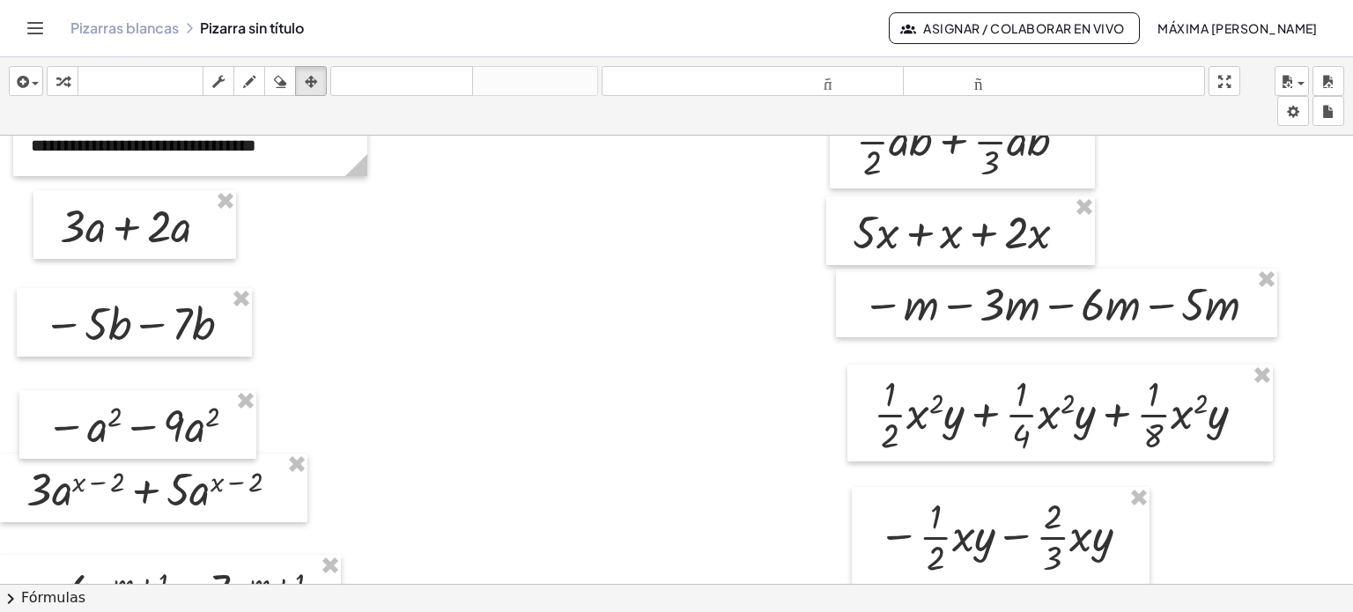
scroll to position [0, 0]
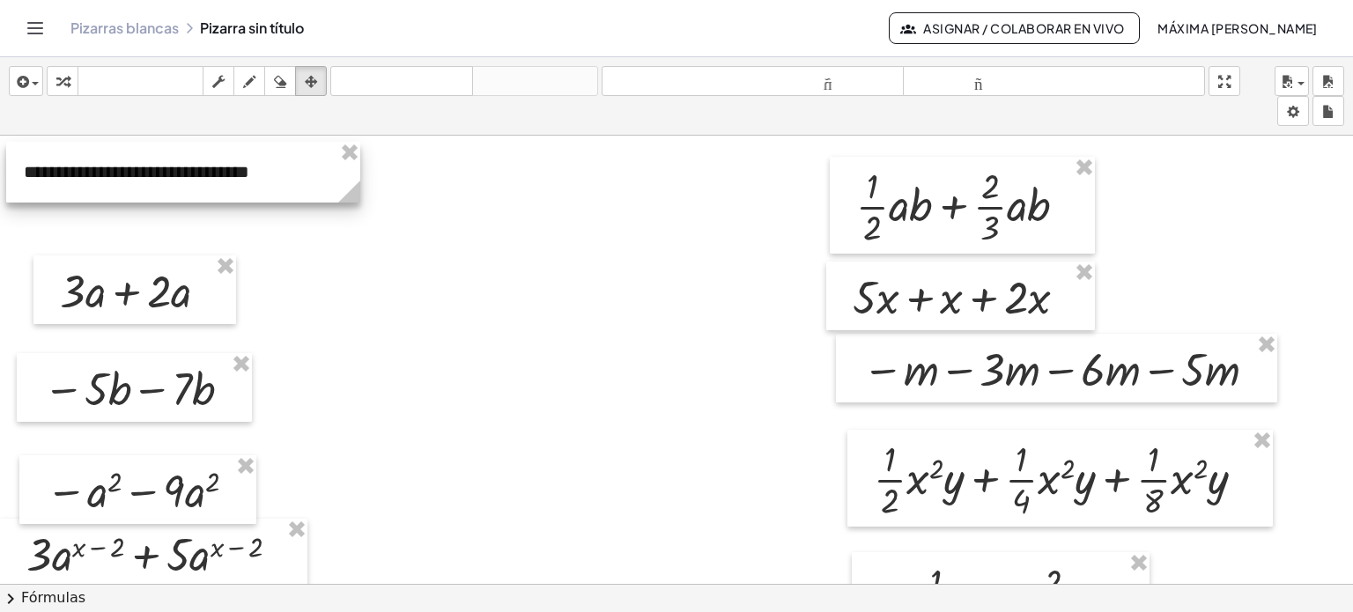
drag, startPoint x: 220, startPoint y: 207, endPoint x: 213, endPoint y: 168, distance: 39.4
click at [213, 168] on div at bounding box center [183, 172] width 354 height 61
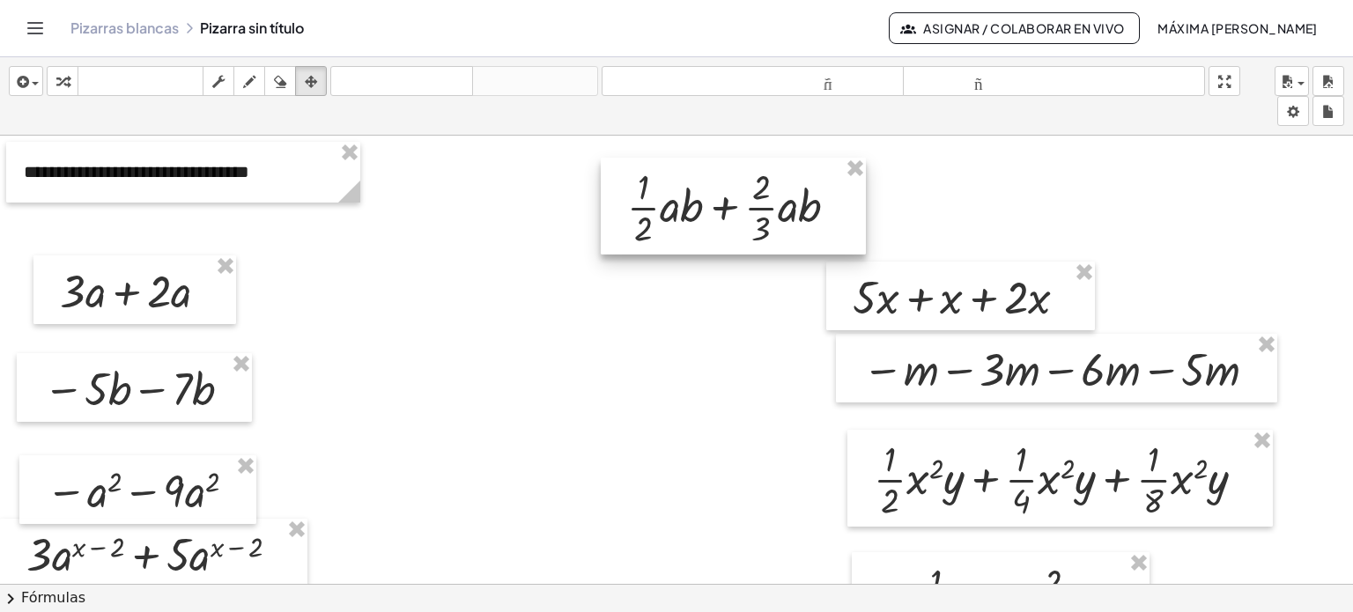
drag, startPoint x: 954, startPoint y: 179, endPoint x: 725, endPoint y: 180, distance: 229.0
click at [685, 180] on div at bounding box center [733, 206] width 265 height 97
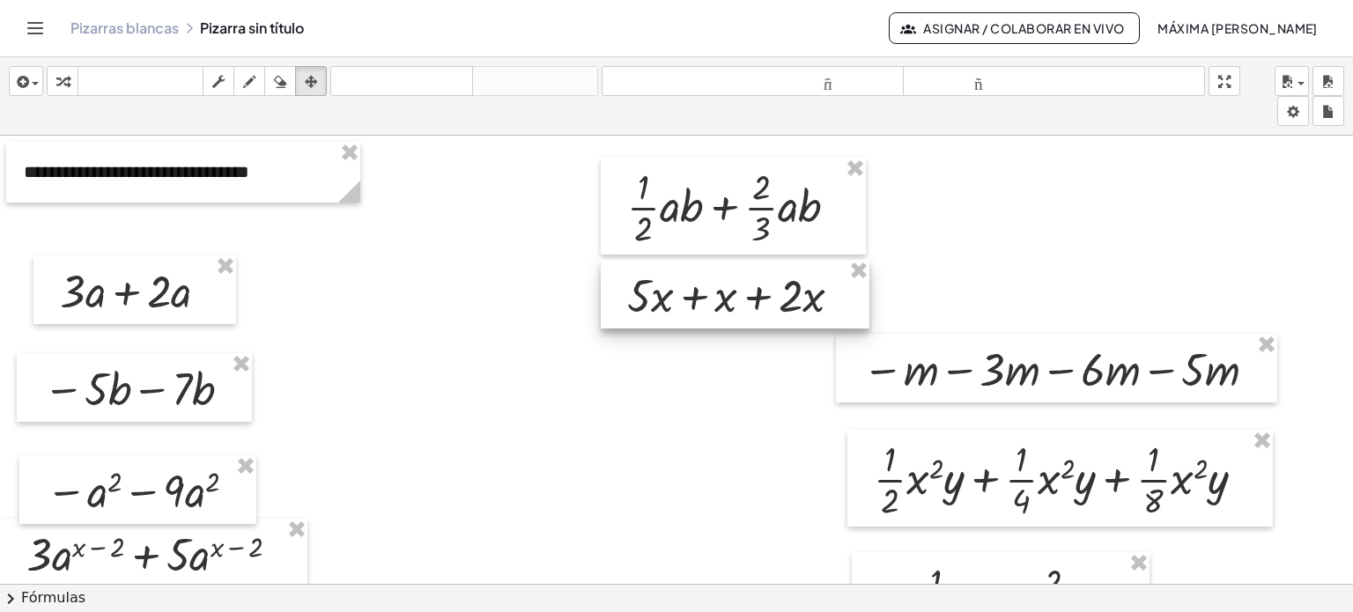
drag, startPoint x: 980, startPoint y: 277, endPoint x: 754, endPoint y: 275, distance: 225.5
click at [685, 275] on div at bounding box center [735, 294] width 269 height 69
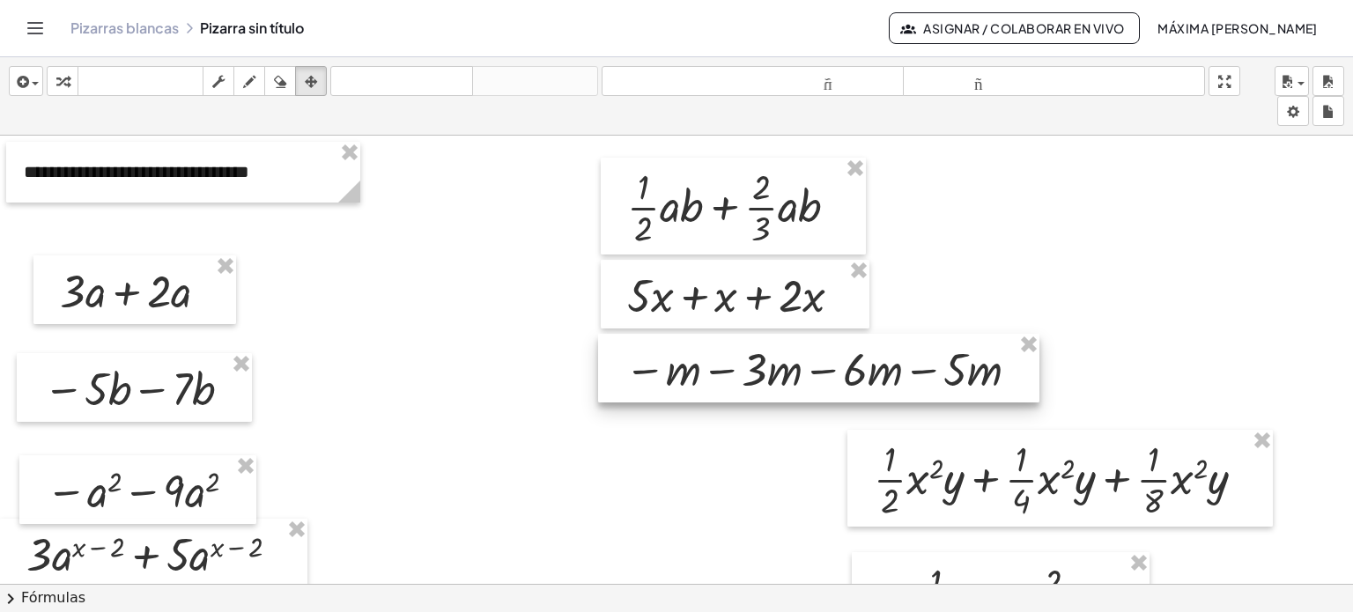
drag, startPoint x: 1006, startPoint y: 351, endPoint x: 768, endPoint y: 351, distance: 237.8
click at [685, 351] on div at bounding box center [818, 368] width 441 height 69
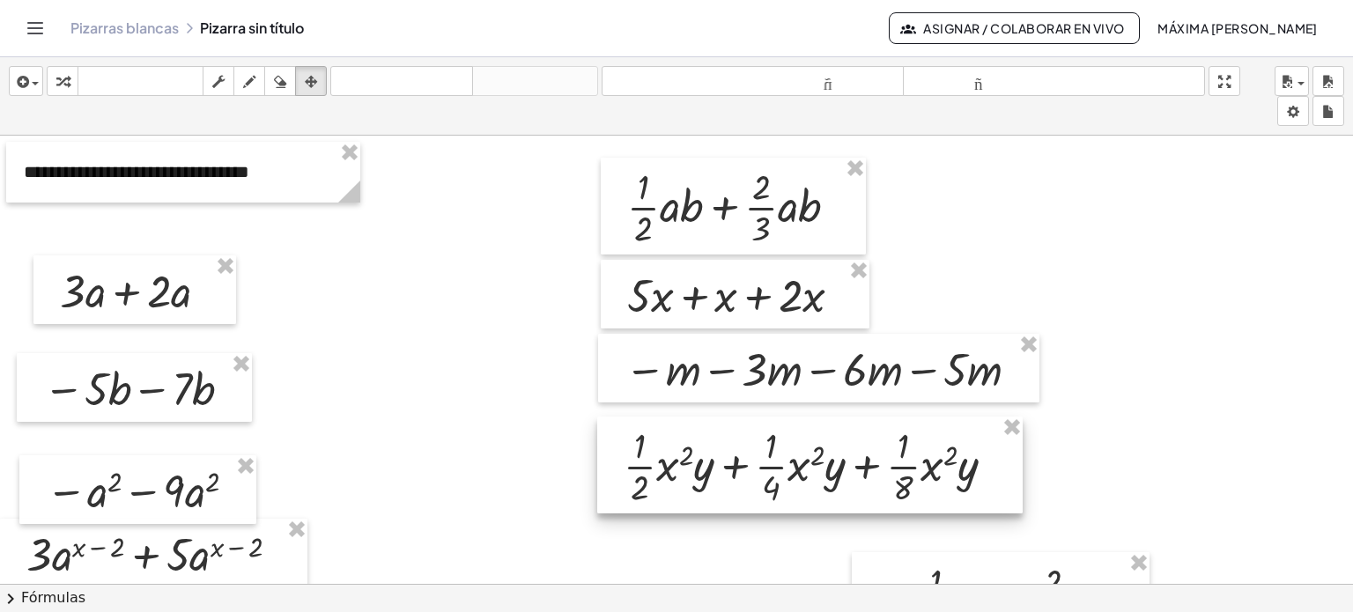
drag, startPoint x: 983, startPoint y: 469, endPoint x: 733, endPoint y: 455, distance: 250.5
click at [685, 455] on div at bounding box center [809, 465] width 425 height 97
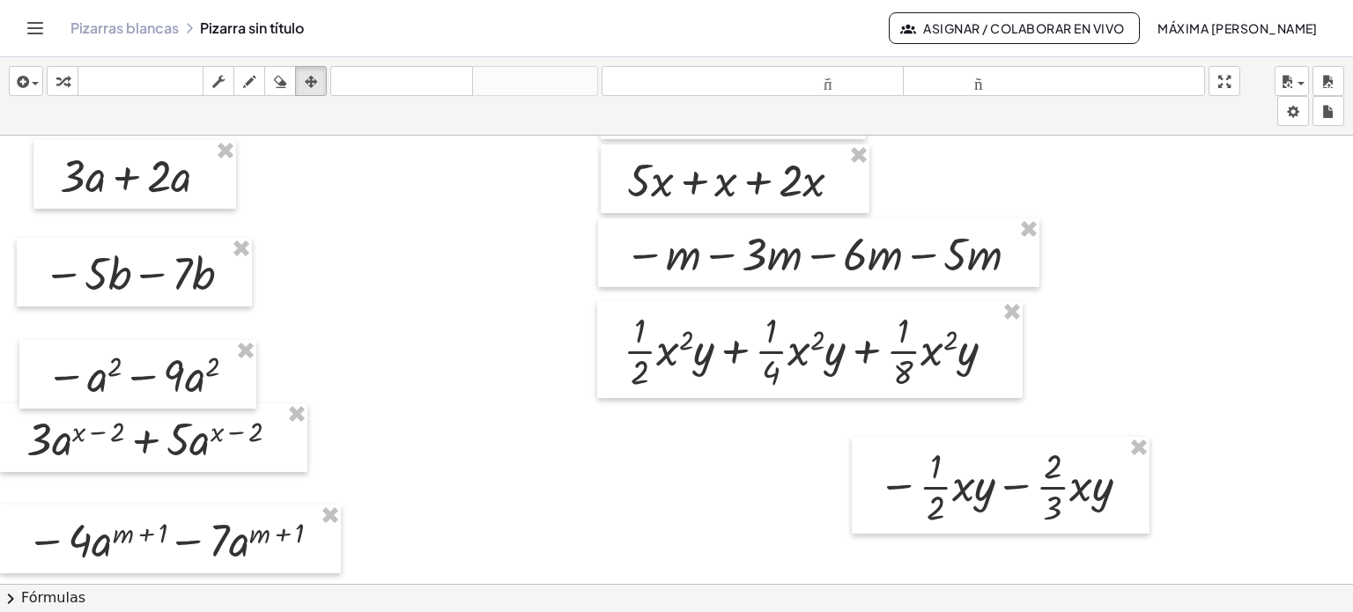
scroll to position [129, 0]
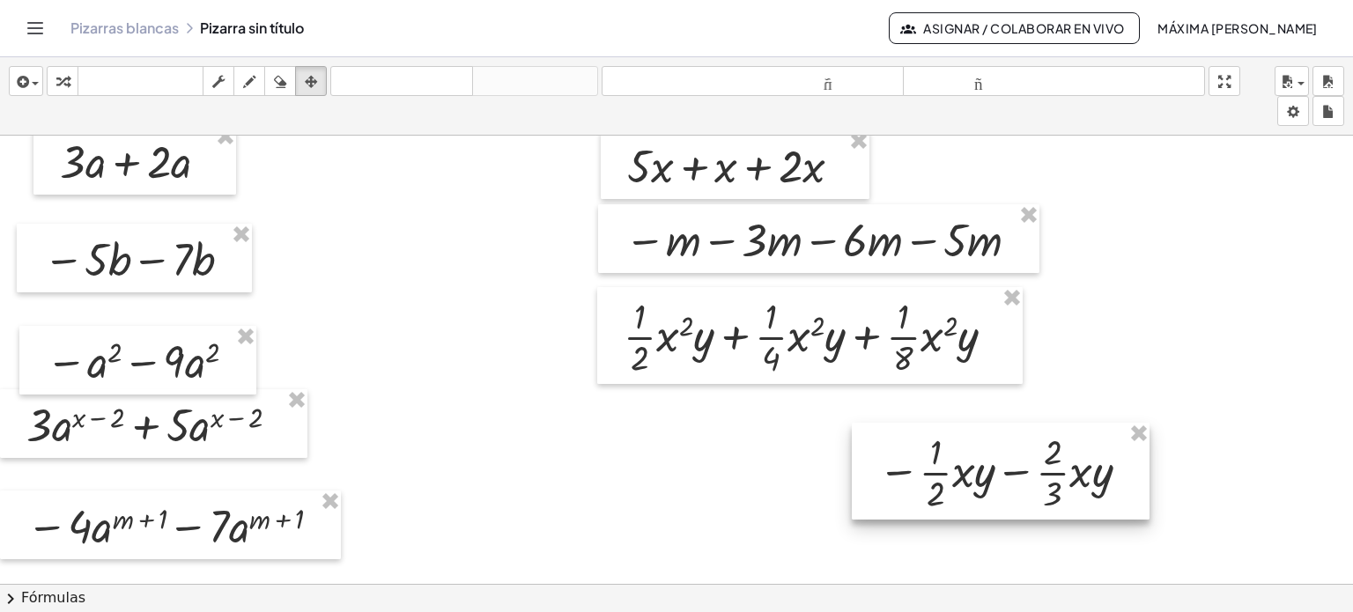
click at [685, 469] on div at bounding box center [1001, 471] width 298 height 97
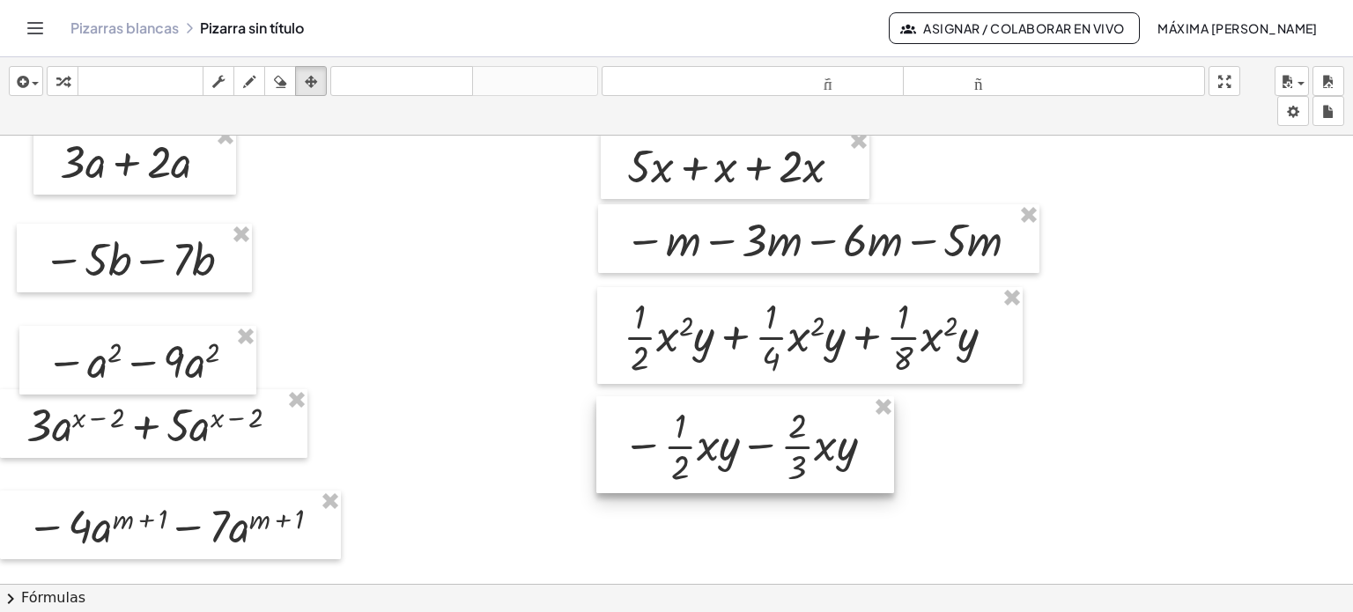
drag, startPoint x: 1075, startPoint y: 469, endPoint x: 819, endPoint y: 442, distance: 256.8
click at [685, 442] on div at bounding box center [745, 444] width 298 height 97
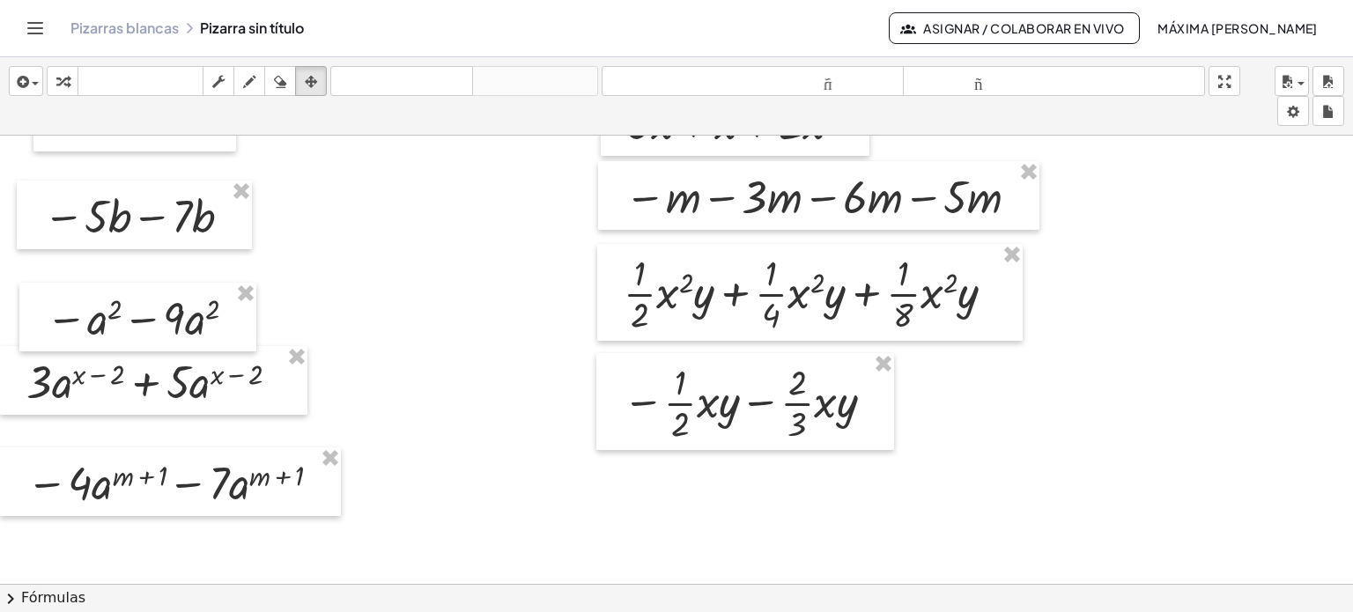
scroll to position [0, 0]
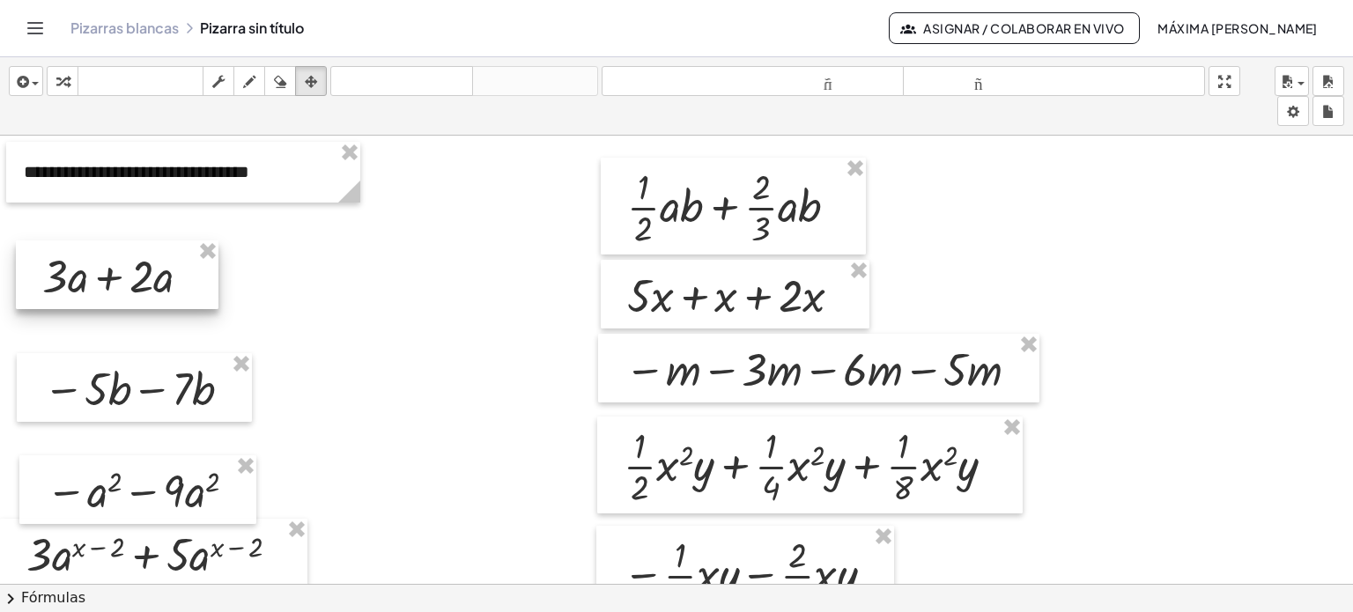
drag, startPoint x: 118, startPoint y: 296, endPoint x: 100, endPoint y: 281, distance: 23.1
click at [100, 281] on div at bounding box center [117, 274] width 203 height 69
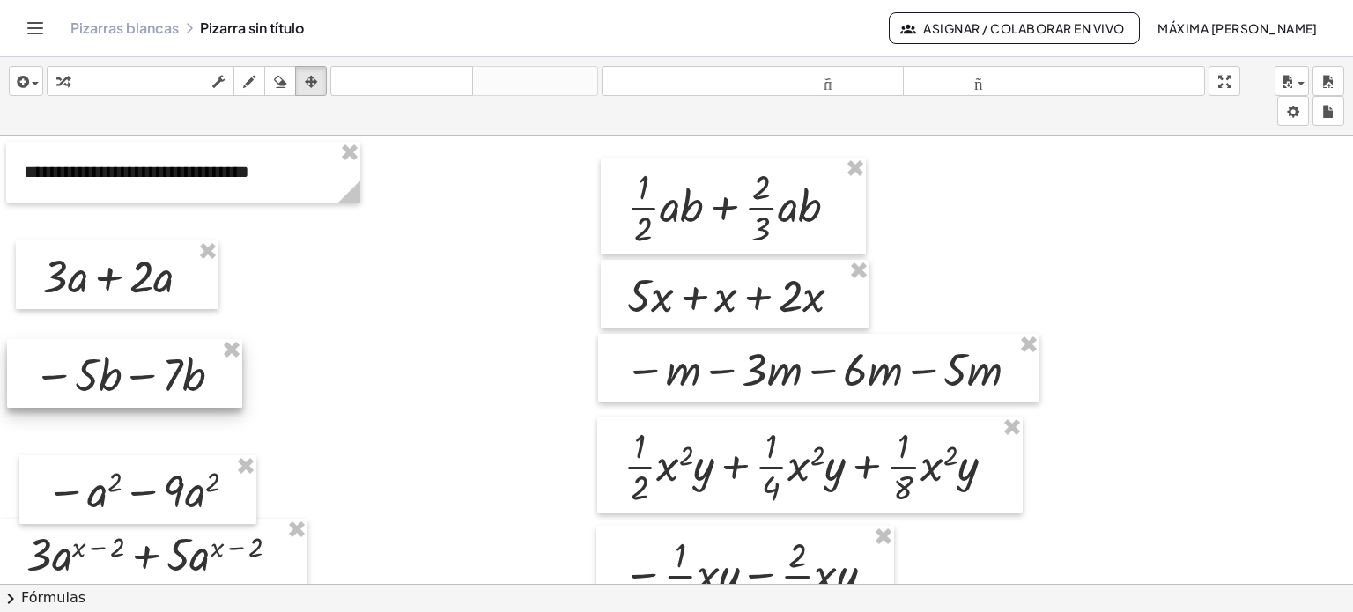
drag, startPoint x: 140, startPoint y: 408, endPoint x: 130, endPoint y: 394, distance: 17.1
click at [130, 394] on div at bounding box center [124, 373] width 235 height 69
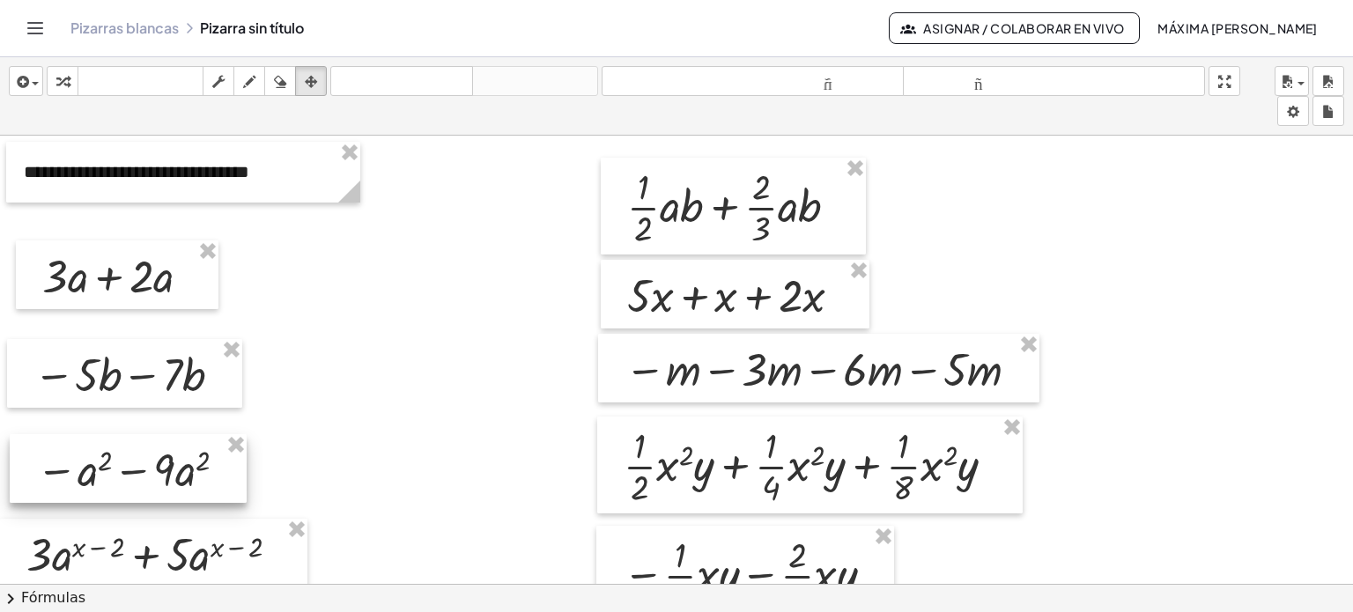
drag, startPoint x: 142, startPoint y: 492, endPoint x: 132, endPoint y: 471, distance: 23.3
click at [132, 471] on div at bounding box center [128, 468] width 237 height 69
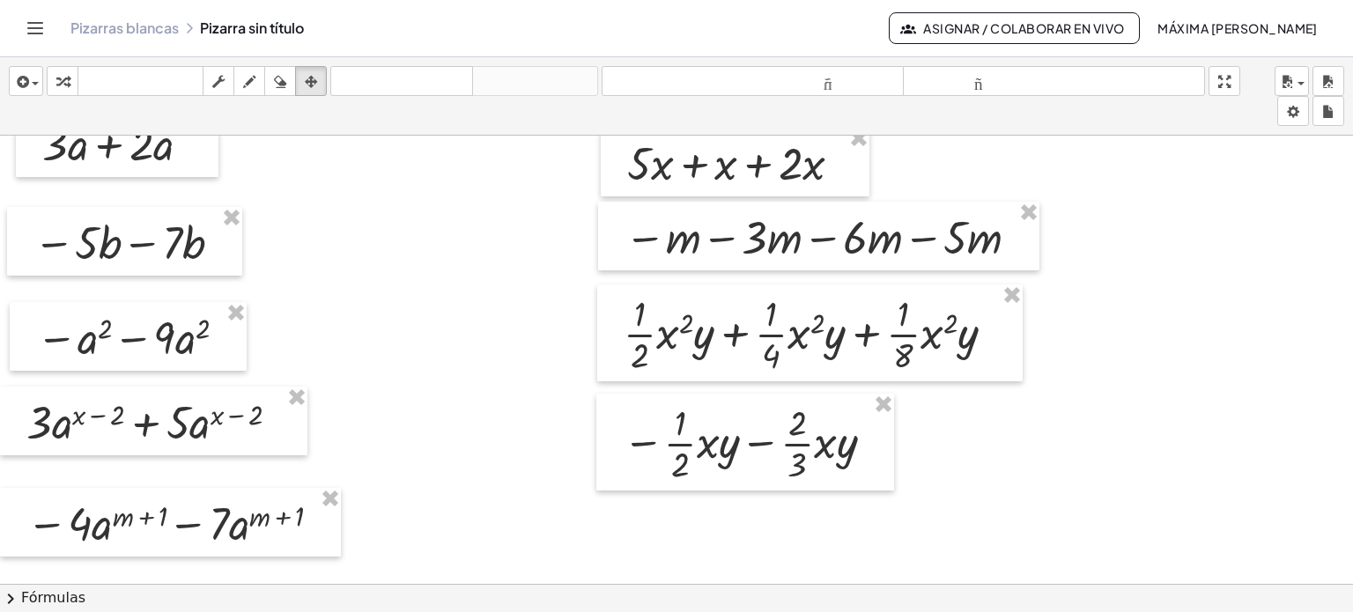
scroll to position [134, 0]
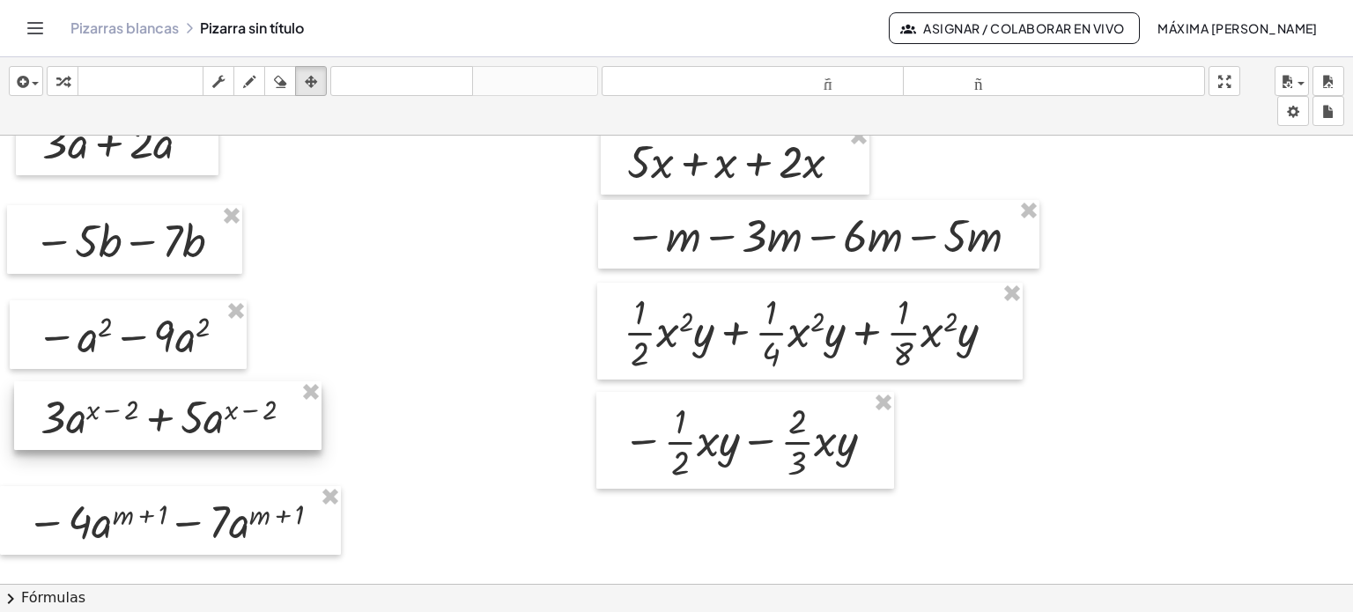
drag, startPoint x: 97, startPoint y: 429, endPoint x: 111, endPoint y: 425, distance: 14.5
click at [111, 425] on div at bounding box center [167, 415] width 307 height 69
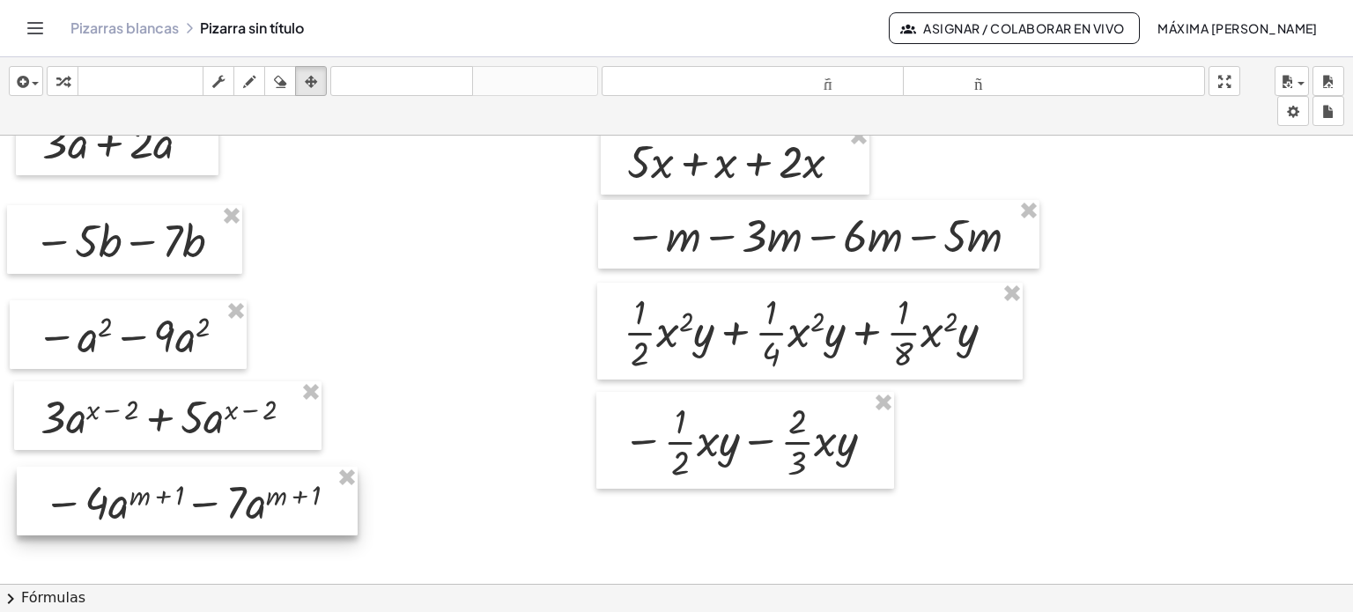
drag, startPoint x: 107, startPoint y: 523, endPoint x: 124, endPoint y: 504, distance: 25.6
click at [124, 504] on div at bounding box center [187, 501] width 341 height 69
click at [685, 334] on div at bounding box center [676, 463] width 1353 height 923
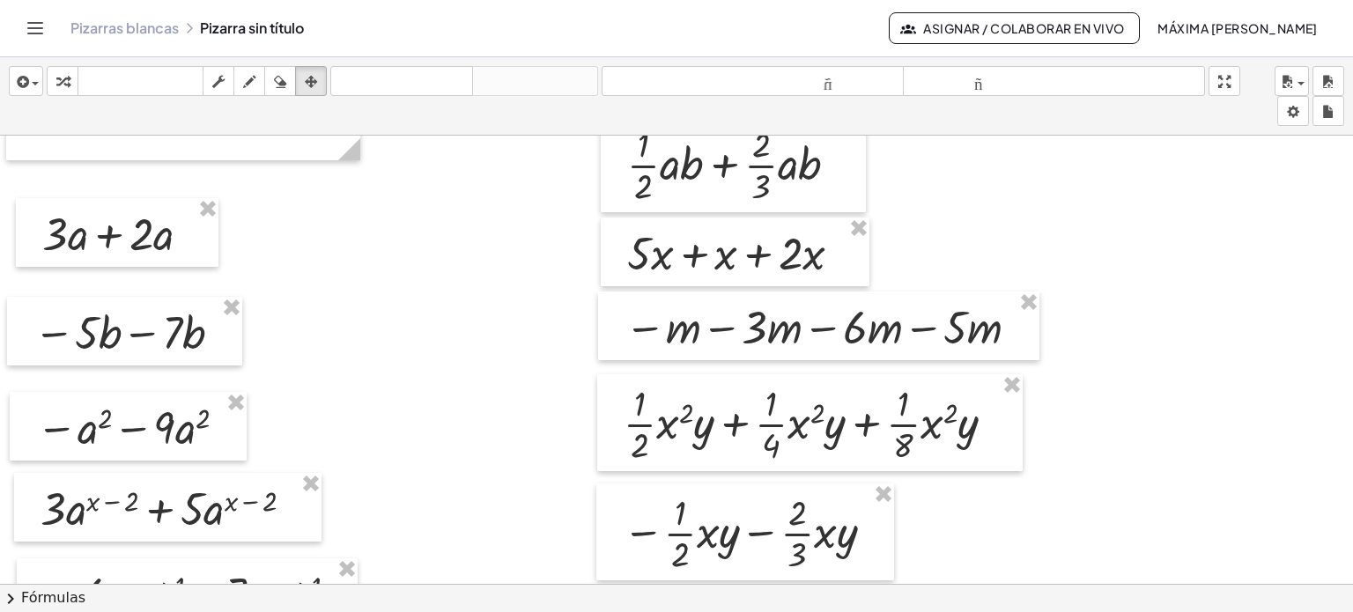
scroll to position [0, 0]
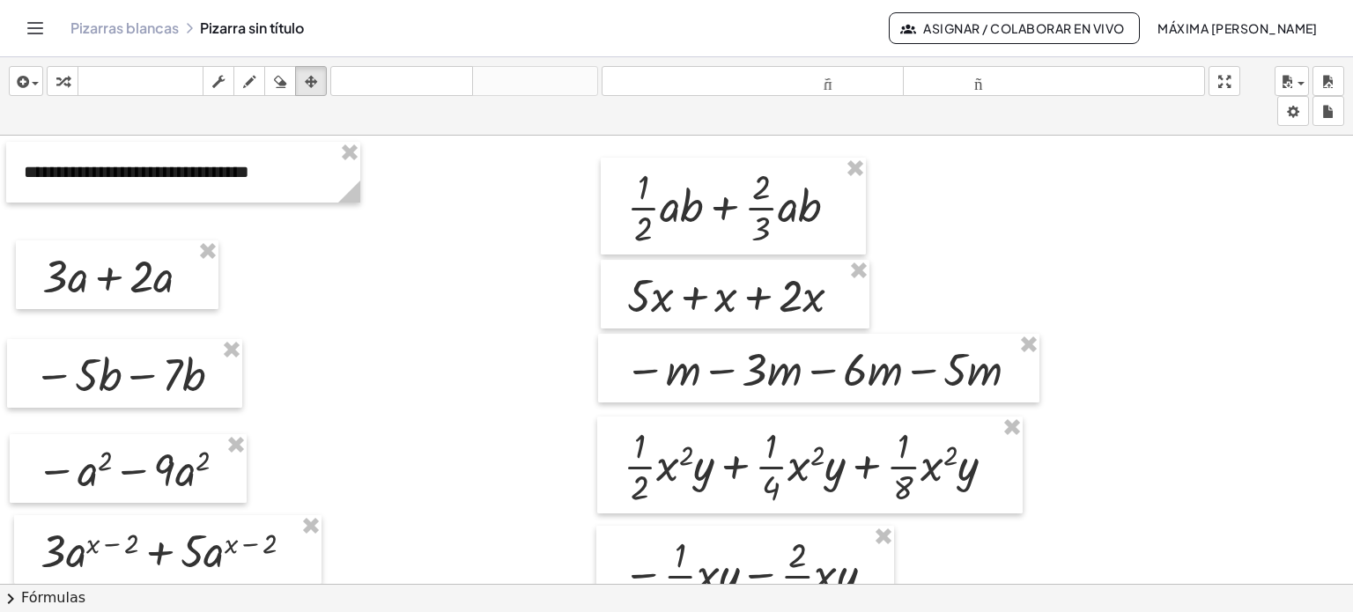
click at [22, 33] on button "Cambiar navegación" at bounding box center [35, 28] width 28 height 28
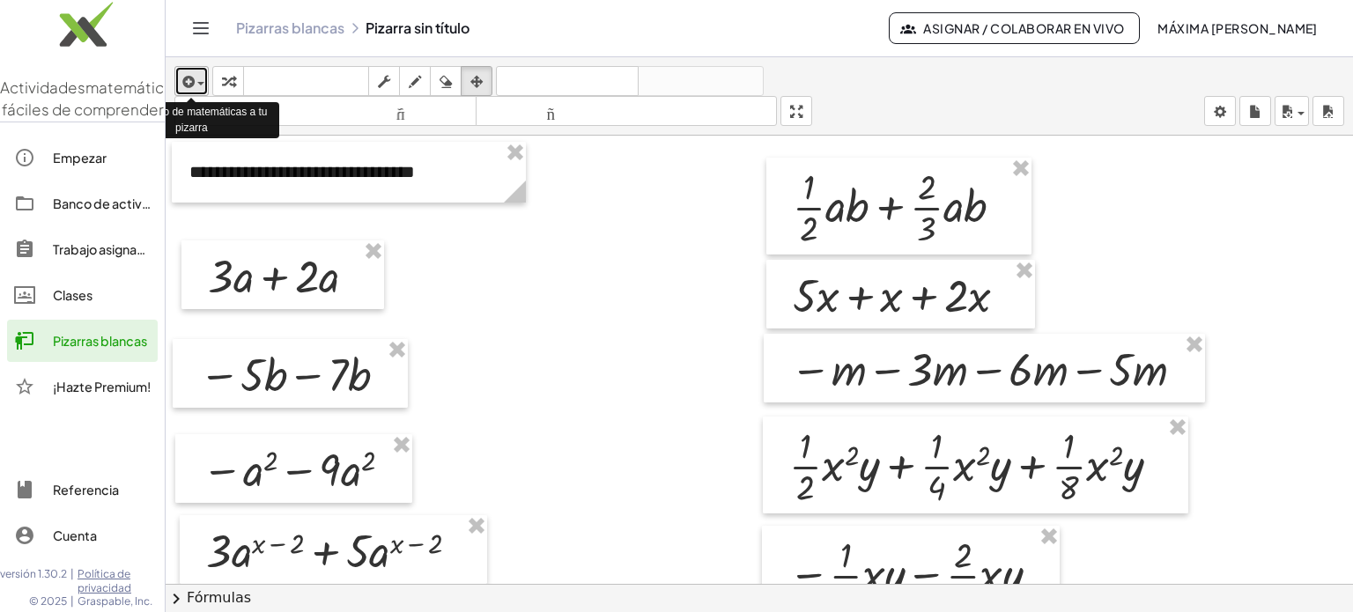
click at [201, 87] on div "button" at bounding box center [192, 80] width 26 height 21
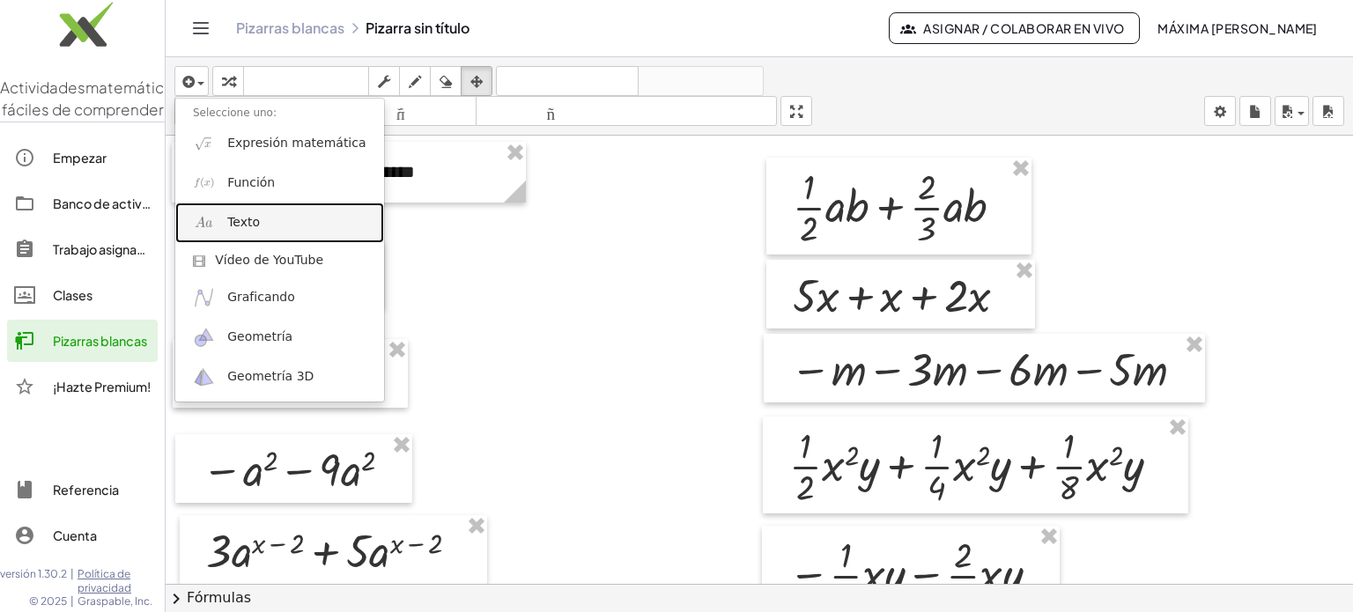
click at [254, 225] on font "Texto" at bounding box center [243, 222] width 33 height 14
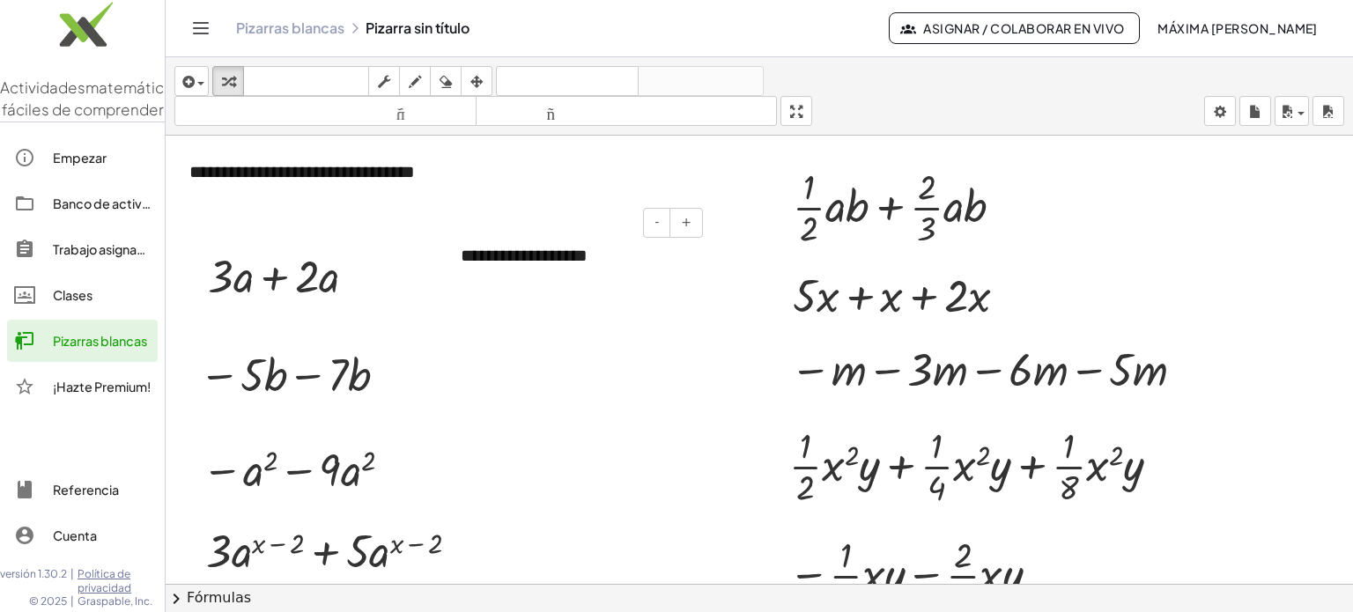
click at [605, 255] on div "**********" at bounding box center [575, 256] width 264 height 61
click at [673, 233] on button "+" at bounding box center [685, 223] width 33 height 30
click at [603, 253] on div at bounding box center [575, 257] width 264 height 63
drag, startPoint x: 11, startPoint y: 2, endPoint x: 166, endPoint y: 137, distance: 206.1
click at [166, 137] on div at bounding box center [759, 597] width 1187 height 923
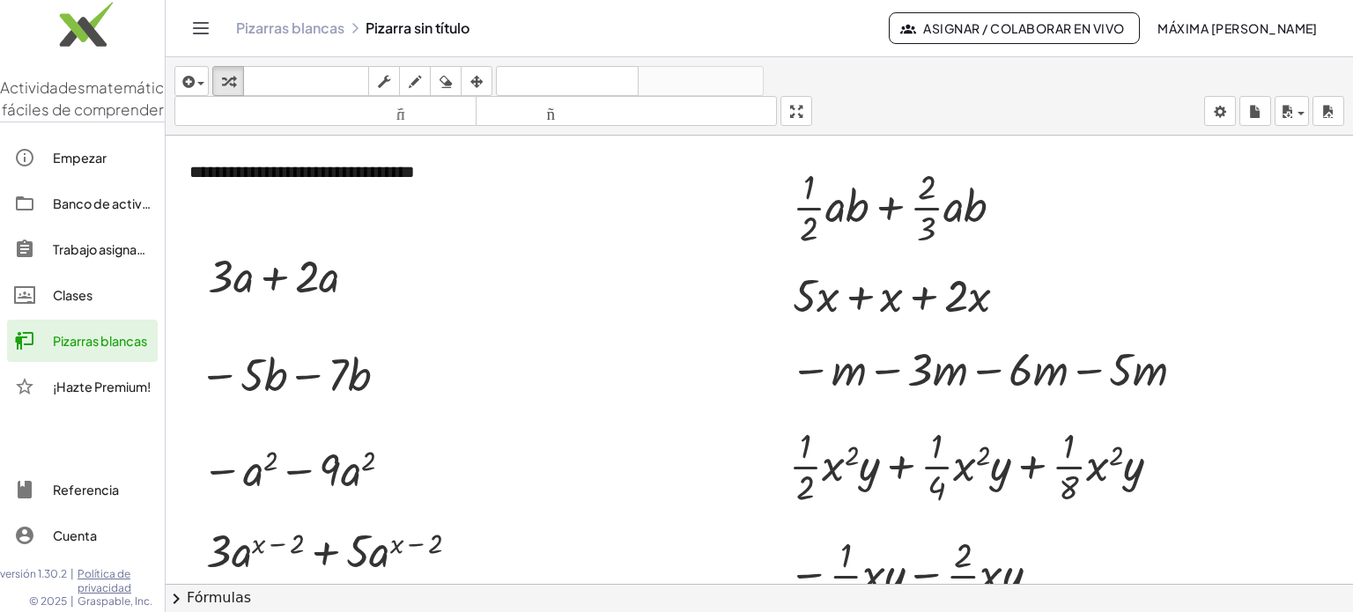
click at [359, 217] on div at bounding box center [759, 597] width 1187 height 923
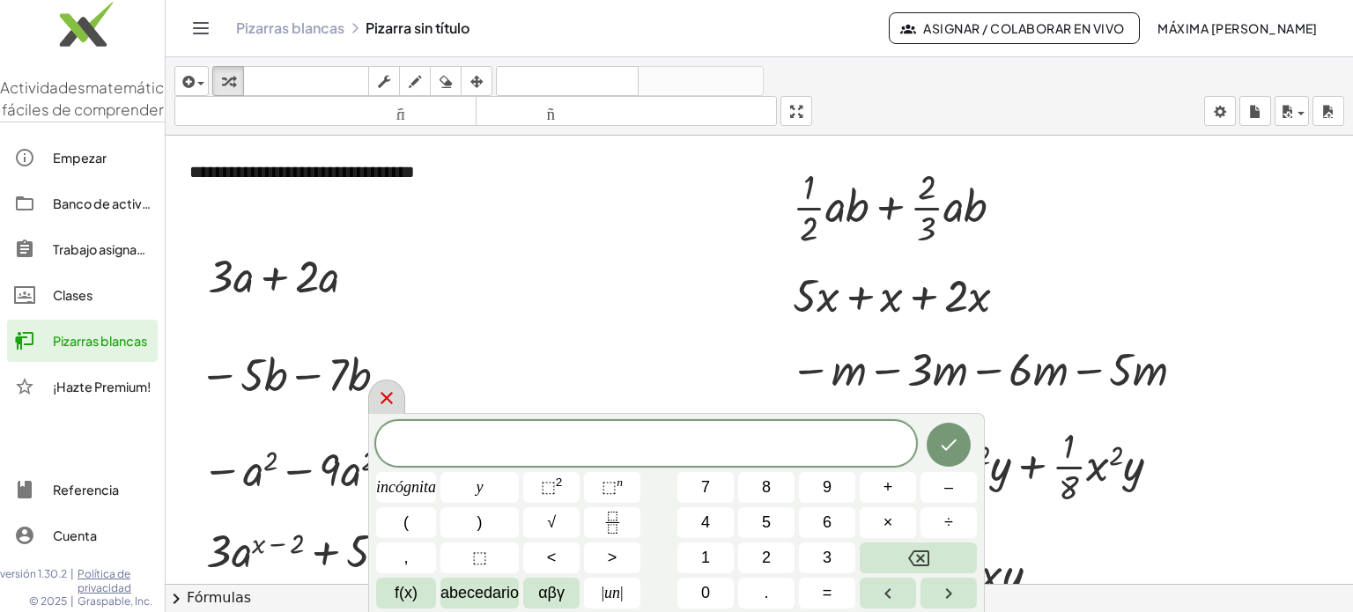
click at [388, 402] on icon at bounding box center [387, 398] width 12 height 12
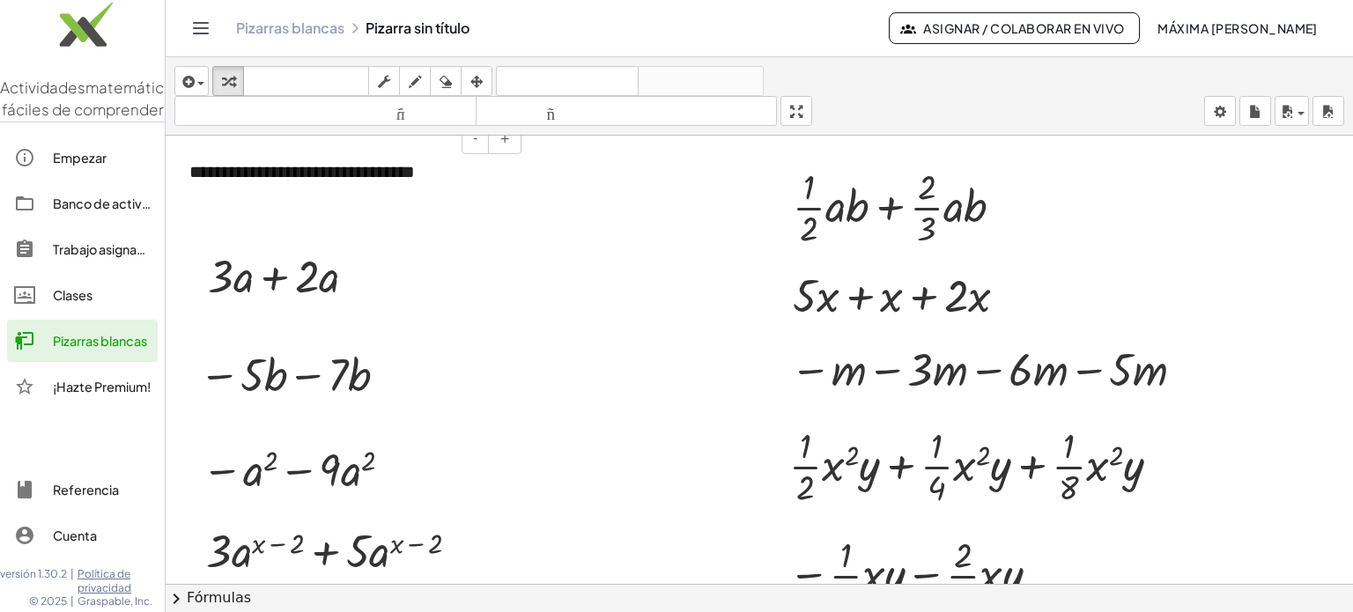
click at [518, 174] on div "**********" at bounding box center [349, 172] width 354 height 61
drag, startPoint x: 370, startPoint y: 287, endPoint x: 575, endPoint y: 475, distance: 278.1
click at [575, 475] on div "**********" at bounding box center [759, 597] width 1187 height 923
click at [271, 279] on div at bounding box center [289, 275] width 181 height 60
click at [319, 276] on div at bounding box center [312, 276] width 19 height 19
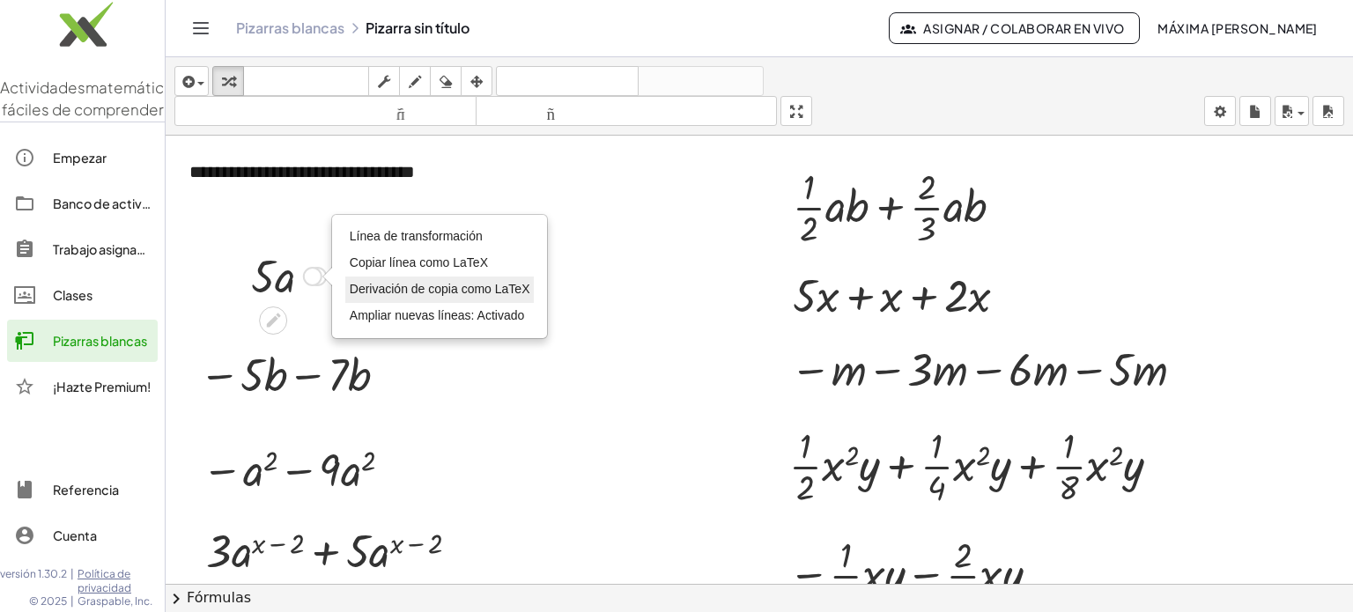
click at [304, 278] on div "Línea de transformación Copiar línea como LaTeX Derivación de copia como LaTeX …" at bounding box center [312, 276] width 19 height 19
click at [316, 277] on div "Línea de transformación Copiar línea como LaTeX Derivación de copia como LaTeX …" at bounding box center [312, 276] width 19 height 19
click at [267, 316] on icon at bounding box center [273, 320] width 18 height 18
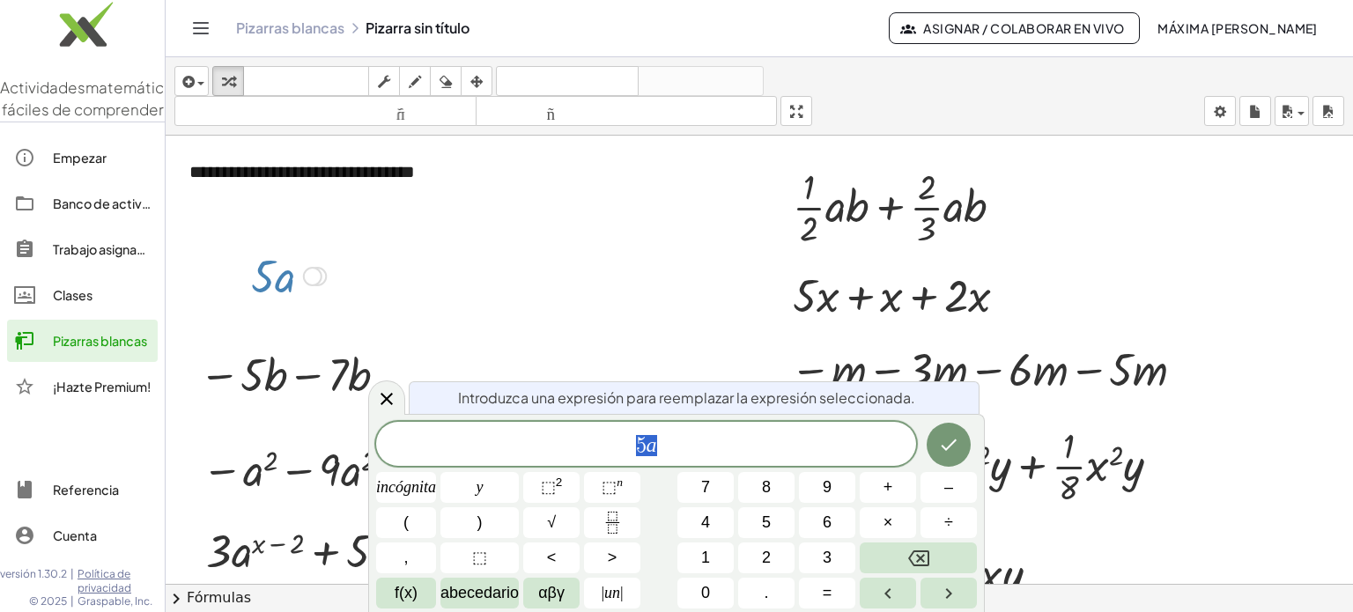
click at [685, 366] on div at bounding box center [759, 597] width 1187 height 923
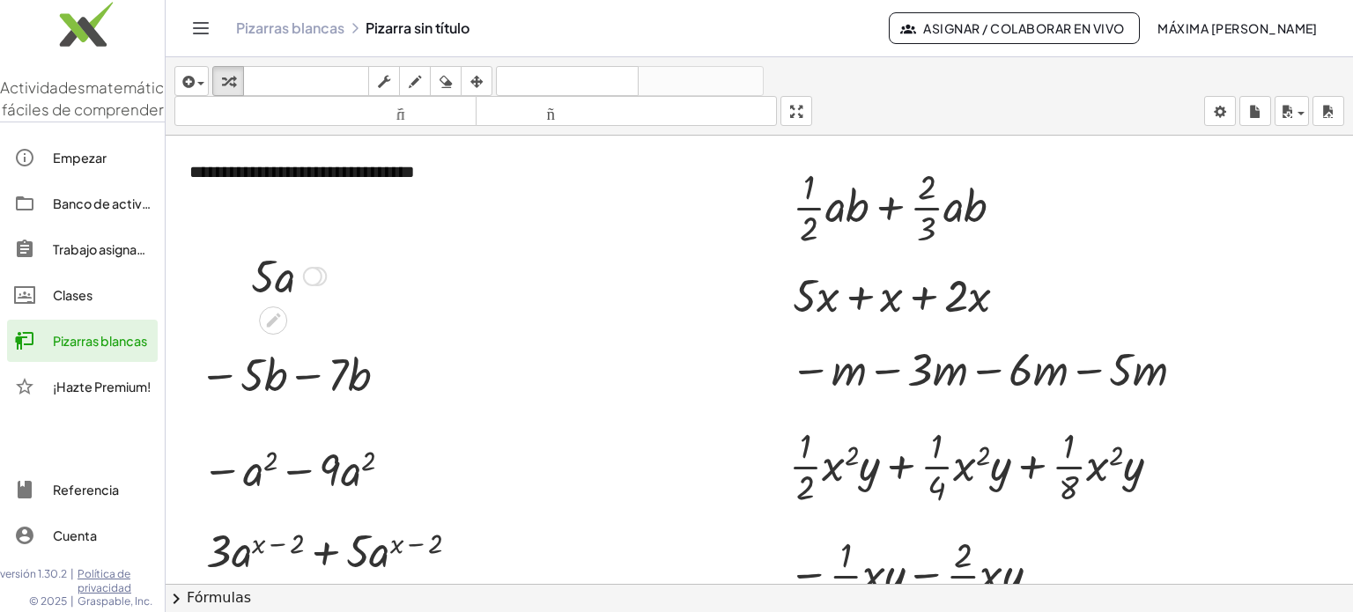
click at [322, 274] on div at bounding box center [316, 276] width 19 height 19
drag, startPoint x: 300, startPoint y: 272, endPoint x: 298, endPoint y: 212, distance: 59.9
click at [298, 212] on div "**********" at bounding box center [759, 597] width 1187 height 923
drag, startPoint x: 310, startPoint y: 270, endPoint x: 345, endPoint y: 311, distance: 53.7
click at [345, 311] on div "**********" at bounding box center [759, 597] width 1187 height 923
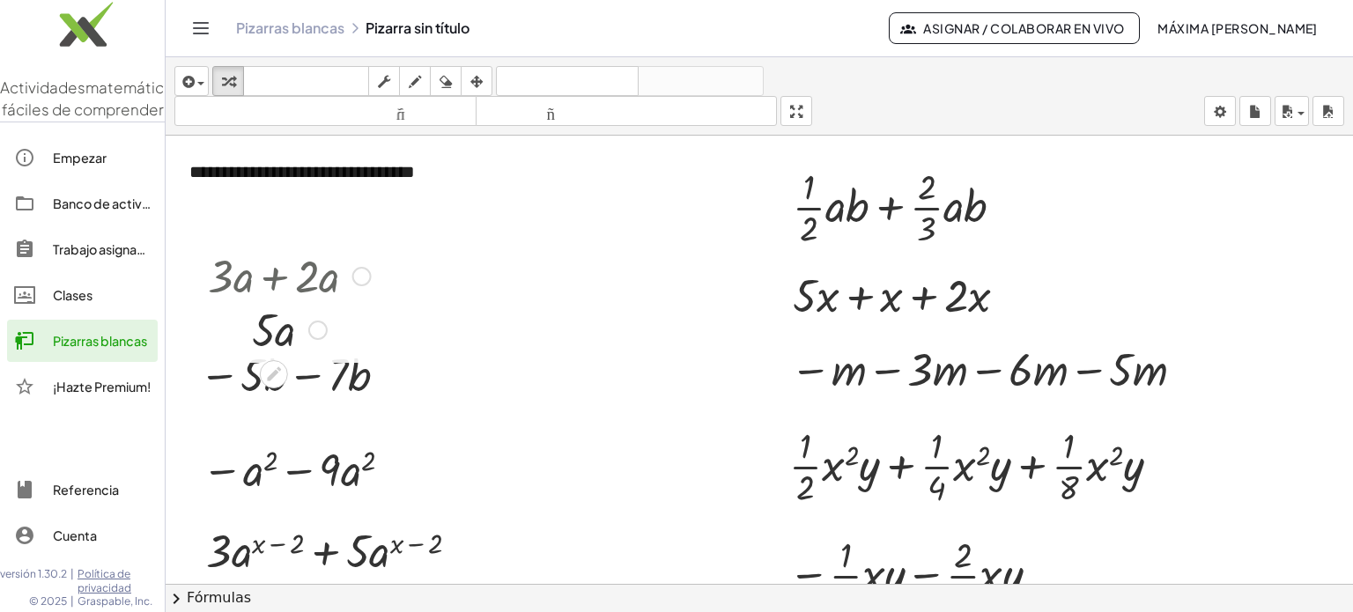
drag, startPoint x: 325, startPoint y: 277, endPoint x: 307, endPoint y: 339, distance: 64.1
click at [274, 330] on div "· a · 5 Línea de transformación Copiar línea como LaTeX Derivación de copia com…" at bounding box center [274, 330] width 0 height 0
click at [307, 374] on div at bounding box center [296, 374] width 213 height 60
click at [352, 376] on div at bounding box center [346, 375] width 19 height 19
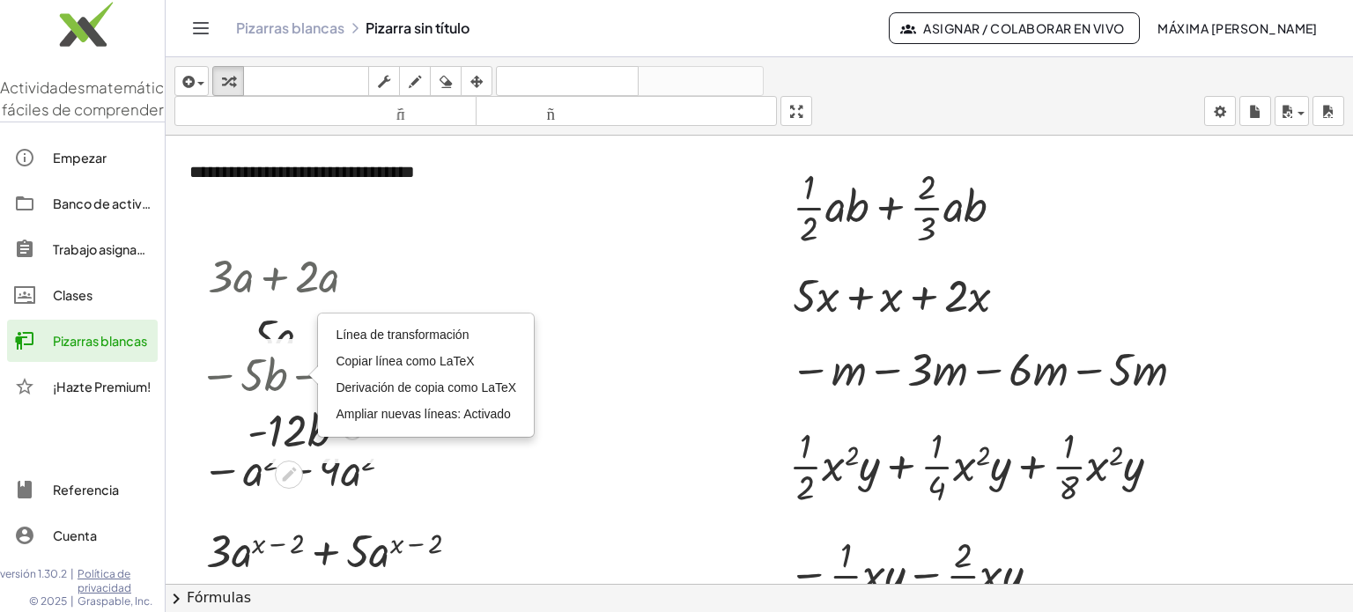
drag, startPoint x: 344, startPoint y: 374, endPoint x: 339, endPoint y: 438, distance: 63.6
click at [289, 431] on div "· b · - 12 Línea de transformación Copiar línea como LaTeX Derivación de copia …" at bounding box center [289, 431] width 0 height 0
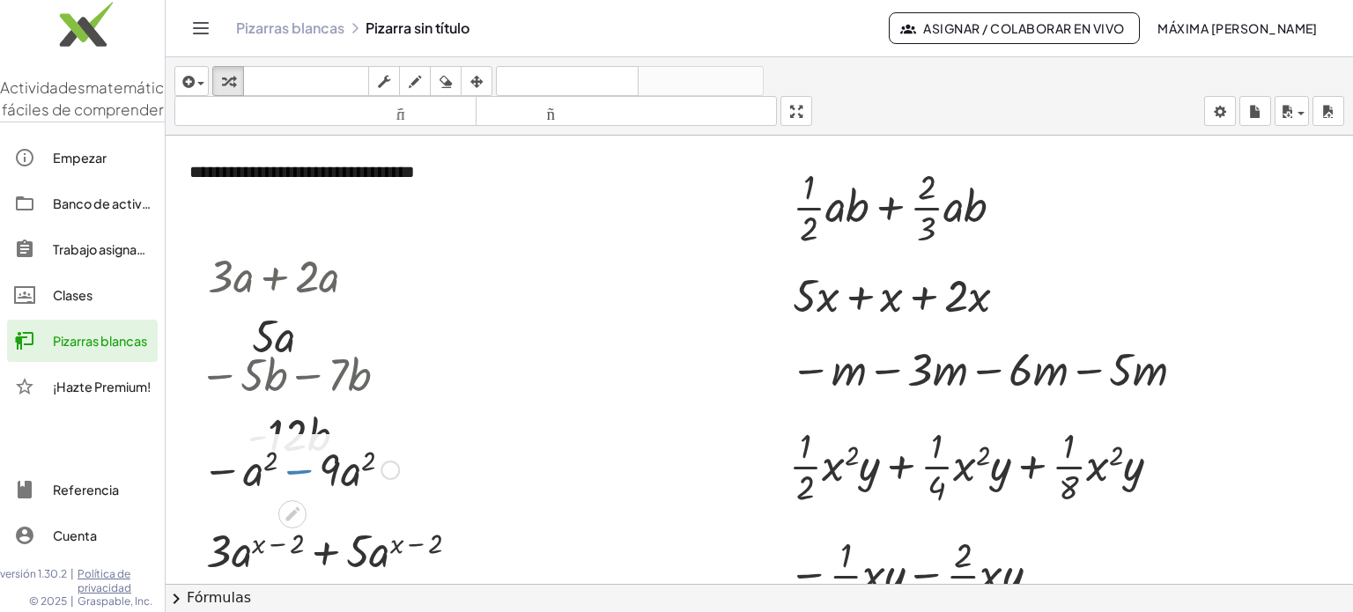
click at [305, 485] on div at bounding box center [300, 469] width 215 height 60
click at [362, 455] on div at bounding box center [300, 469] width 215 height 60
click at [391, 474] on div at bounding box center [390, 470] width 19 height 19
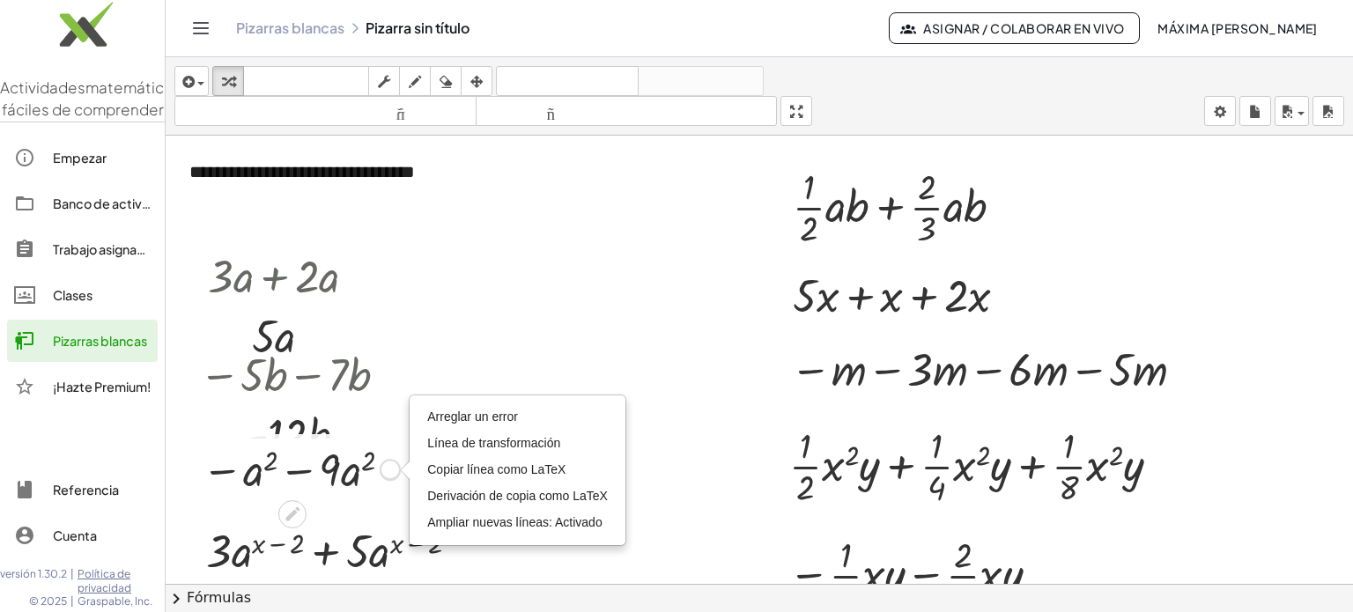
click at [385, 476] on div "Arreglar un error Línea de transformación Copiar línea como LaTeX Derivación de…" at bounding box center [390, 470] width 19 height 19
click at [297, 468] on div at bounding box center [300, 469] width 215 height 60
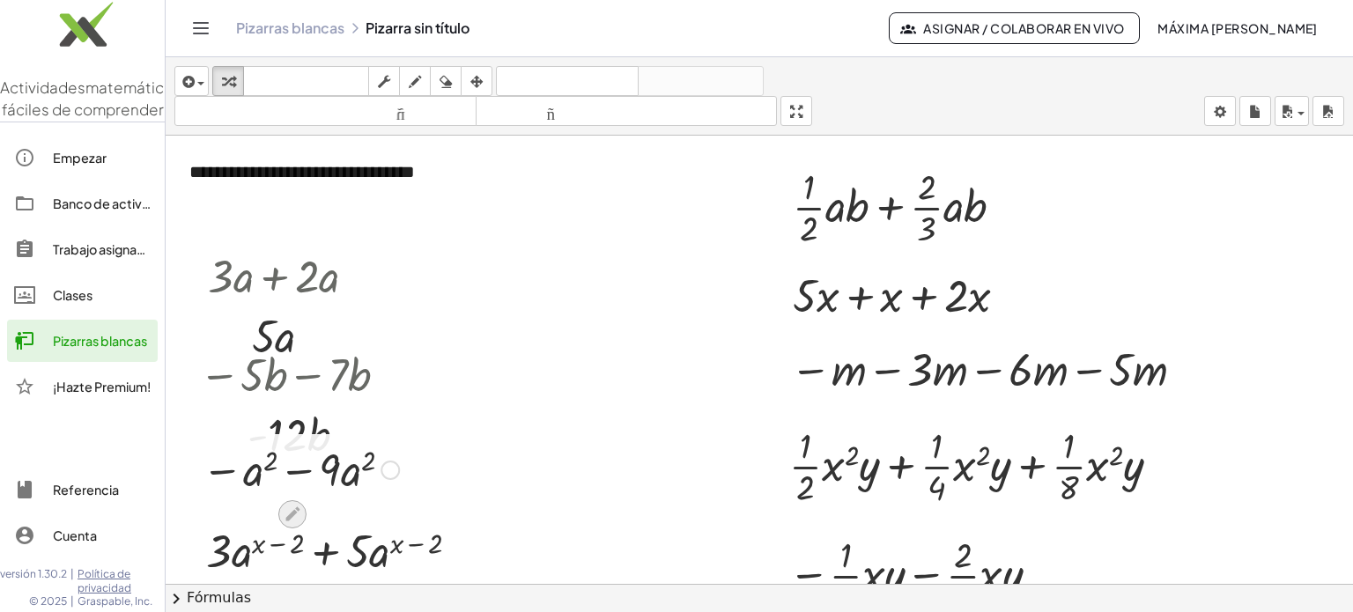
click at [285, 510] on icon at bounding box center [292, 514] width 18 height 18
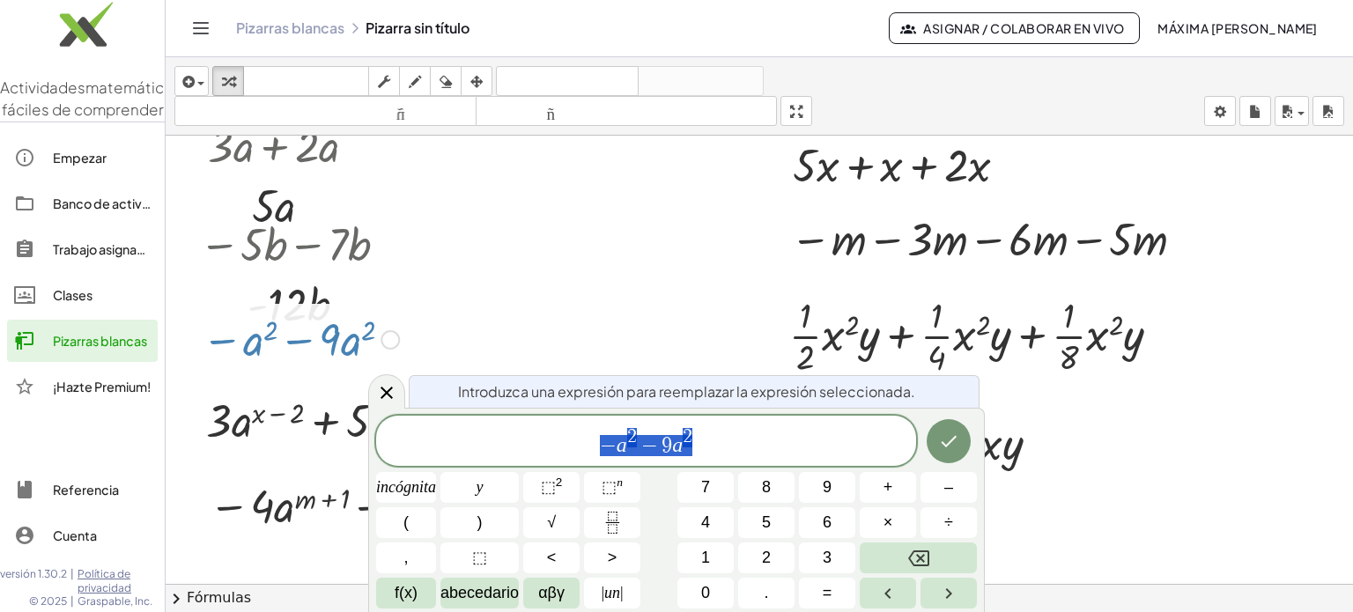
scroll to position [131, 0]
click at [294, 341] on div at bounding box center [300, 337] width 215 height 60
click at [685, 408] on div at bounding box center [918, 443] width 276 height 88
click at [383, 390] on icon at bounding box center [387, 393] width 12 height 12
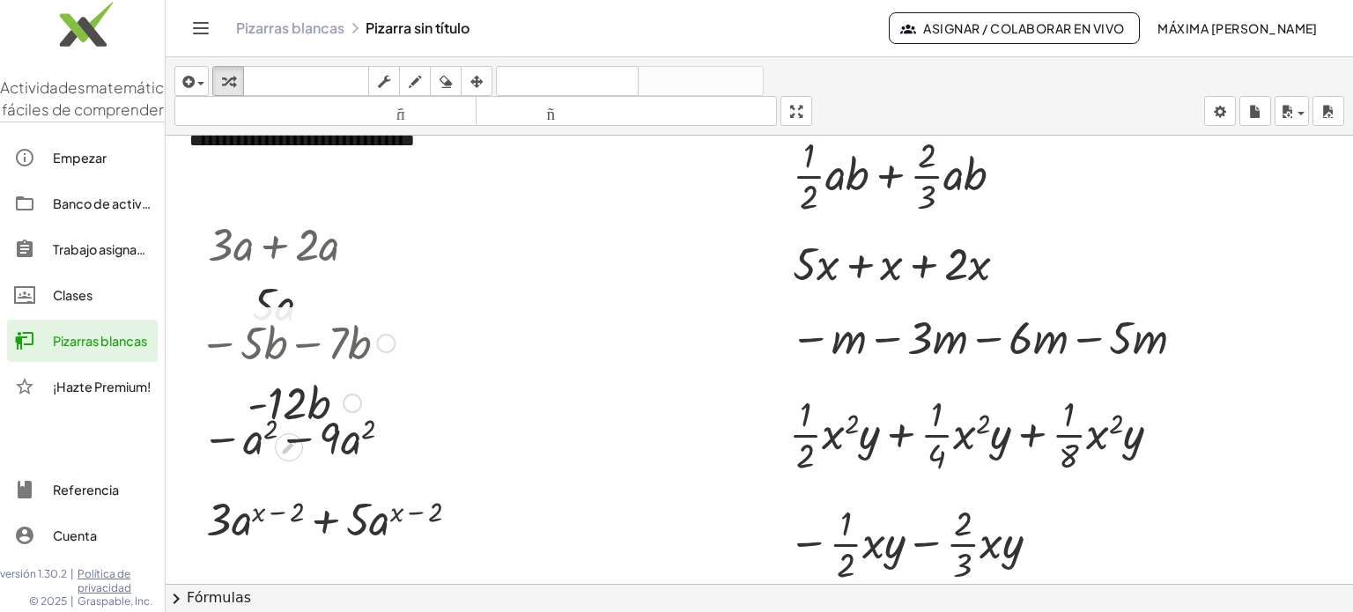
scroll to position [0, 0]
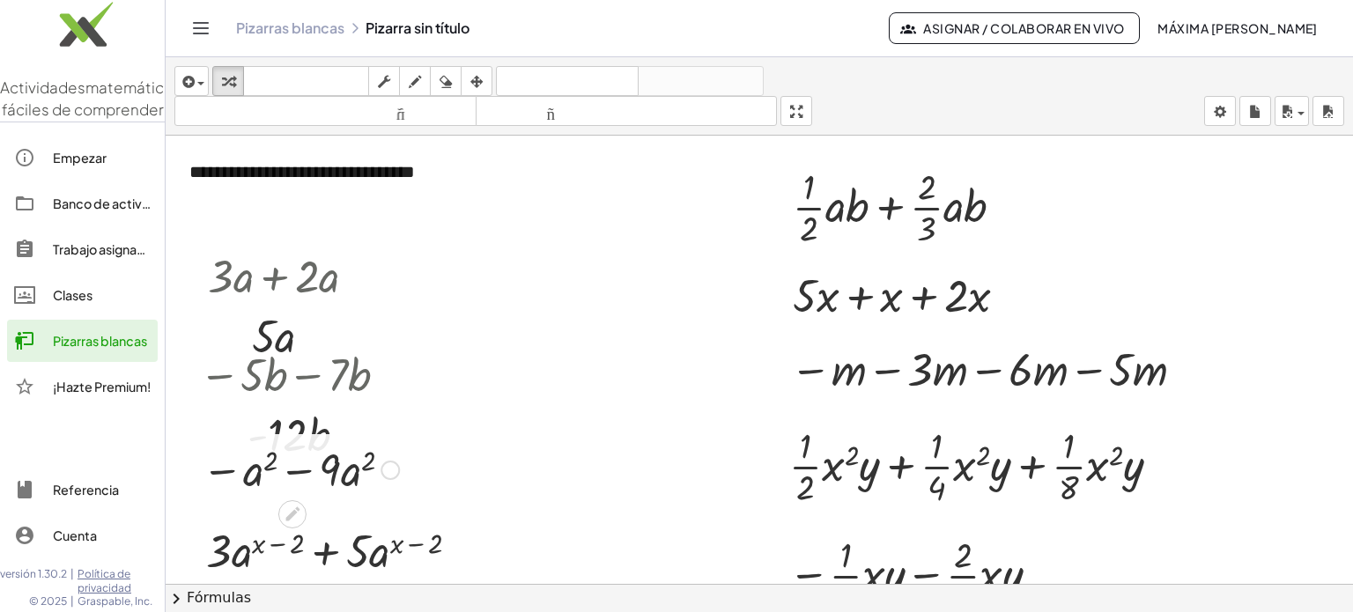
click at [296, 470] on div at bounding box center [300, 469] width 215 height 60
drag, startPoint x: 355, startPoint y: 471, endPoint x: 353, endPoint y: 530, distance: 59.0
click at [292, 521] on div "a 2 · · - 10 Arreglar un error Línea de transformación Copiar línea como LaTeX …" at bounding box center [292, 521] width 0 height 0
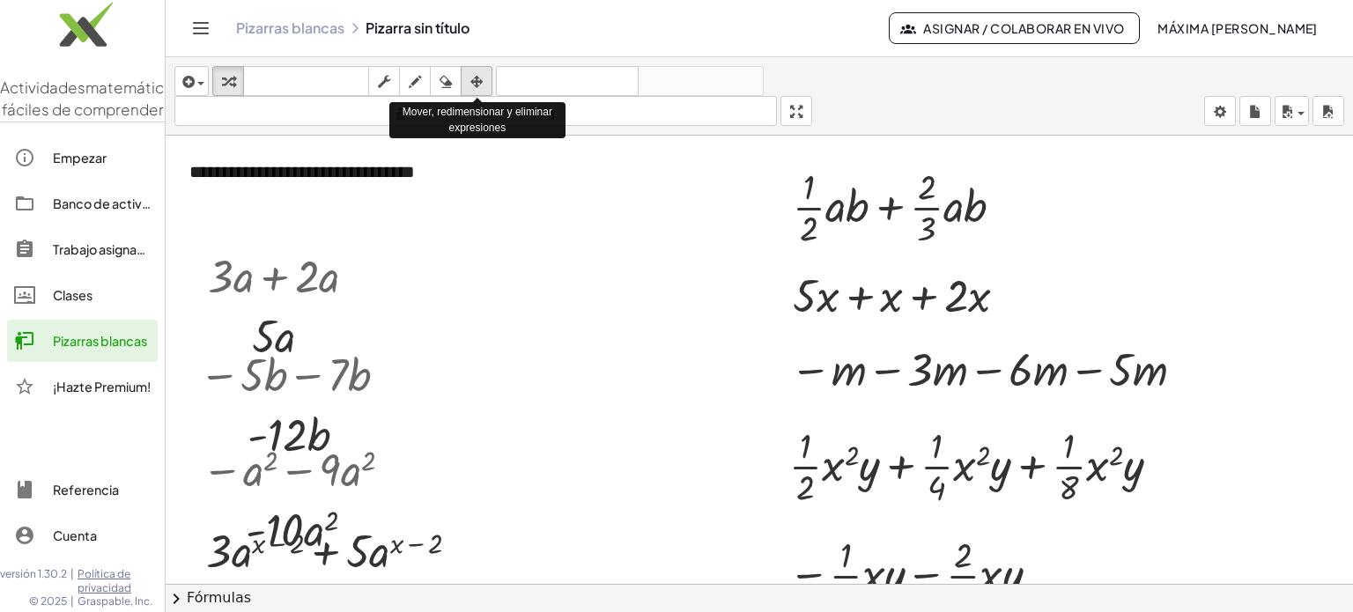
click at [476, 84] on icon "button" at bounding box center [476, 81] width 12 height 21
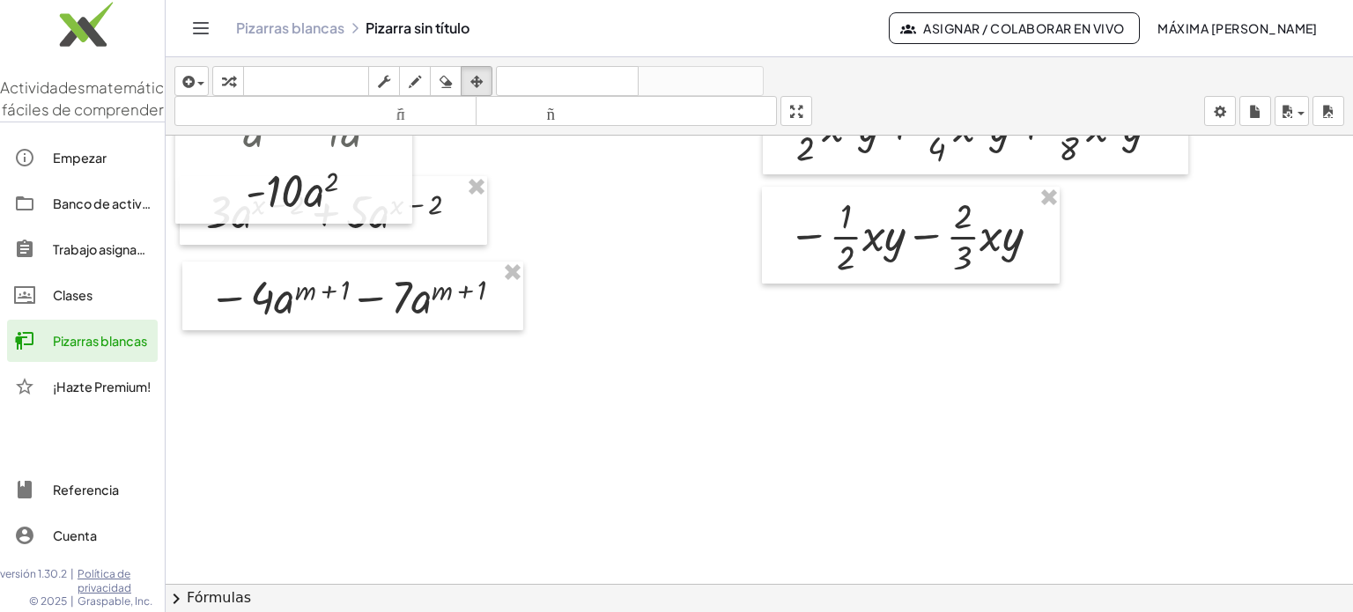
scroll to position [328, 0]
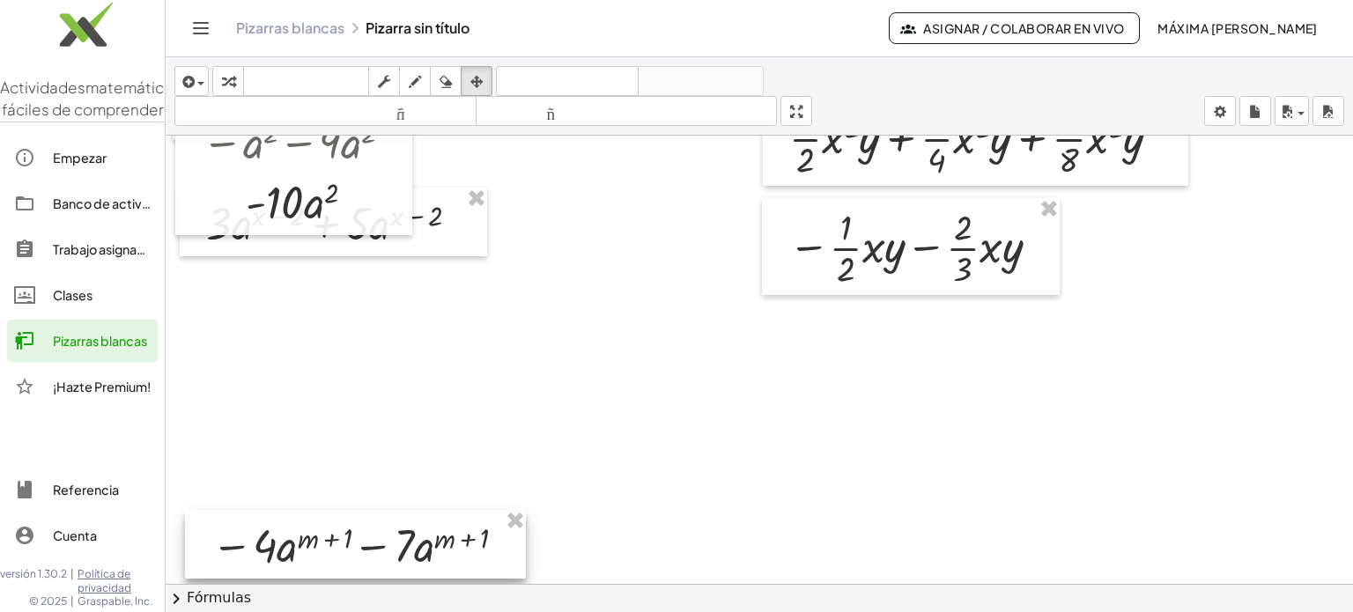
drag, startPoint x: 354, startPoint y: 319, endPoint x: 357, endPoint y: 556, distance: 237.0
click at [357, 556] on div at bounding box center [355, 544] width 341 height 69
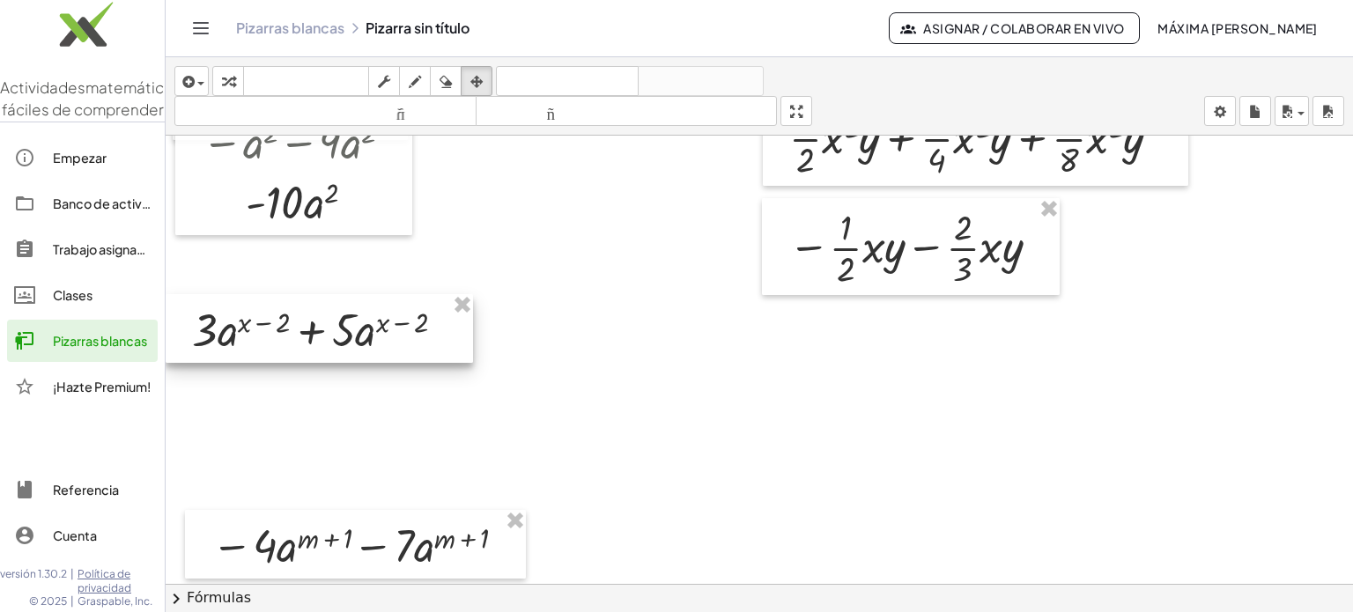
drag, startPoint x: 420, startPoint y: 234, endPoint x: 399, endPoint y: 340, distance: 107.8
click at [399, 340] on div at bounding box center [319, 328] width 307 height 69
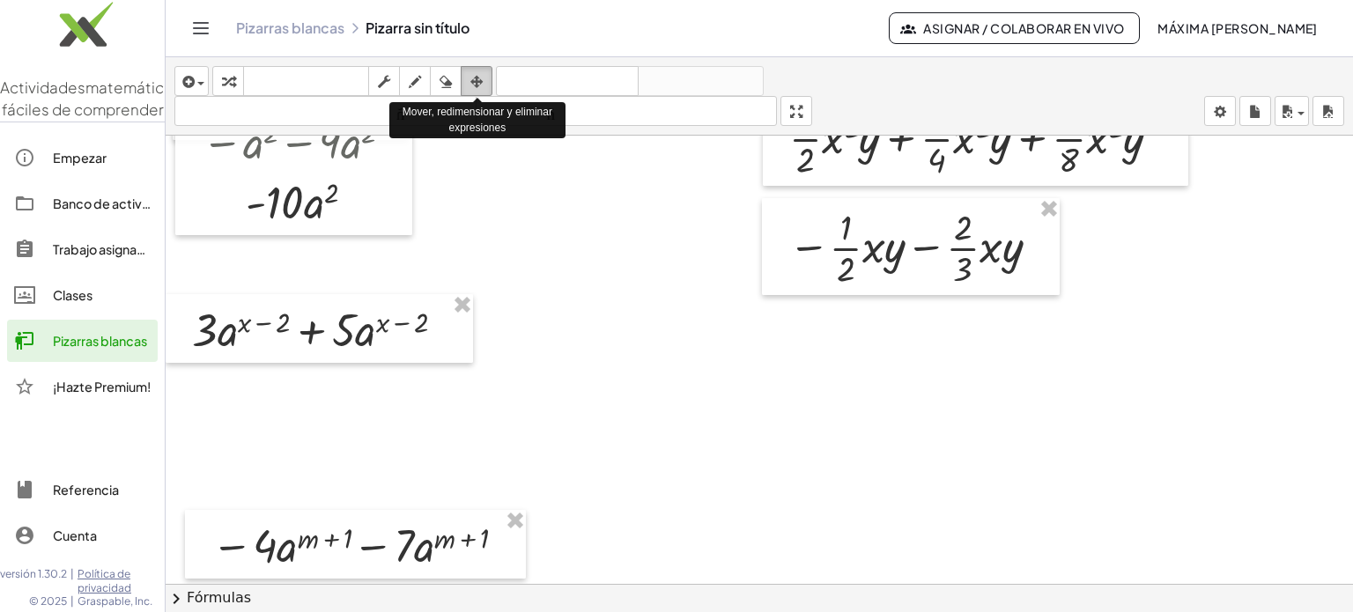
click at [470, 86] on div "button" at bounding box center [476, 80] width 23 height 21
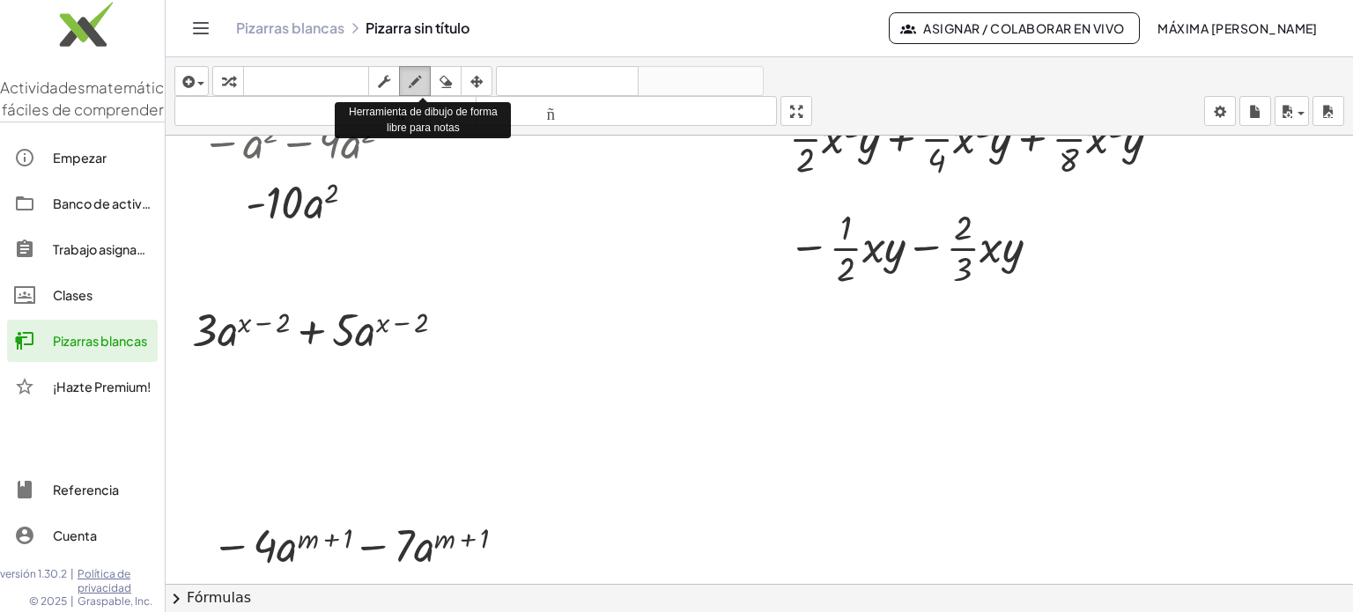
click at [409, 78] on icon "button" at bounding box center [415, 81] width 12 height 21
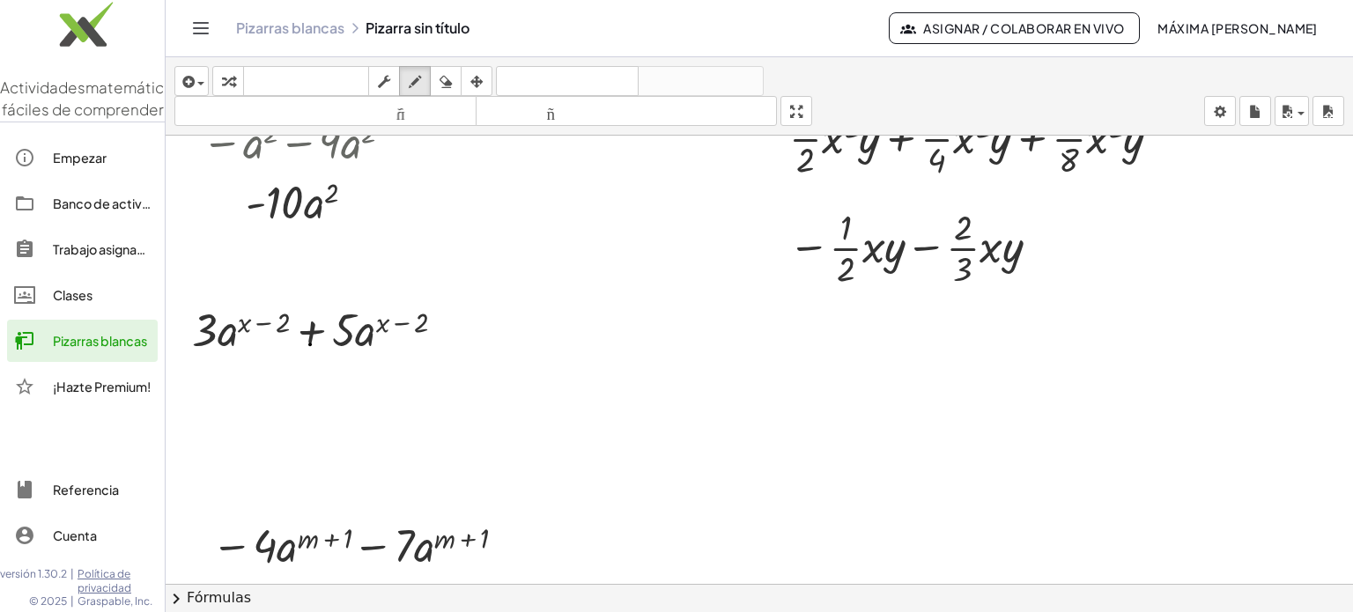
click at [310, 344] on div at bounding box center [759, 269] width 1187 height 923
click at [310, 338] on div at bounding box center [759, 269] width 1187 height 923
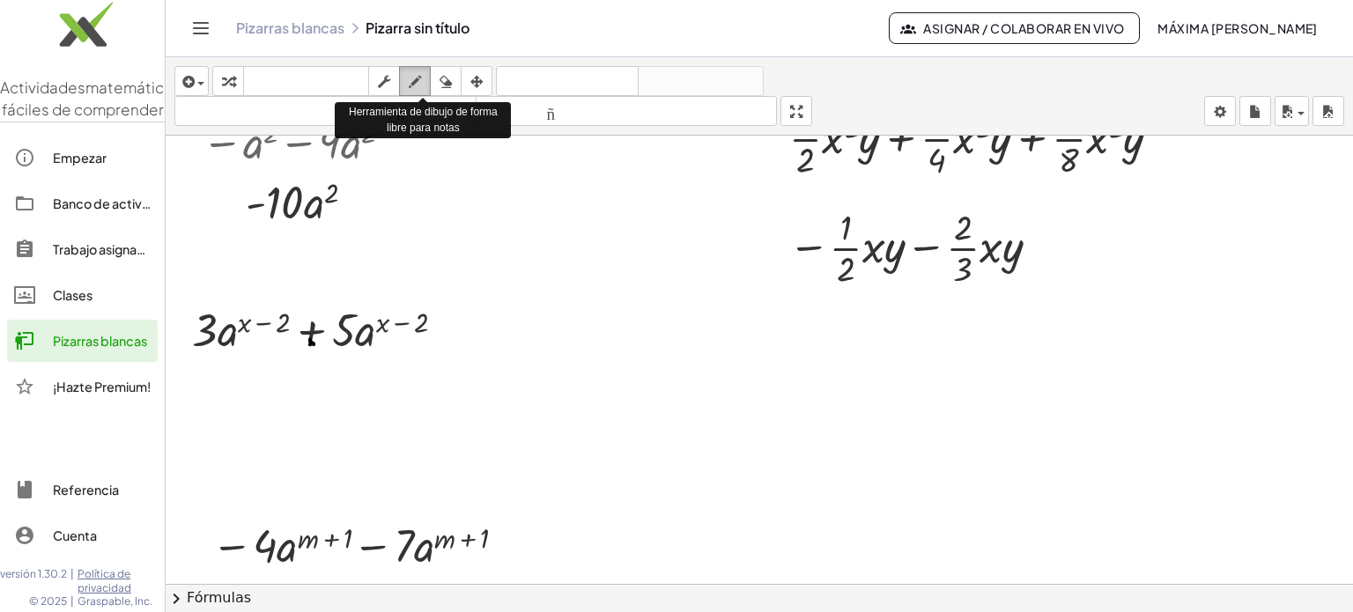
click at [415, 82] on icon "button" at bounding box center [415, 81] width 12 height 21
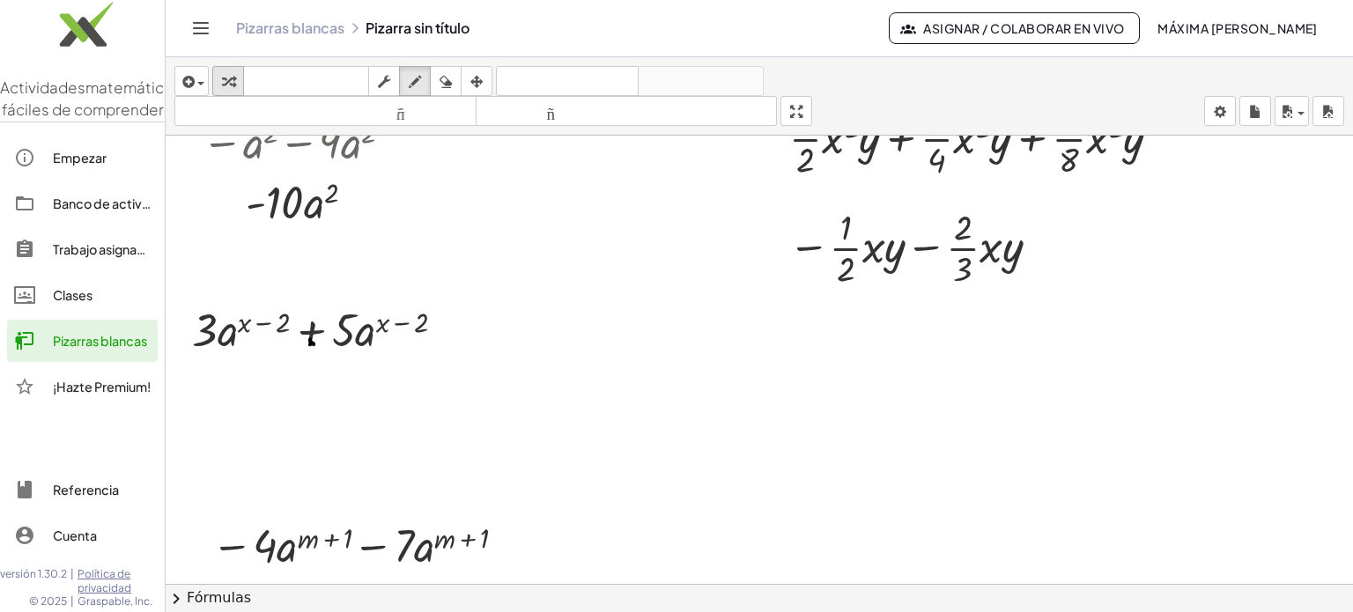
click at [229, 81] on icon "button" at bounding box center [228, 81] width 12 height 21
click at [310, 334] on div at bounding box center [325, 329] width 285 height 60
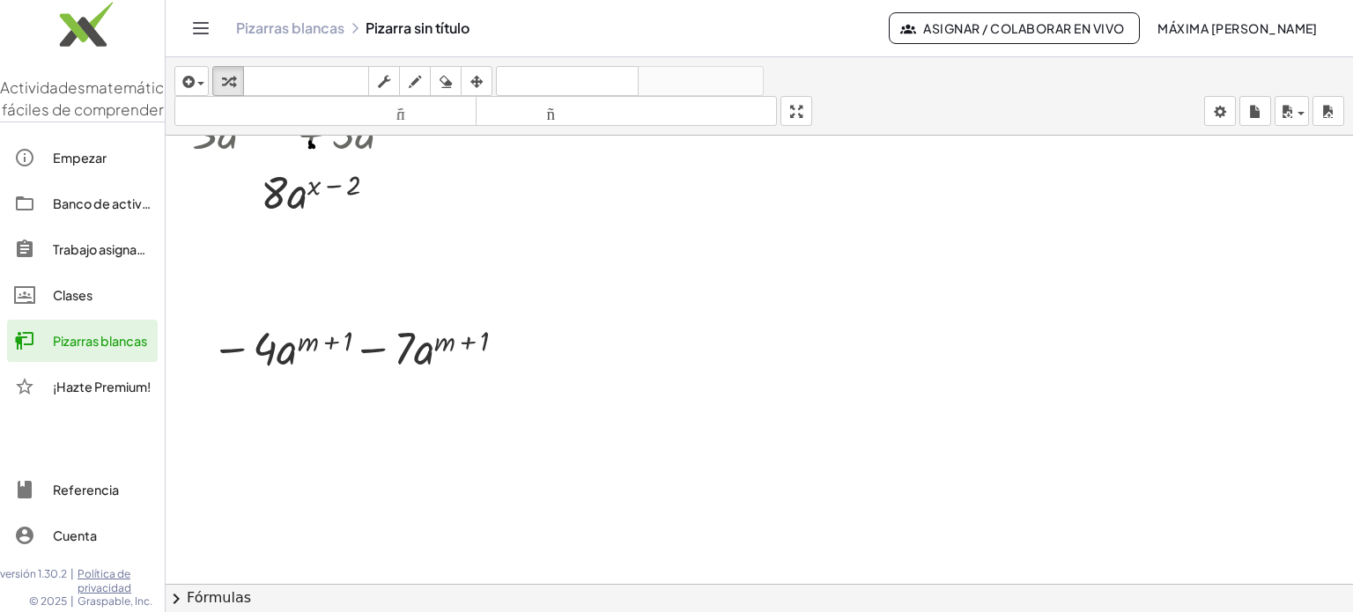
scroll to position [530, 0]
click at [367, 344] on div at bounding box center [362, 342] width 319 height 60
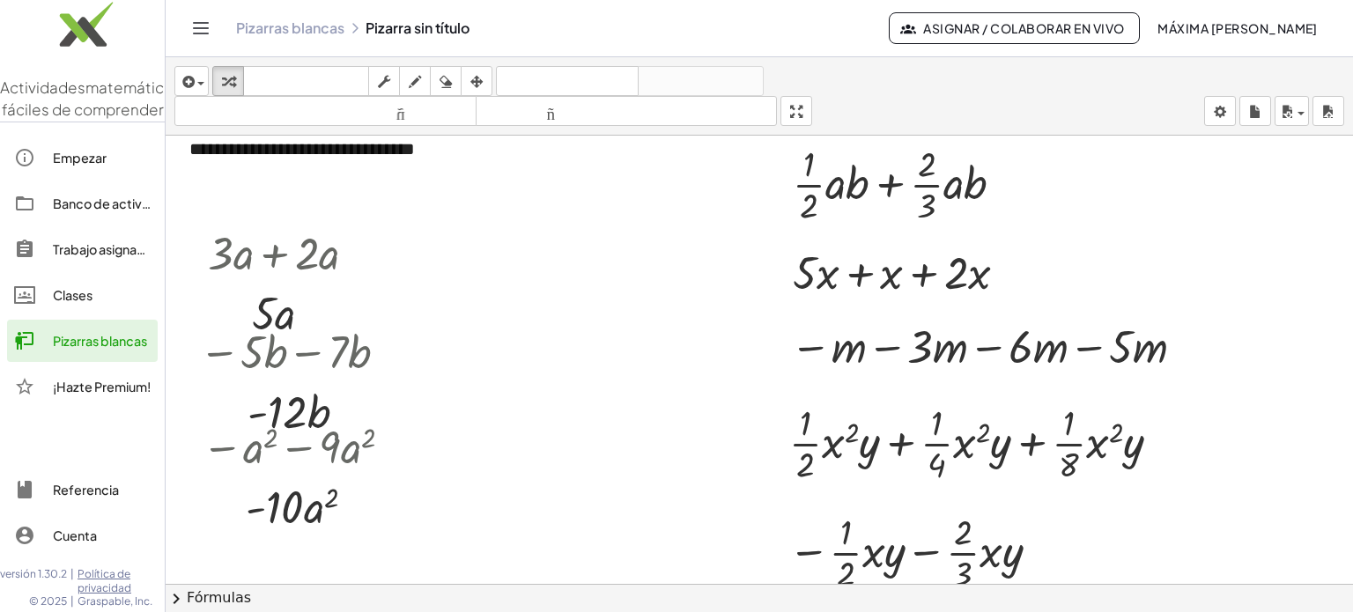
scroll to position [0, 0]
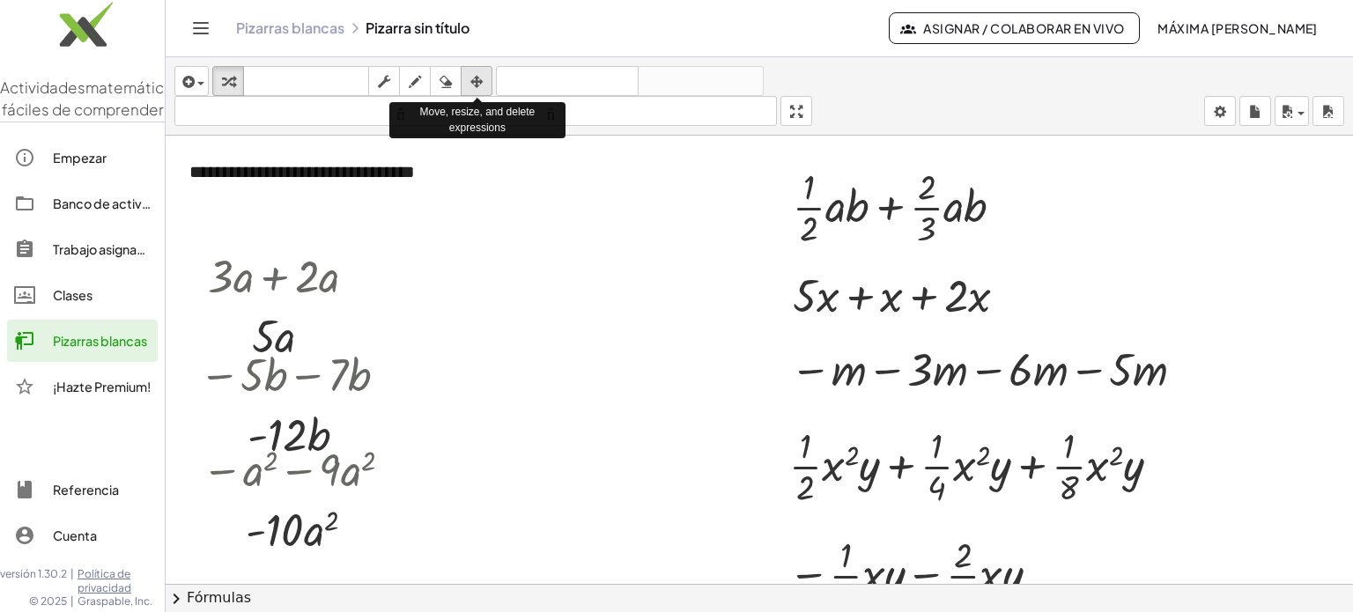
click at [476, 80] on icon "button" at bounding box center [476, 81] width 12 height 21
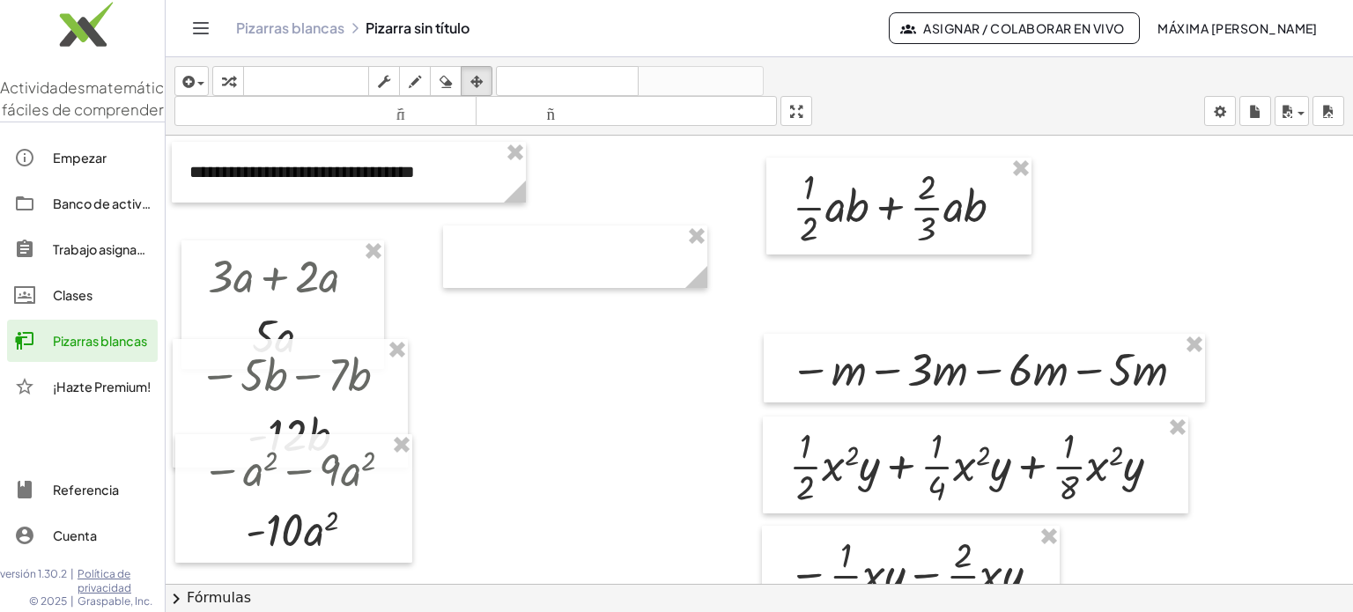
drag, startPoint x: 926, startPoint y: 292, endPoint x: 943, endPoint y: 654, distance: 362.5
click at [685, 612] on html "**********" at bounding box center [676, 306] width 1353 height 612
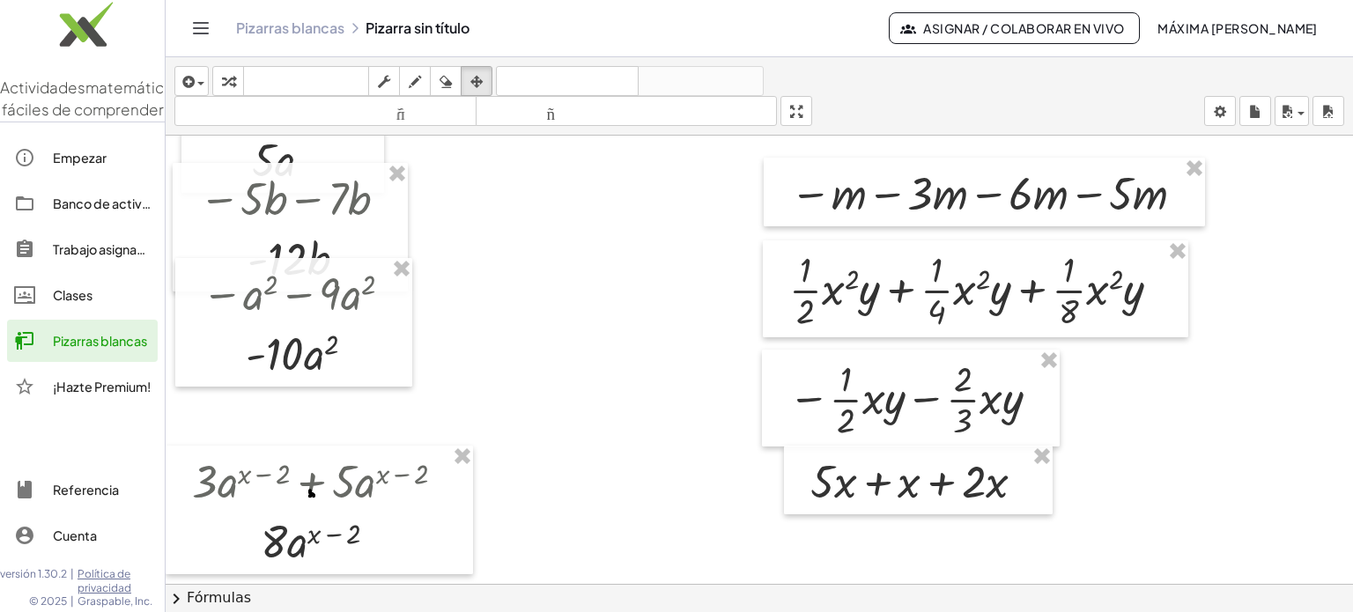
scroll to position [178, 0]
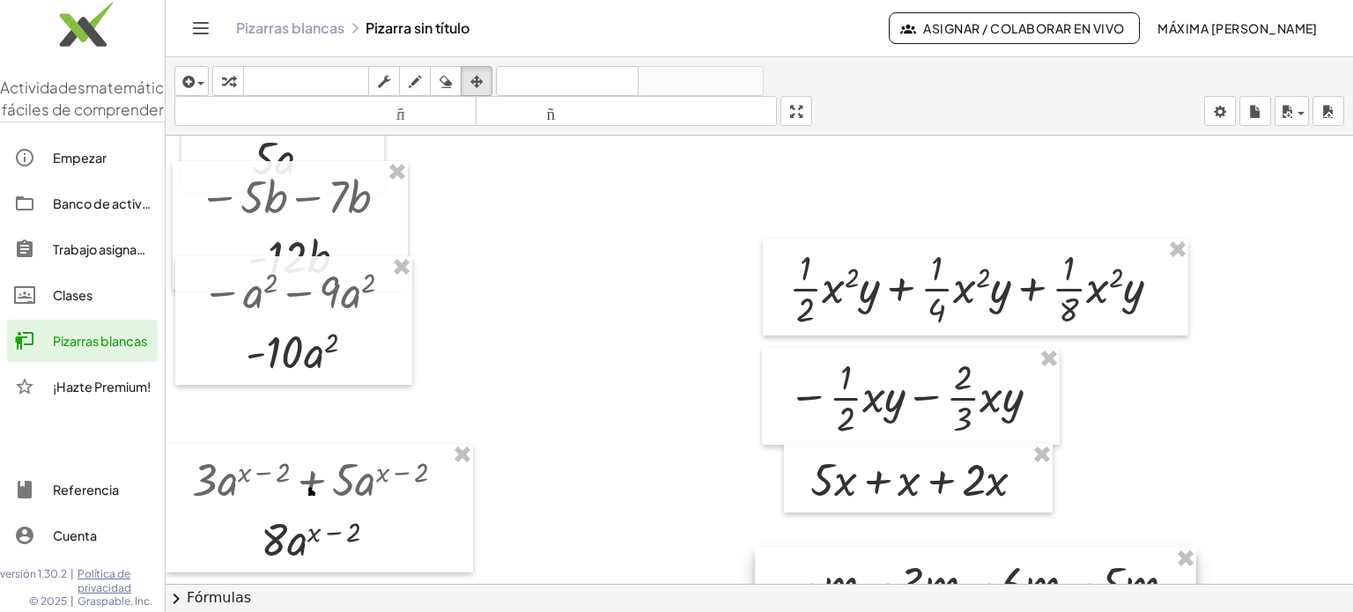
drag, startPoint x: 930, startPoint y: 194, endPoint x: 921, endPoint y: 586, distance: 392.1
click at [685, 586] on div "**********" at bounding box center [759, 334] width 1187 height 555
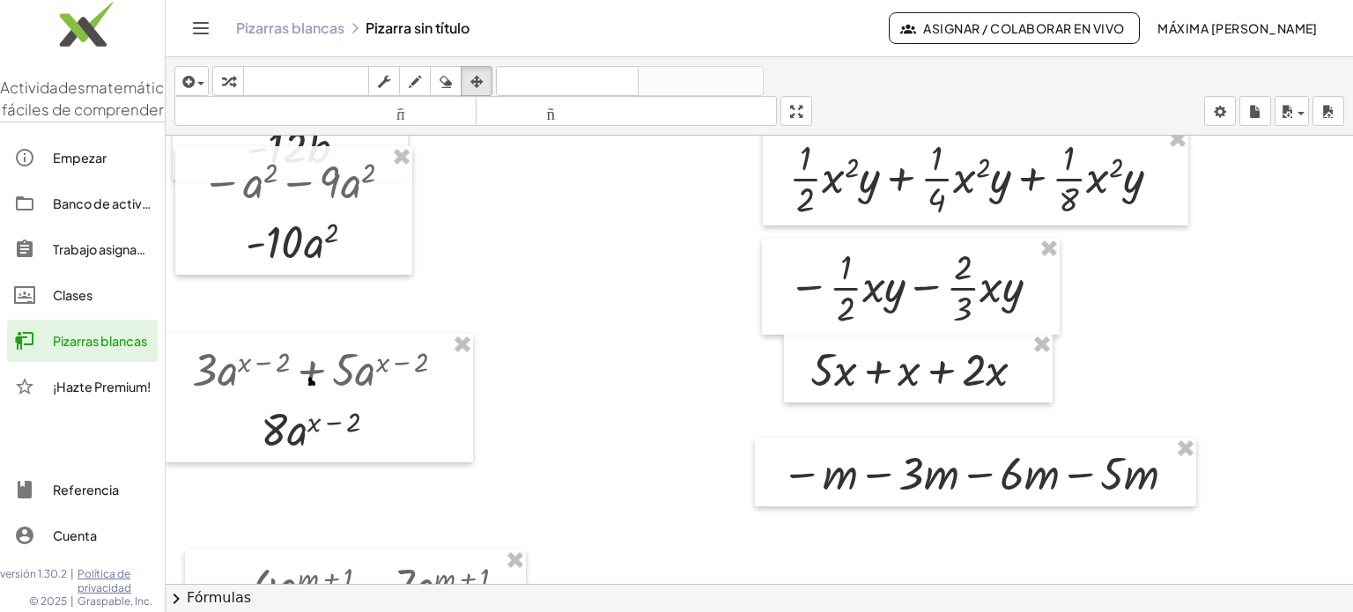
scroll to position [297, 0]
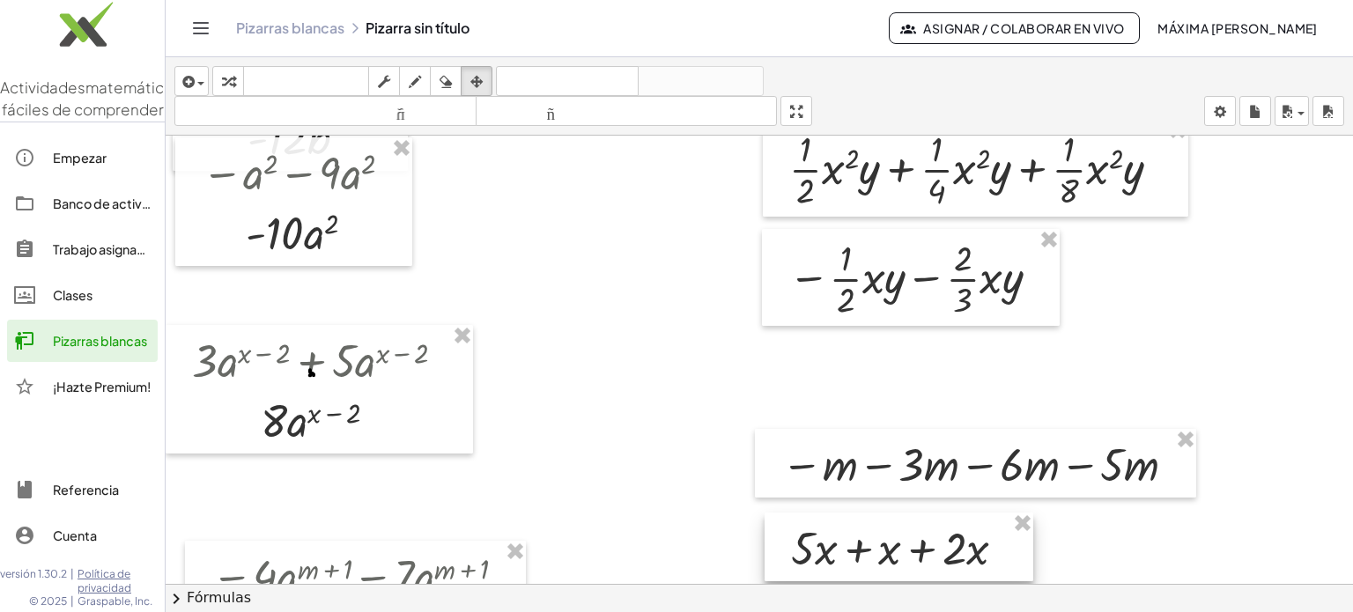
drag, startPoint x: 917, startPoint y: 363, endPoint x: 898, endPoint y: 550, distance: 187.8
click at [685, 550] on div at bounding box center [899, 547] width 269 height 69
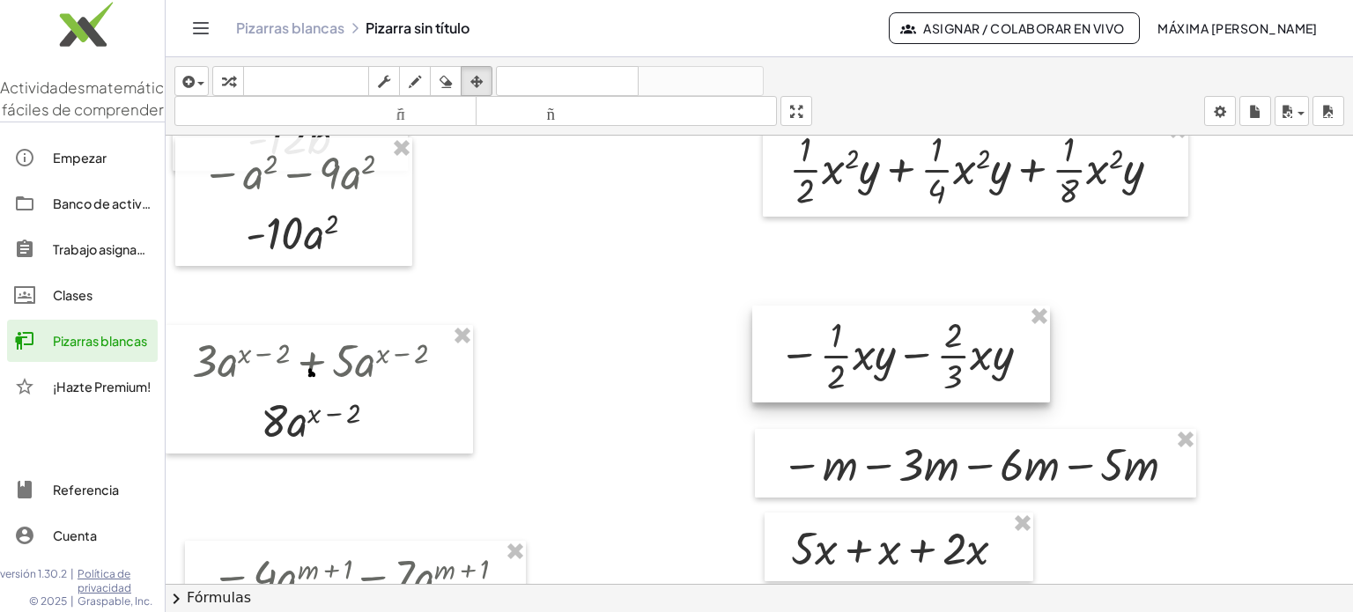
drag, startPoint x: 928, startPoint y: 279, endPoint x: 919, endPoint y: 356, distance: 77.2
click at [685, 356] on div at bounding box center [901, 354] width 298 height 97
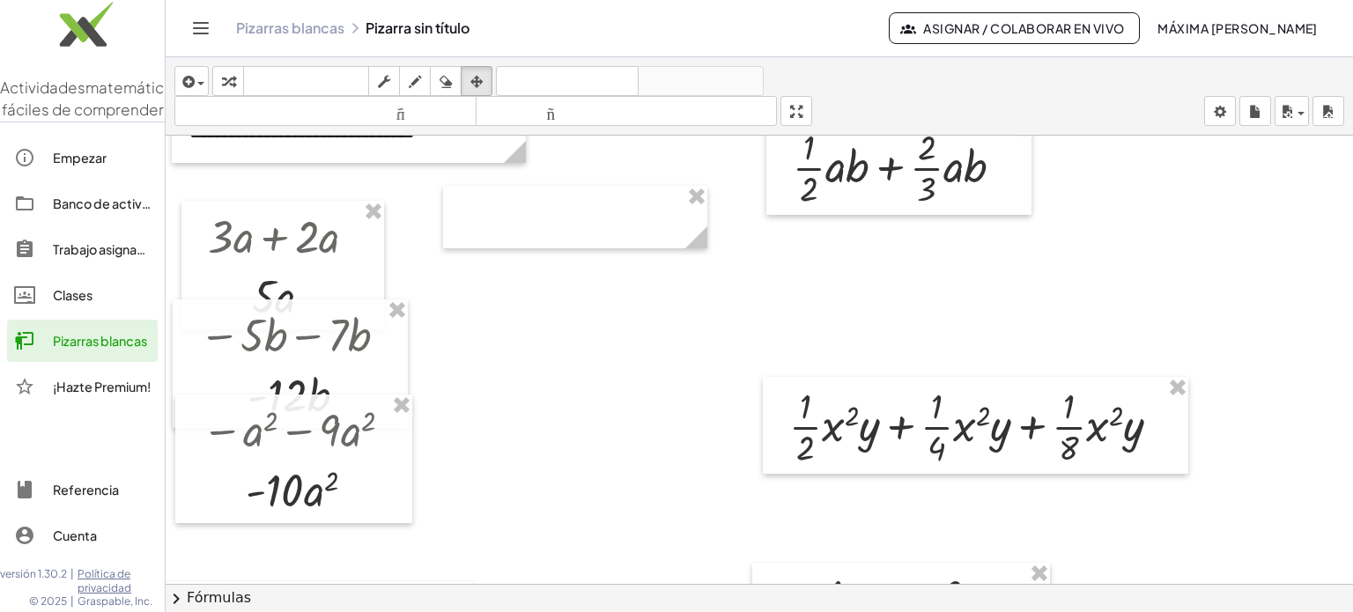
scroll to position [0, 0]
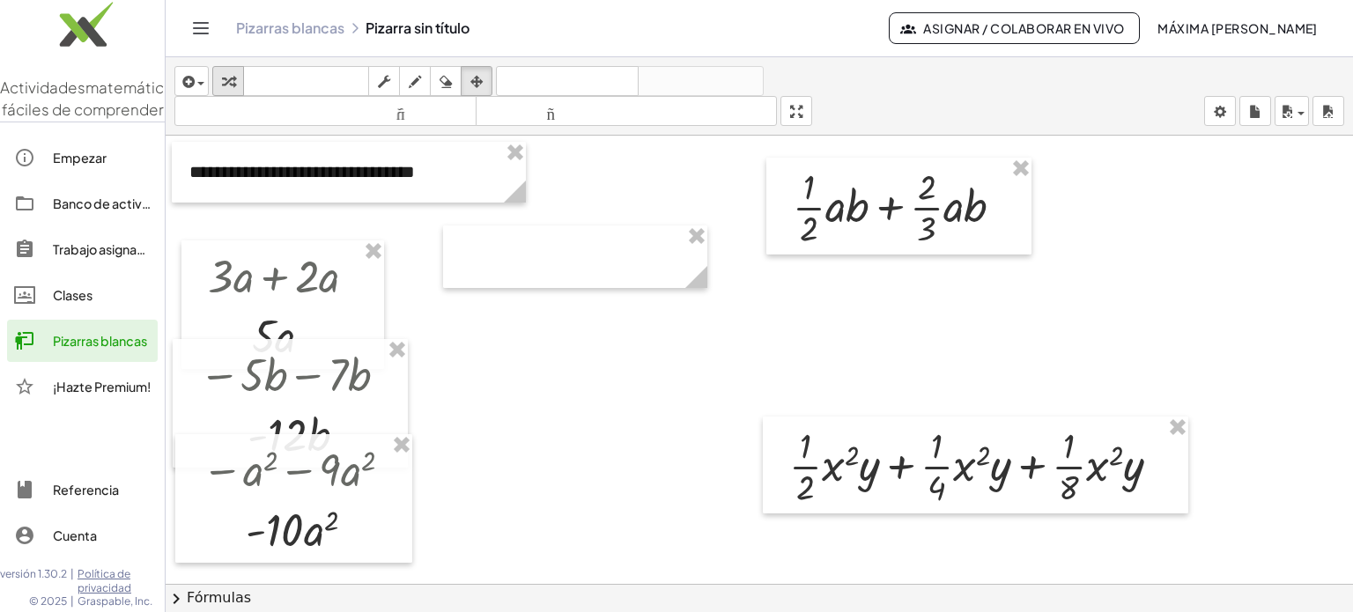
click at [226, 77] on icon "button" at bounding box center [228, 81] width 12 height 21
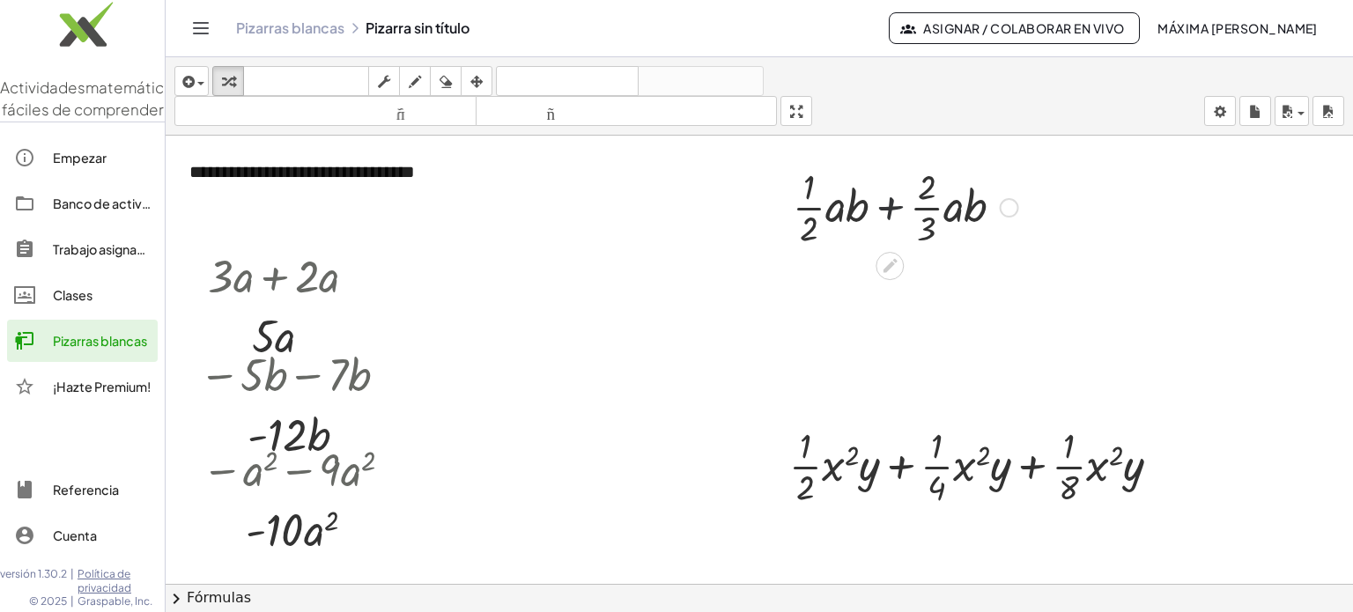
click at [685, 208] on div at bounding box center [905, 206] width 243 height 88
click at [685, 203] on div at bounding box center [905, 206] width 243 height 88
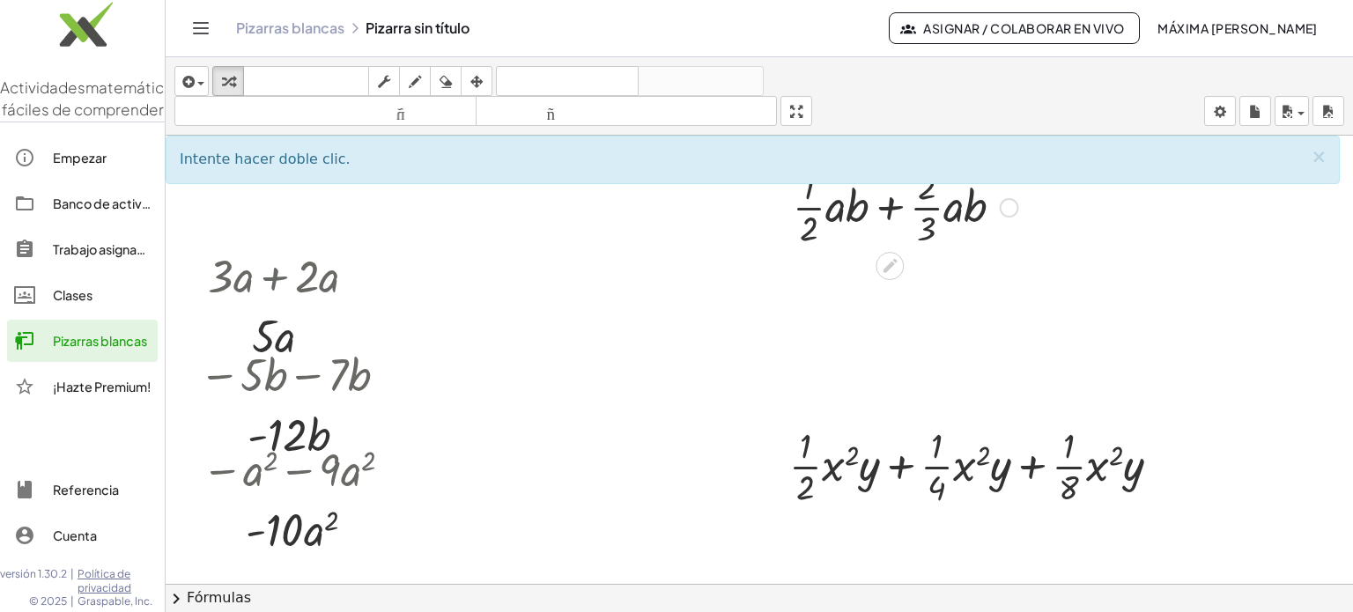
click at [685, 207] on div at bounding box center [905, 206] width 243 height 88
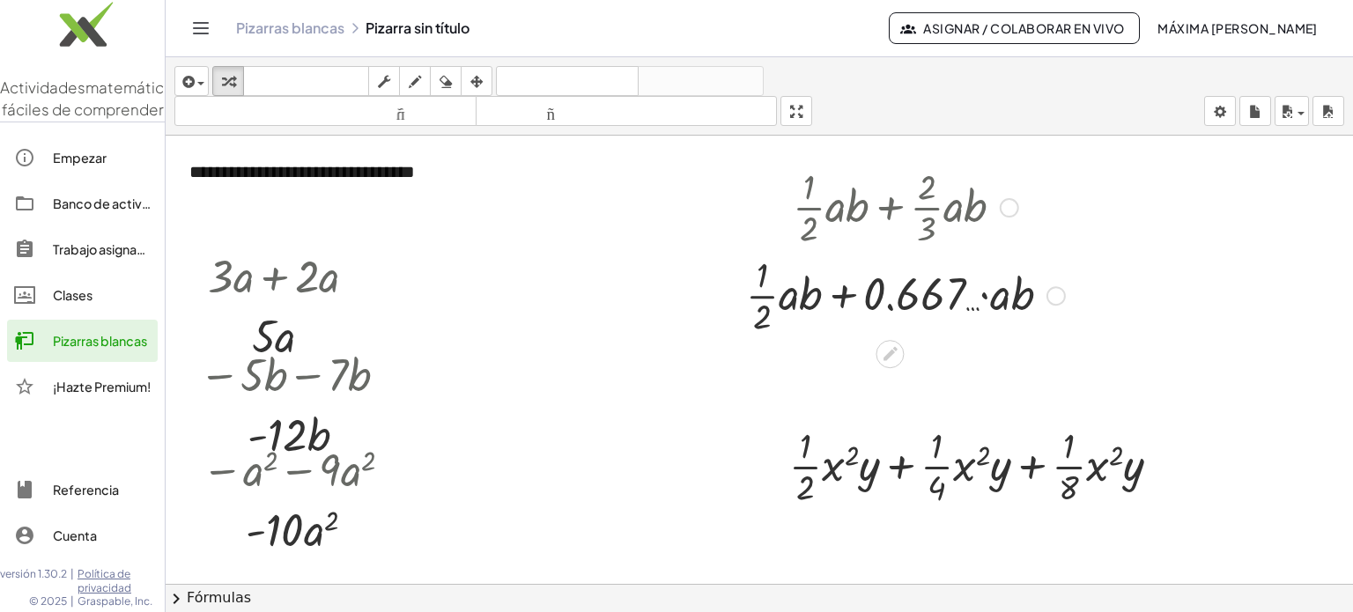
click at [685, 205] on div at bounding box center [905, 206] width 337 height 88
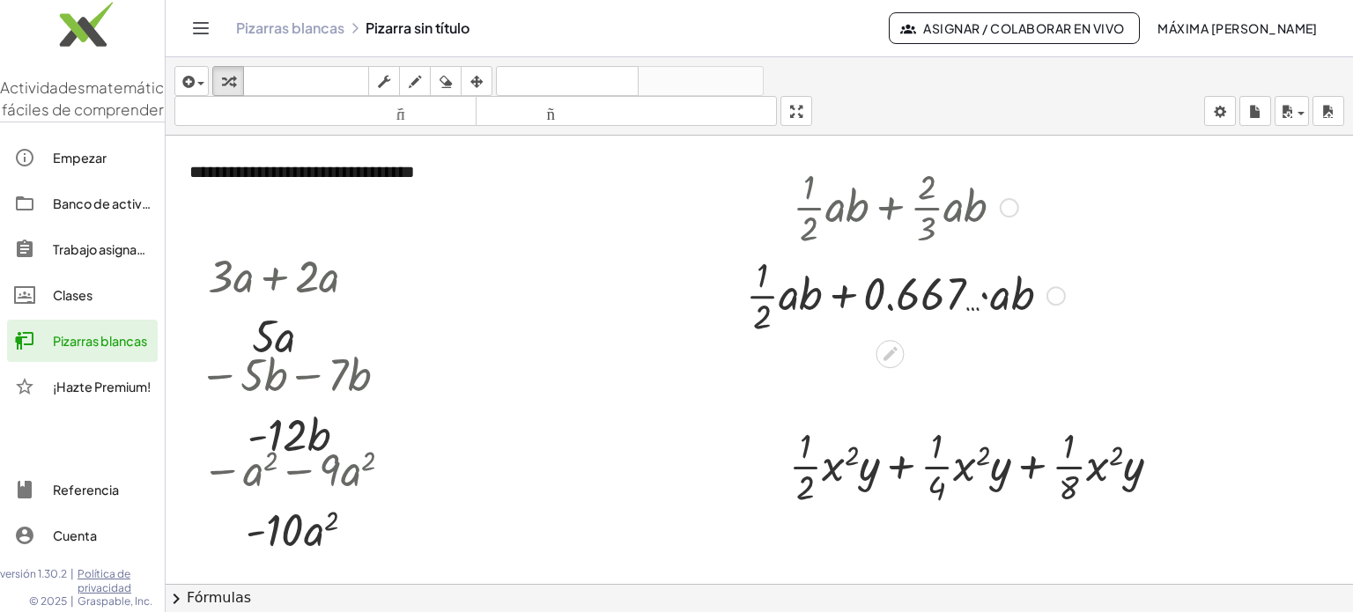
click at [685, 205] on div at bounding box center [905, 206] width 337 height 88
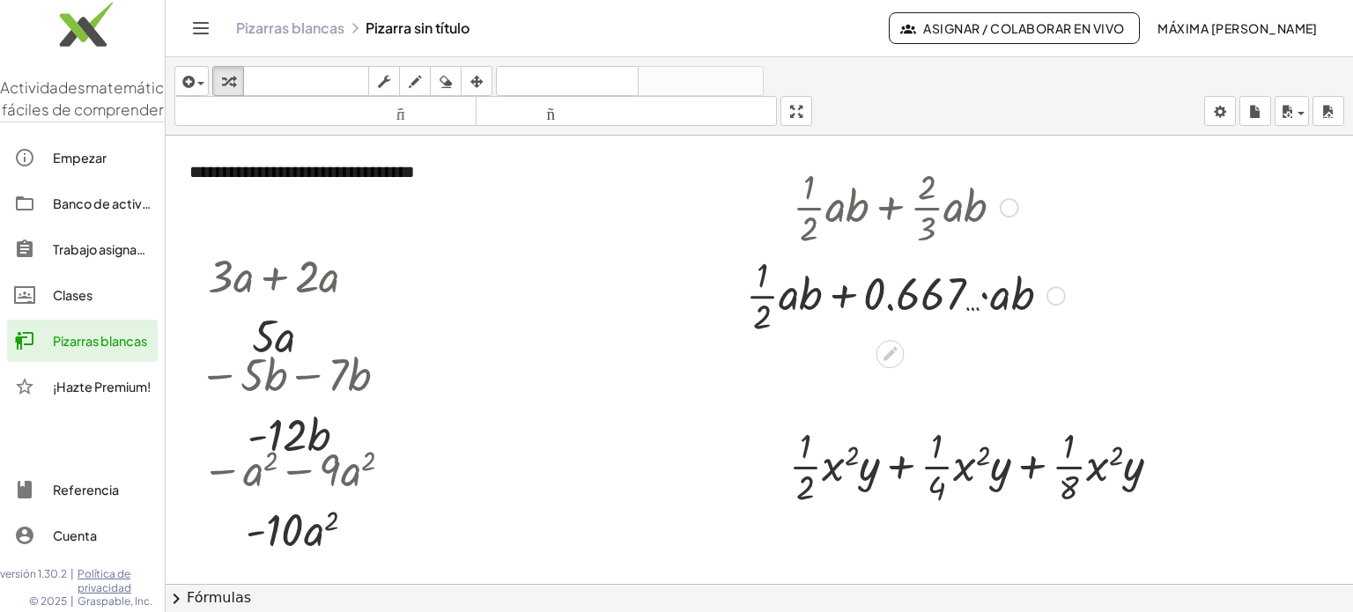
click at [685, 205] on div at bounding box center [905, 206] width 337 height 88
drag, startPoint x: 810, startPoint y: 205, endPoint x: 756, endPoint y: 294, distance: 104.4
click at [685, 208] on div "+ · · 1 · 2 · a · b + · · 2 · 3 · a · b + · · 1 · 2 · a · b + · · a · b 0.667 …" at bounding box center [890, 208] width 0 height 0
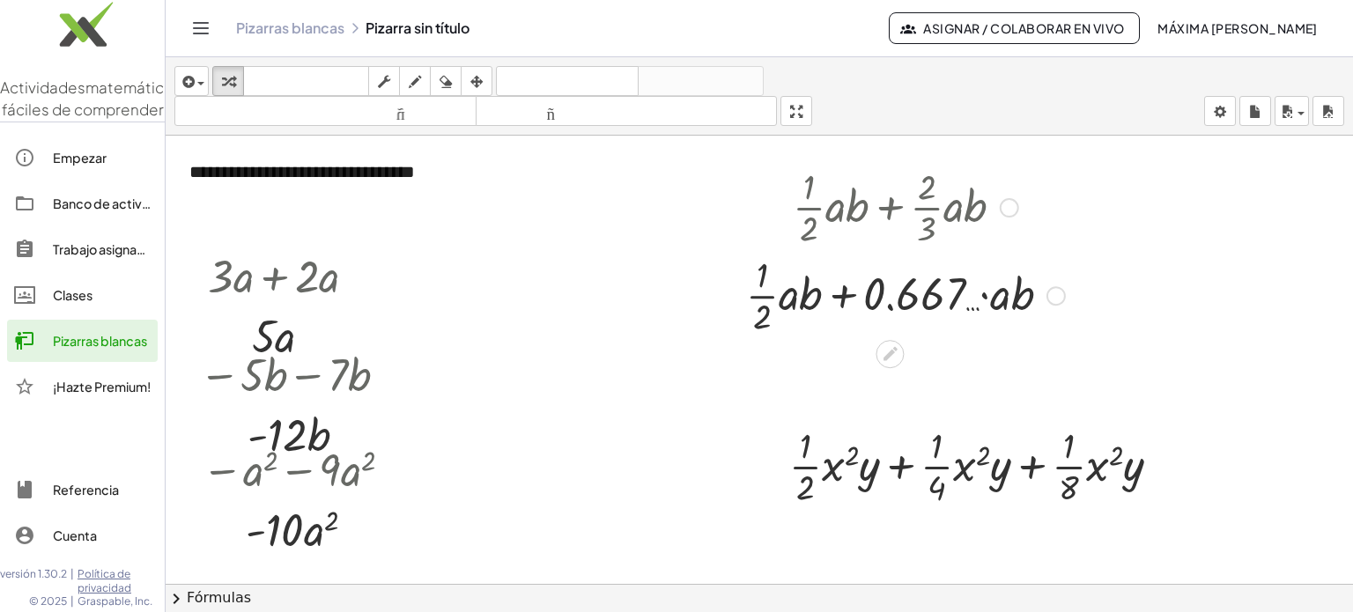
click at [685, 294] on div at bounding box center [905, 294] width 337 height 88
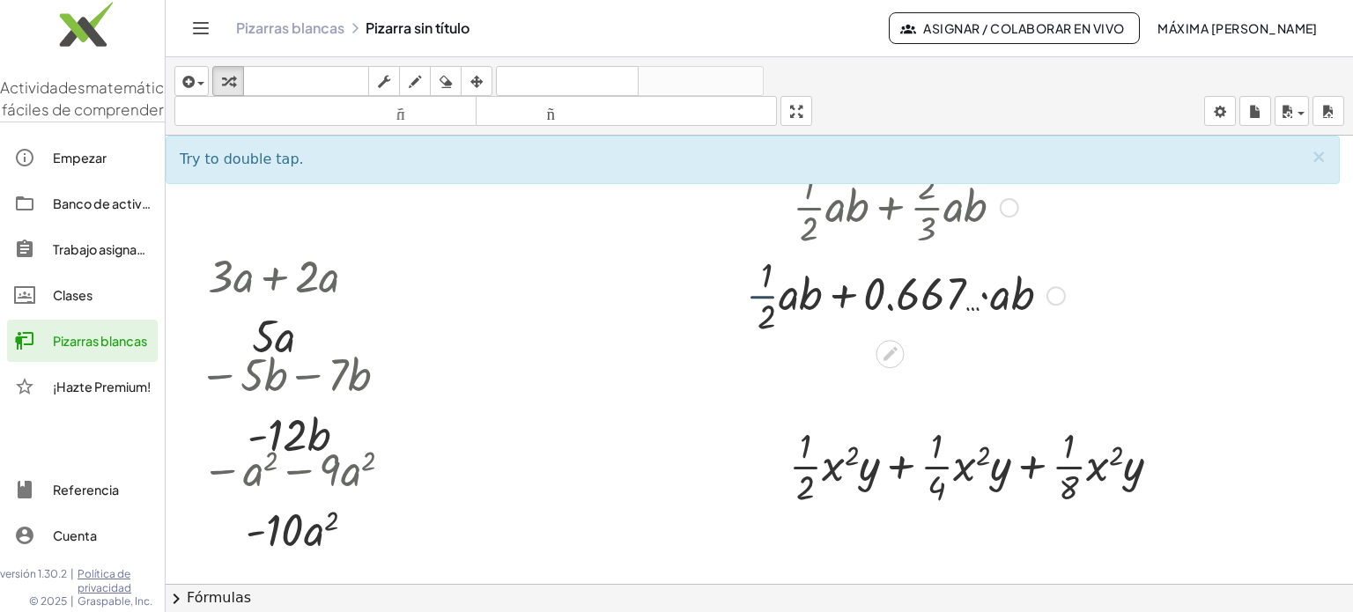
click at [685, 294] on div at bounding box center [905, 294] width 337 height 88
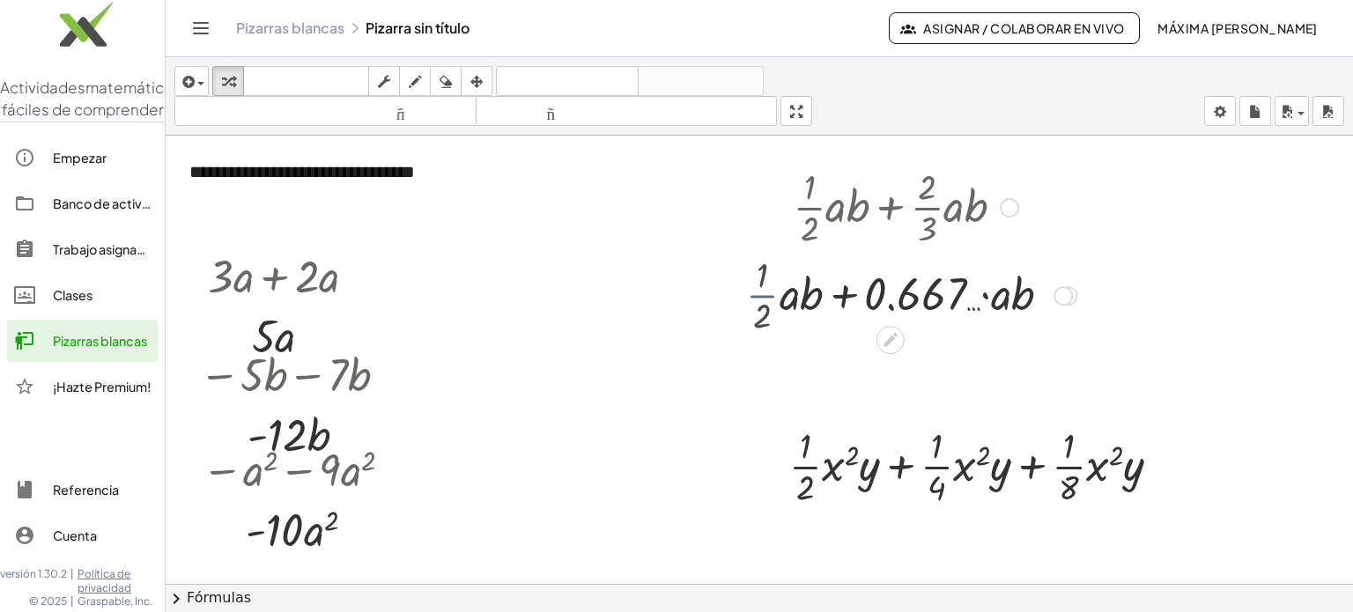
click at [685, 294] on div at bounding box center [906, 294] width 360 height 60
click at [685, 207] on div at bounding box center [1009, 207] width 19 height 19
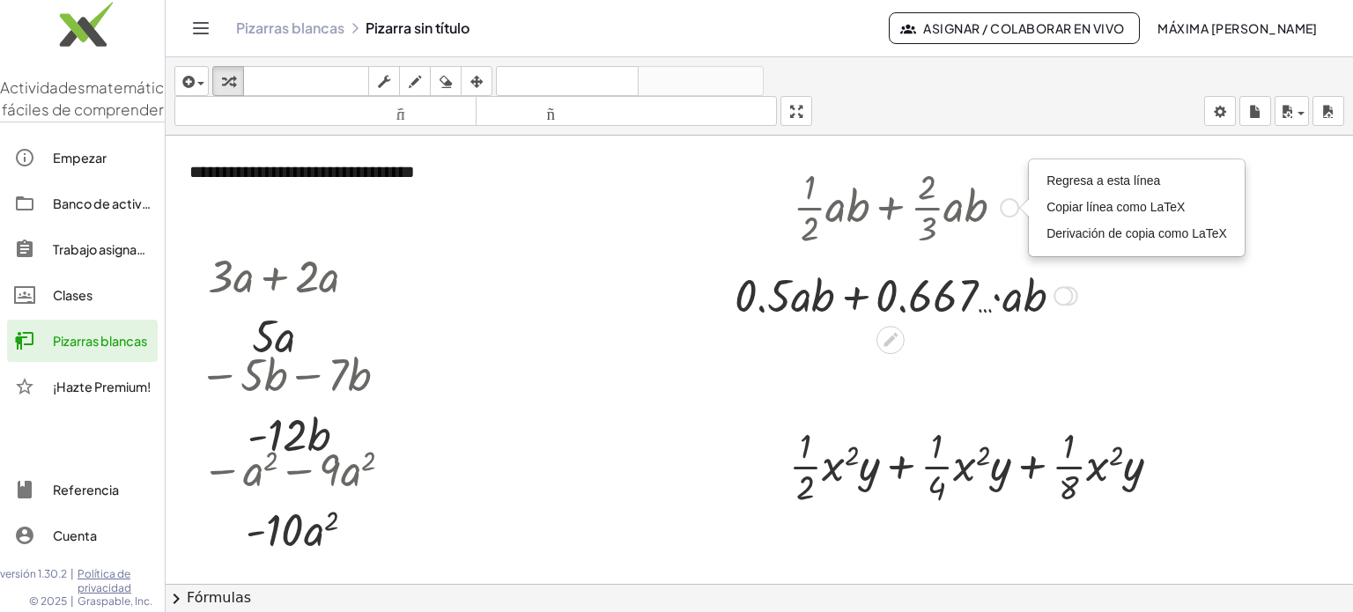
click at [685, 292] on div at bounding box center [1063, 295] width 19 height 19
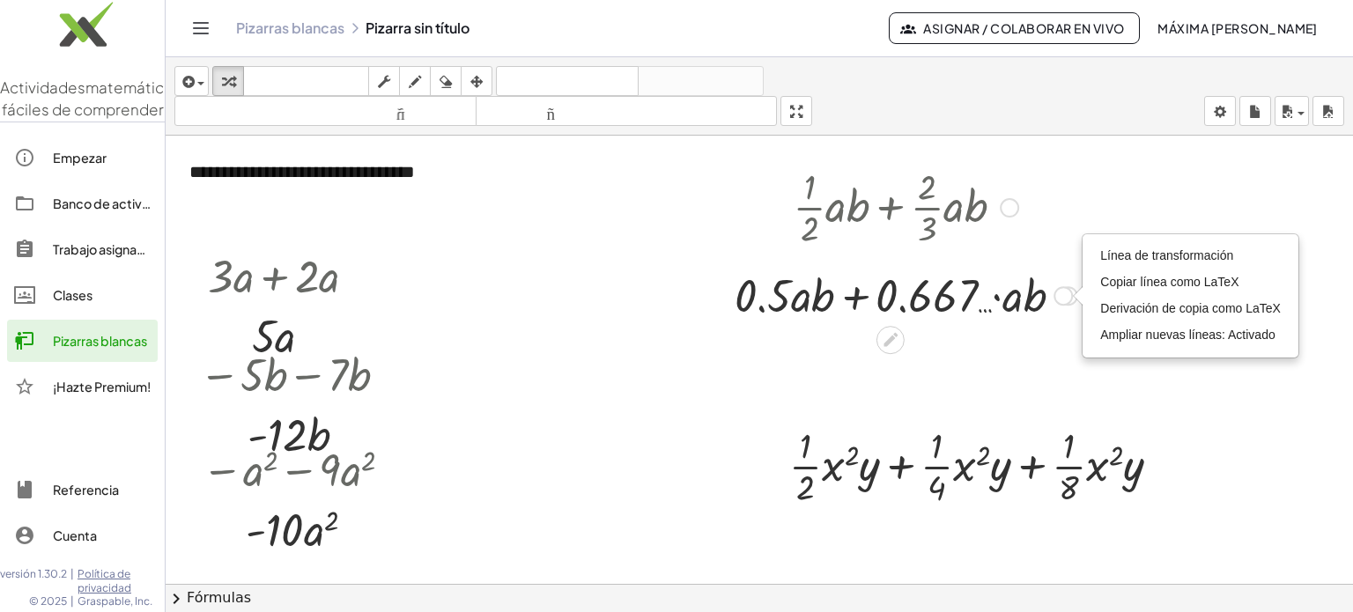
click at [685, 210] on div at bounding box center [906, 206] width 360 height 88
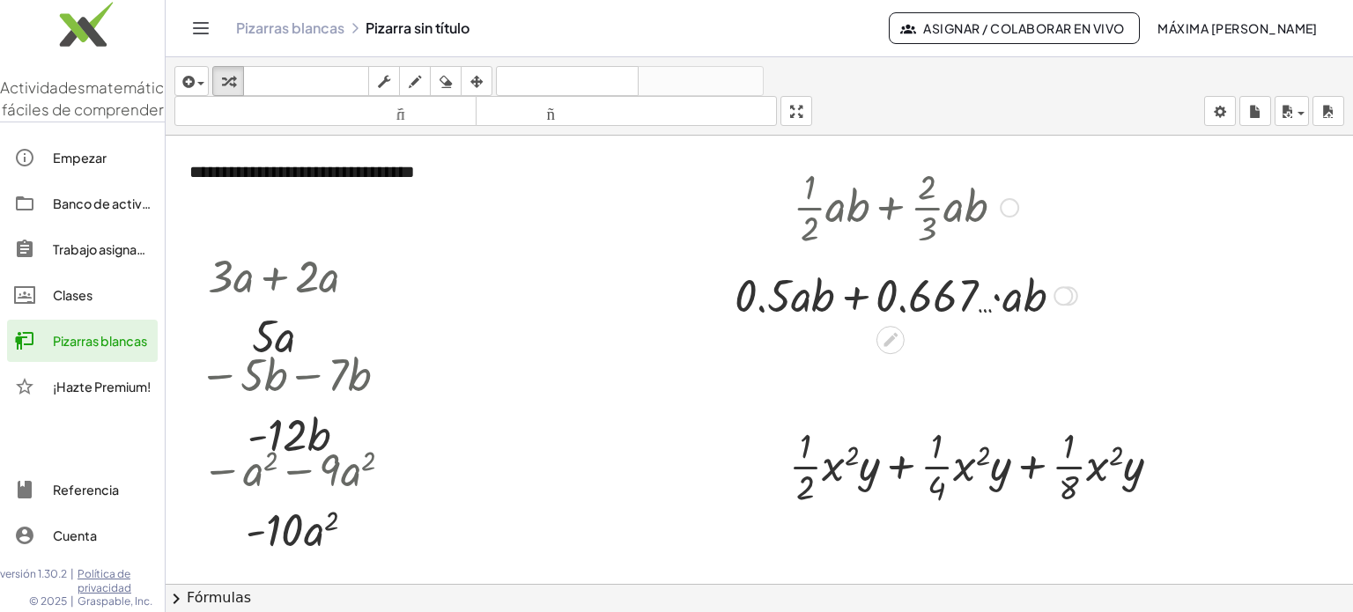
click at [685, 210] on div at bounding box center [906, 206] width 360 height 88
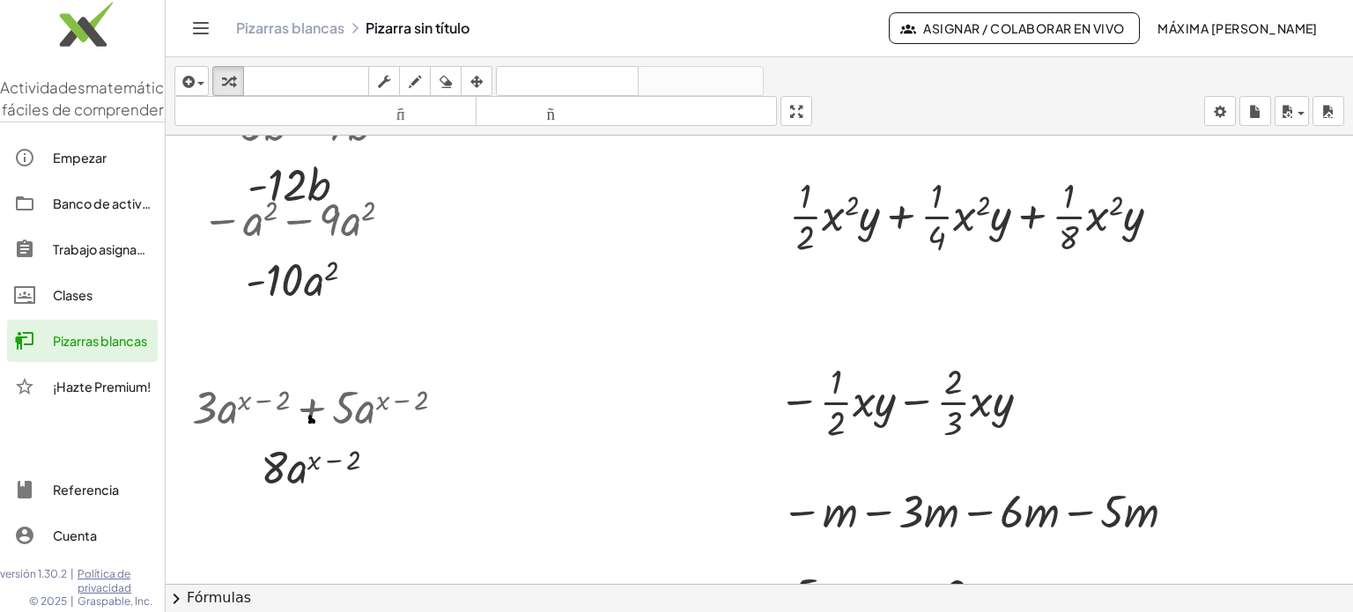
scroll to position [253, 0]
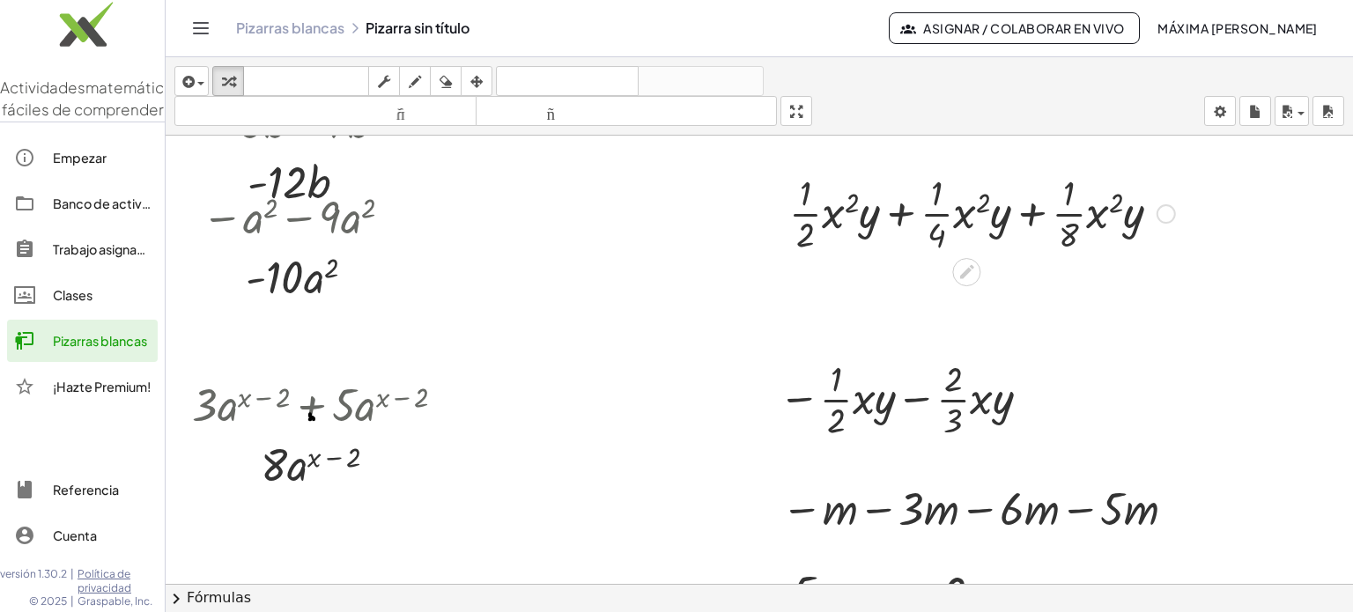
click at [685, 214] on div at bounding box center [981, 212] width 403 height 88
click at [685, 211] on div at bounding box center [981, 212] width 403 height 88
click at [685, 239] on div at bounding box center [981, 212] width 403 height 88
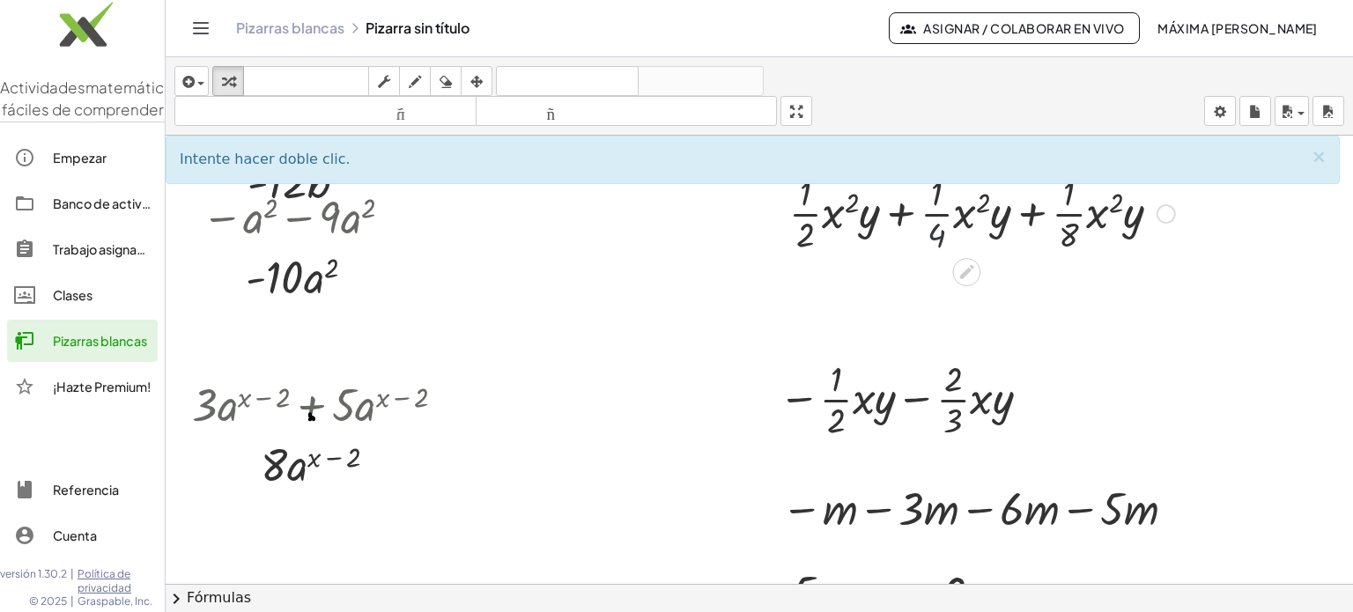
click at [685, 226] on div at bounding box center [981, 212] width 403 height 88
click at [685, 232] on div at bounding box center [981, 212] width 403 height 88
click at [685, 189] on div at bounding box center [981, 212] width 403 height 88
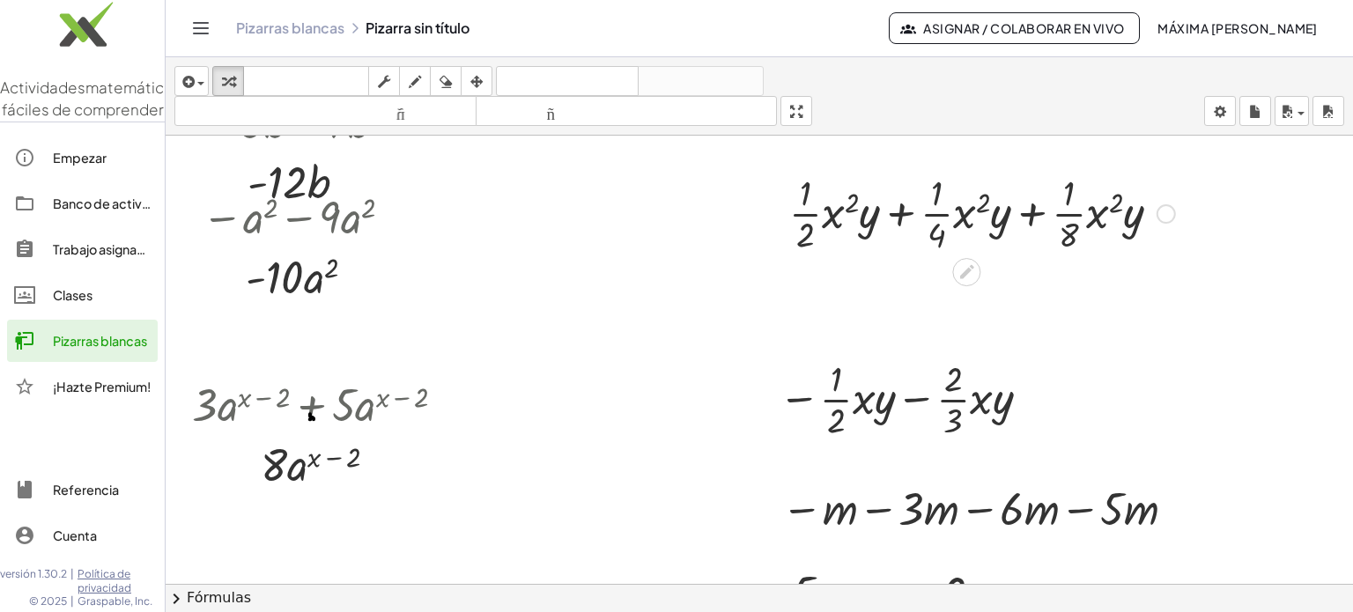
click at [685, 191] on div at bounding box center [981, 212] width 403 height 88
click at [685, 196] on div at bounding box center [981, 212] width 403 height 88
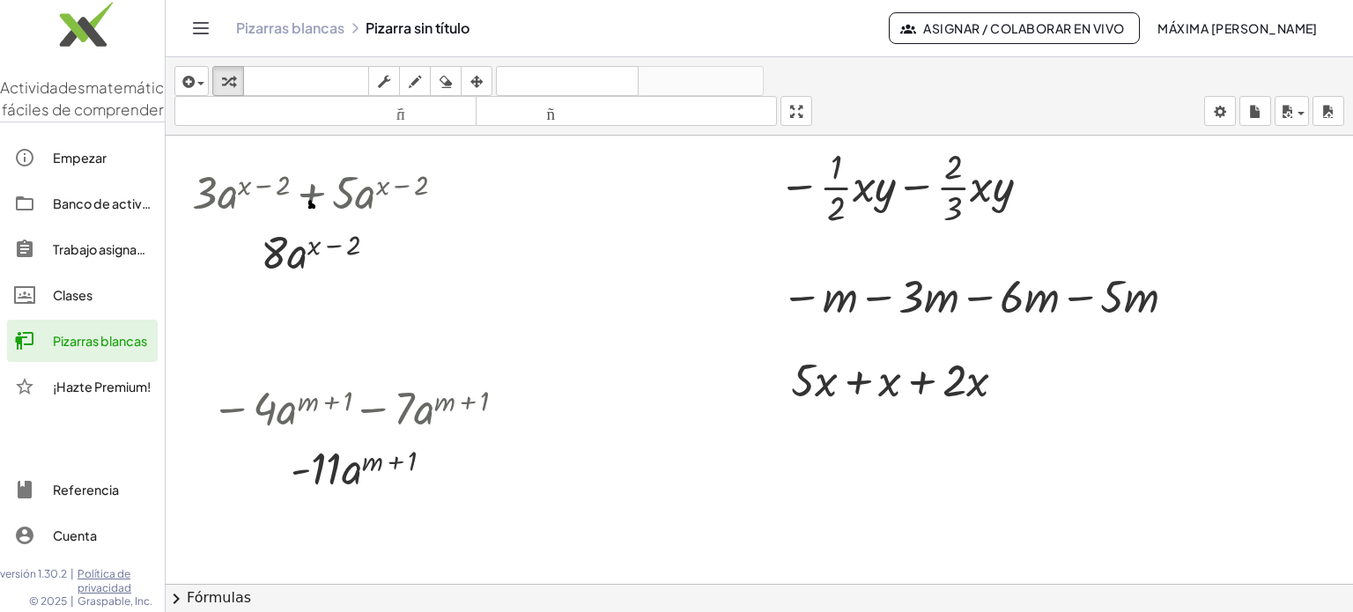
scroll to position [468, 0]
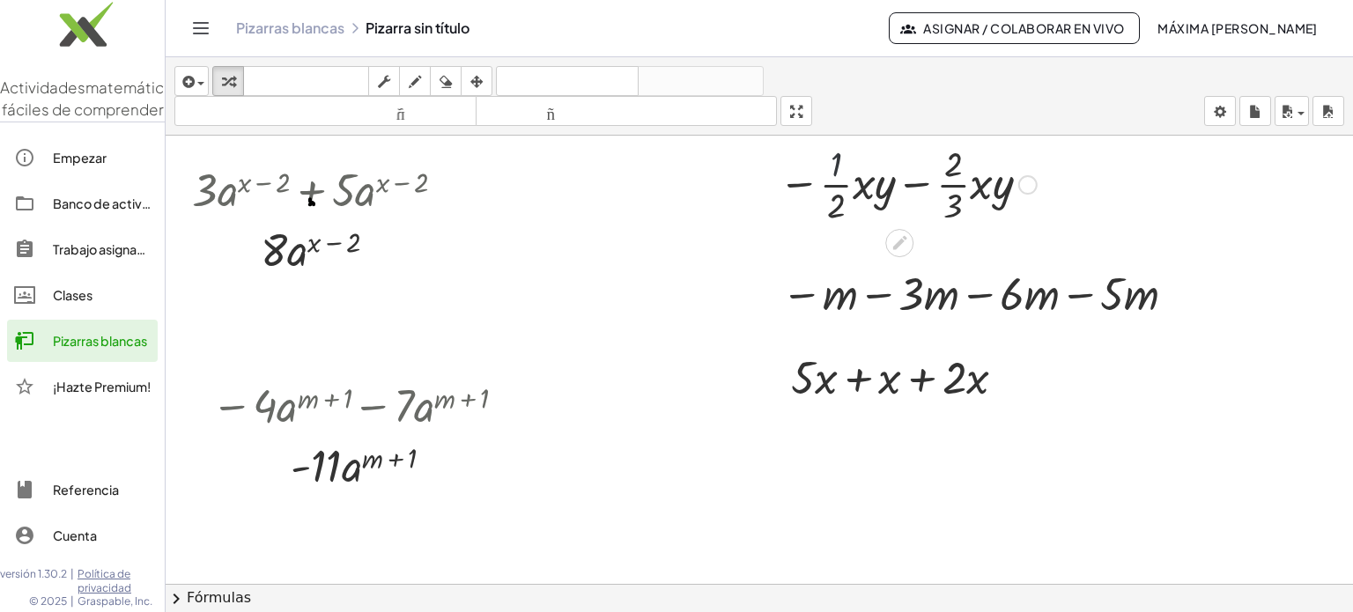
click at [685, 166] on div at bounding box center [908, 183] width 276 height 88
click at [685, 250] on icon at bounding box center [900, 242] width 18 height 18
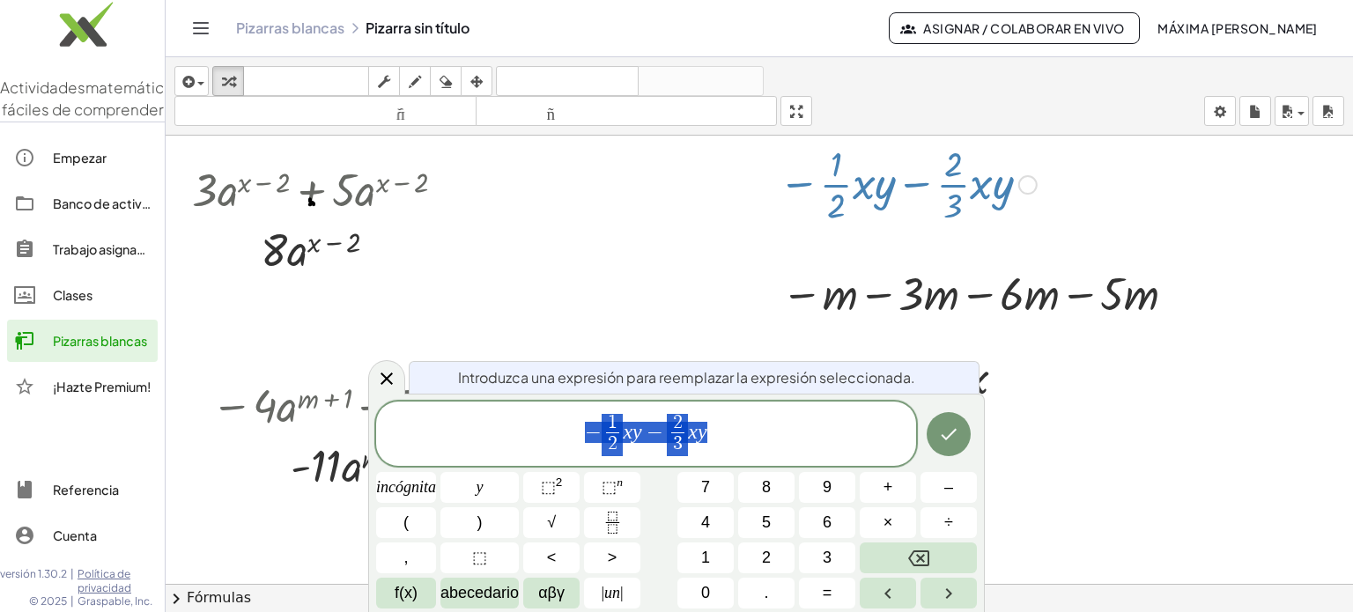
click at [685, 178] on div at bounding box center [1027, 184] width 19 height 19
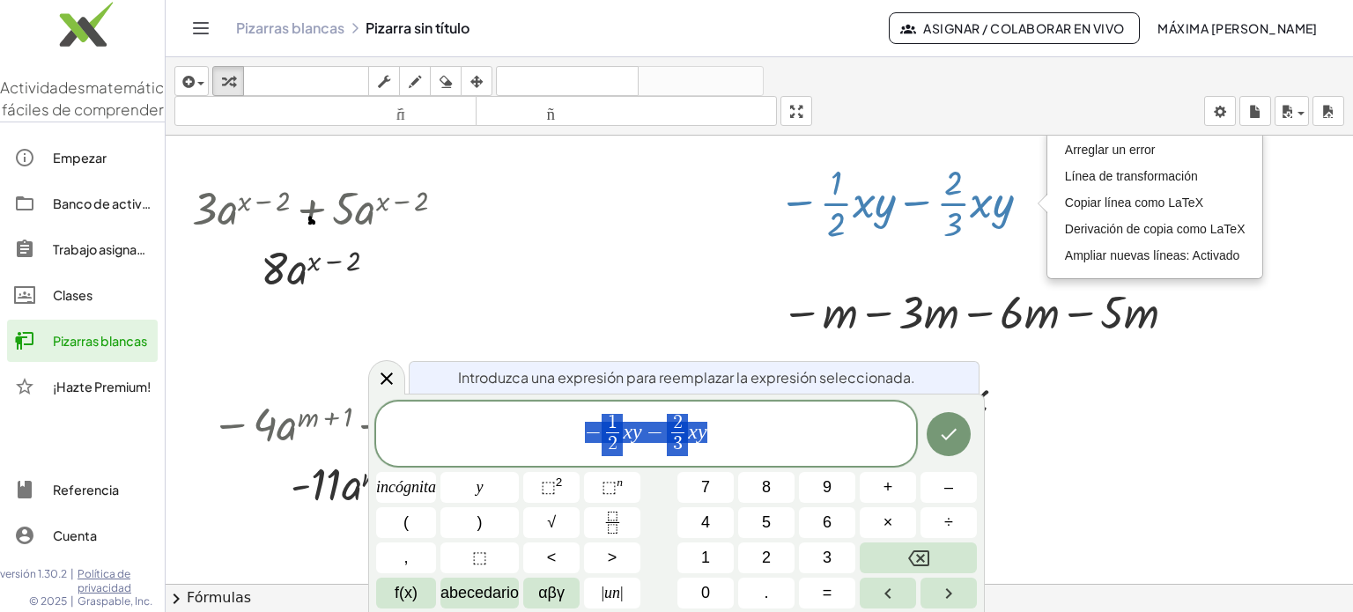
scroll to position [433, 0]
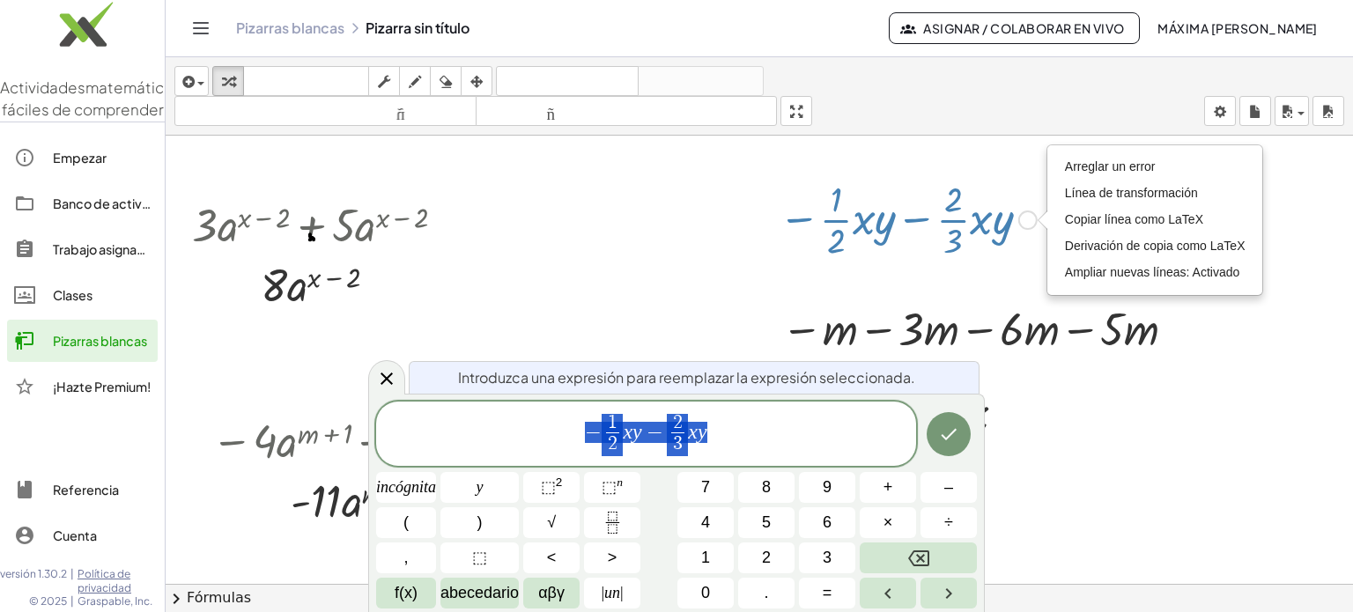
click at [685, 218] on div at bounding box center [908, 218] width 276 height 88
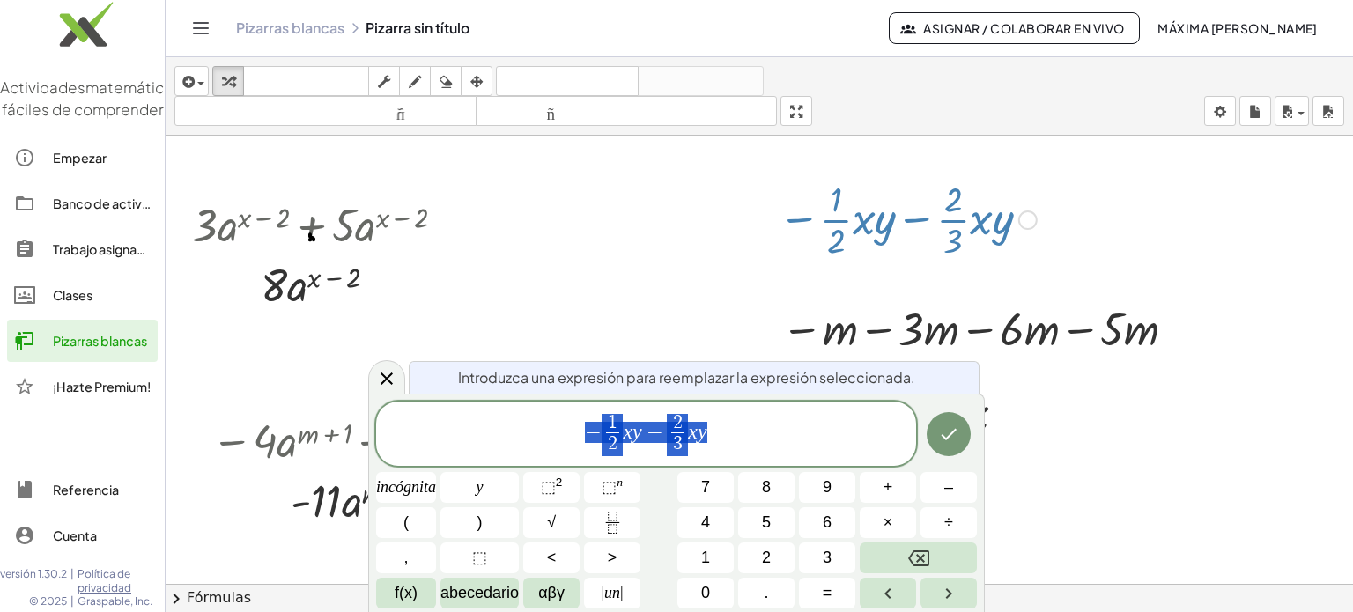
click at [685, 218] on div at bounding box center [908, 218] width 276 height 88
click at [381, 387] on icon at bounding box center [386, 378] width 21 height 21
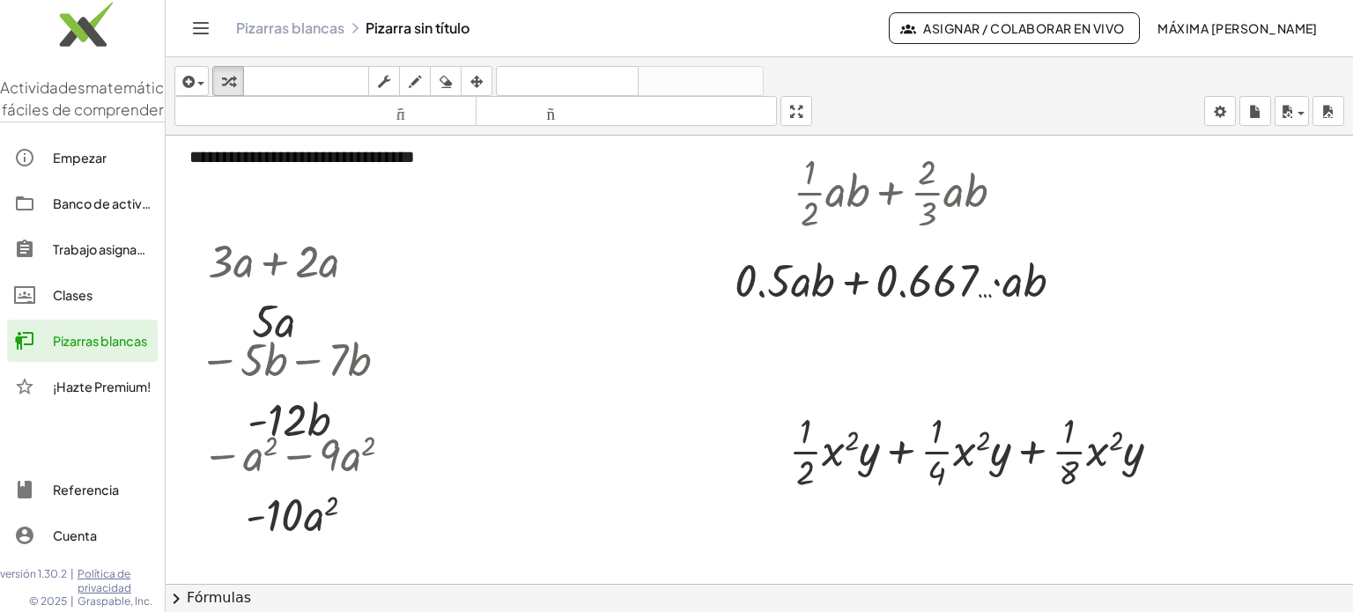
scroll to position [0, 0]
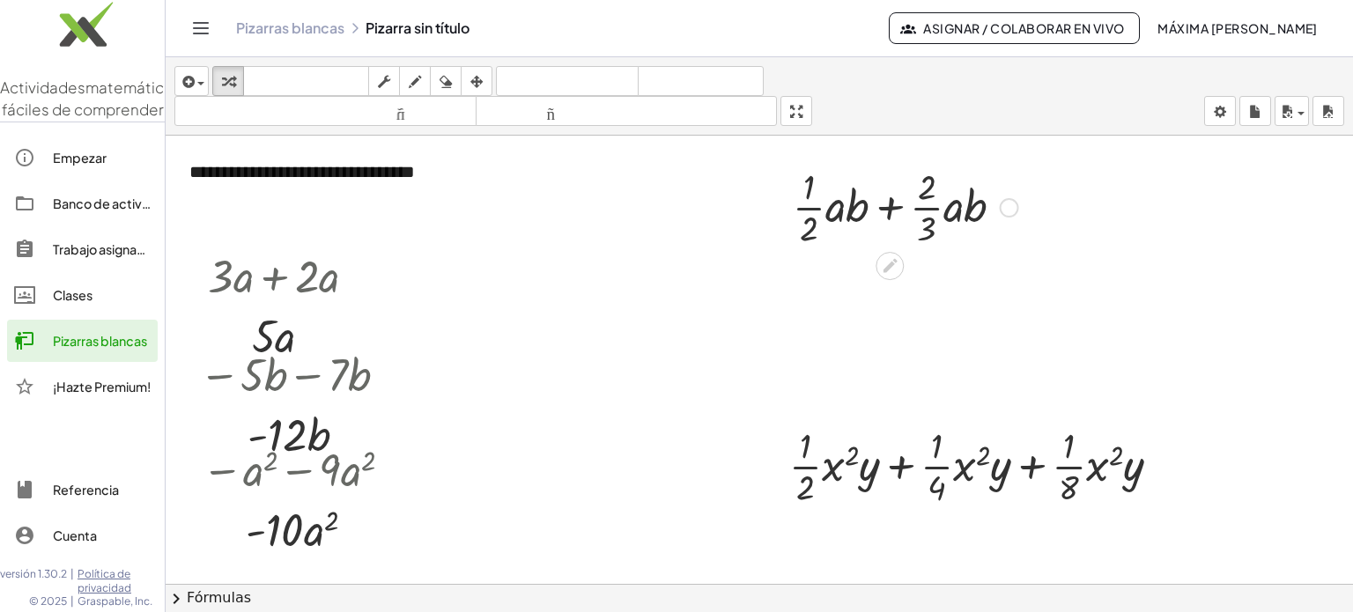
click at [685, 208] on div at bounding box center [905, 206] width 243 height 88
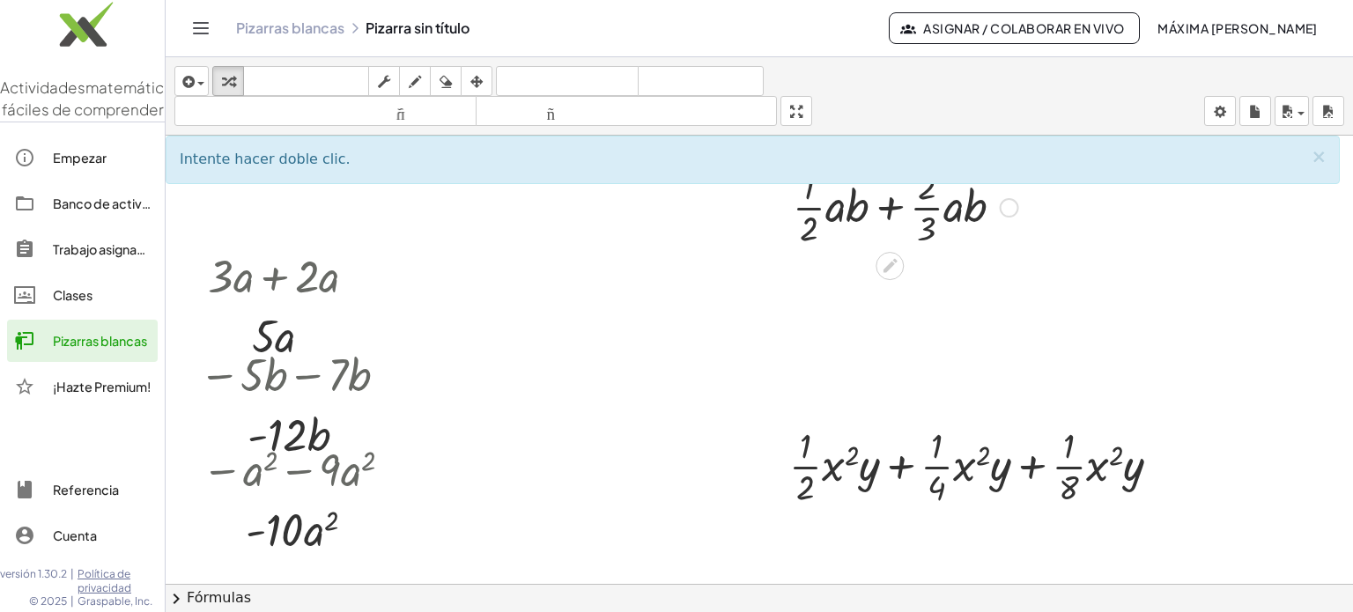
click at [685, 208] on div at bounding box center [905, 206] width 243 height 88
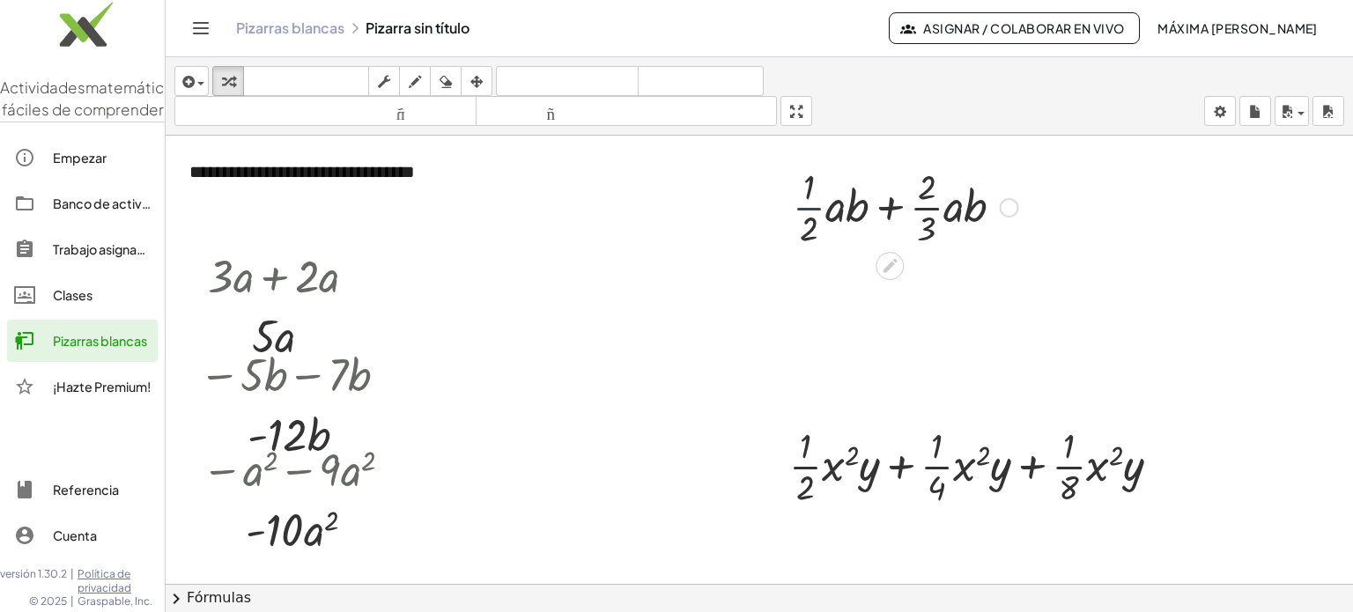
click at [685, 208] on div at bounding box center [905, 206] width 243 height 88
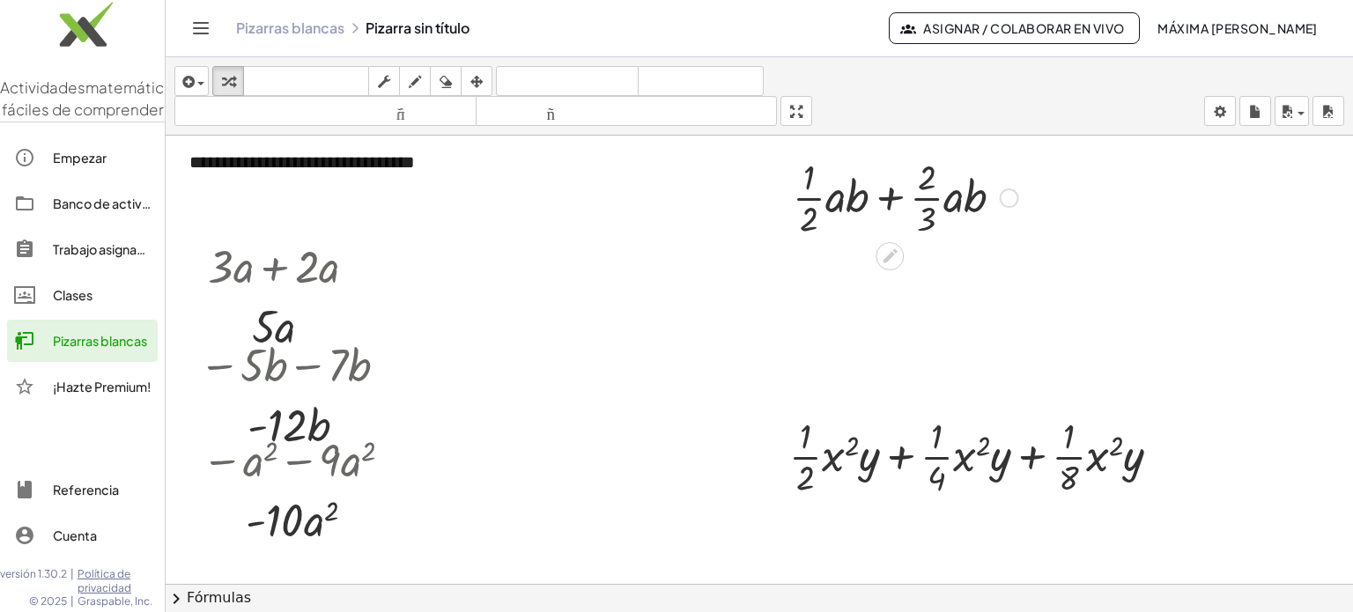
scroll to position [7, 0]
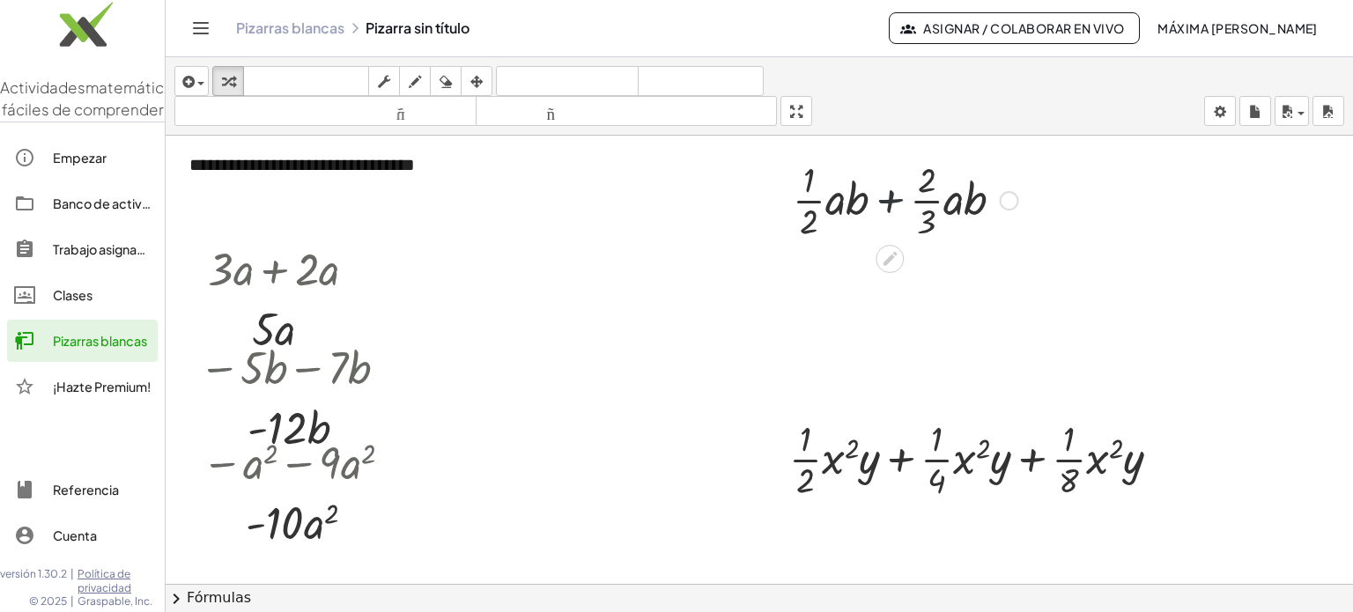
click at [685, 199] on div at bounding box center [905, 199] width 243 height 88
click at [685, 198] on div at bounding box center [905, 199] width 243 height 88
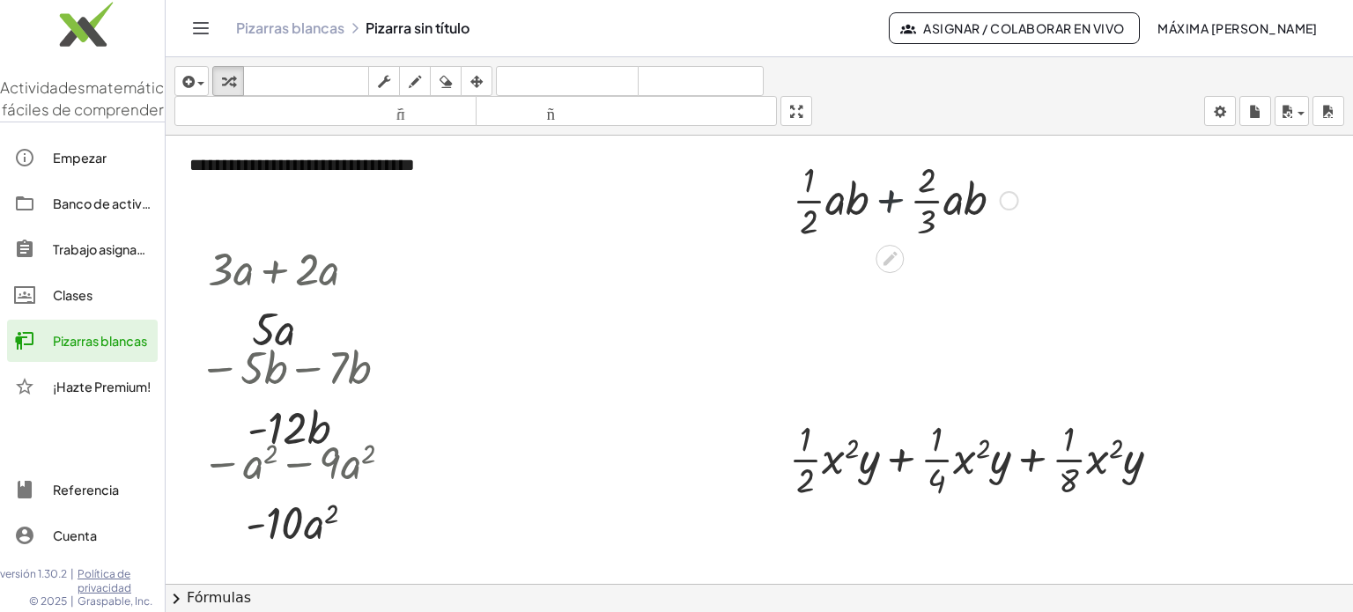
click at [685, 198] on div at bounding box center [905, 199] width 243 height 88
click at [685, 200] on div at bounding box center [905, 199] width 243 height 88
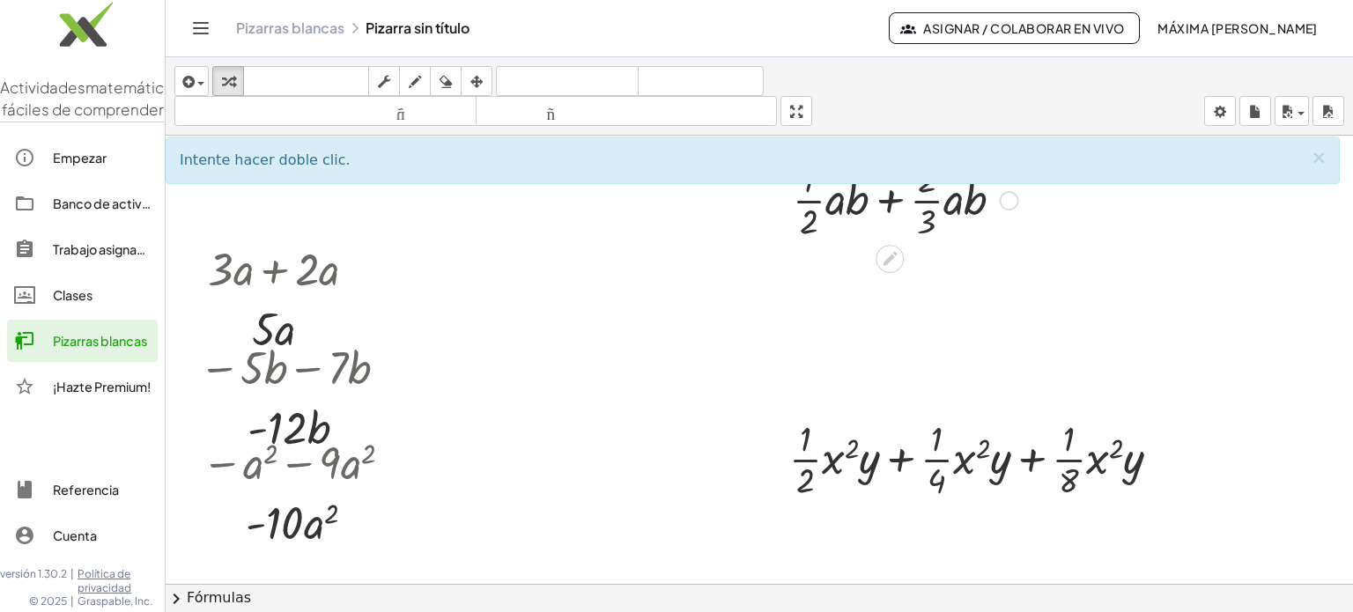
click at [685, 200] on div at bounding box center [905, 199] width 243 height 88
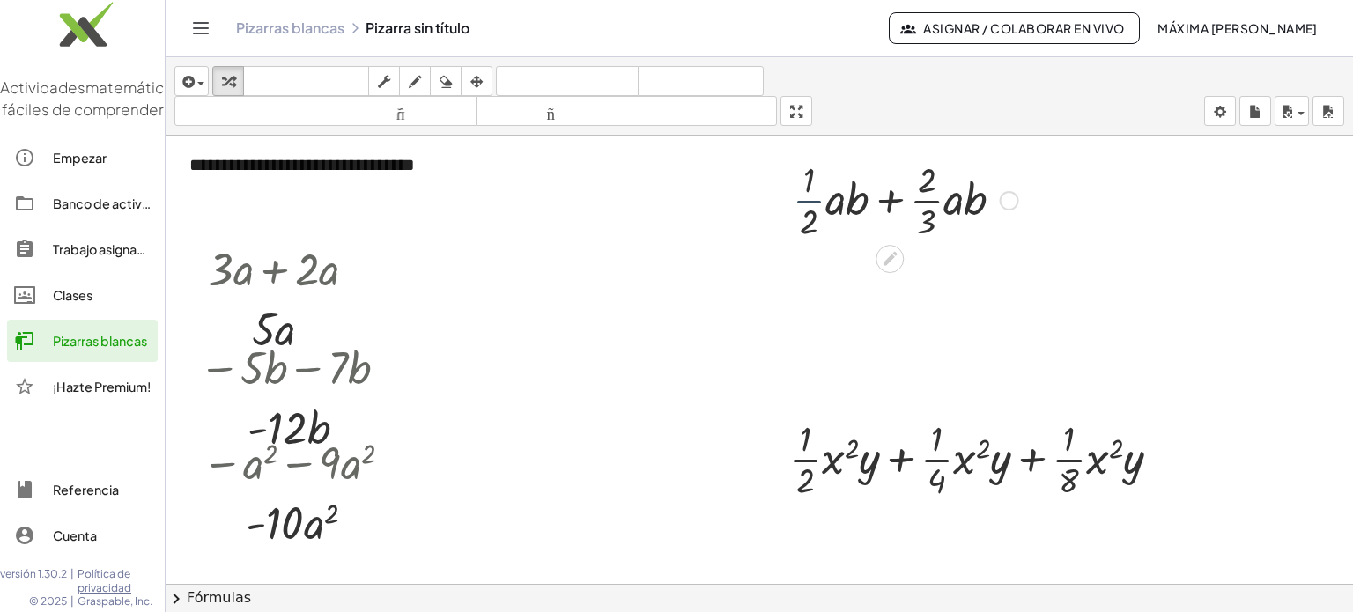
click at [685, 200] on div at bounding box center [905, 199] width 243 height 88
click at [685, 200] on div at bounding box center [906, 199] width 266 height 88
drag, startPoint x: 933, startPoint y: 184, endPoint x: 851, endPoint y: 193, distance: 82.4
drag, startPoint x: 851, startPoint y: 193, endPoint x: 790, endPoint y: 263, distance: 93.1
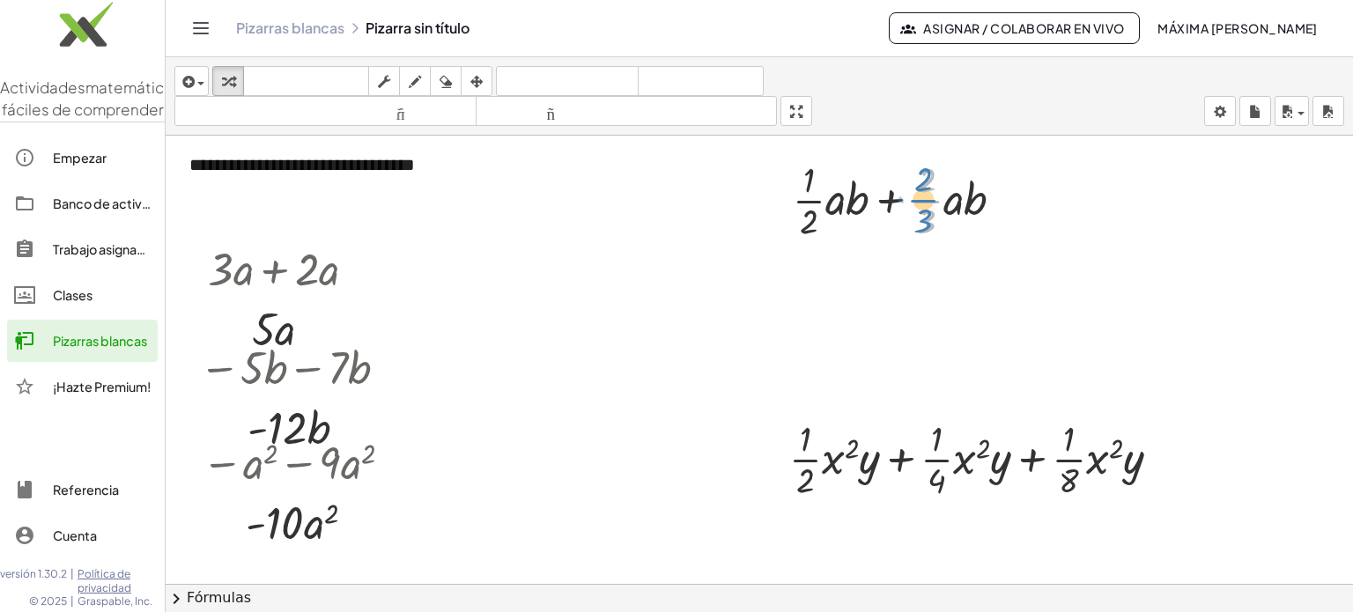
click at [685, 199] on div at bounding box center [905, 199] width 243 height 88
drag, startPoint x: 809, startPoint y: 198, endPoint x: 924, endPoint y: 196, distance: 115.4
click at [685, 196] on div at bounding box center [905, 199] width 243 height 88
drag, startPoint x: 810, startPoint y: 202, endPoint x: 927, endPoint y: 204, distance: 117.2
click at [685, 204] on div at bounding box center [905, 199] width 243 height 88
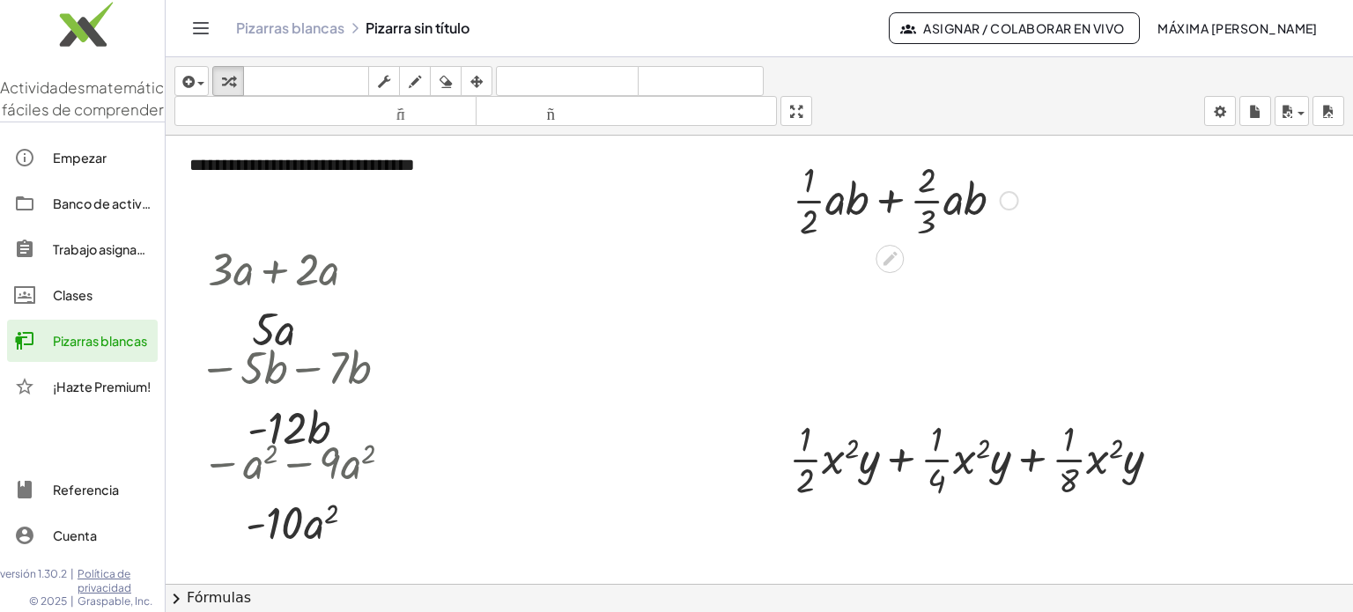
click at [685, 203] on div at bounding box center [905, 199] width 243 height 88
drag, startPoint x: 923, startPoint y: 196, endPoint x: 802, endPoint y: 203, distance: 121.7
drag, startPoint x: 802, startPoint y: 203, endPoint x: 778, endPoint y: 217, distance: 27.6
click at [685, 217] on div at bounding box center [781, 200] width 26 height 97
drag, startPoint x: 815, startPoint y: 206, endPoint x: 935, endPoint y: 219, distance: 120.5
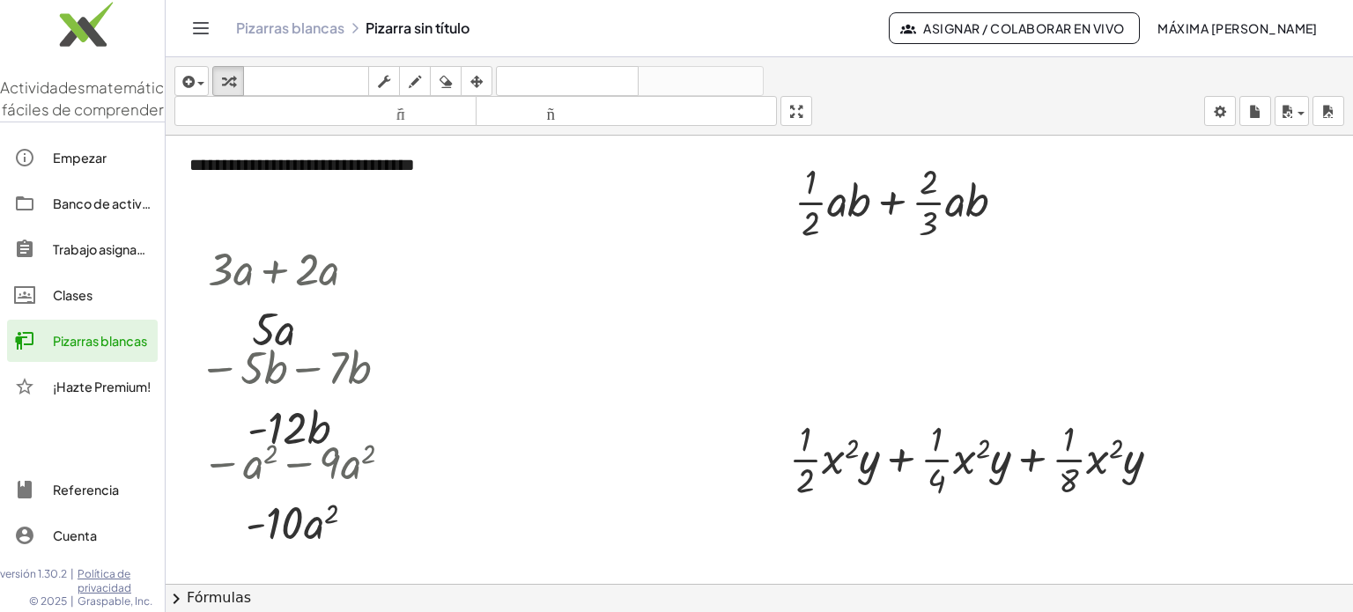
drag, startPoint x: 935, startPoint y: 219, endPoint x: 1068, endPoint y: 292, distance: 151.8
click at [685, 226] on div at bounding box center [907, 201] width 243 height 88
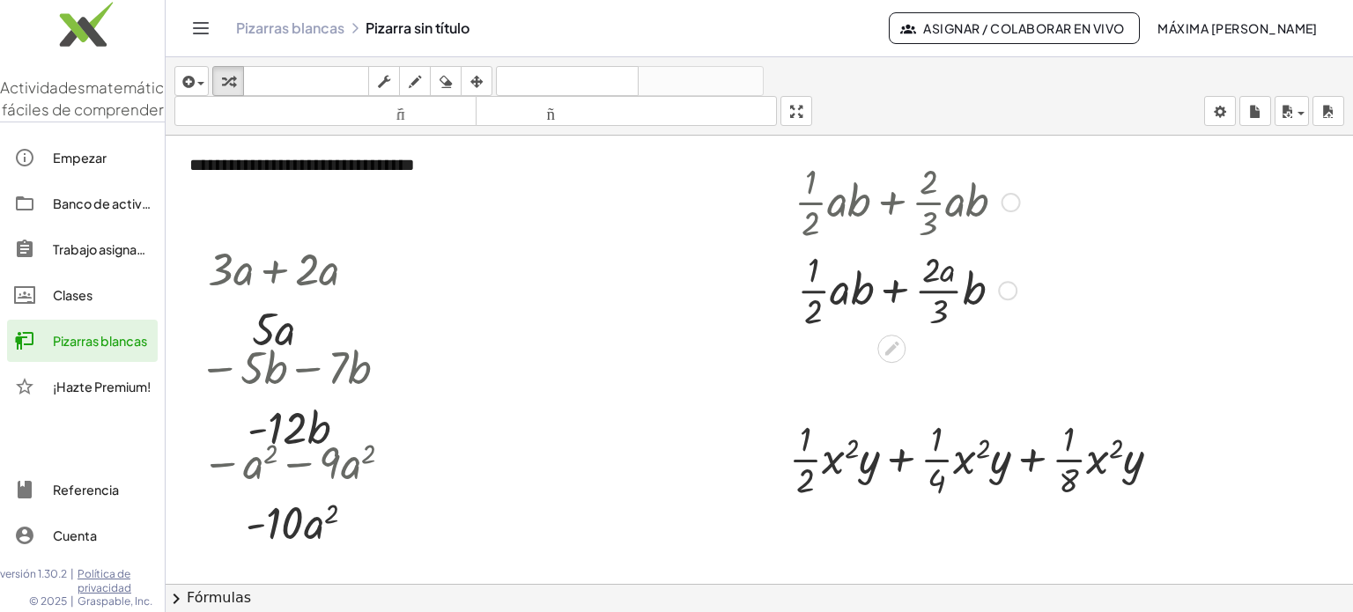
click at [685, 226] on div at bounding box center [907, 201] width 243 height 88
click at [685, 290] on div at bounding box center [907, 289] width 243 height 88
click at [685, 291] on div "+ · · 1 · 2 · a · b + · 2 · 3 · a · b" at bounding box center [891, 291] width 0 height 0
click at [685, 284] on div at bounding box center [907, 289] width 243 height 88
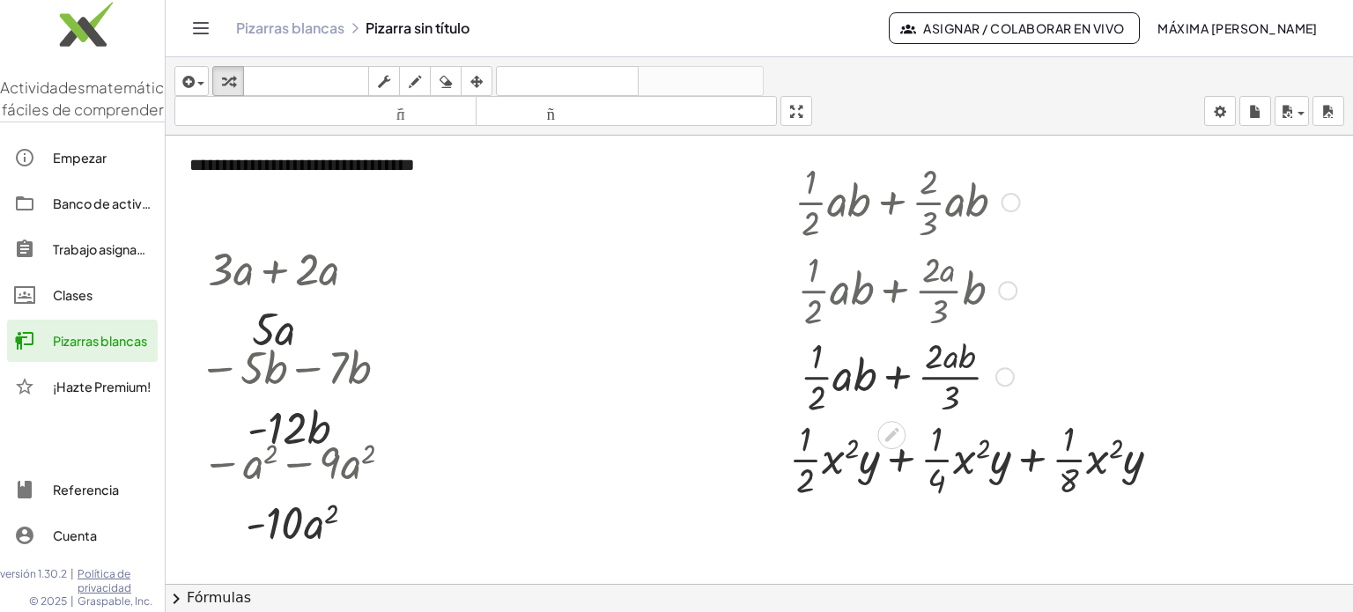
drag, startPoint x: 996, startPoint y: 287, endPoint x: 991, endPoint y: 372, distance: 84.7
click at [685, 377] on div "+ · · 1 · 2 · a · b + · 2 · 3 · a · b" at bounding box center [891, 377] width 0 height 0
drag, startPoint x: 902, startPoint y: 380, endPoint x: 1056, endPoint y: 306, distance: 171.0
click at [685, 225] on div at bounding box center [907, 201] width 243 height 88
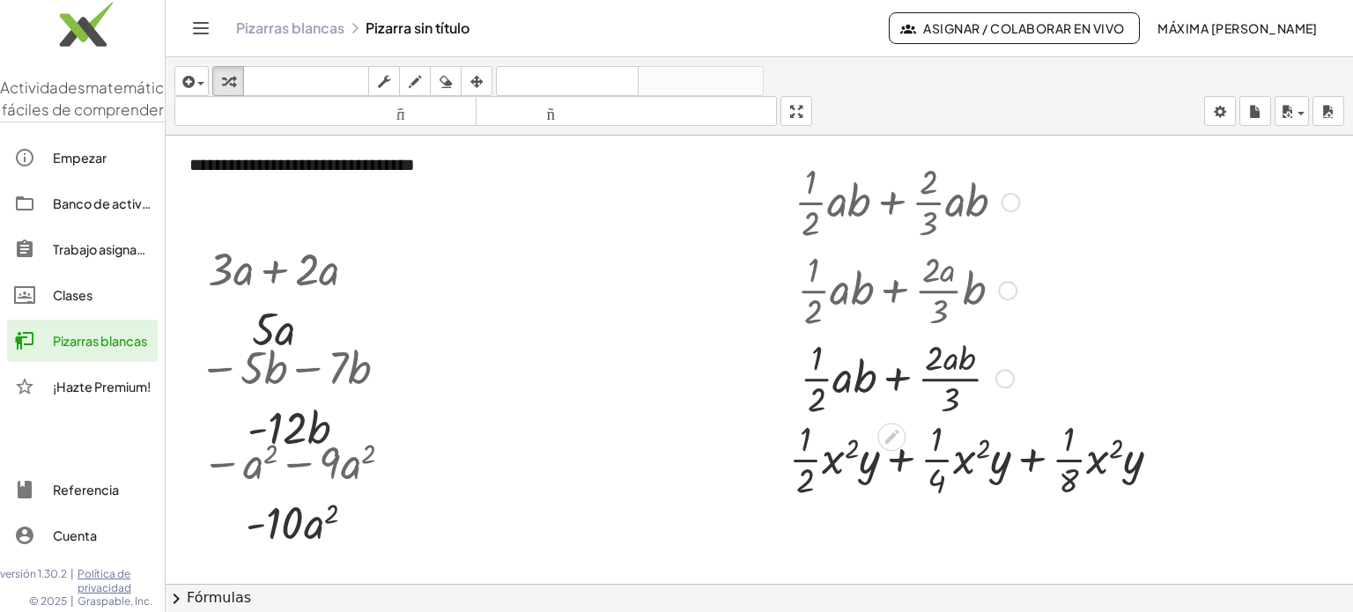
drag, startPoint x: 807, startPoint y: 223, endPoint x: 934, endPoint y: 214, distance: 127.2
click at [685, 214] on div at bounding box center [907, 201] width 243 height 88
drag, startPoint x: 814, startPoint y: 221, endPoint x: 936, endPoint y: 213, distance: 121.8
click at [685, 213] on div at bounding box center [907, 201] width 243 height 88
drag, startPoint x: 934, startPoint y: 221, endPoint x: 792, endPoint y: 225, distance: 141.9
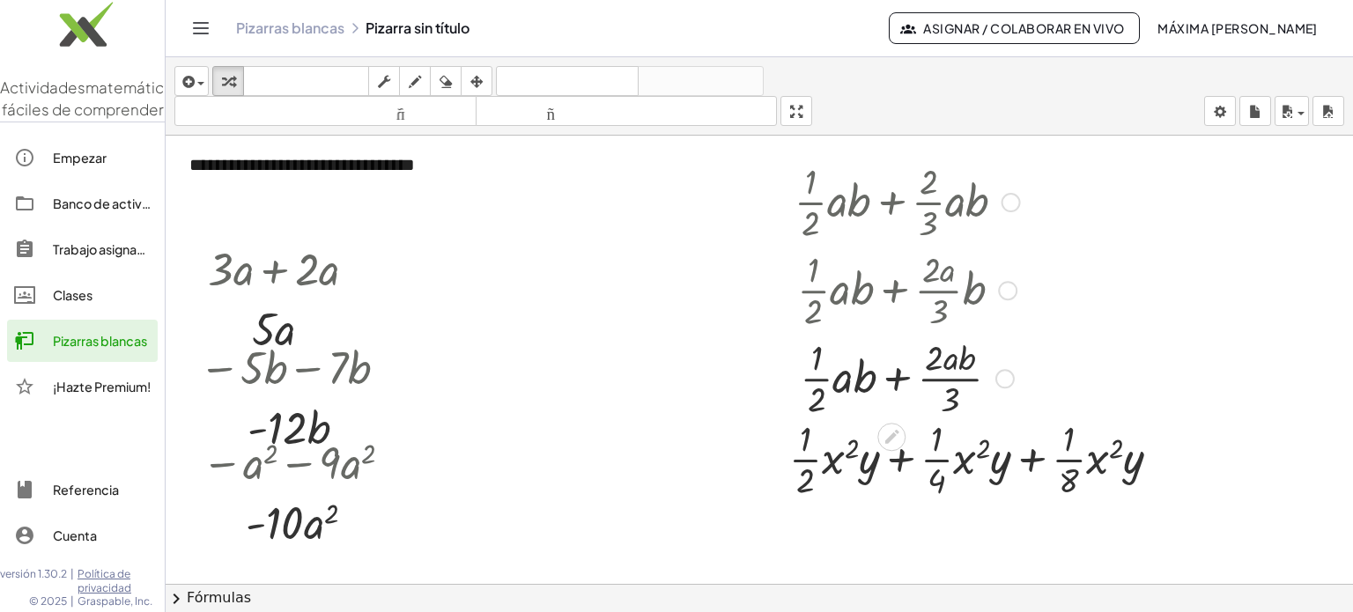
click at [685, 225] on div "+ · · 1 · 2 · a · b + · · 2 · 3 · a · b + · · 1 · 2 · a · b + · · 2 · a · 3 · b…" at bounding box center [900, 288] width 265 height 273
click at [685, 225] on div at bounding box center [781, 288] width 26 height 273
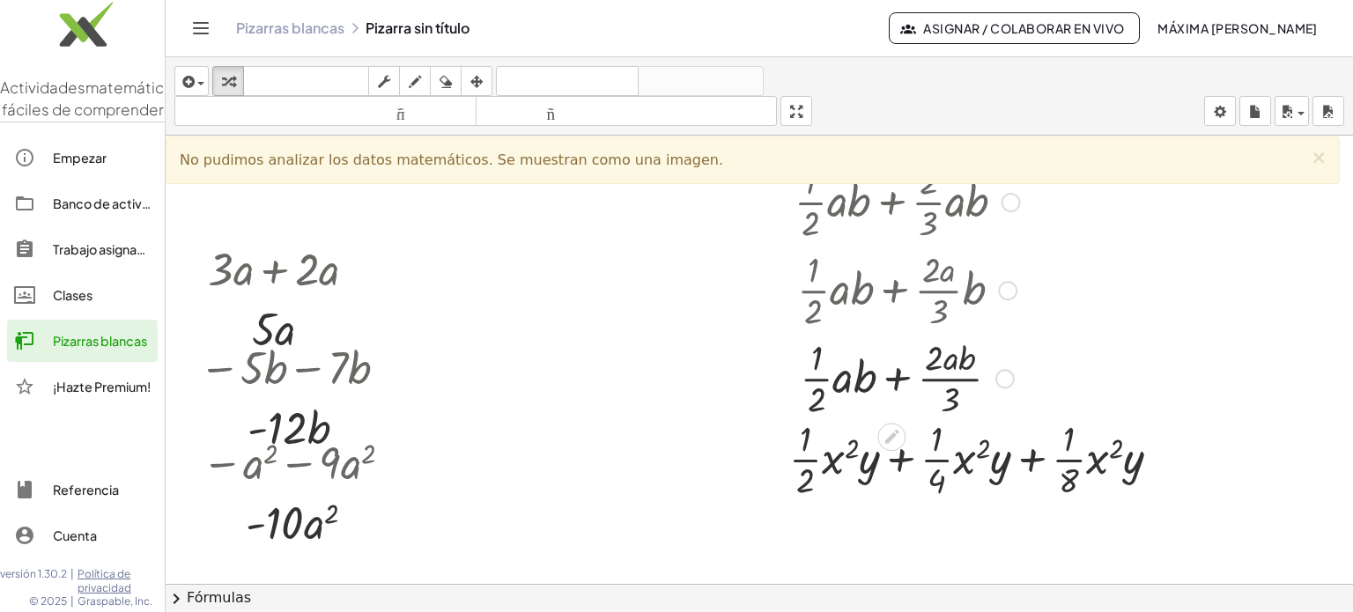
click at [685, 385] on div at bounding box center [907, 377] width 243 height 88
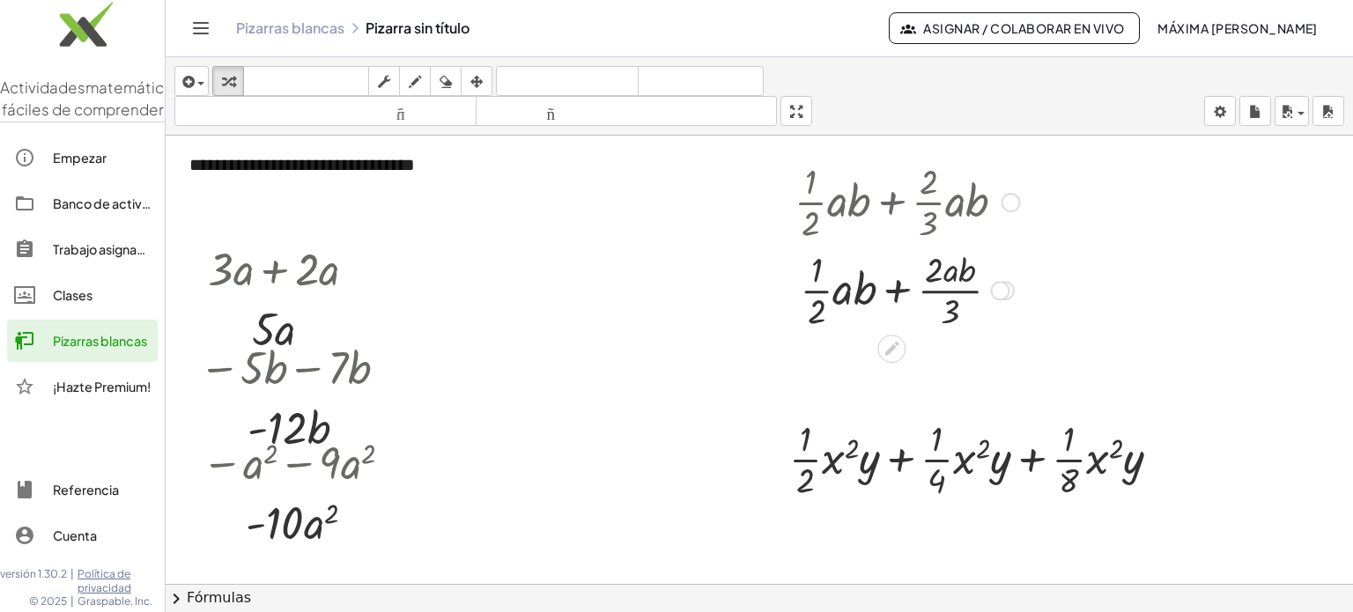
click at [685, 300] on div at bounding box center [907, 289] width 243 height 88
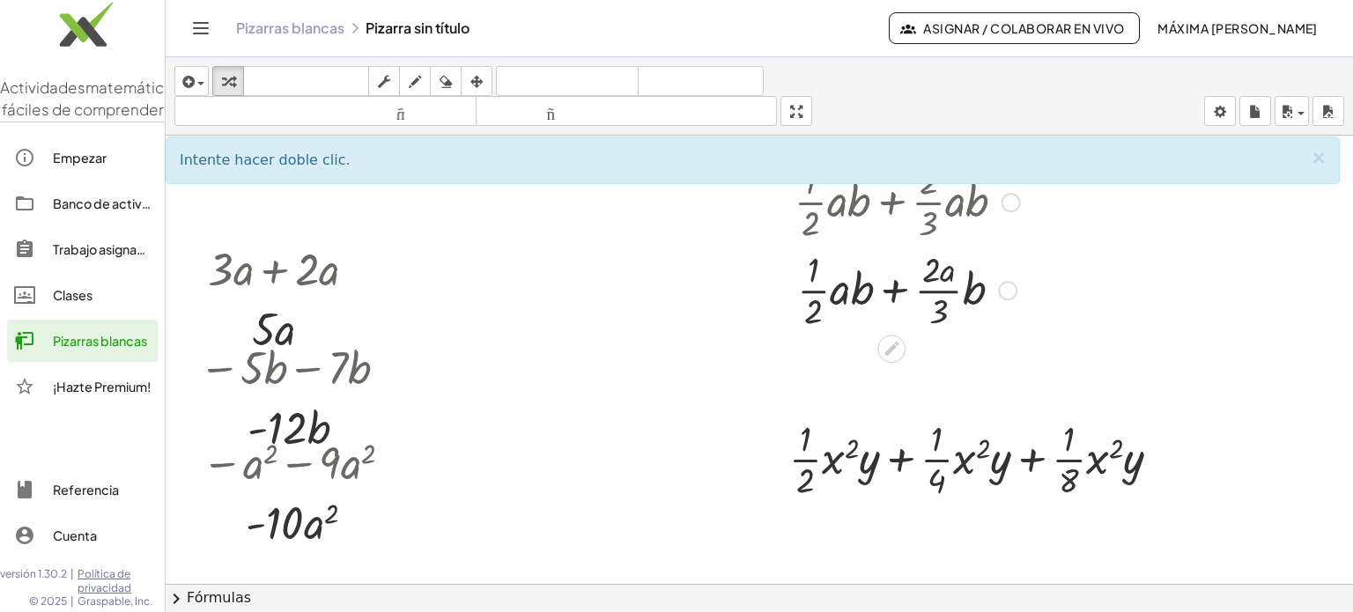
click at [685, 281] on div at bounding box center [907, 289] width 243 height 88
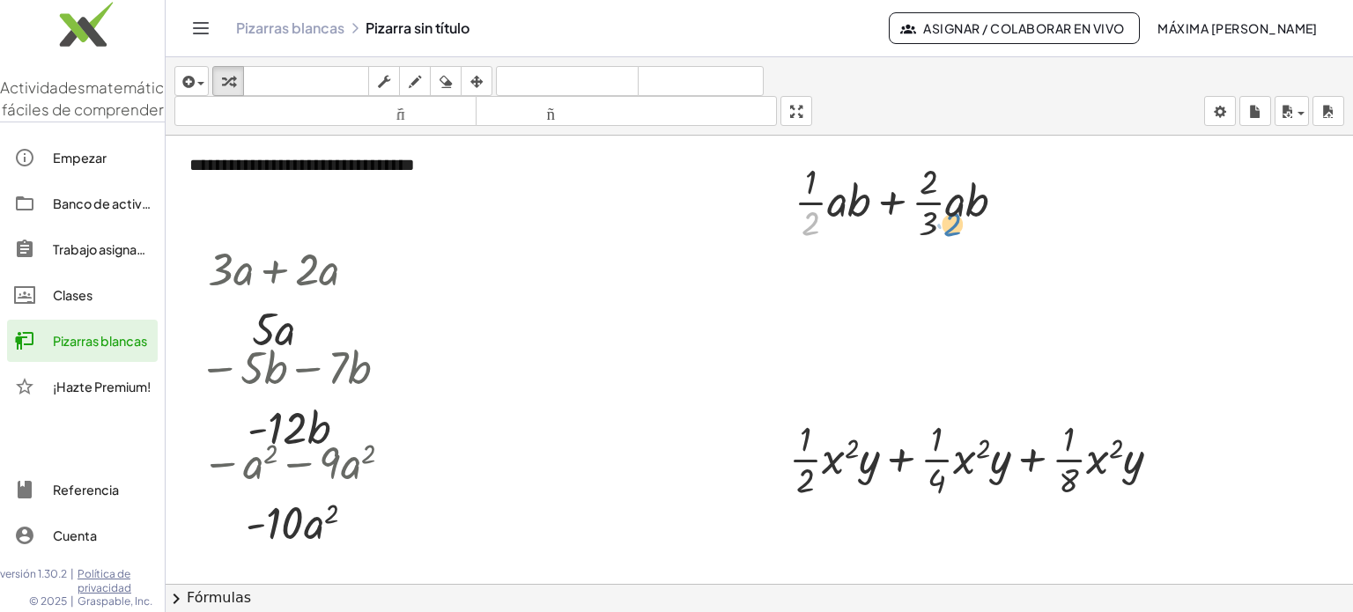
drag, startPoint x: 813, startPoint y: 228, endPoint x: 953, endPoint y: 228, distance: 140.1
click at [685, 228] on div at bounding box center [907, 201] width 243 height 88
drag, startPoint x: 929, startPoint y: 223, endPoint x: 781, endPoint y: 225, distance: 148.0
click at [685, 225] on div "· 3 + · · 1 · 2 · a · b + · · 2 · 3 · a · b" at bounding box center [900, 200] width 265 height 97
drag, startPoint x: 1009, startPoint y: 203, endPoint x: 1013, endPoint y: 263, distance: 60.1
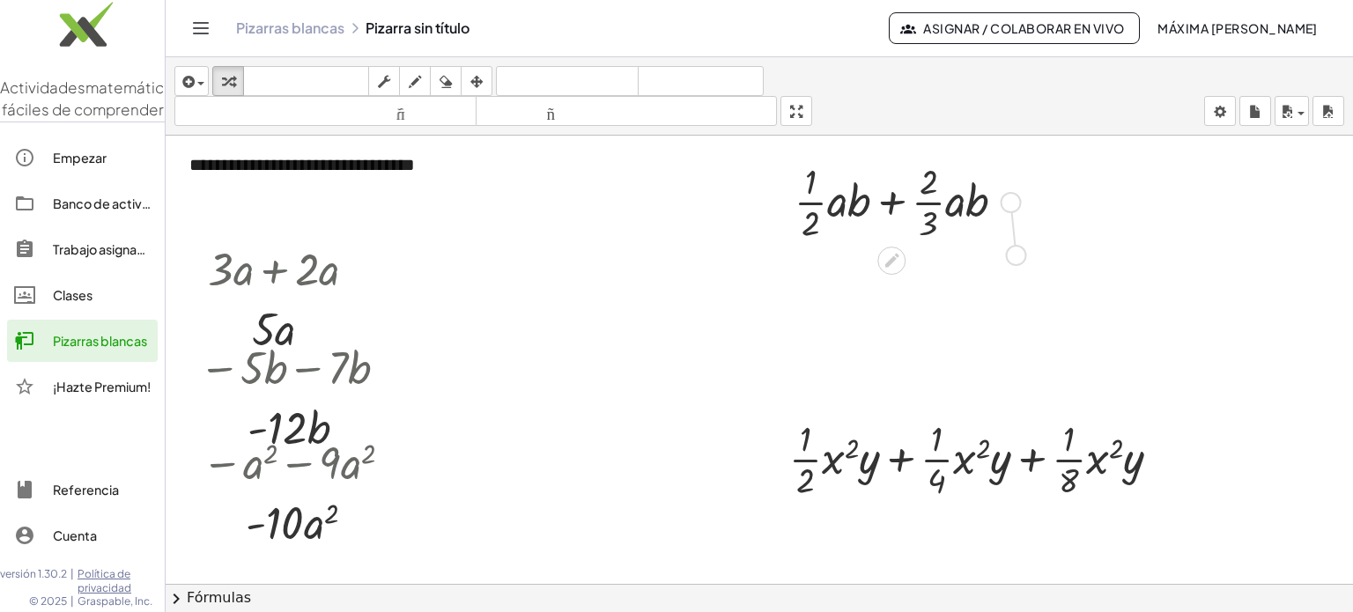
drag, startPoint x: 1012, startPoint y: 203, endPoint x: 1012, endPoint y: 265, distance: 61.7
drag, startPoint x: 935, startPoint y: 225, endPoint x: 842, endPoint y: 225, distance: 92.5
click at [685, 225] on div at bounding box center [907, 201] width 243 height 88
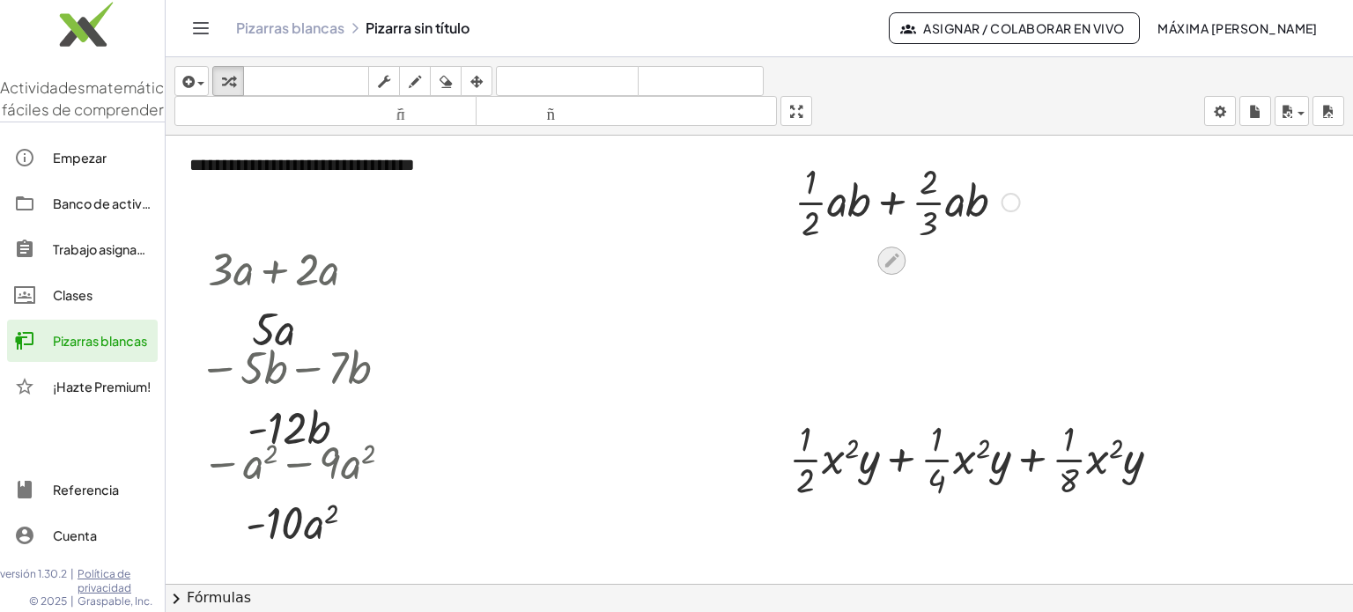
click at [685, 264] on icon at bounding box center [891, 261] width 14 height 14
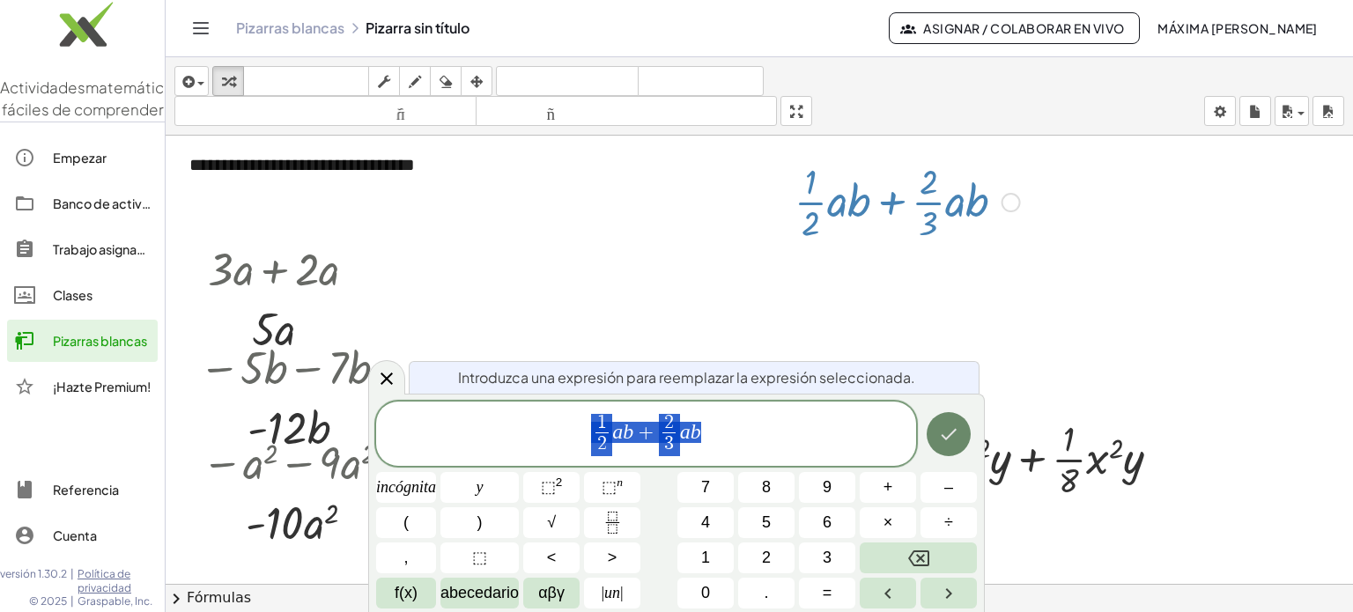
click at [685, 436] on icon "Hecho" at bounding box center [949, 434] width 16 height 11
